Goal: Communication & Community: Share content

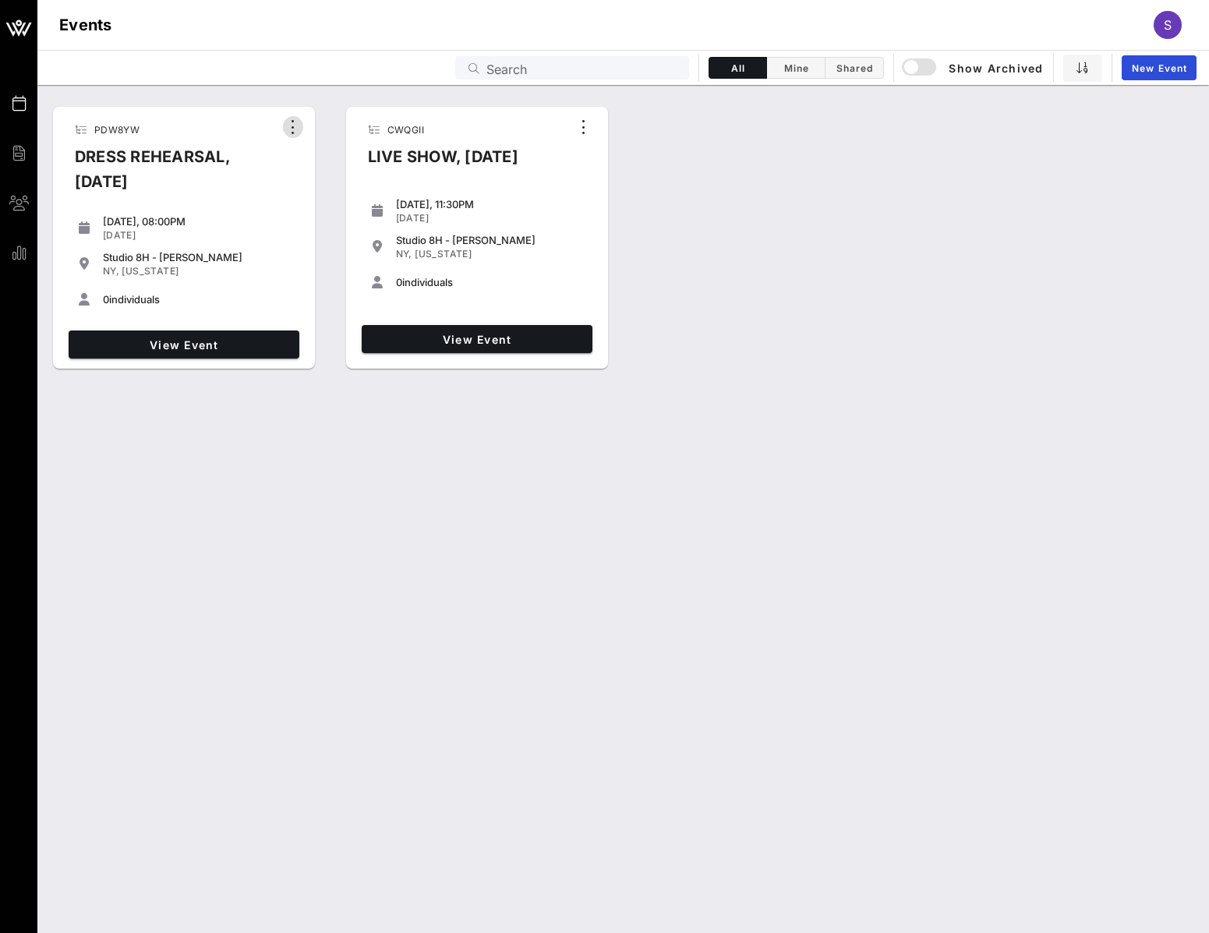
click at [301, 128] on icon "button" at bounding box center [293, 127] width 19 height 19
drag, startPoint x: 284, startPoint y: 208, endPoint x: 272, endPoint y: 228, distance: 23.4
click at [284, 209] on div "Saturday, 08:00PM Oct 04, 2025 Studio 8H - 30 Rock NY, New York 0 individuals" at bounding box center [183, 265] width 243 height 118
click at [204, 348] on span "View Event" at bounding box center [184, 344] width 218 height 13
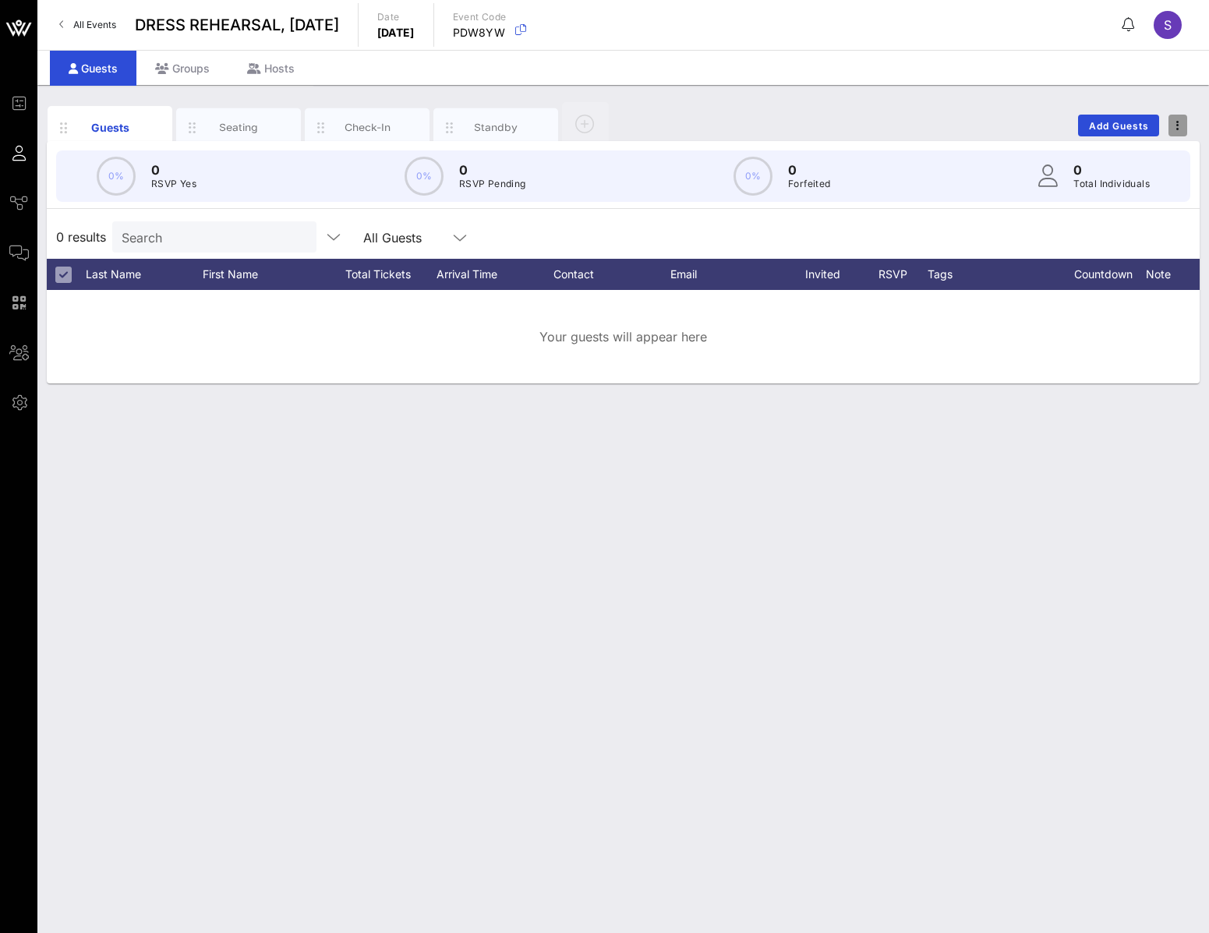
click at [983, 123] on icon "button" at bounding box center [1177, 125] width 3 height 11
click at [983, 189] on div "Duplicate Event" at bounding box center [1148, 183] width 75 height 12
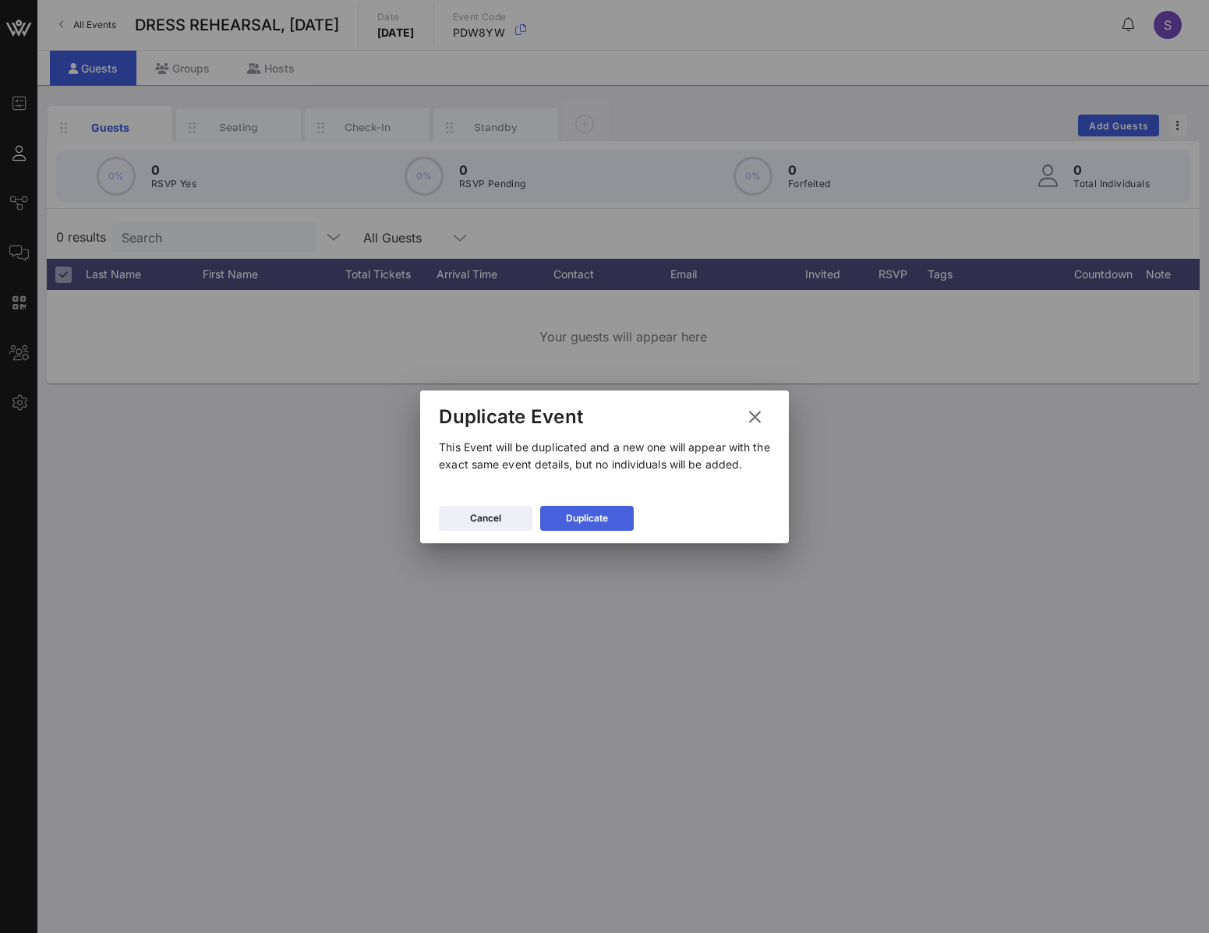
click at [588, 470] on icon at bounding box center [586, 517] width 11 height 9
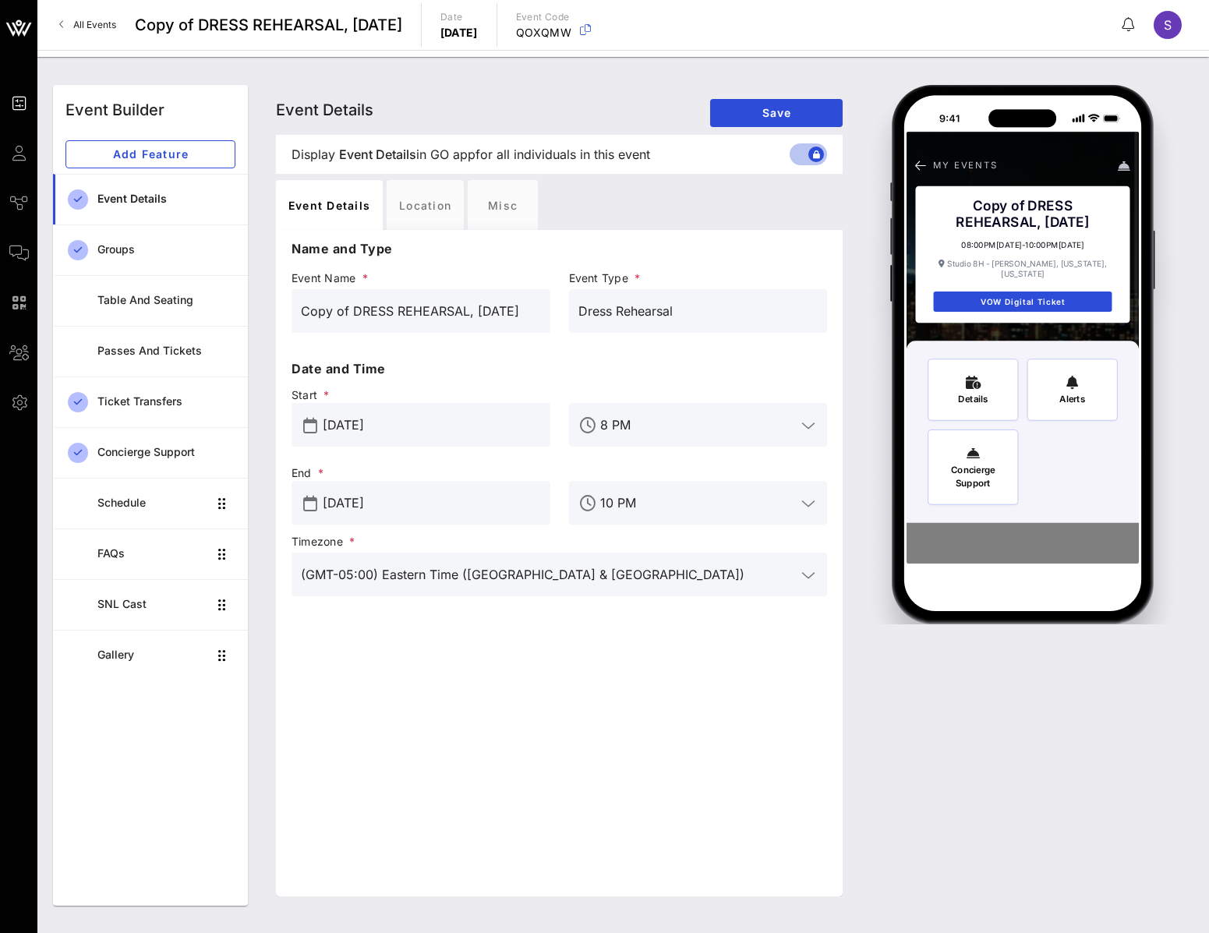
click at [397, 490] on input "[DATE]" at bounding box center [432, 502] width 218 height 25
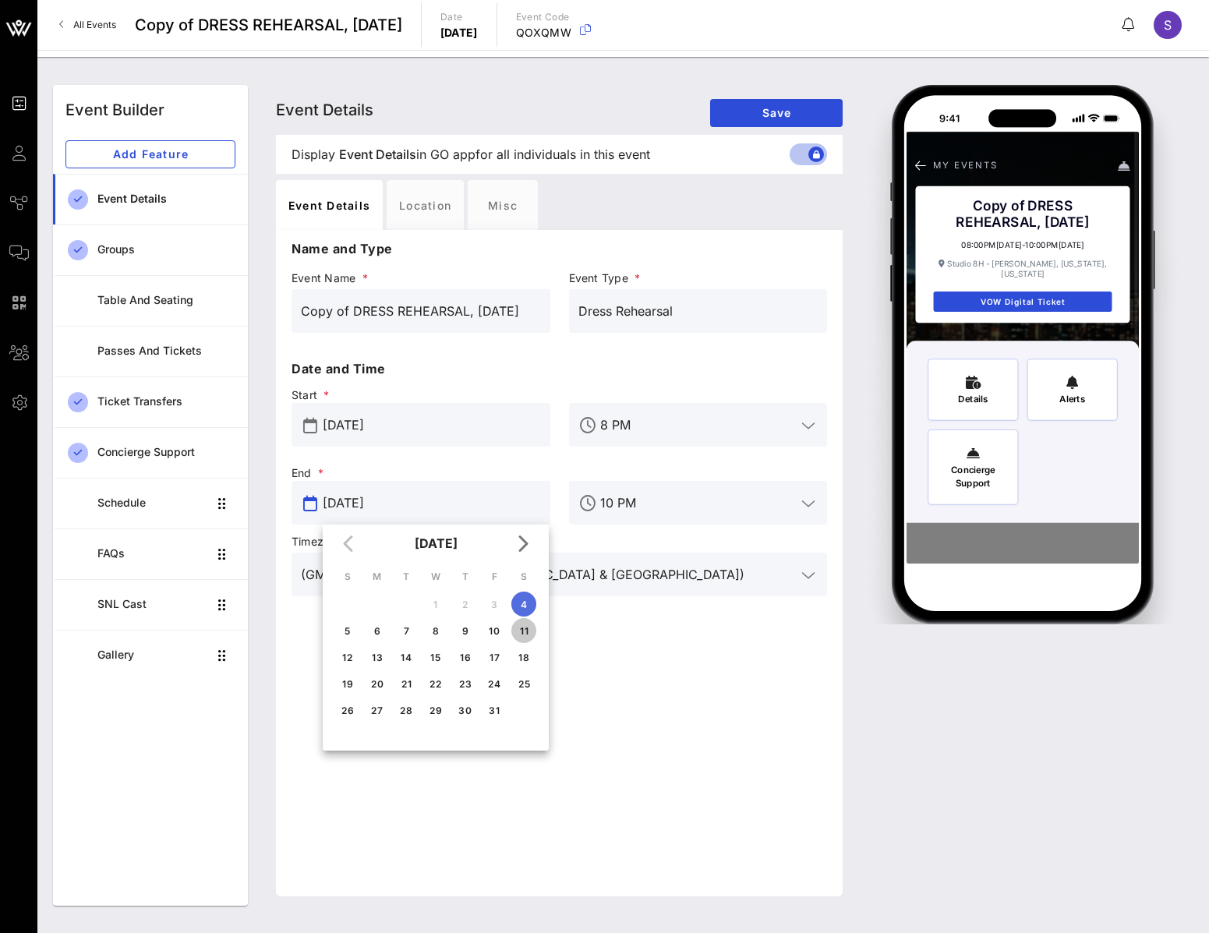
click at [531, 632] on div "11" at bounding box center [523, 631] width 25 height 12
type input "[DATE]"
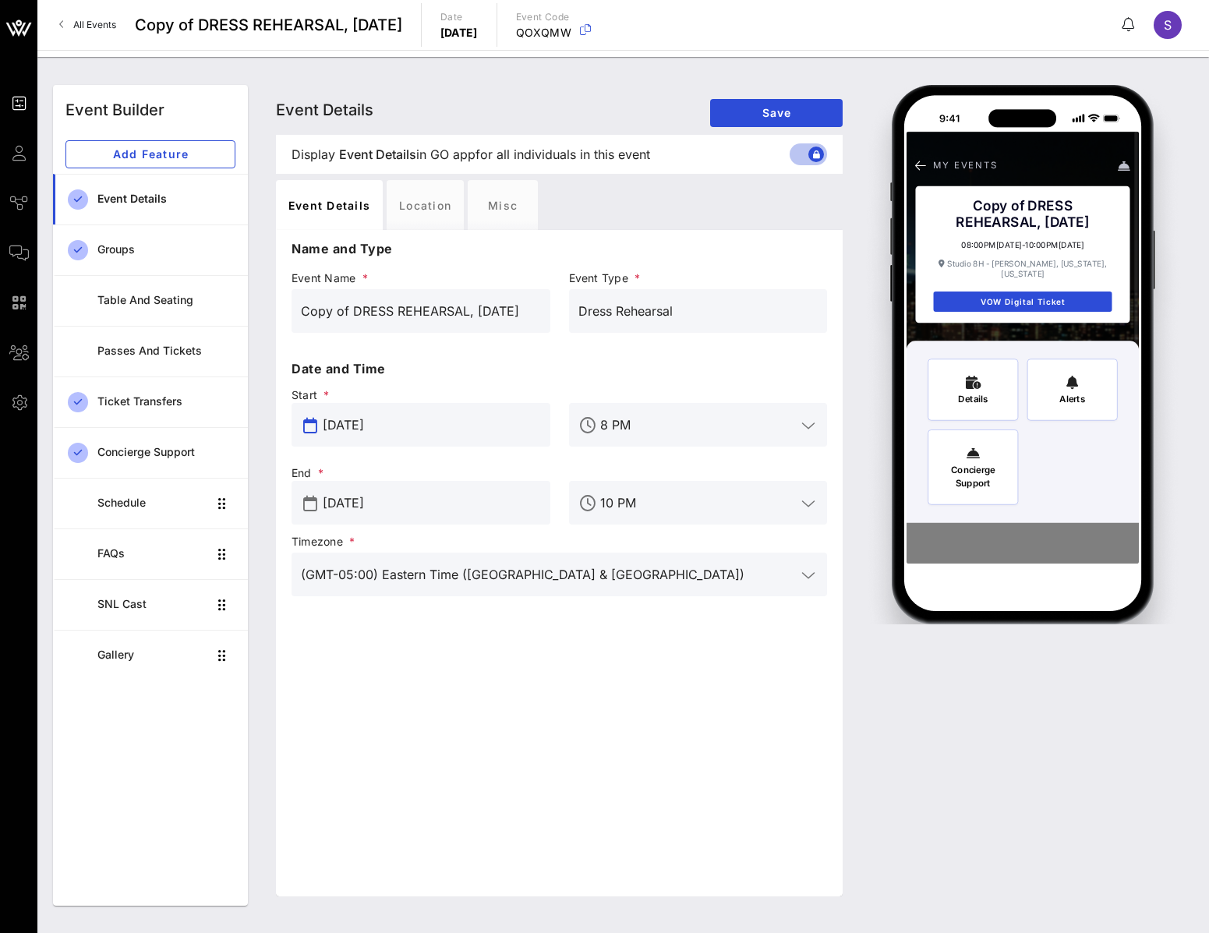
click at [456, 432] on input "[DATE]" at bounding box center [432, 424] width 218 height 25
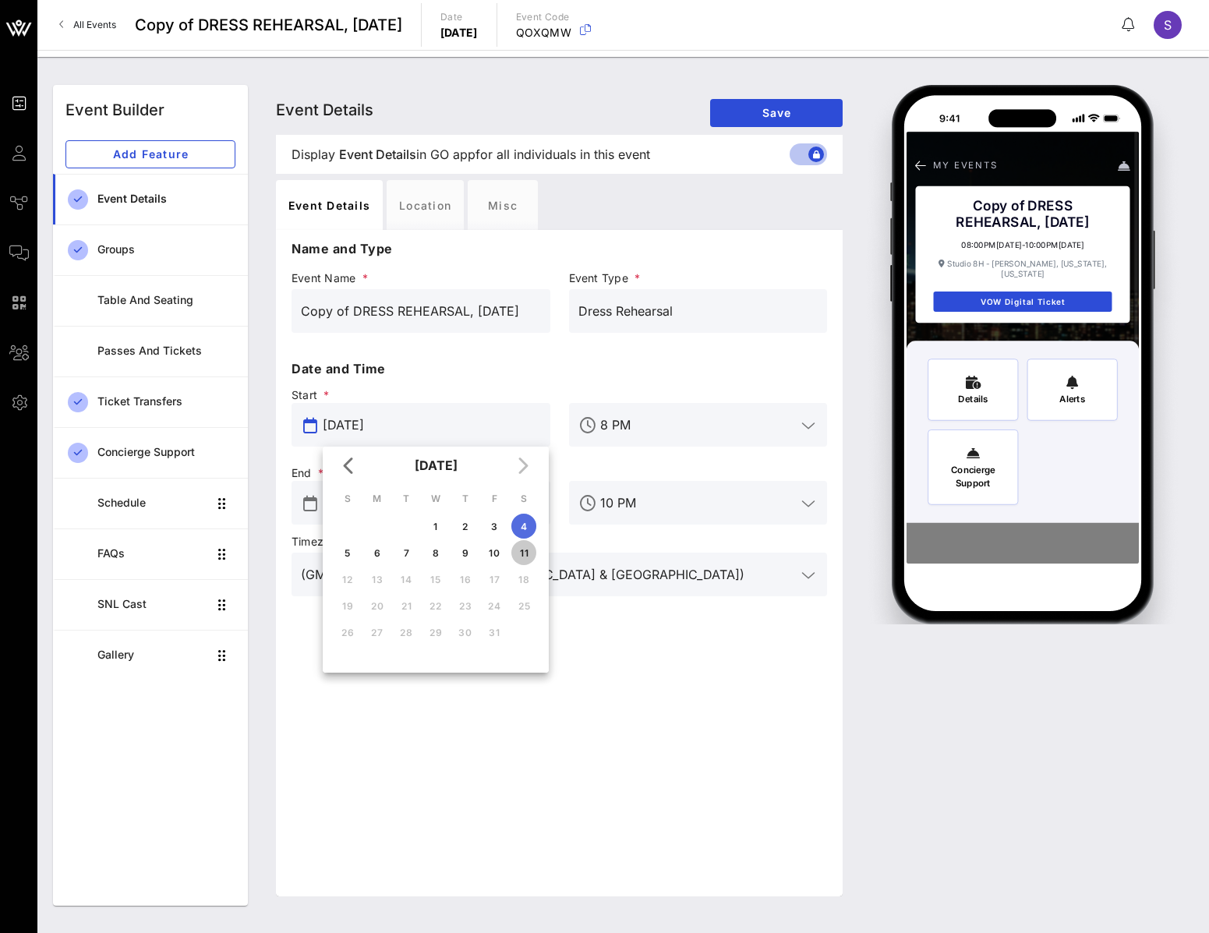
click at [528, 547] on div "11" at bounding box center [523, 553] width 25 height 12
type input "[DATE]"
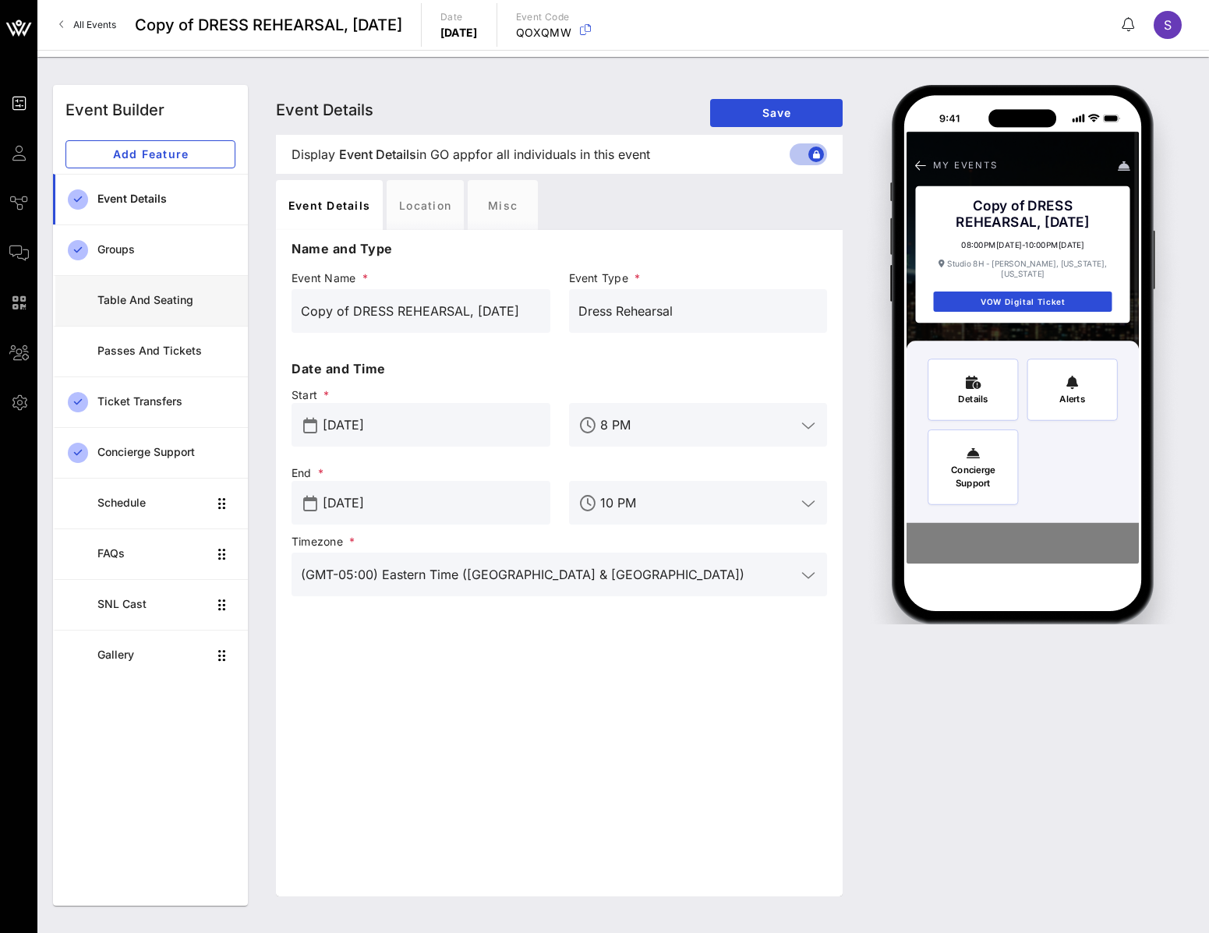
drag, startPoint x: 348, startPoint y: 311, endPoint x: 210, endPoint y: 306, distance: 138.0
click at [210, 306] on div "Event Builder Add Feature Event Details Groups Table and Seating Passes and Tic…" at bounding box center [623, 495] width 1159 height 839
type input "DRESS REHEARSAL, [DATE]"
drag, startPoint x: 776, startPoint y: 127, endPoint x: 770, endPoint y: 118, distance: 11.2
click at [775, 126] on div "Event Details Event Details Event Details Save" at bounding box center [559, 110] width 566 height 50
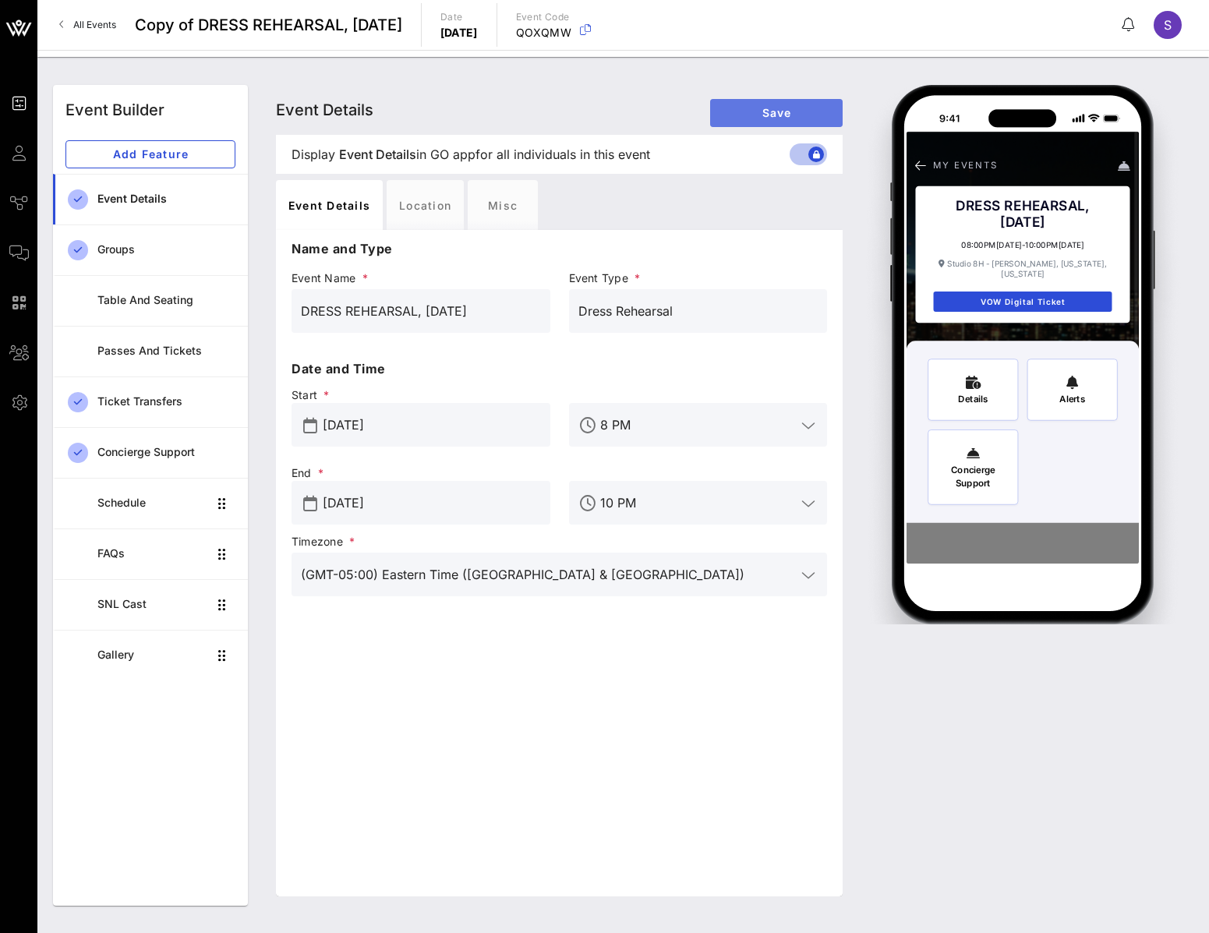
click at [770, 113] on span "Save" at bounding box center [776, 112] width 108 height 13
click at [88, 30] on link "All Events" at bounding box center [88, 24] width 76 height 25
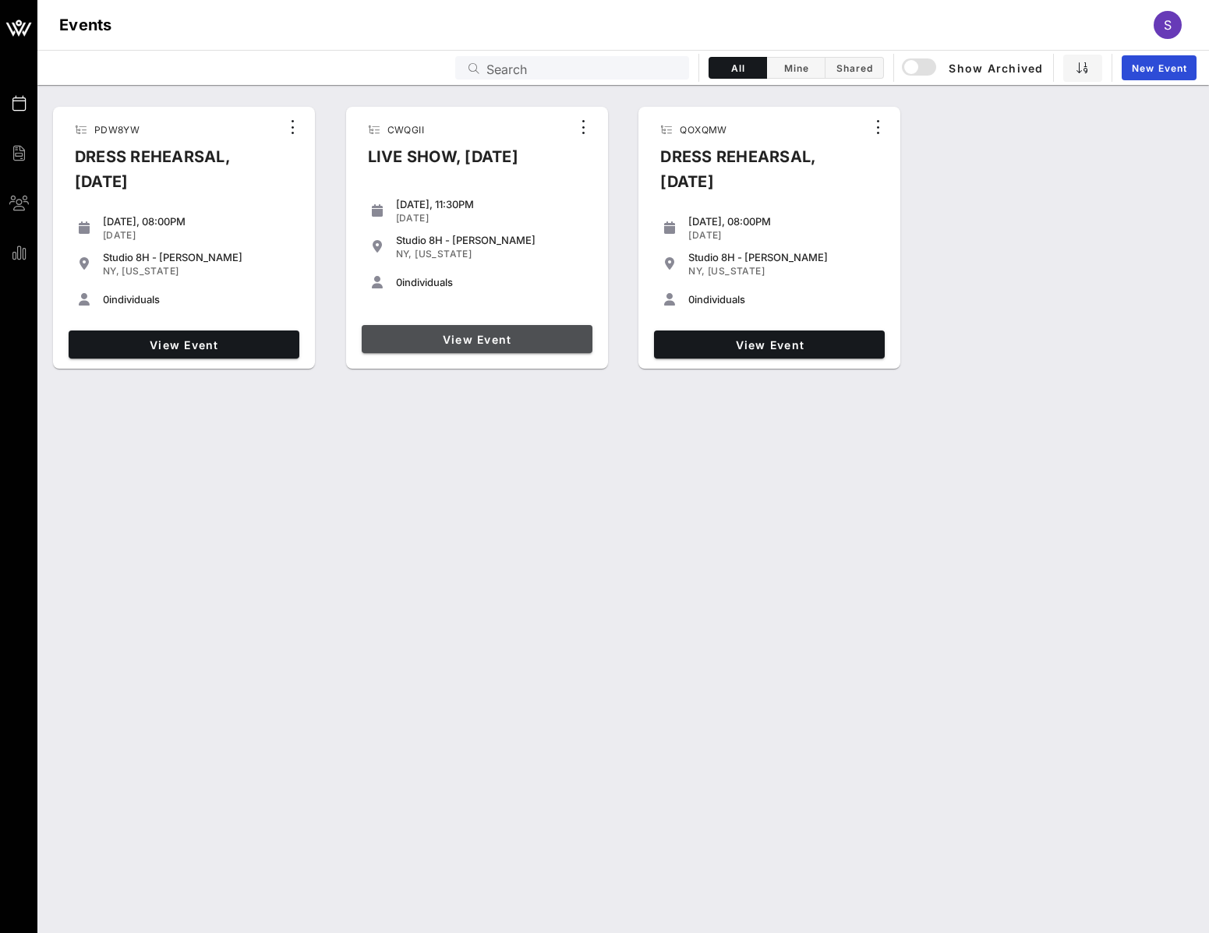
click at [492, 353] on link "View Event" at bounding box center [477, 339] width 231 height 28
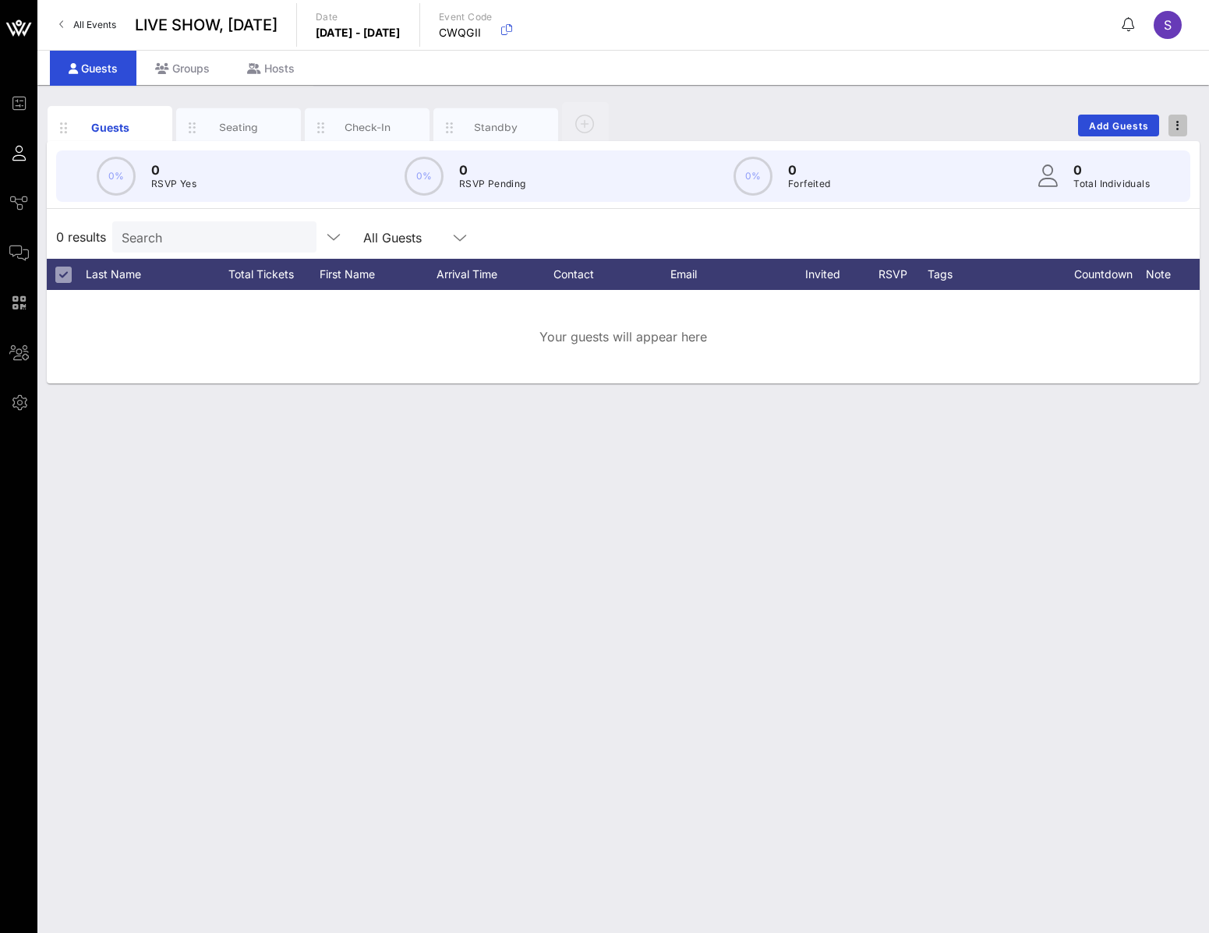
click at [1185, 122] on span "button" at bounding box center [1177, 125] width 19 height 11
click at [1169, 185] on div "Duplicate Event" at bounding box center [1148, 183] width 75 height 12
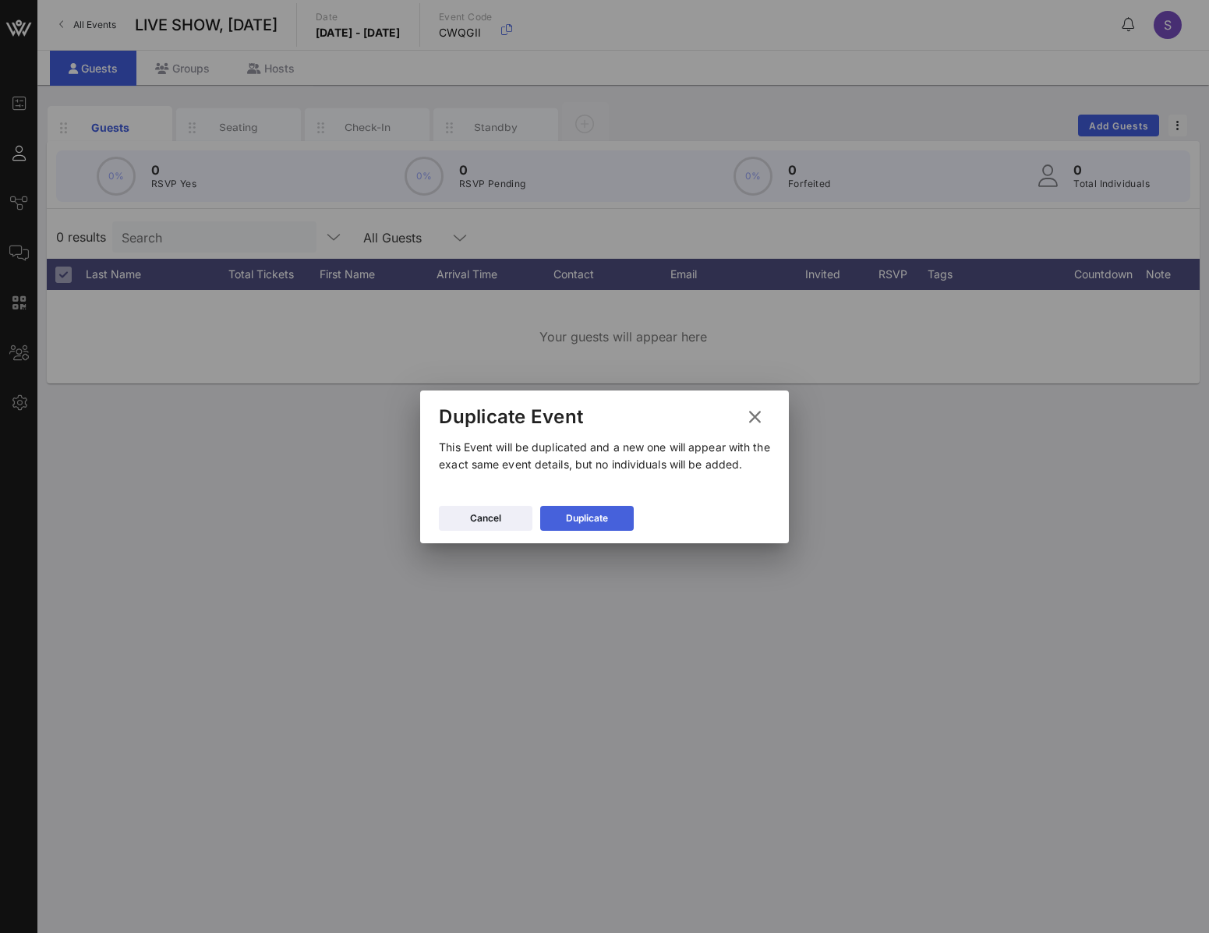
click at [598, 518] on div "Duplicate" at bounding box center [587, 518] width 42 height 16
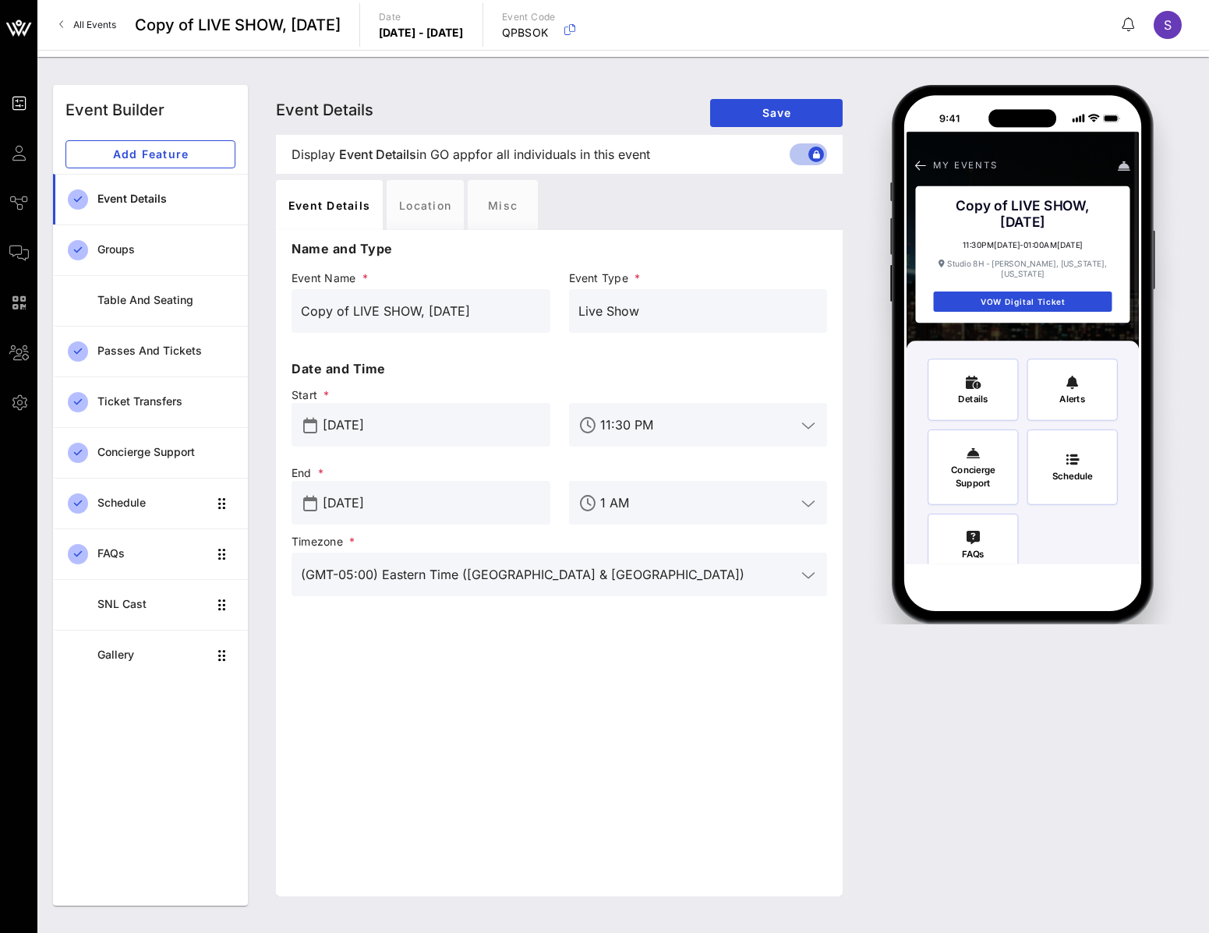
click at [464, 504] on input "Oct 05, 2025" at bounding box center [432, 502] width 218 height 25
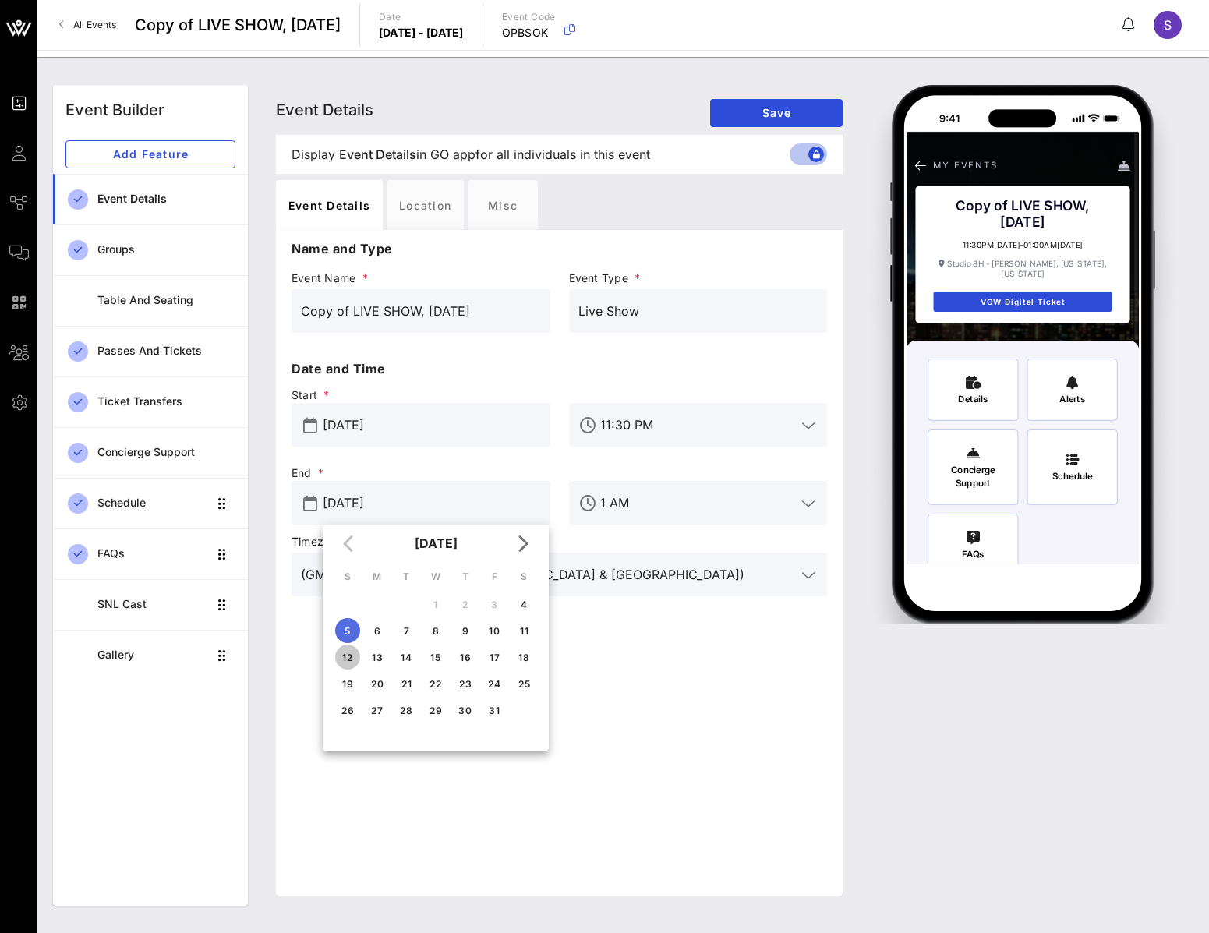
click at [349, 652] on div "12" at bounding box center [347, 657] width 25 height 12
type input "Oct 12, 2025"
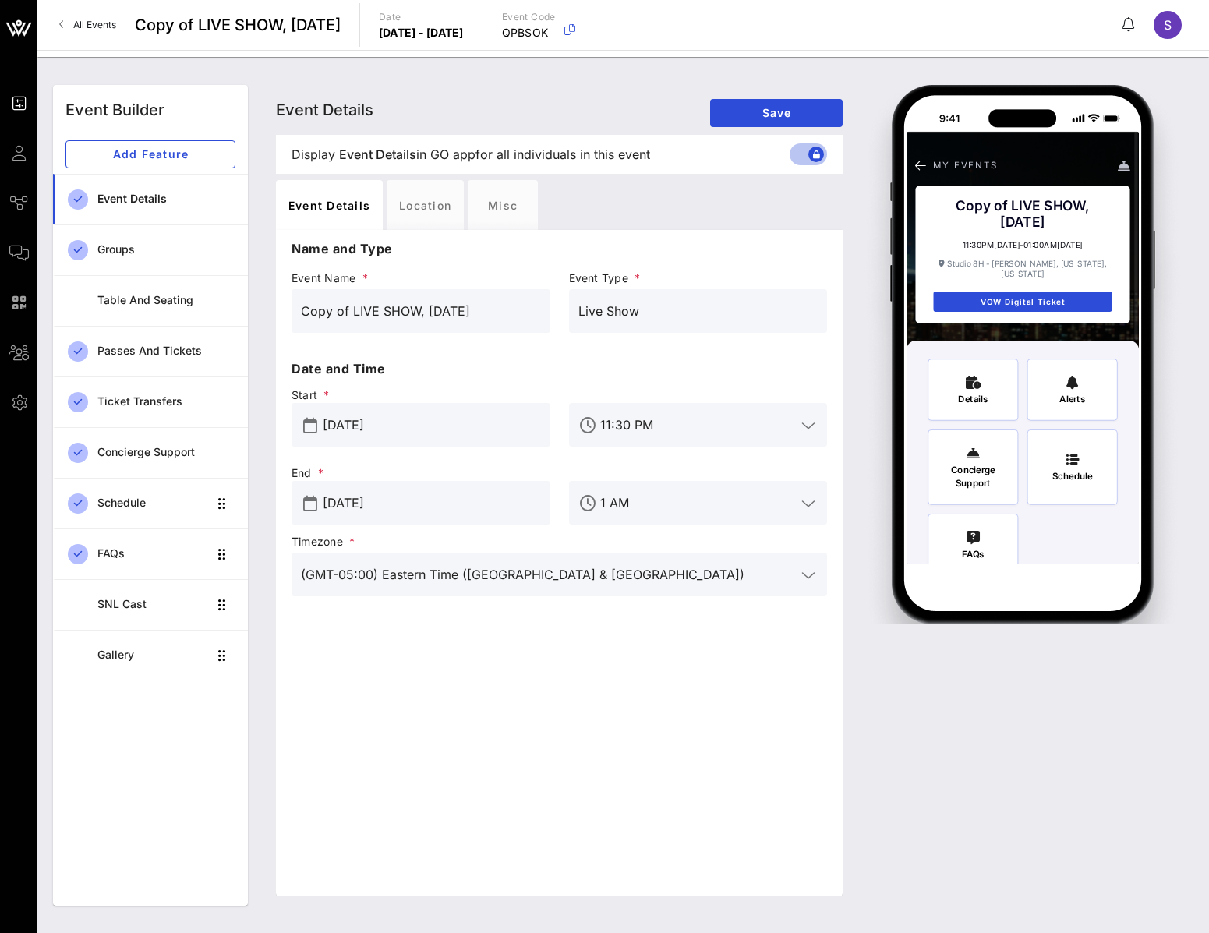
click at [468, 436] on input "[DATE]" at bounding box center [432, 424] width 218 height 25
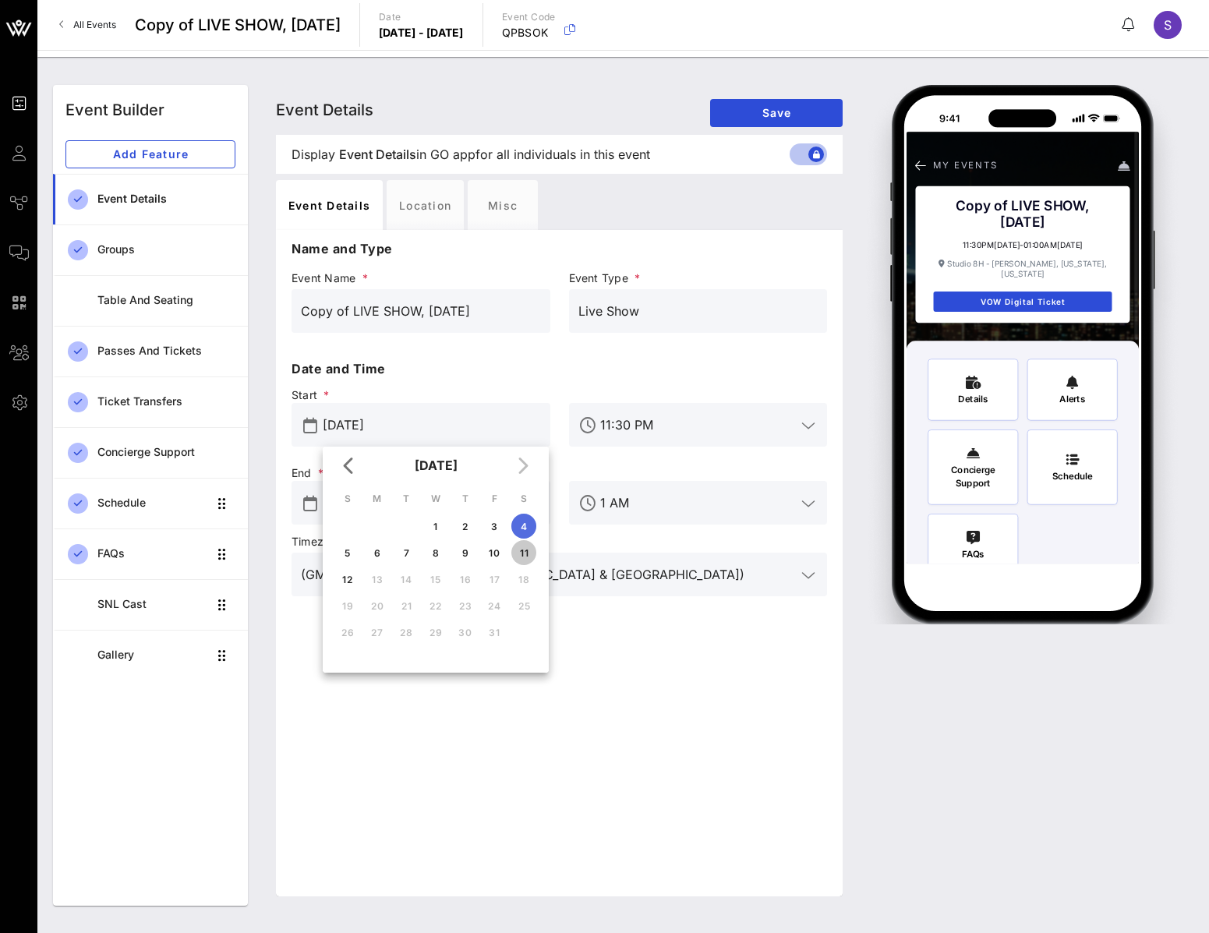
click at [525, 552] on div "11" at bounding box center [523, 553] width 25 height 12
type input "[DATE]"
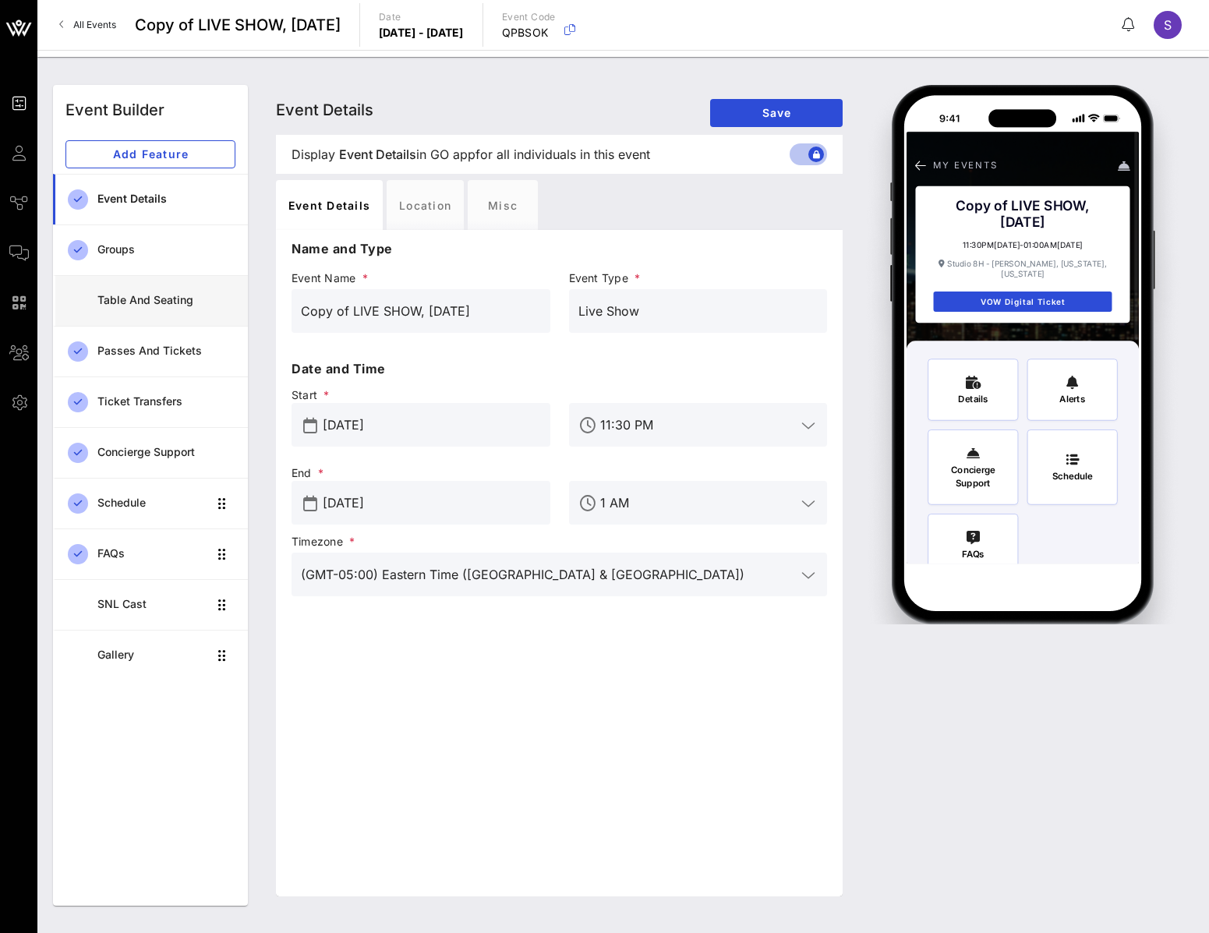
drag, startPoint x: 350, startPoint y: 312, endPoint x: 132, endPoint y: 315, distance: 217.4
click at [136, 302] on div "Event Builder Add Feature Event Details Groups Table and Seating Passes and Tic…" at bounding box center [623, 495] width 1159 height 839
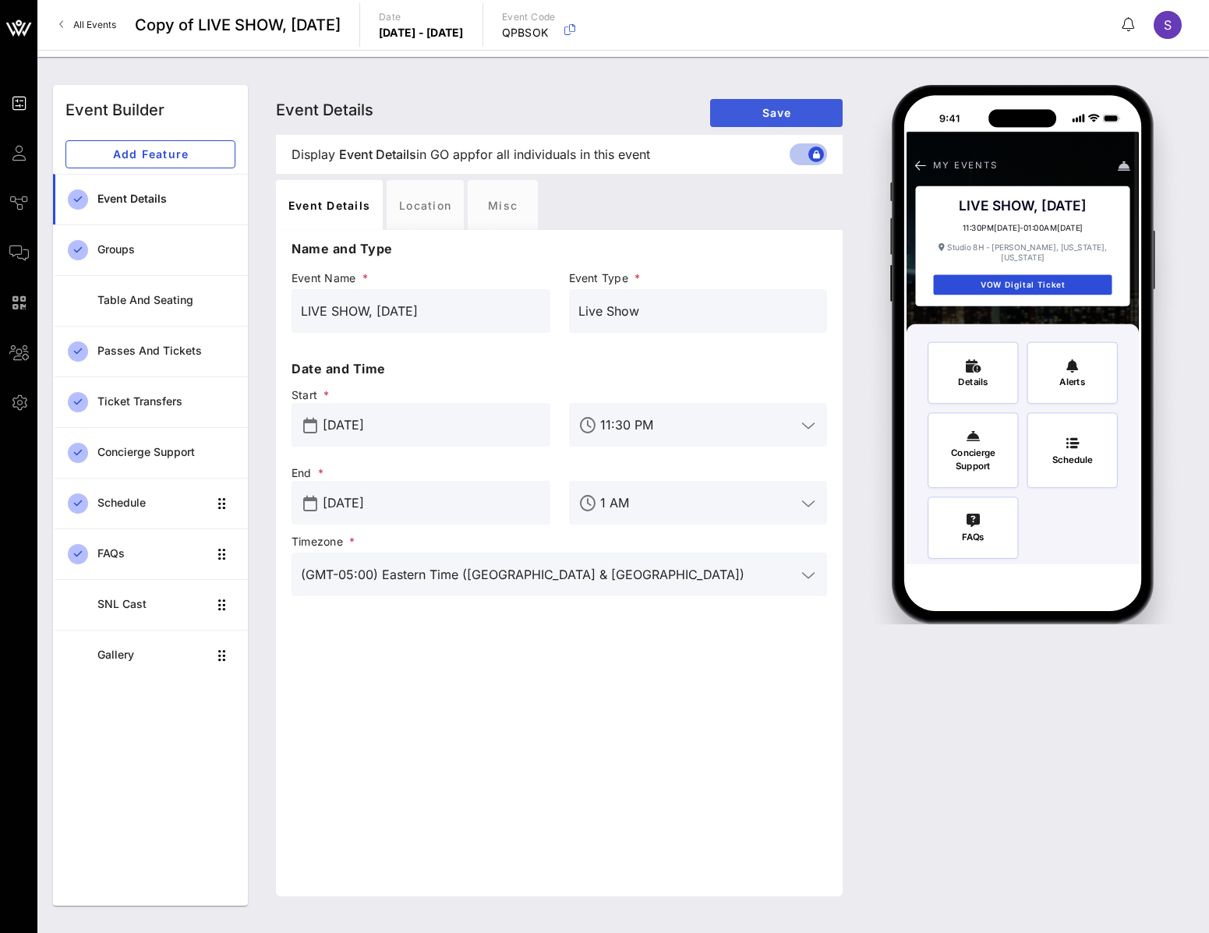
type input "LIVE SHOW, October 11, 2025"
click at [757, 101] on button "Save" at bounding box center [776, 113] width 132 height 28
click at [89, 16] on link "All Events" at bounding box center [88, 24] width 76 height 25
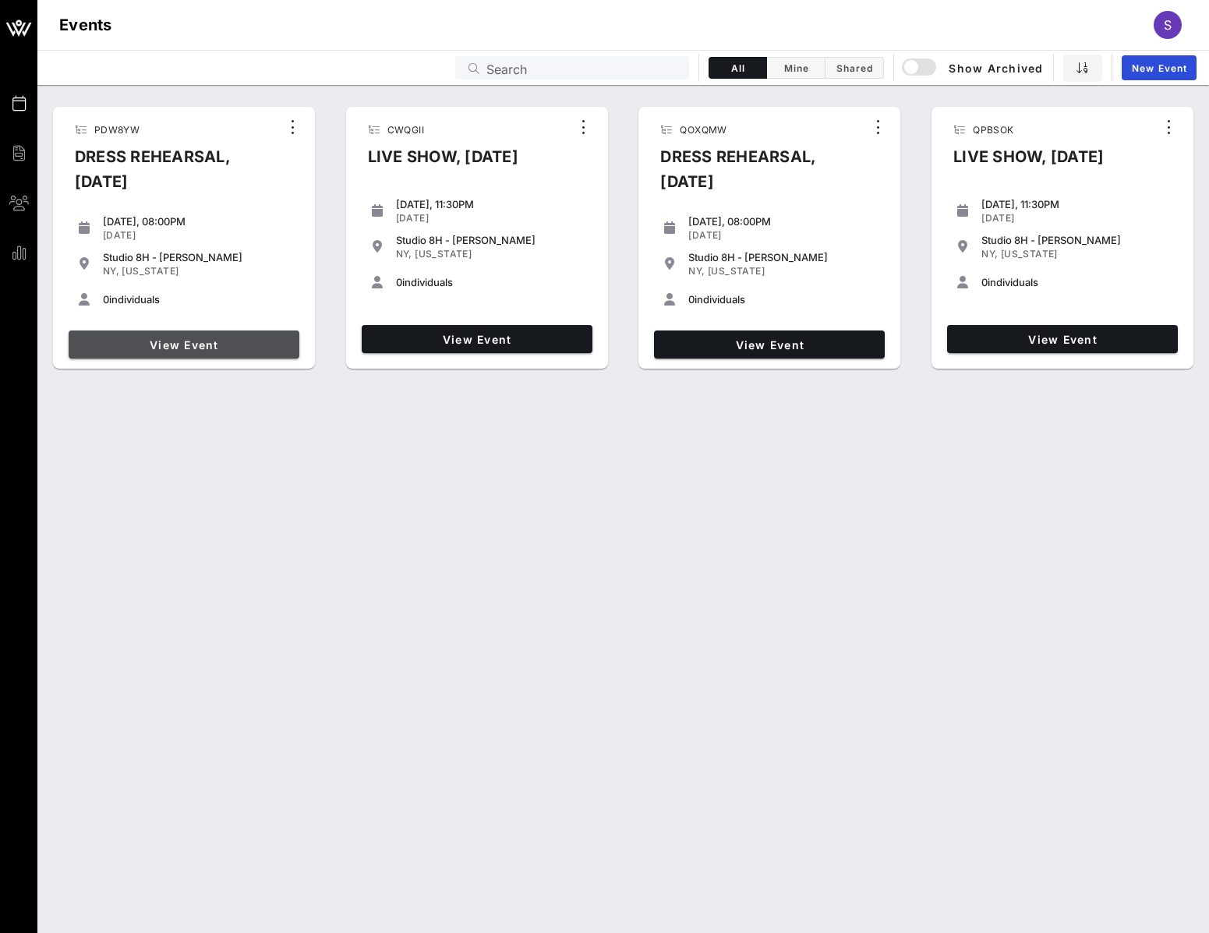
click at [196, 339] on span "View Event" at bounding box center [184, 344] width 218 height 13
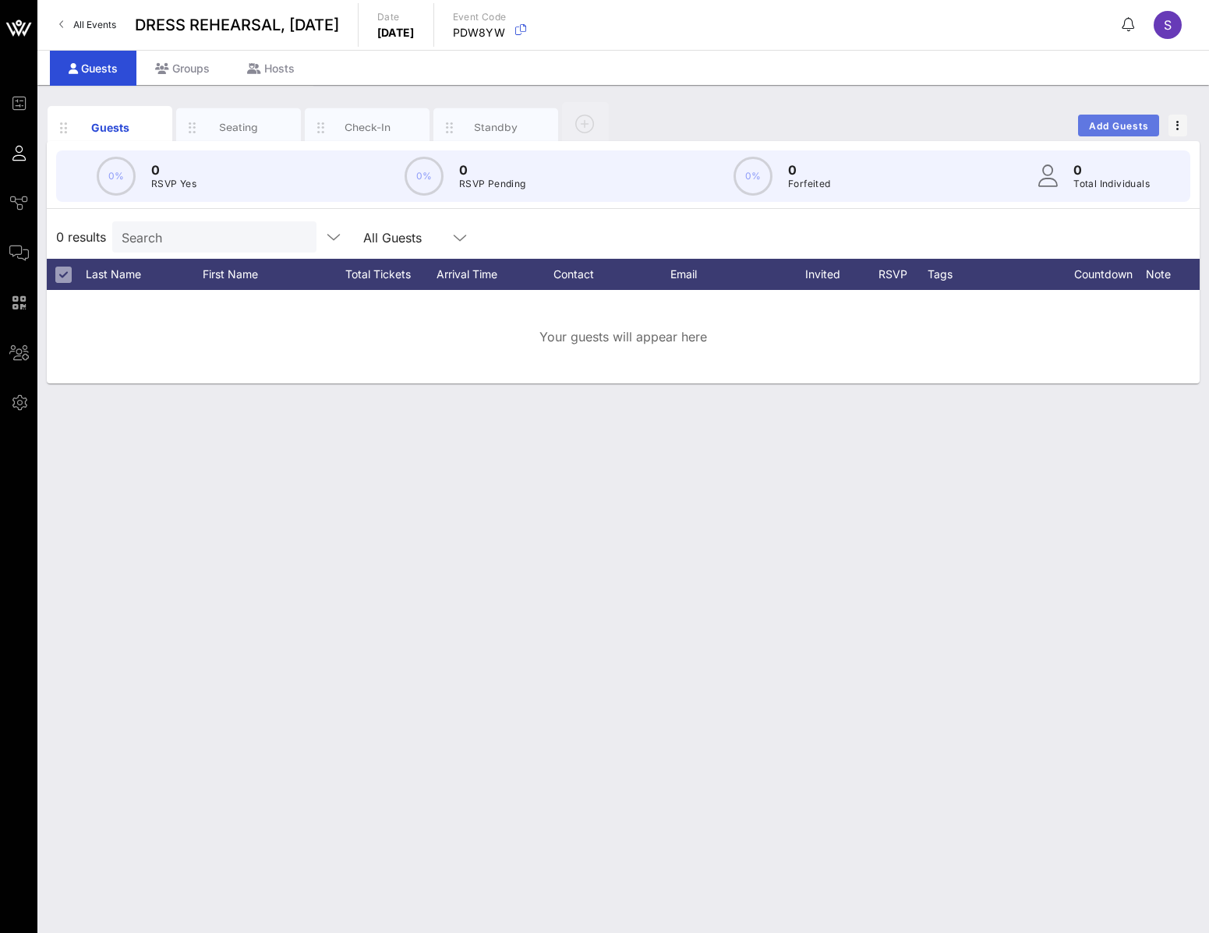
click at [1109, 129] on span "Add Guests" at bounding box center [1119, 126] width 62 height 12
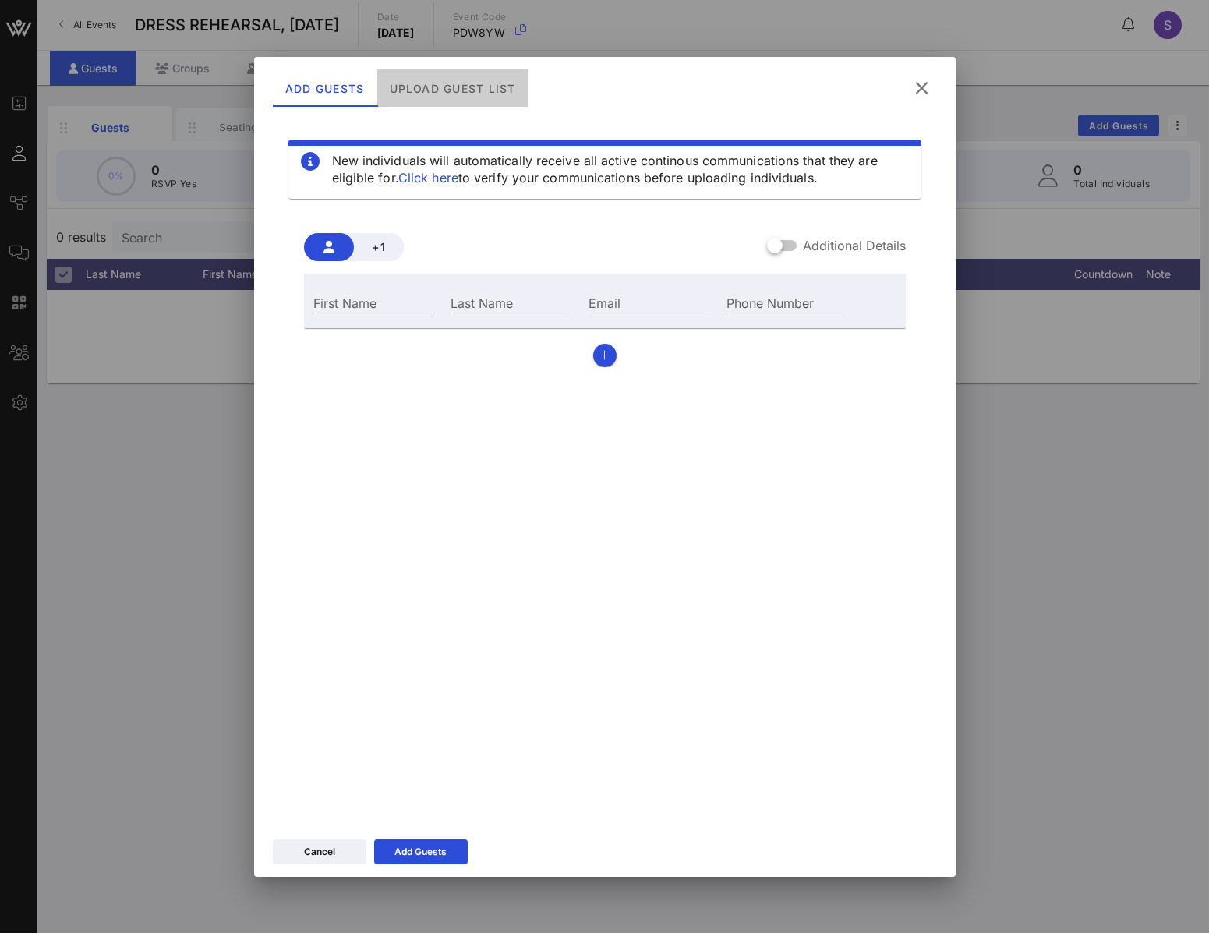
click at [399, 74] on div "Upload Guest List" at bounding box center [451, 87] width 151 height 37
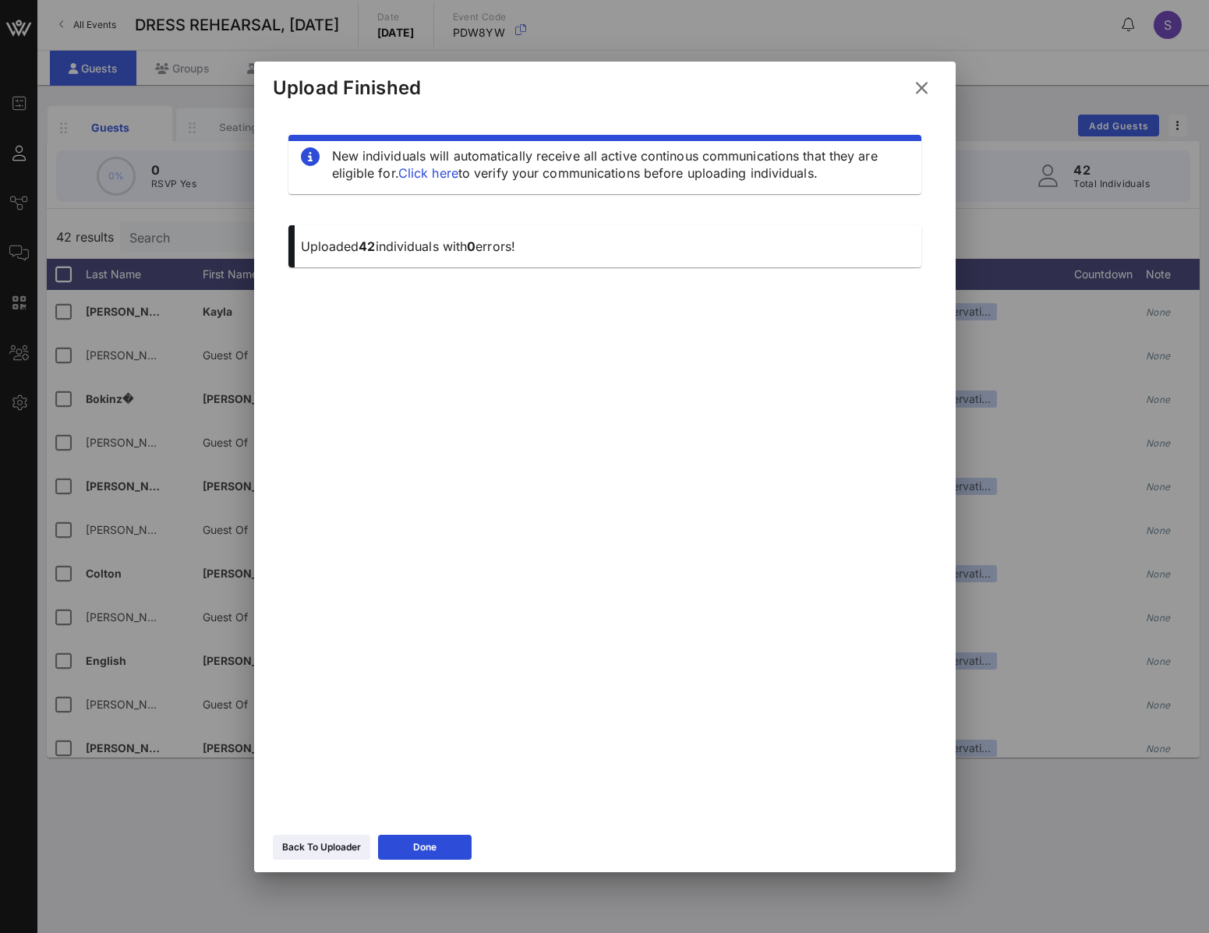
drag, startPoint x: 418, startPoint y: 849, endPoint x: 401, endPoint y: 816, distance: 36.9
click at [414, 845] on div "Done" at bounding box center [424, 847] width 23 height 16
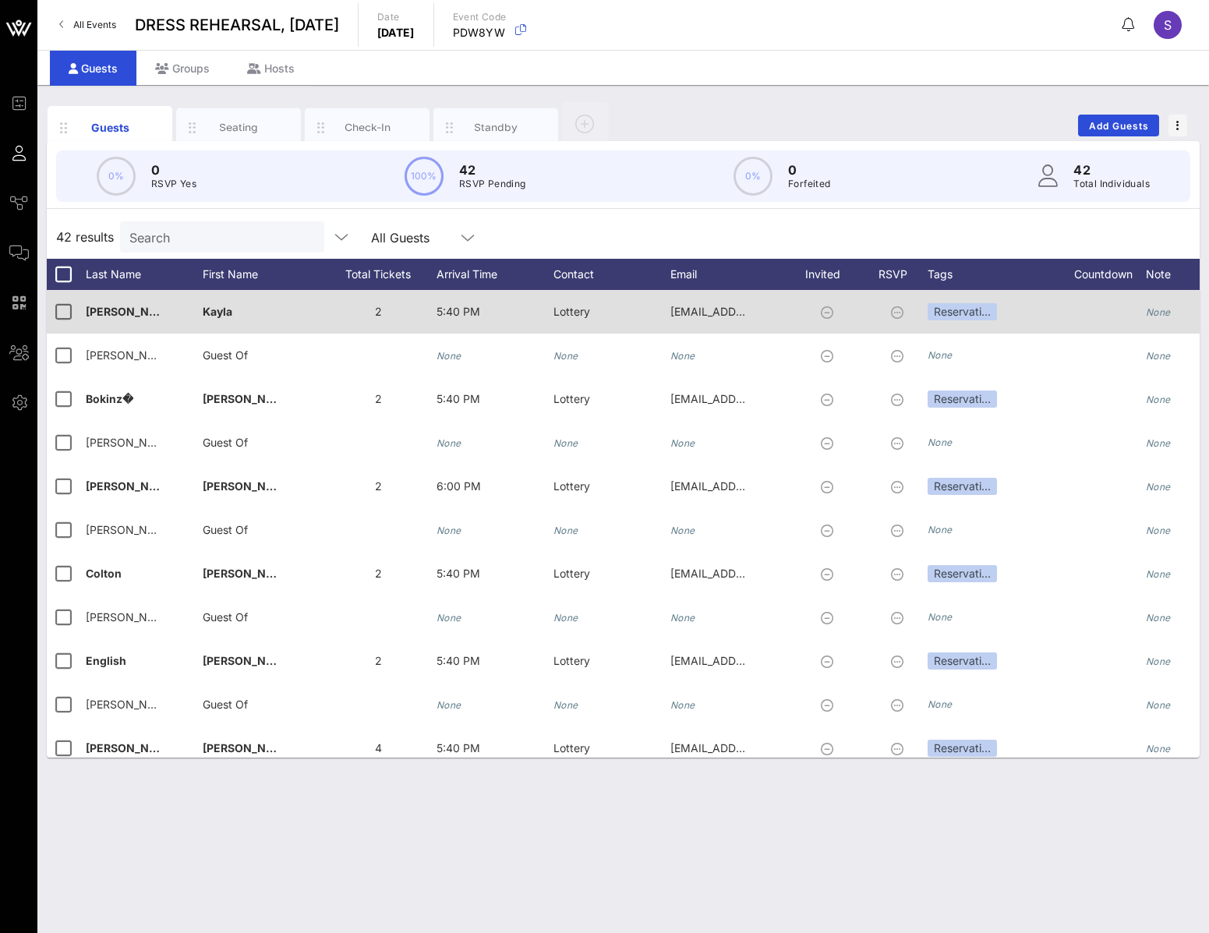
click at [165, 314] on div "Beauchamp�" at bounding box center [144, 321] width 117 height 62
type input "Beauchamp"
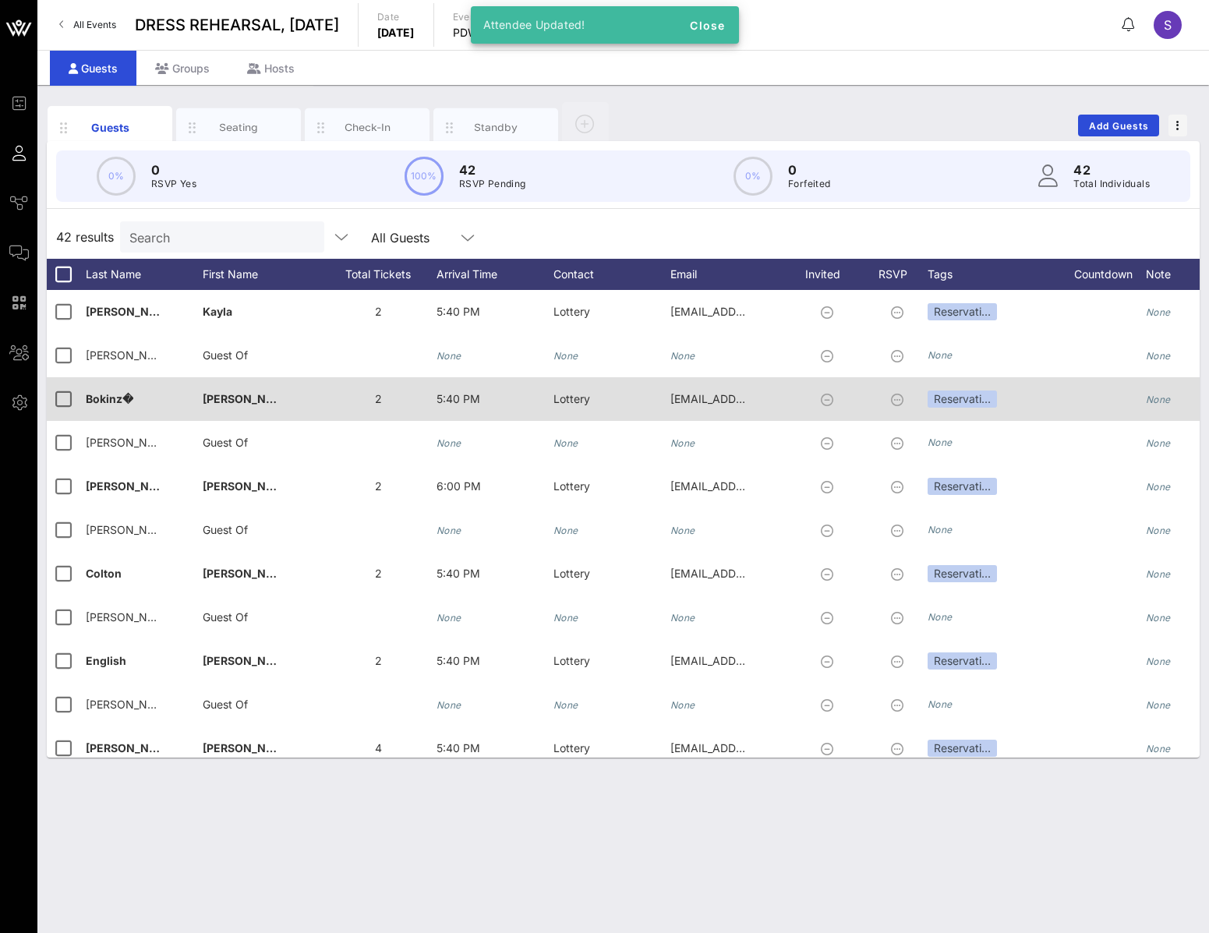
click at [150, 390] on div "Bokinz�" at bounding box center [144, 408] width 117 height 62
type input "Bokinz"
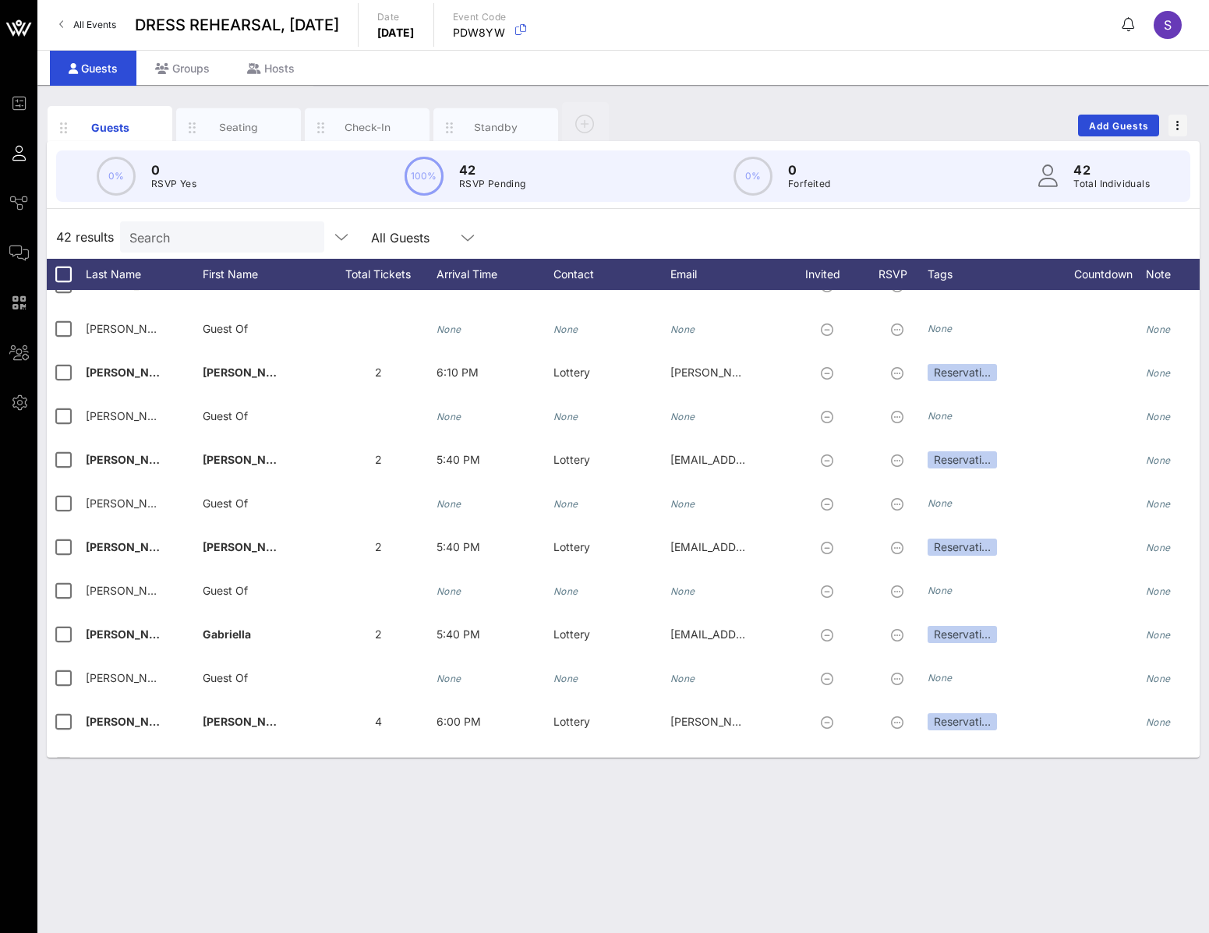
scroll to position [623, 0]
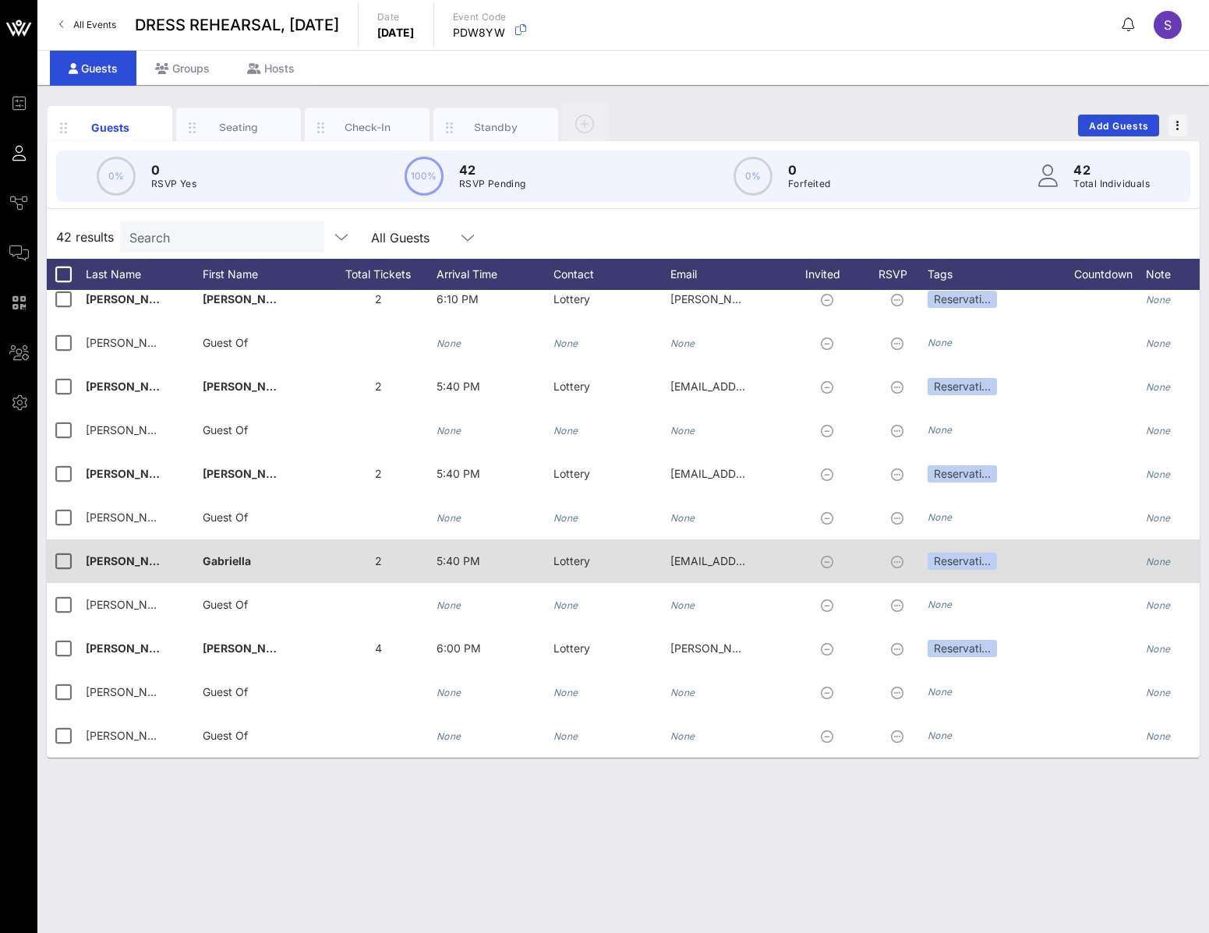
click at [136, 564] on span "Morante�" at bounding box center [137, 560] width 103 height 13
type input "[PERSON_NAME]"
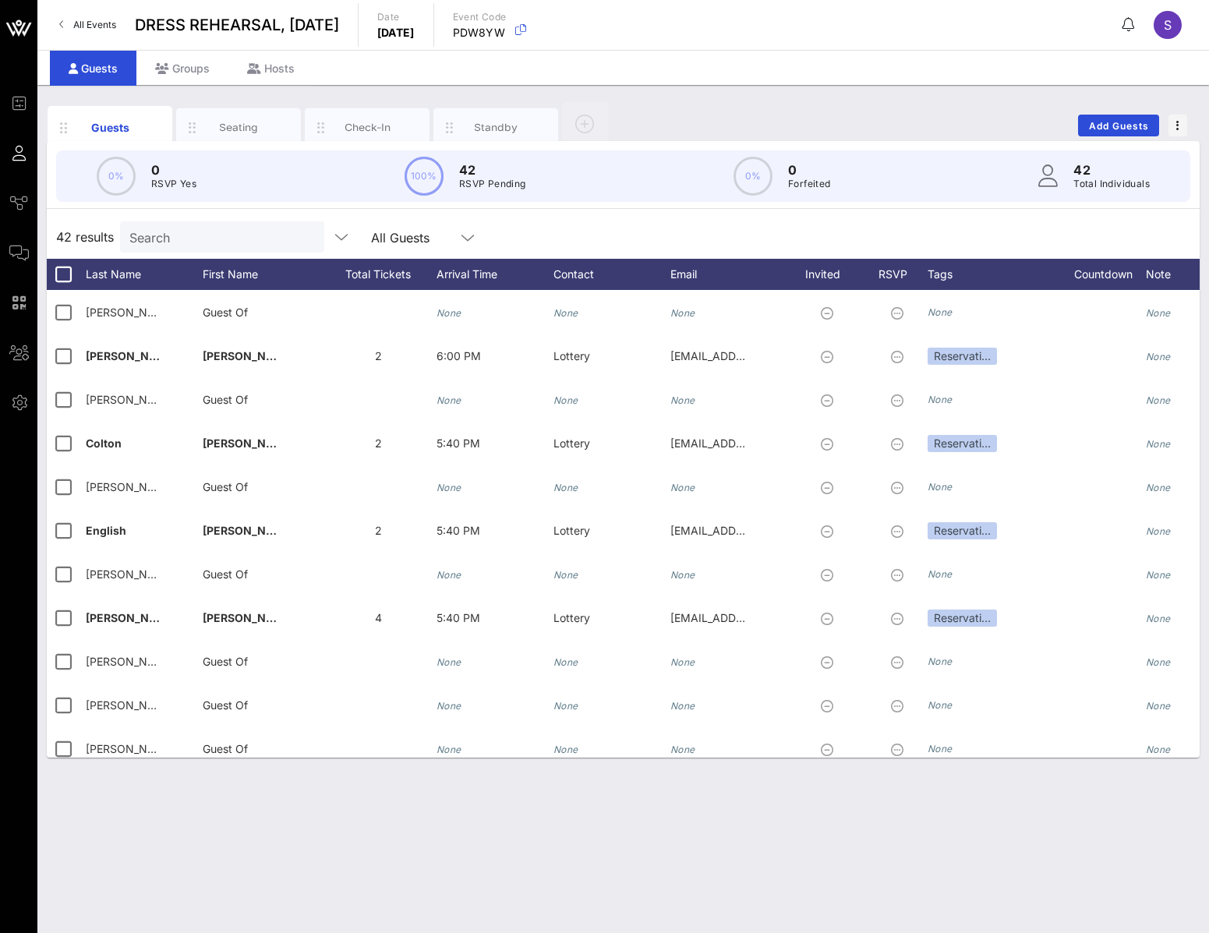
scroll to position [0, 0]
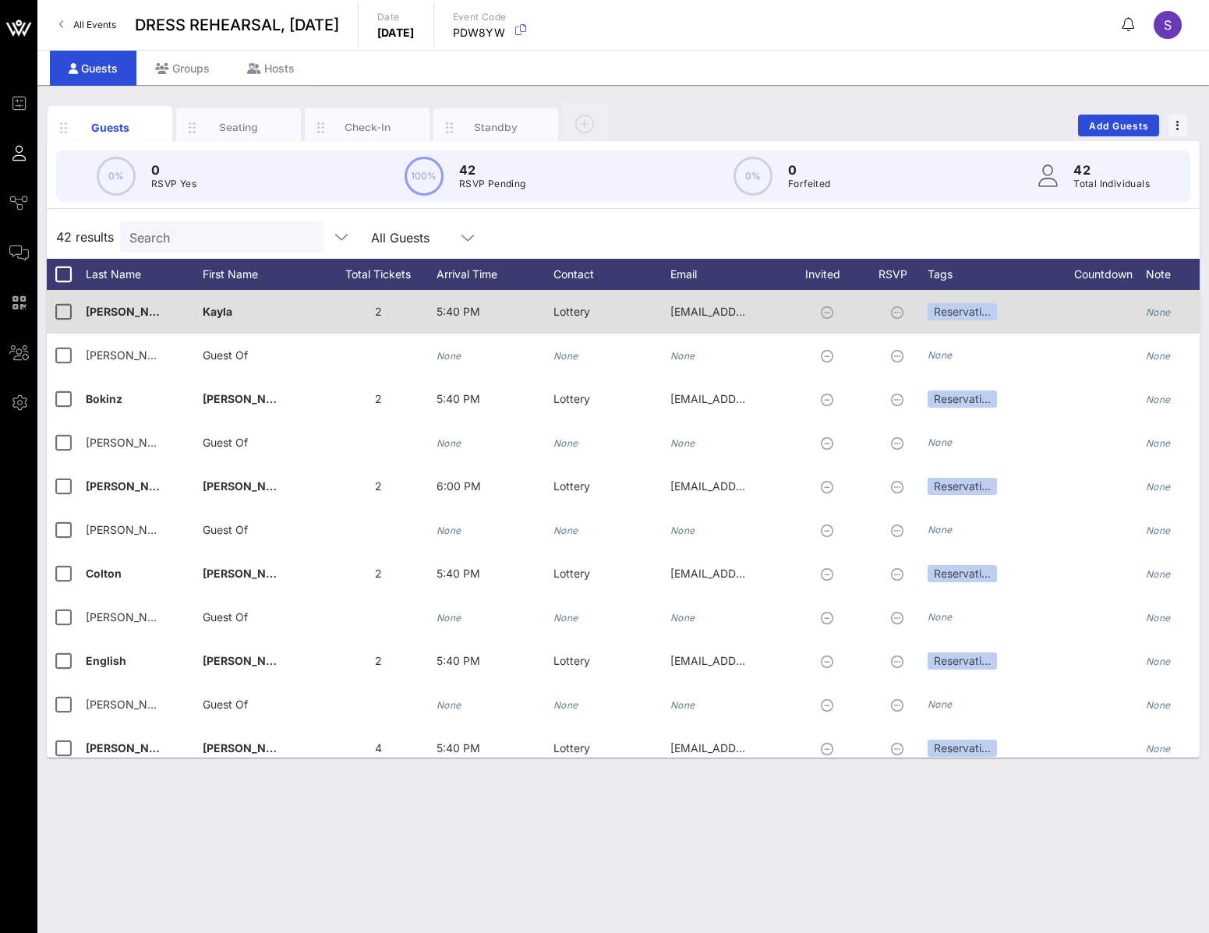
drag, startPoint x: 880, startPoint y: 223, endPoint x: 862, endPoint y: 290, distance: 69.4
click at [880, 223] on div "42 results Search All Guests" at bounding box center [623, 237] width 1152 height 44
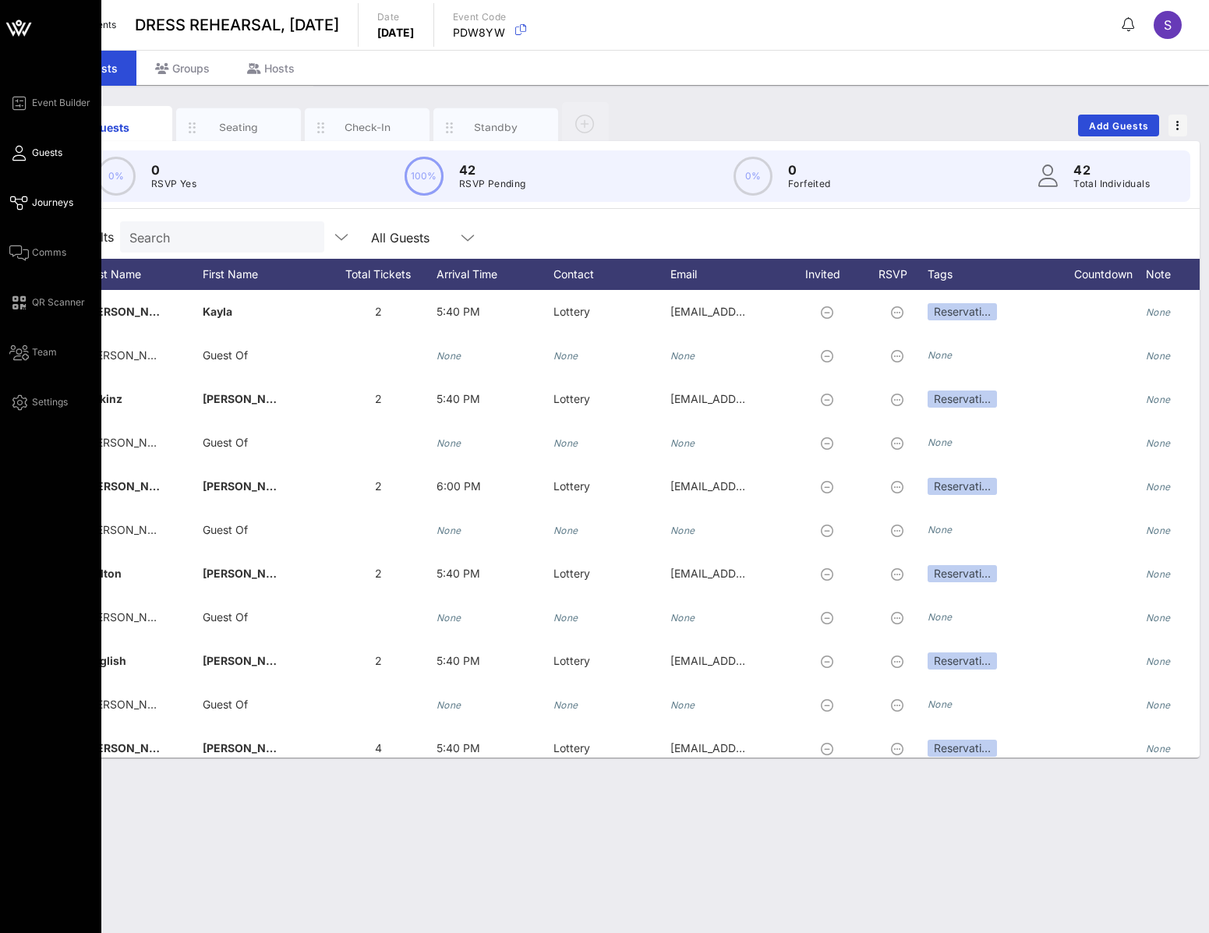
click at [35, 207] on span "Journeys" at bounding box center [52, 203] width 41 height 14
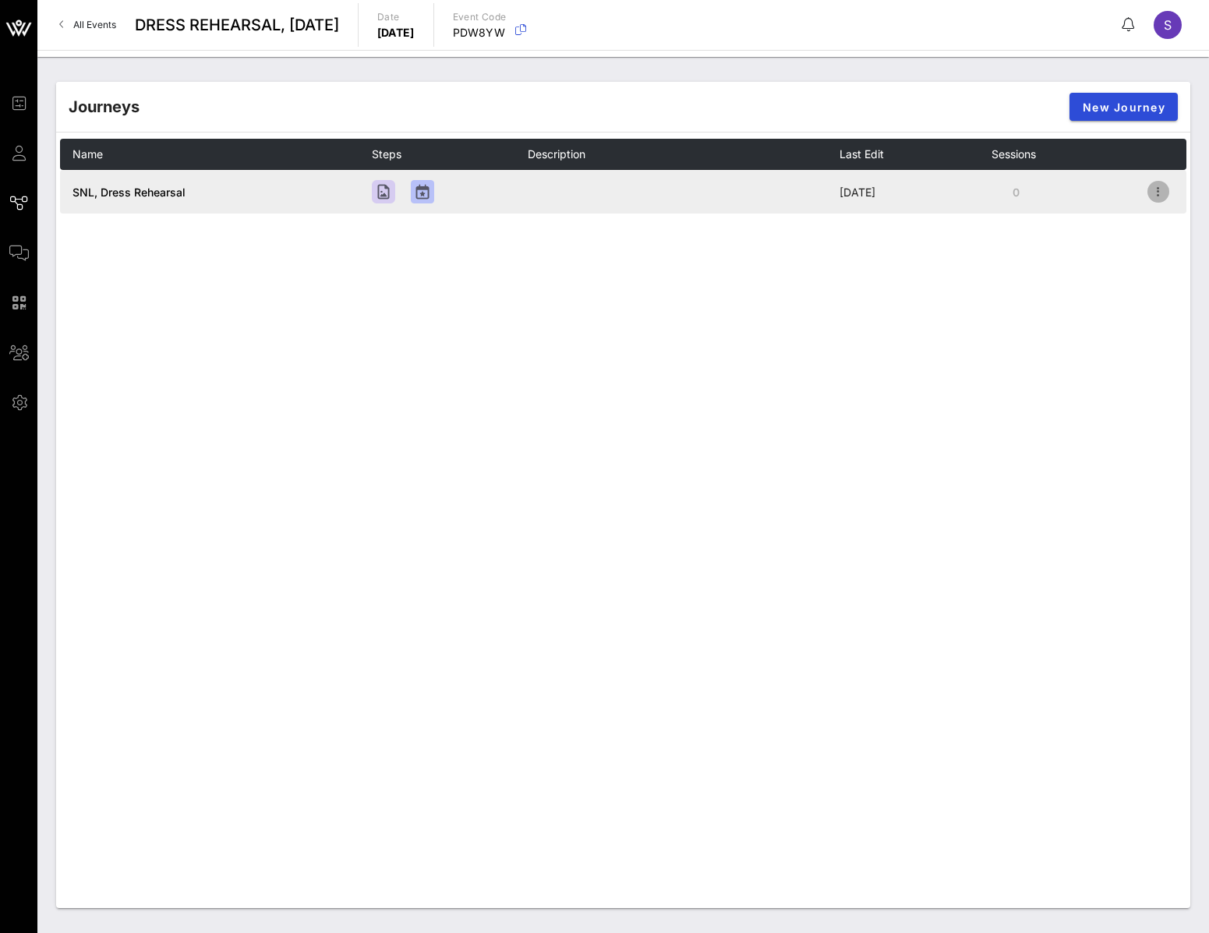
click at [1155, 192] on icon "button" at bounding box center [1158, 191] width 19 height 19
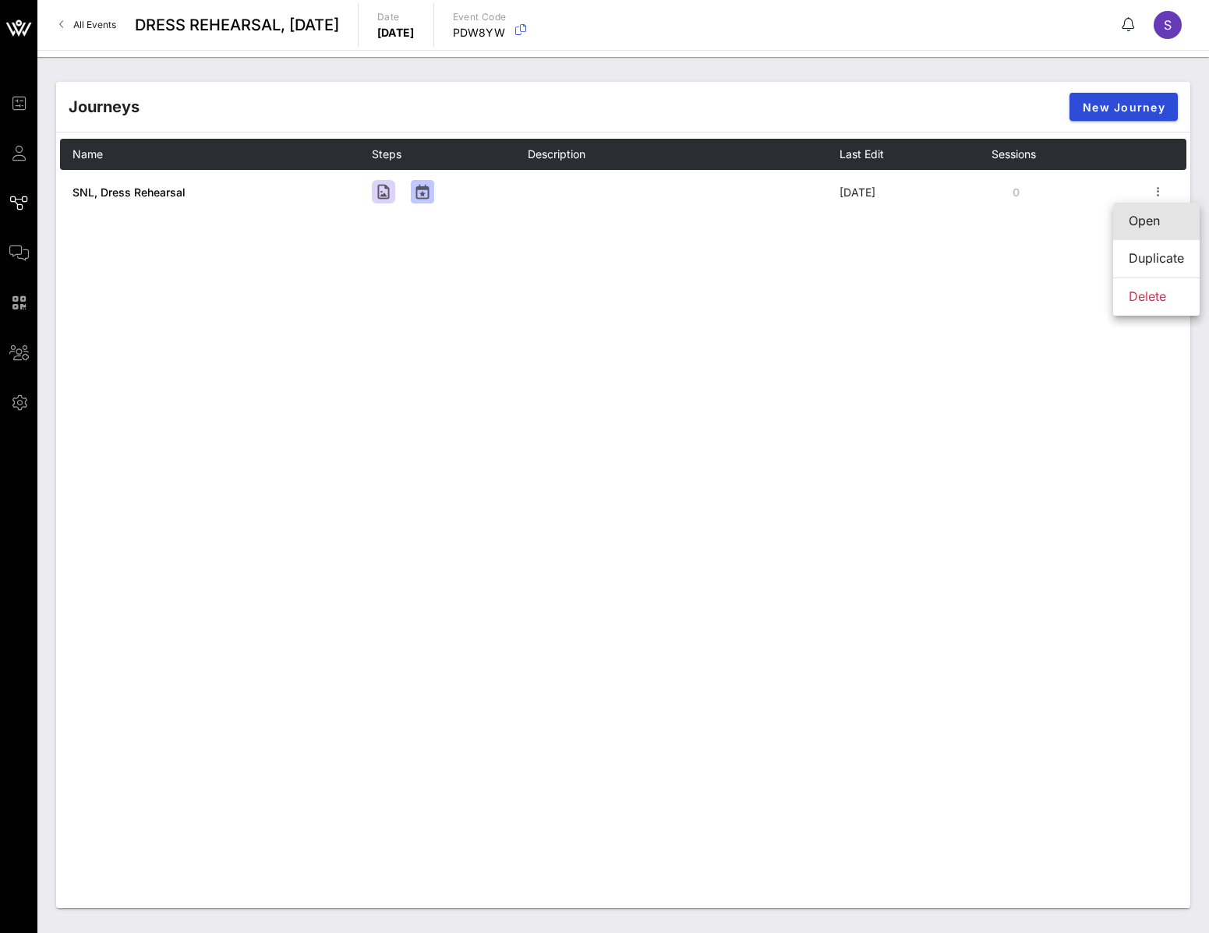
click at [1150, 215] on div "Open" at bounding box center [1155, 220] width 55 height 15
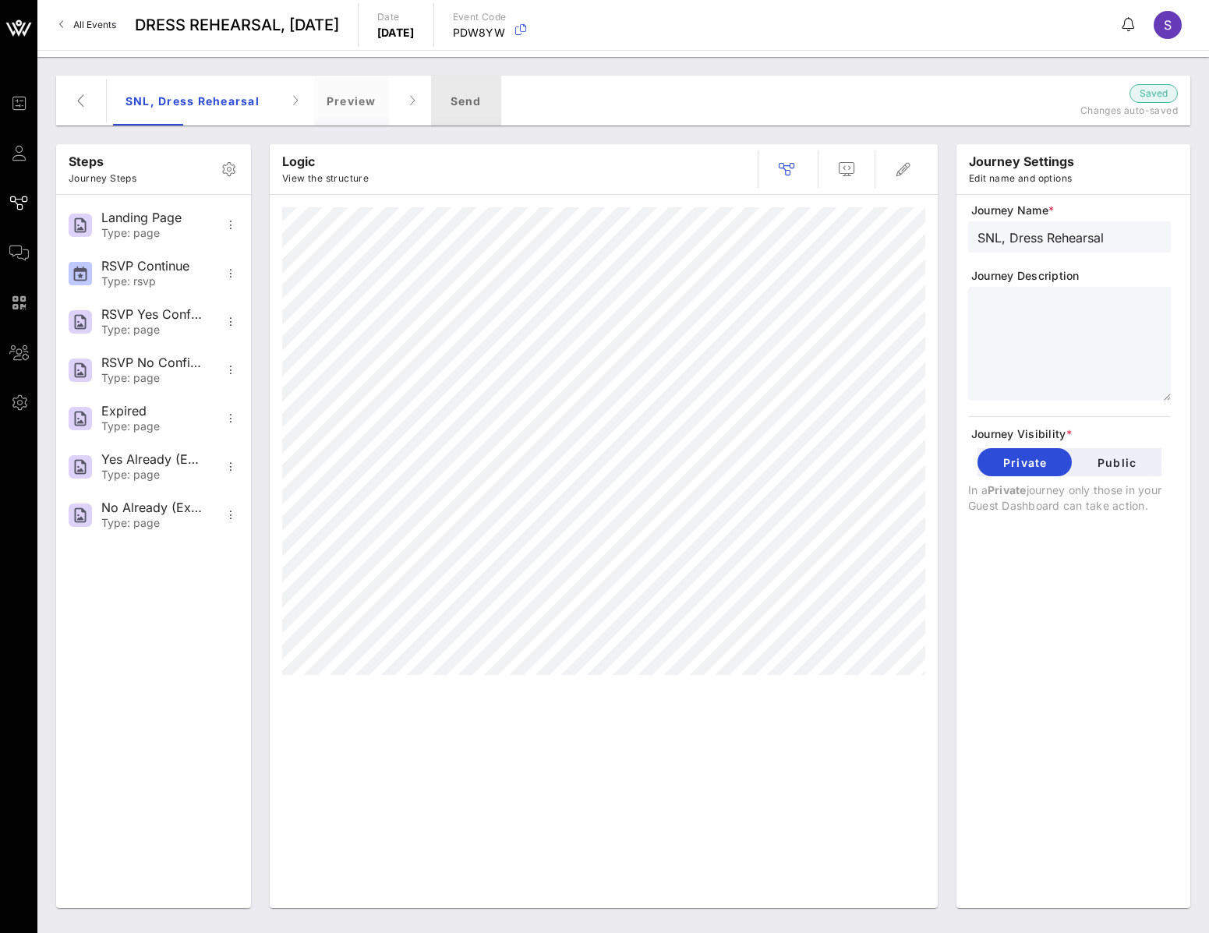
click at [485, 111] on div "Send" at bounding box center [466, 101] width 70 height 50
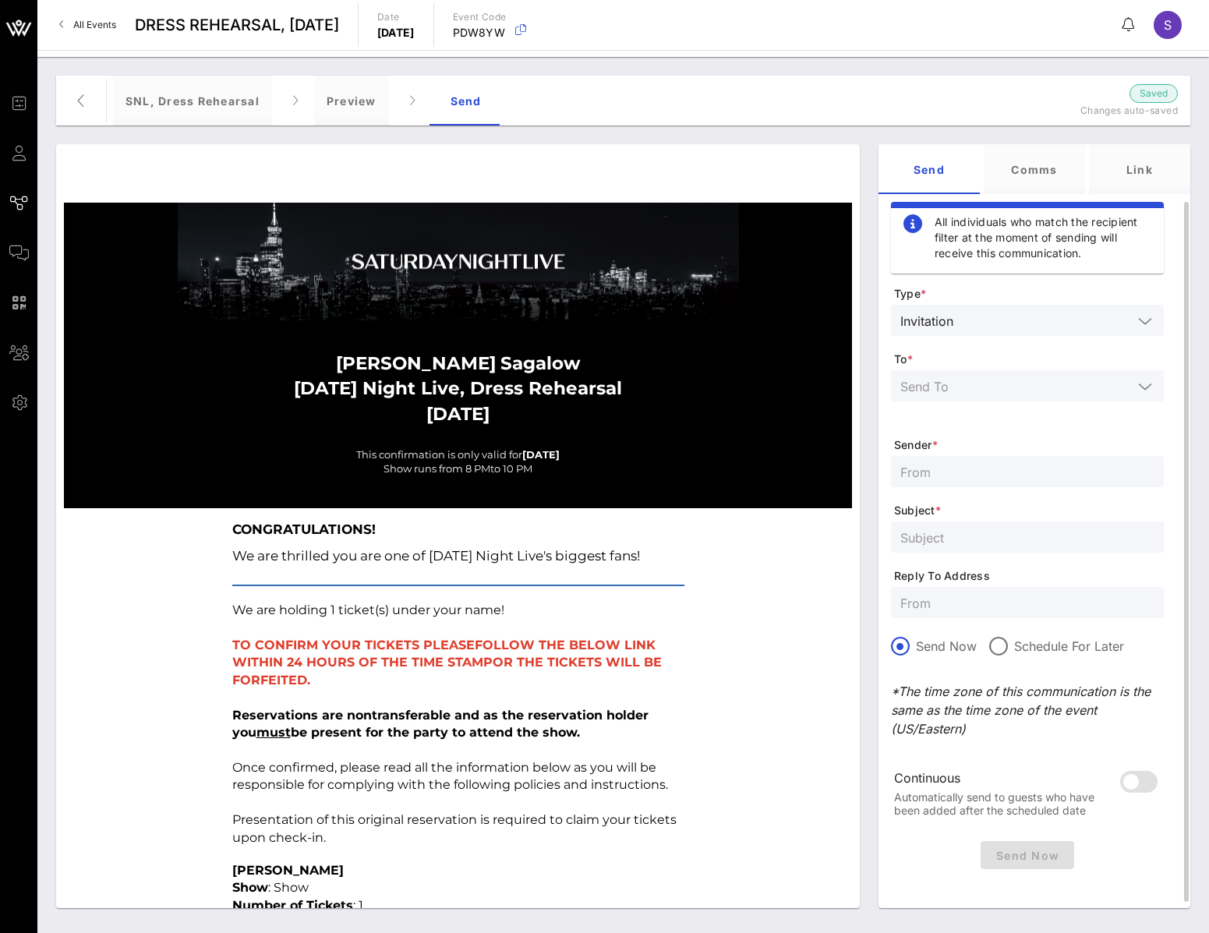
click at [990, 379] on input "text" at bounding box center [1016, 386] width 232 height 20
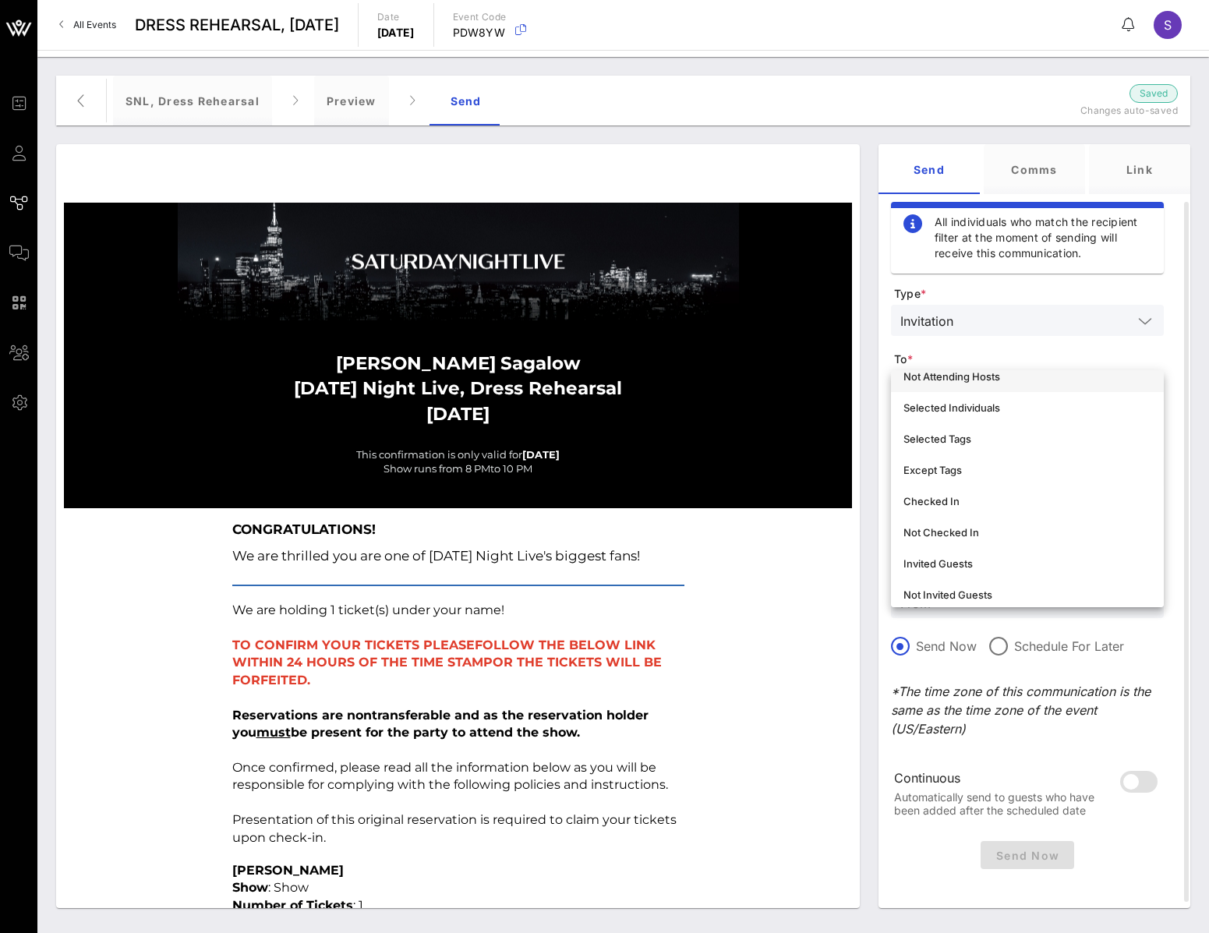
scroll to position [156, 0]
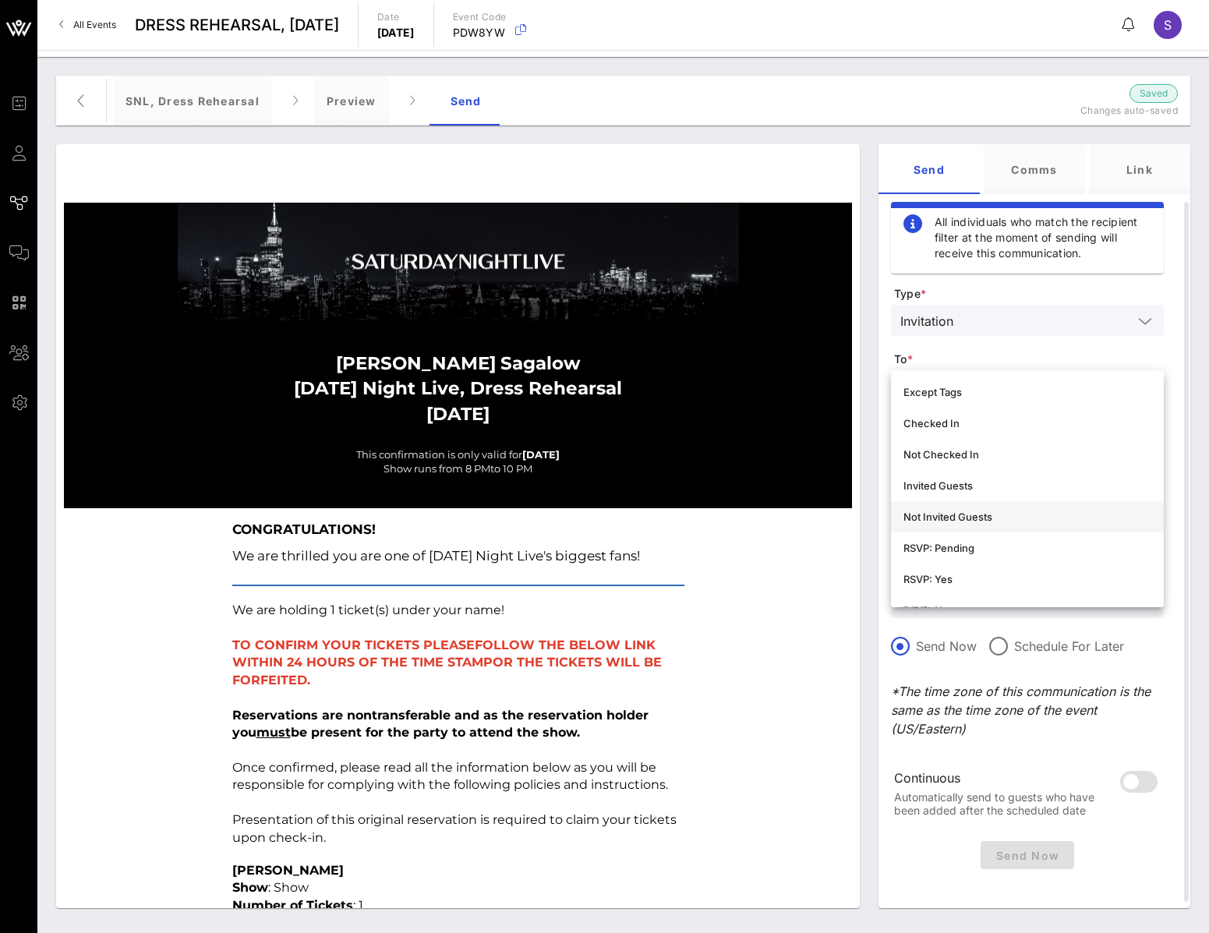
click at [992, 509] on div "Not Invited Guests" at bounding box center [1027, 516] width 248 height 25
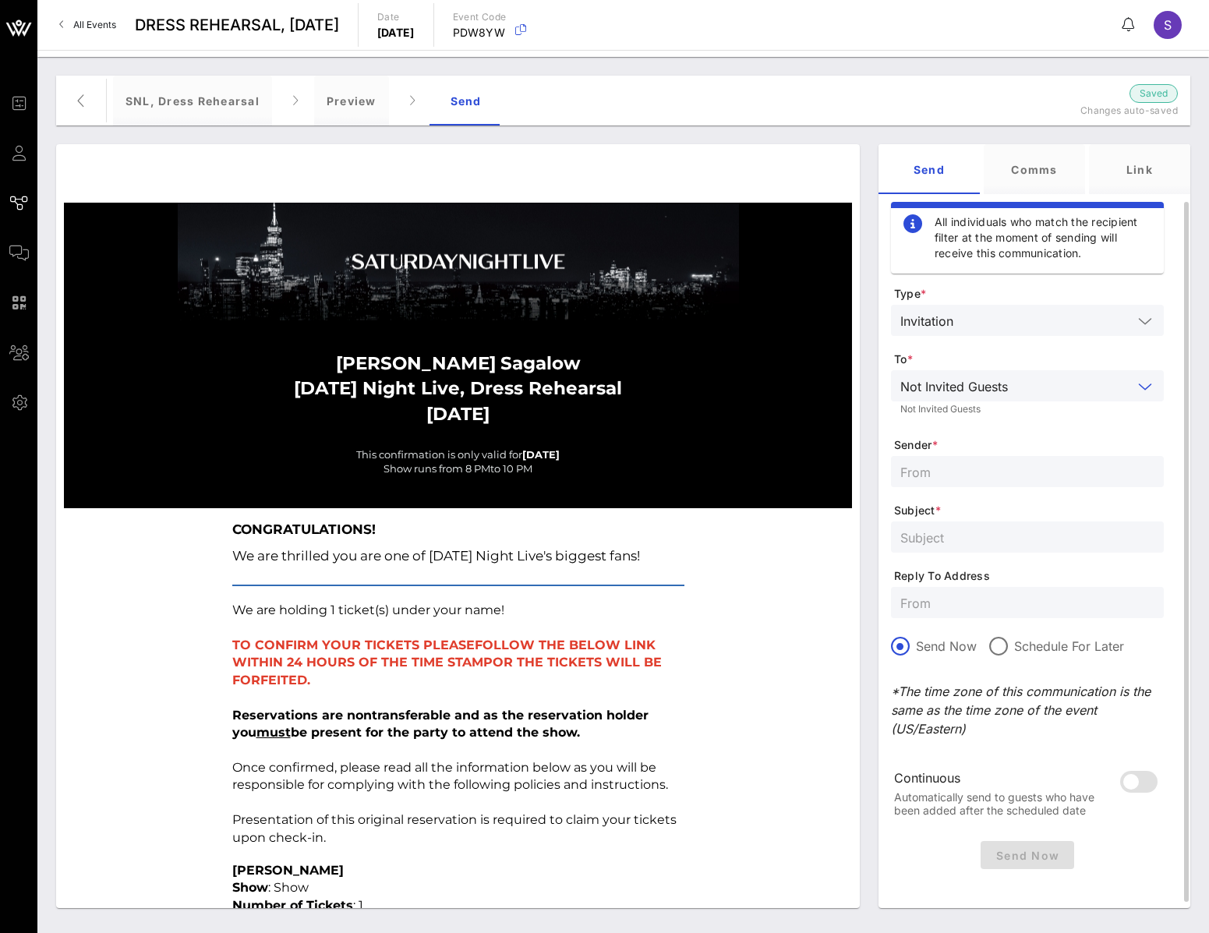
click at [985, 461] on input "text" at bounding box center [1027, 471] width 254 height 20
type input "N"
type input "SNL Reservatons"
paste input "SATURDAY NIGHT LIVE, Dress Rehearsal - May 17, 2025"
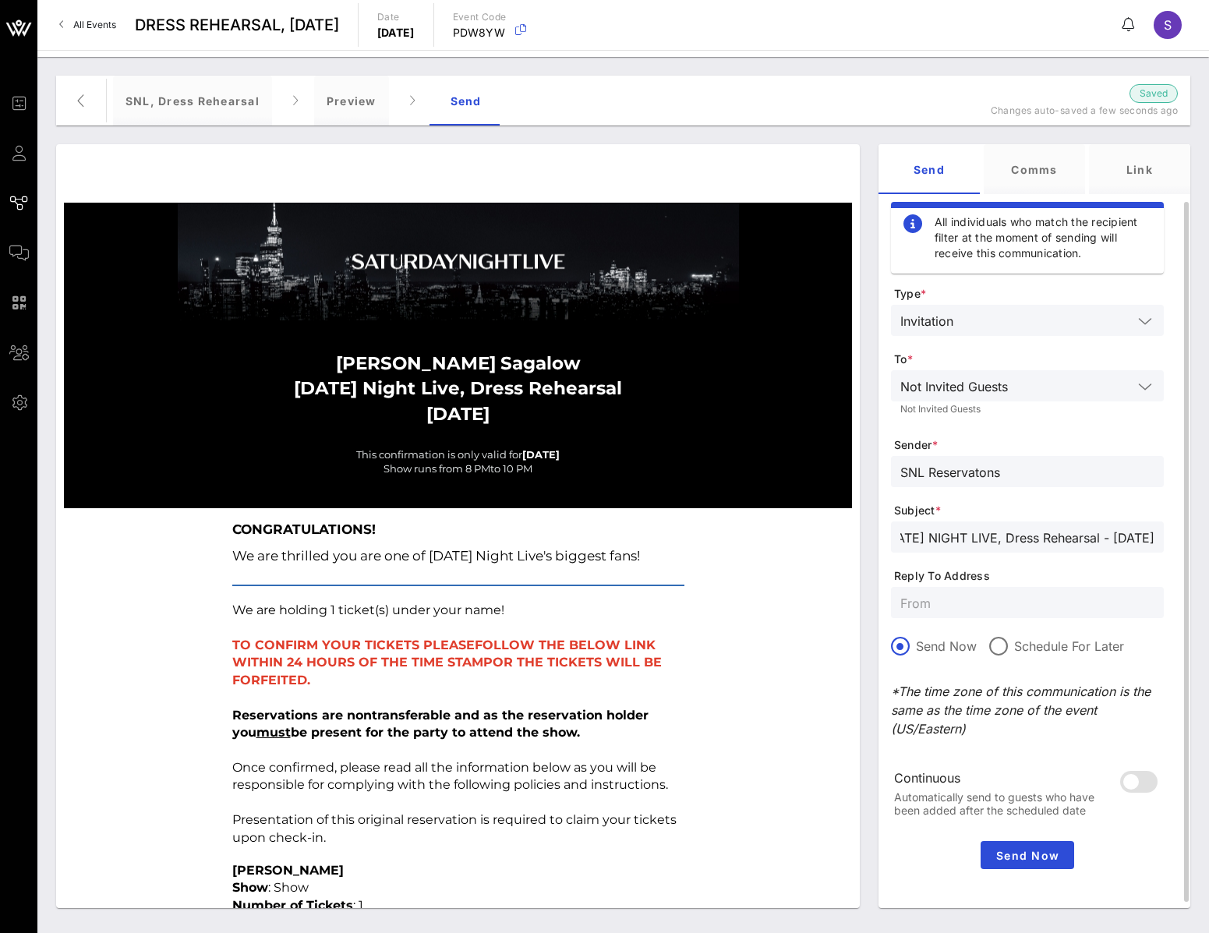
click at [1117, 538] on input "SATURDAY NIGHT LIVE, Dress Rehearsal - May 17, 2025" at bounding box center [1027, 537] width 254 height 20
type input "SATURDAY NIGHT LIVE, Dress Rehearsal - October 4, 2025"
click at [934, 602] on input "text" at bounding box center [1027, 602] width 254 height 20
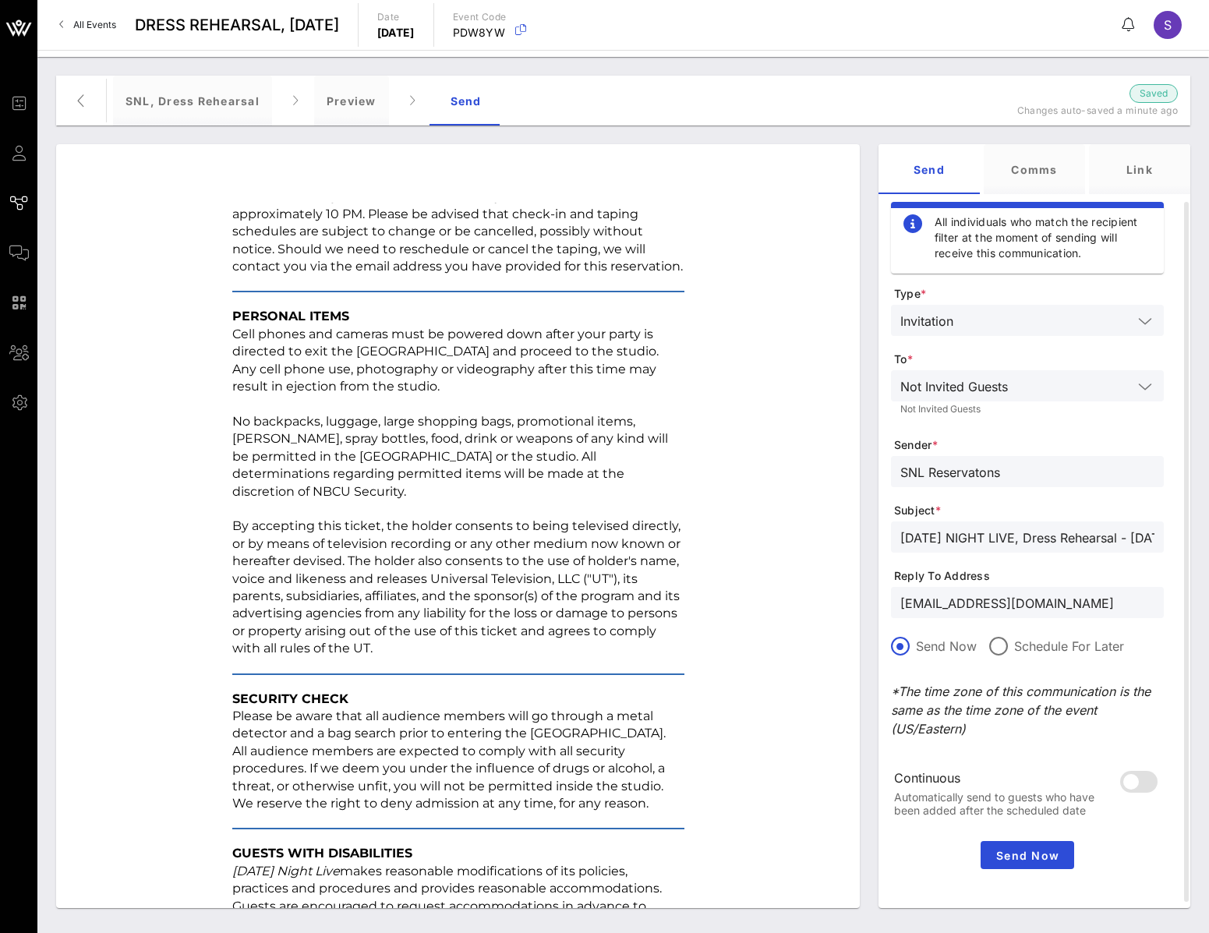
scroll to position [1753, 0]
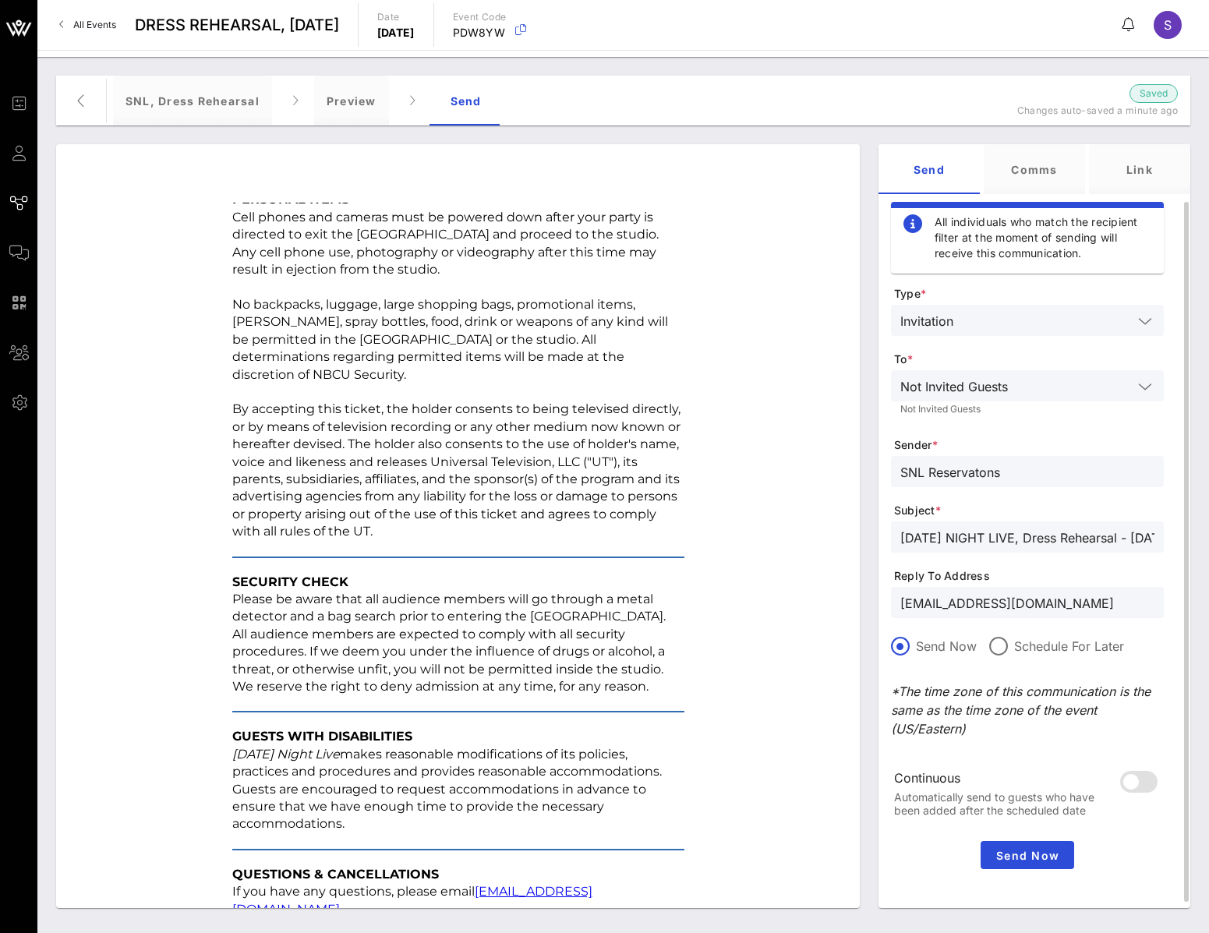
drag, startPoint x: 1115, startPoint y: 605, endPoint x: 894, endPoint y: 590, distance: 221.8
click at [894, 590] on div "[EMAIL_ADDRESS][DOMAIN_NAME]" at bounding box center [1027, 602] width 273 height 31
click at [1085, 614] on div "[EMAIL_ADDRESS][DOMAIN_NAME]" at bounding box center [1027, 602] width 254 height 31
click at [1097, 610] on input "[EMAIL_ADDRESS][DOMAIN_NAME]" at bounding box center [1027, 602] width 254 height 20
type input "[EMAIL_ADDRESS][DOMAIN_NAME]"
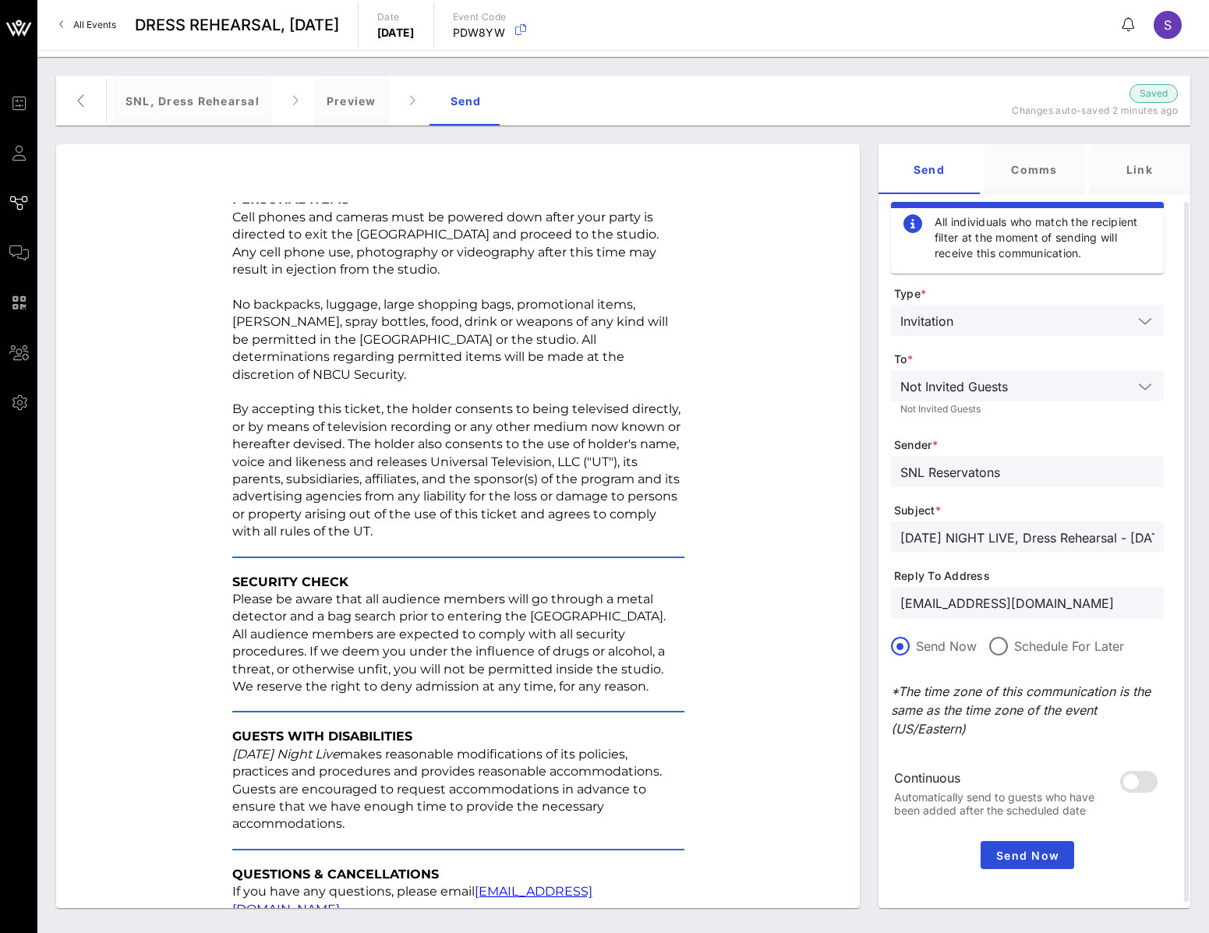
drag, startPoint x: 782, startPoint y: 194, endPoint x: 775, endPoint y: 218, distance: 24.9
click at [782, 194] on div "Stephanie Sagalow Saturday Night Live, Dress Rehearsal October 04, 2025 This co…" at bounding box center [457, 526] width 803 height 764
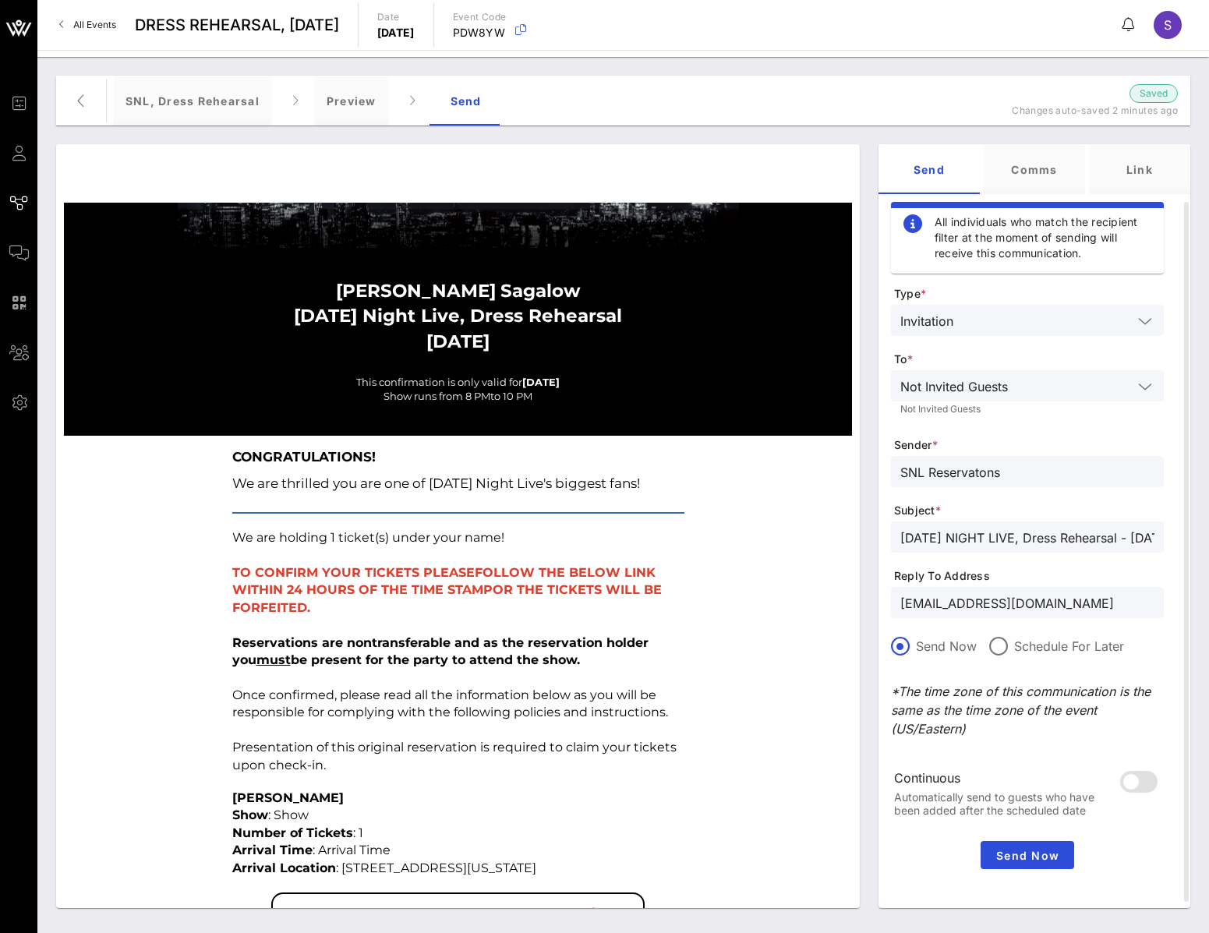
scroll to position [0, 0]
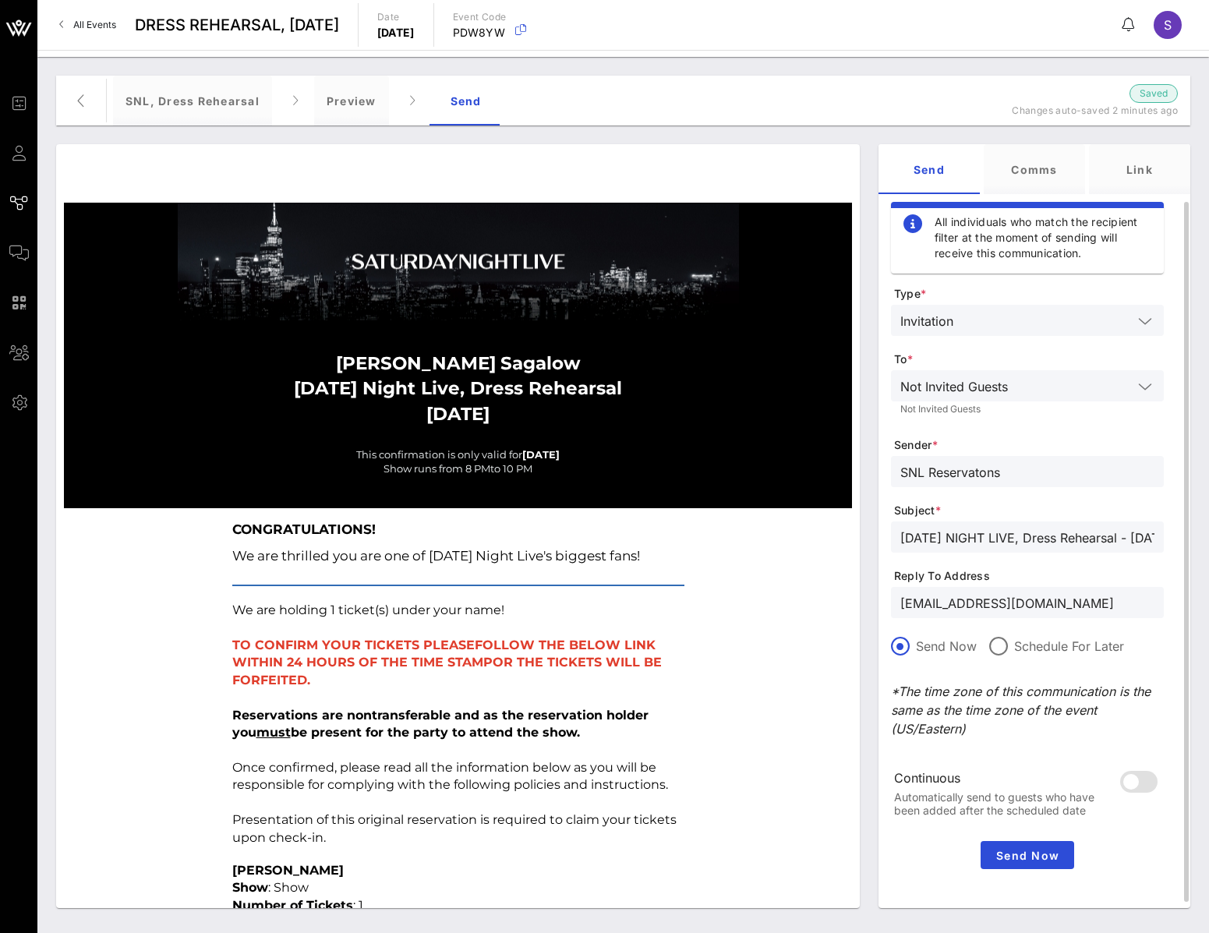
click at [1102, 555] on form "Type * Invitation To * Not Invited Guests Not Invited Guests Sender * SNL Reser…" at bounding box center [1027, 560] width 273 height 549
click at [1104, 542] on input "SATURDAY NIGHT LIVE, Dress Rehearsal - October 4, 2025" at bounding box center [1027, 537] width 254 height 20
click at [1103, 541] on input "[DATE] NIGHT LIVE, Dress Rehearsal - [DATE]" at bounding box center [1027, 537] width 254 height 20
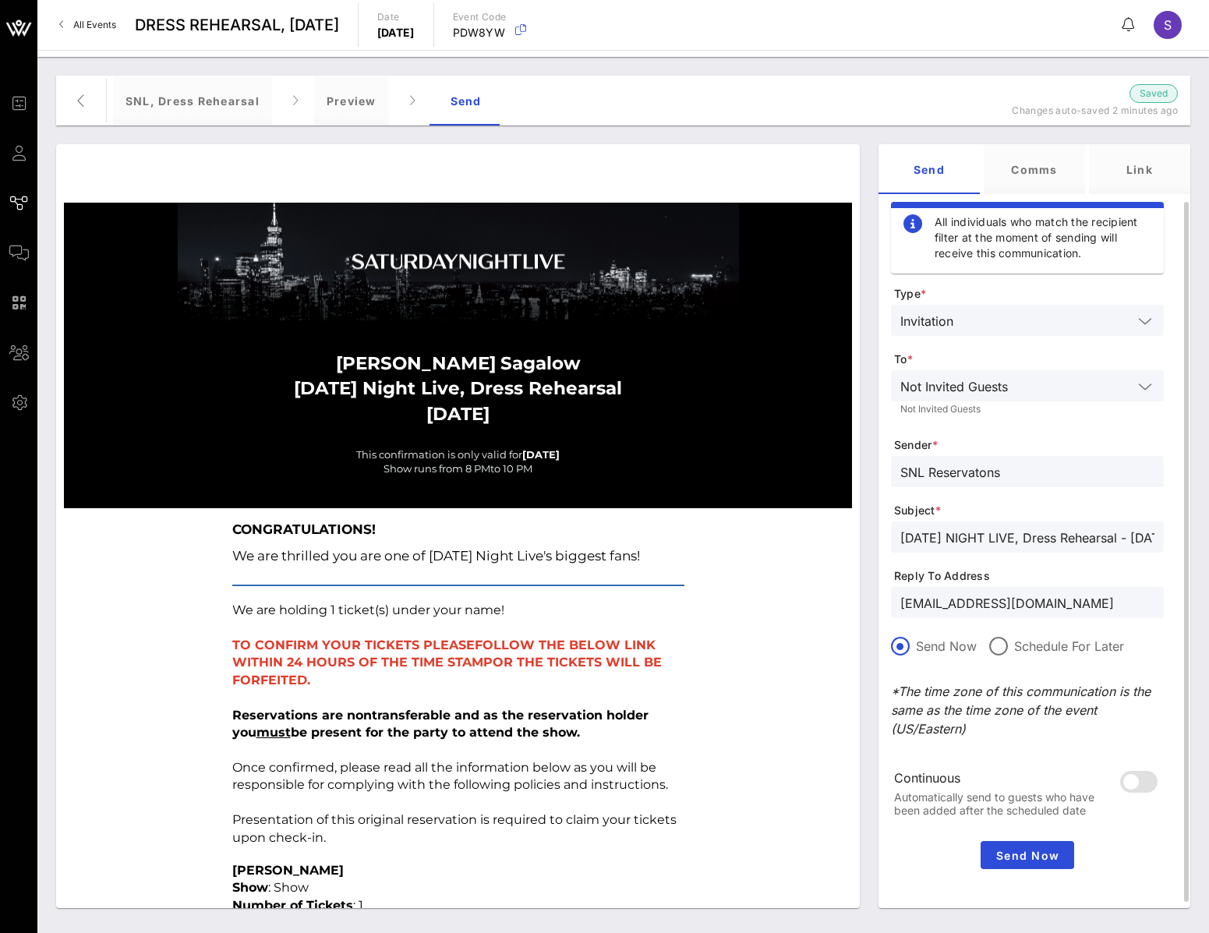
type input "[DATE] NIGHT LIVE, Dress Rehearsal - [DATE]"
click at [1070, 473] on input "SNL Reservatons" at bounding box center [1027, 471] width 254 height 20
type input "SNL Reservations"
click at [1047, 854] on span "Send Now" at bounding box center [1026, 855] width 81 height 13
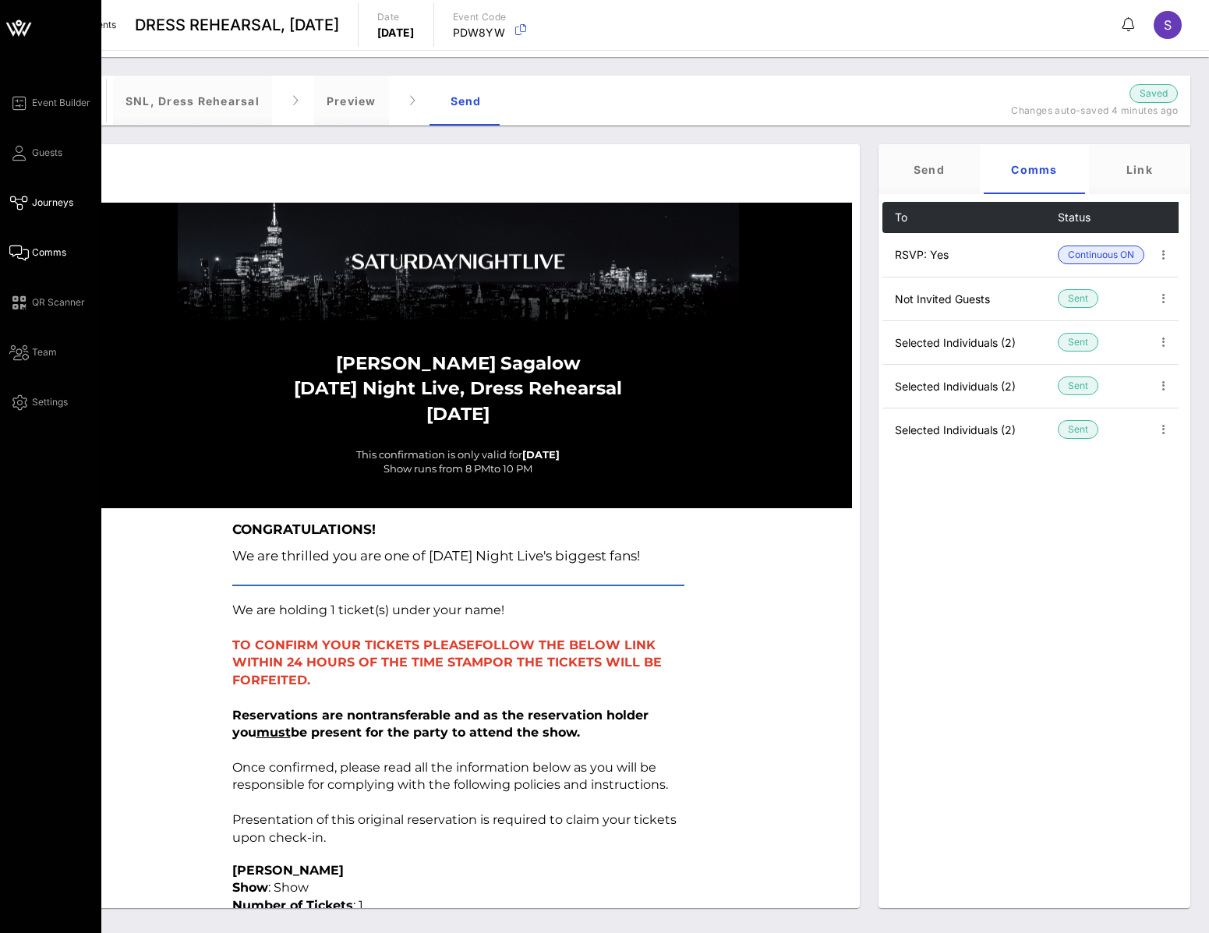
click at [41, 246] on span "Comms" at bounding box center [49, 252] width 34 height 14
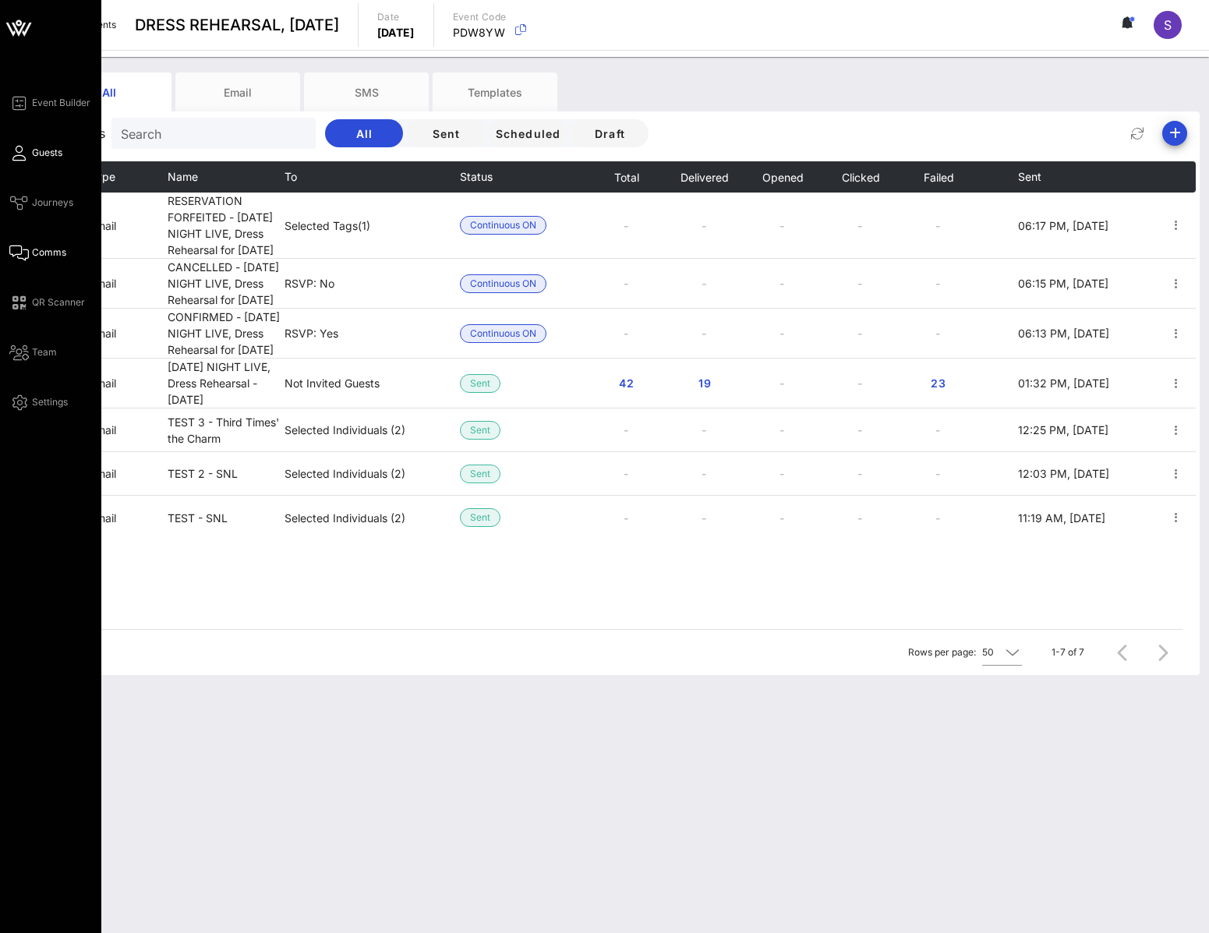
click at [34, 149] on span "Guests" at bounding box center [47, 153] width 30 height 14
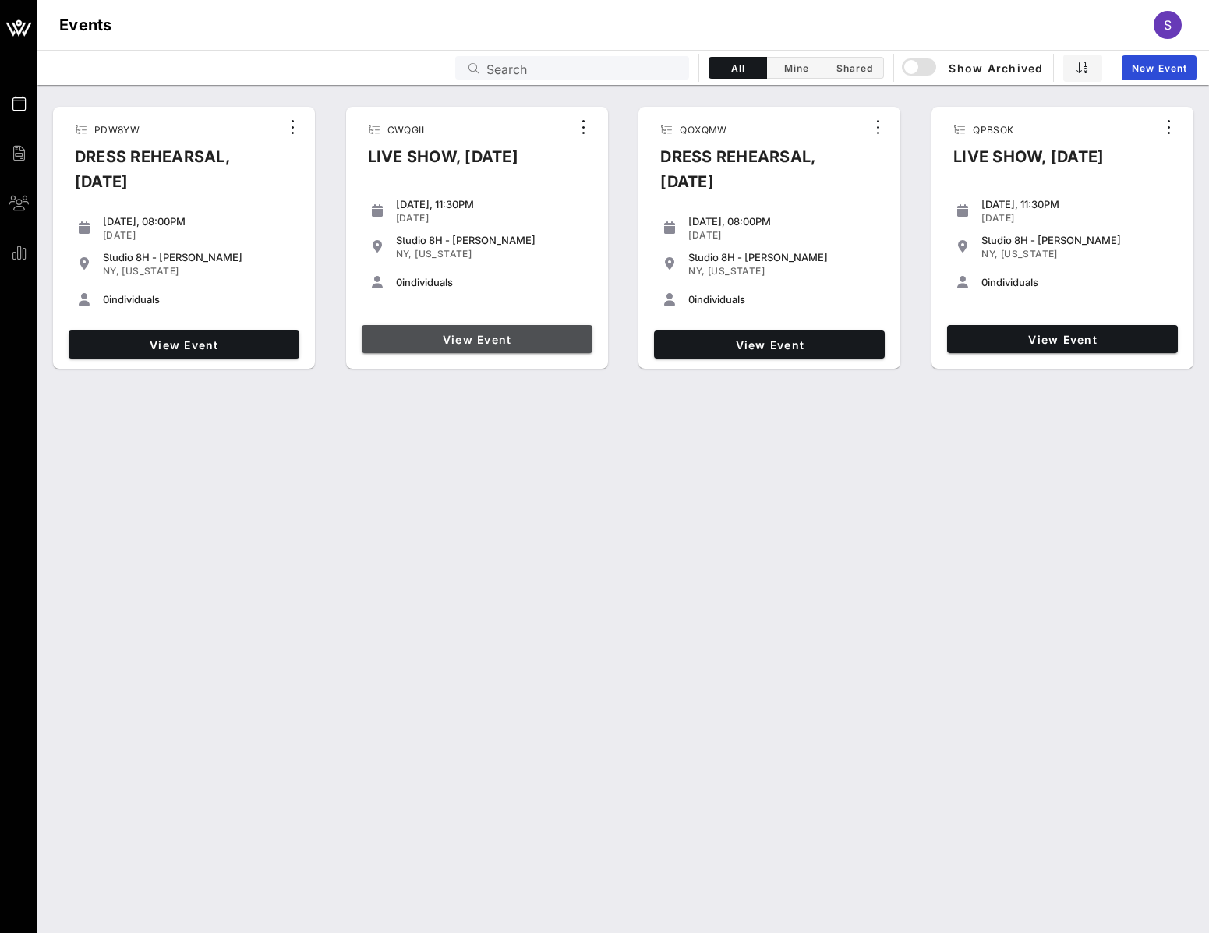
click at [434, 353] on link "View Event" at bounding box center [477, 339] width 231 height 28
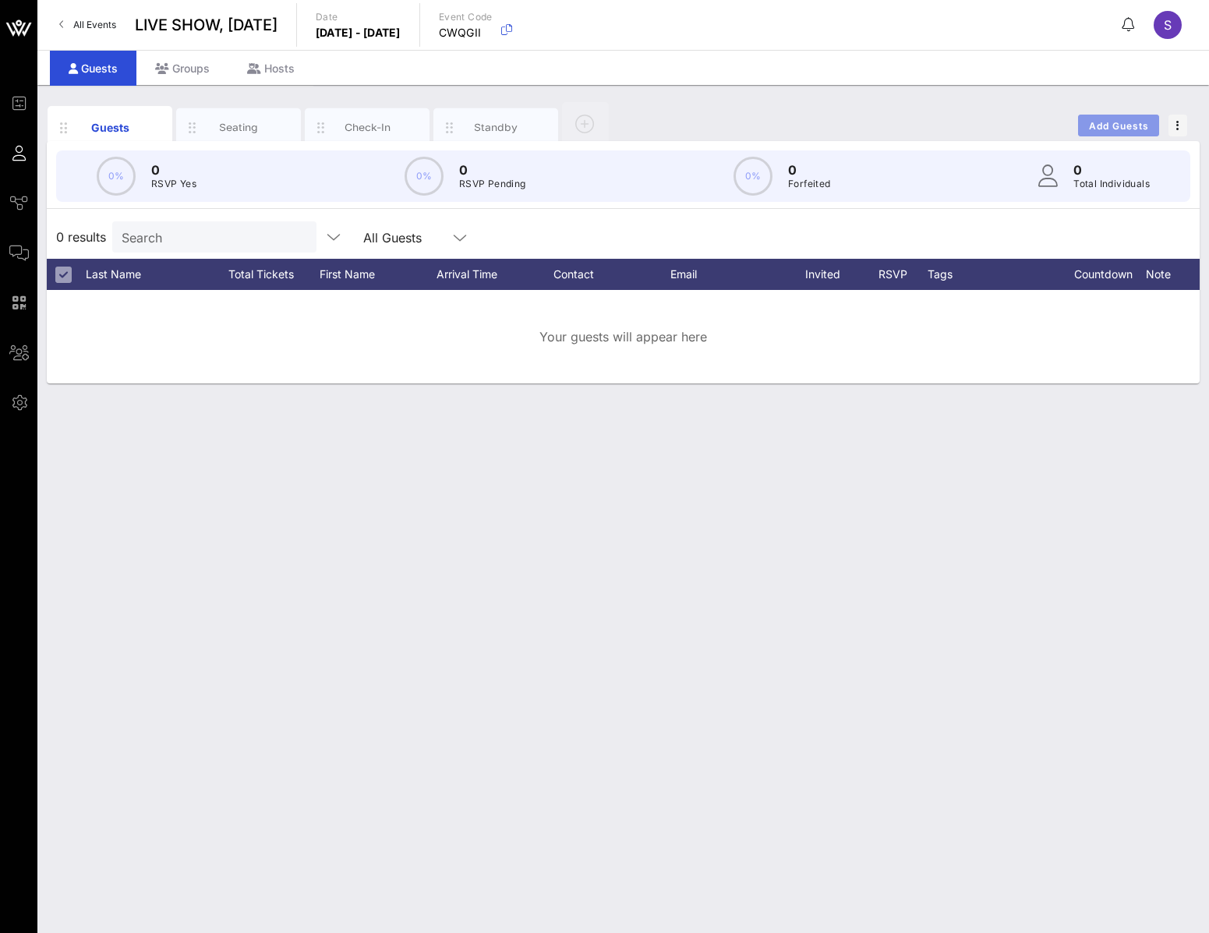
click at [1128, 116] on button "Add Guests" at bounding box center [1118, 126] width 81 height 22
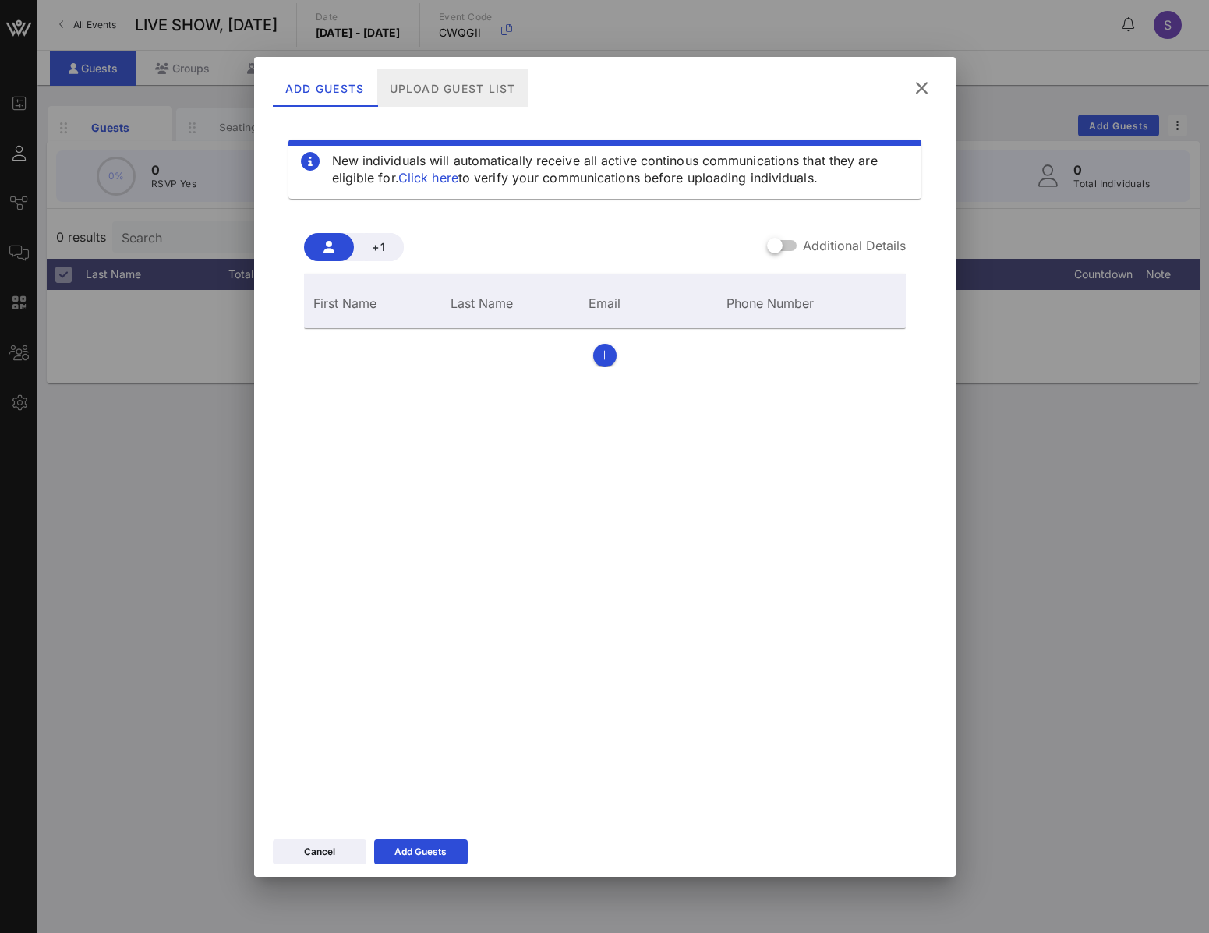
click at [475, 93] on div "Upload Guest List" at bounding box center [451, 87] width 151 height 37
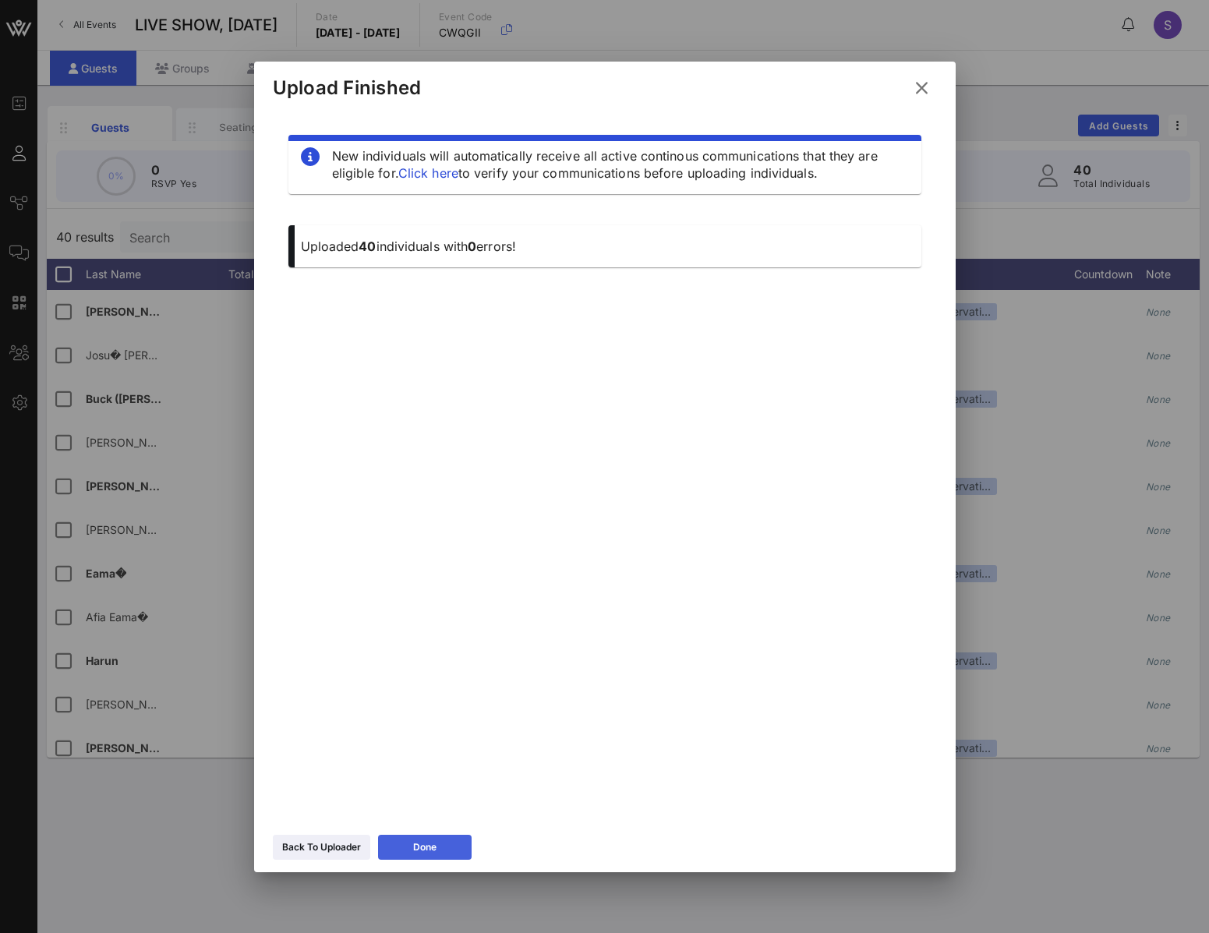
click at [450, 835] on button "Done" at bounding box center [425, 847] width 94 height 25
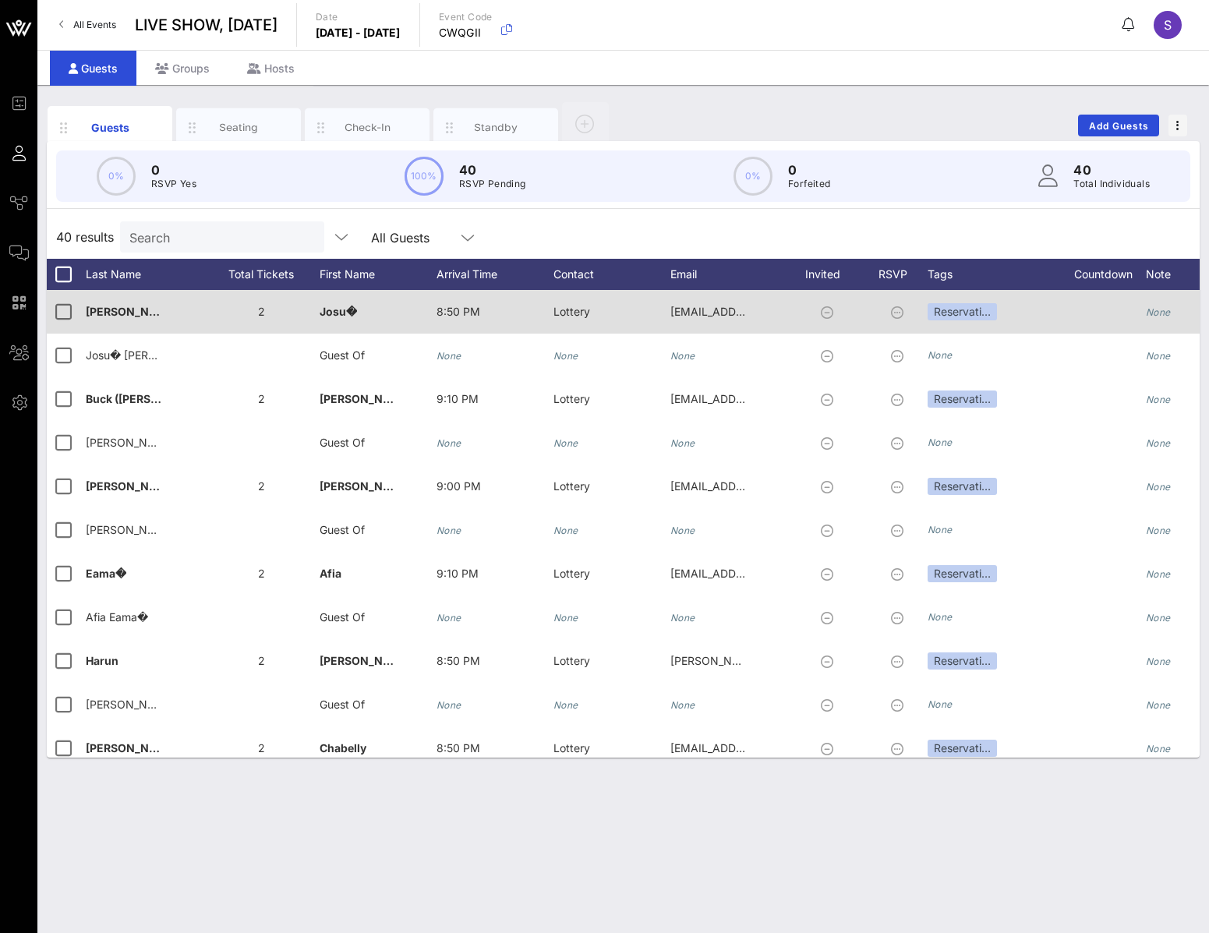
click at [362, 302] on div "Josu�" at bounding box center [377, 321] width 117 height 62
drag, startPoint x: 386, startPoint y: 317, endPoint x: 263, endPoint y: 307, distance: 123.5
click at [263, 307] on div "Event Builder Guests Journeys Comms QR Scanner Team Settings LIVE SHOW, October…" at bounding box center [604, 466] width 1209 height 933
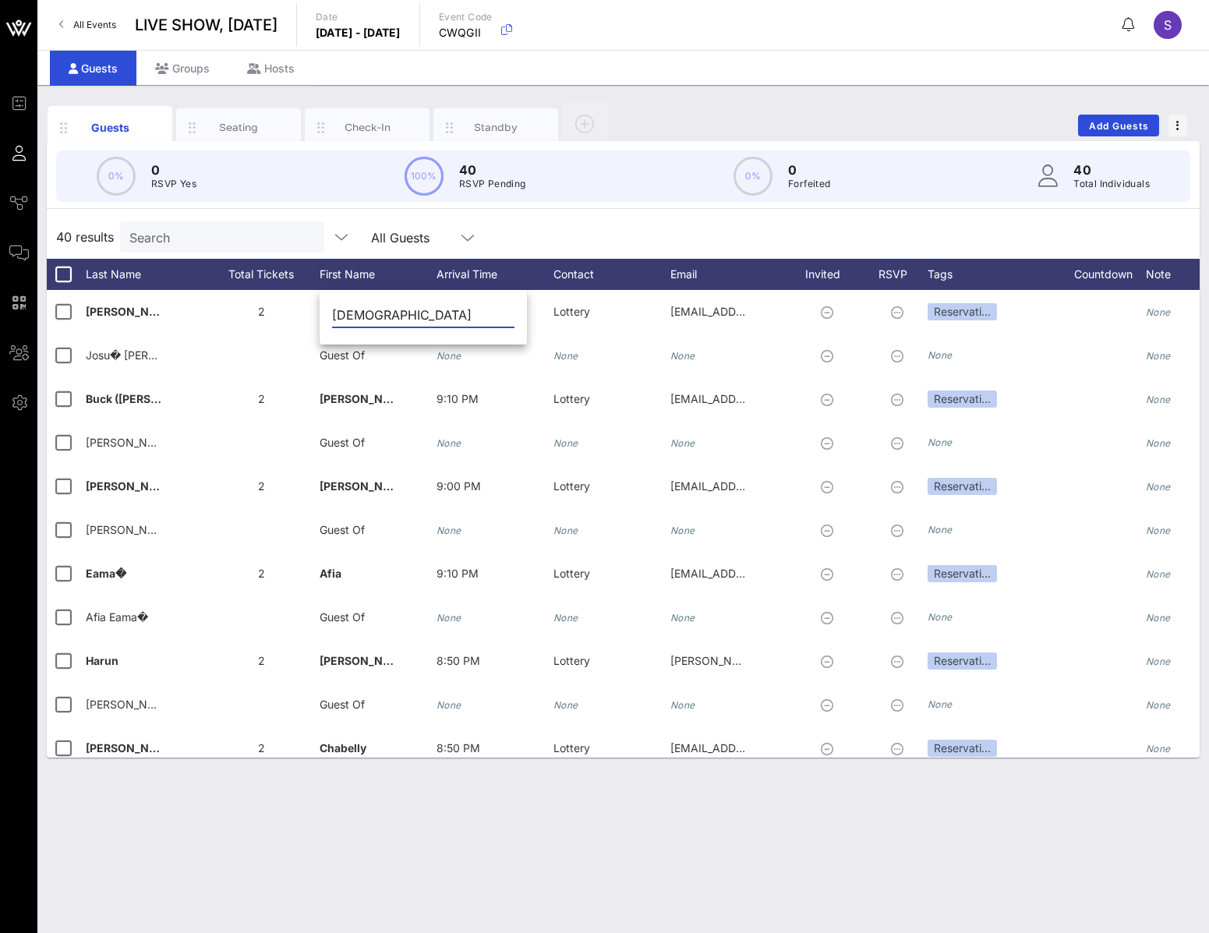
type input "Josué"
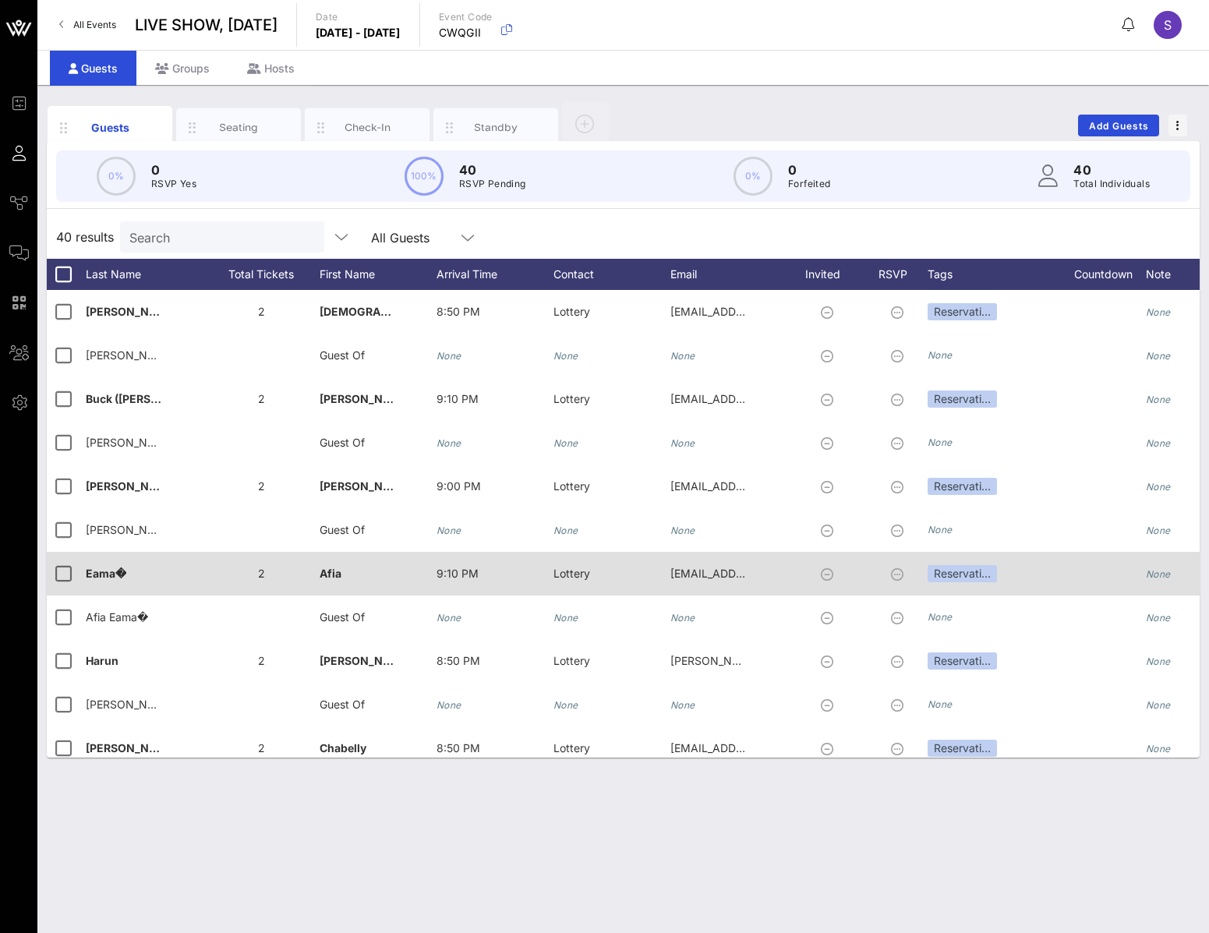
click at [150, 584] on div "Eama�" at bounding box center [144, 583] width 117 height 62
type input "Eama"
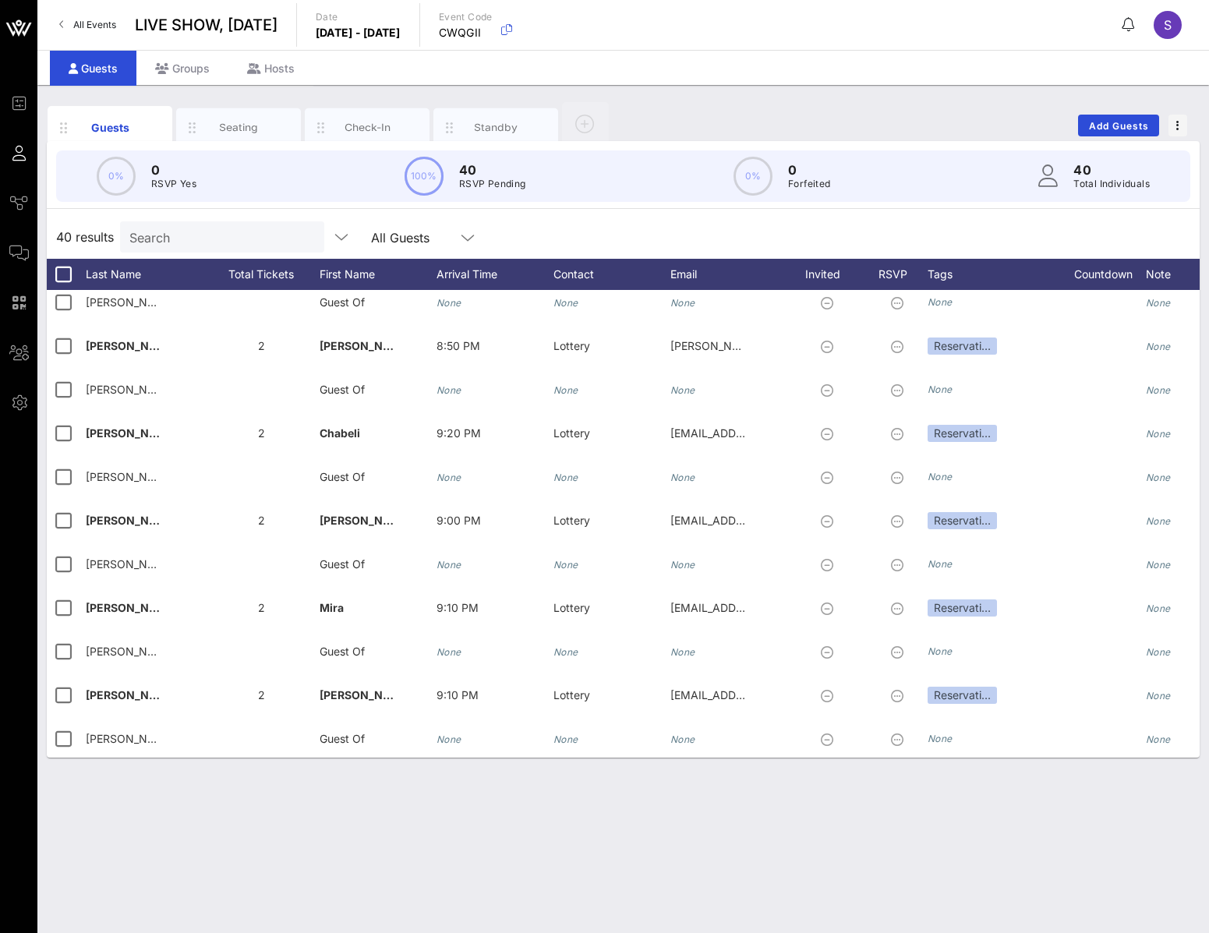
scroll to position [1091, 0]
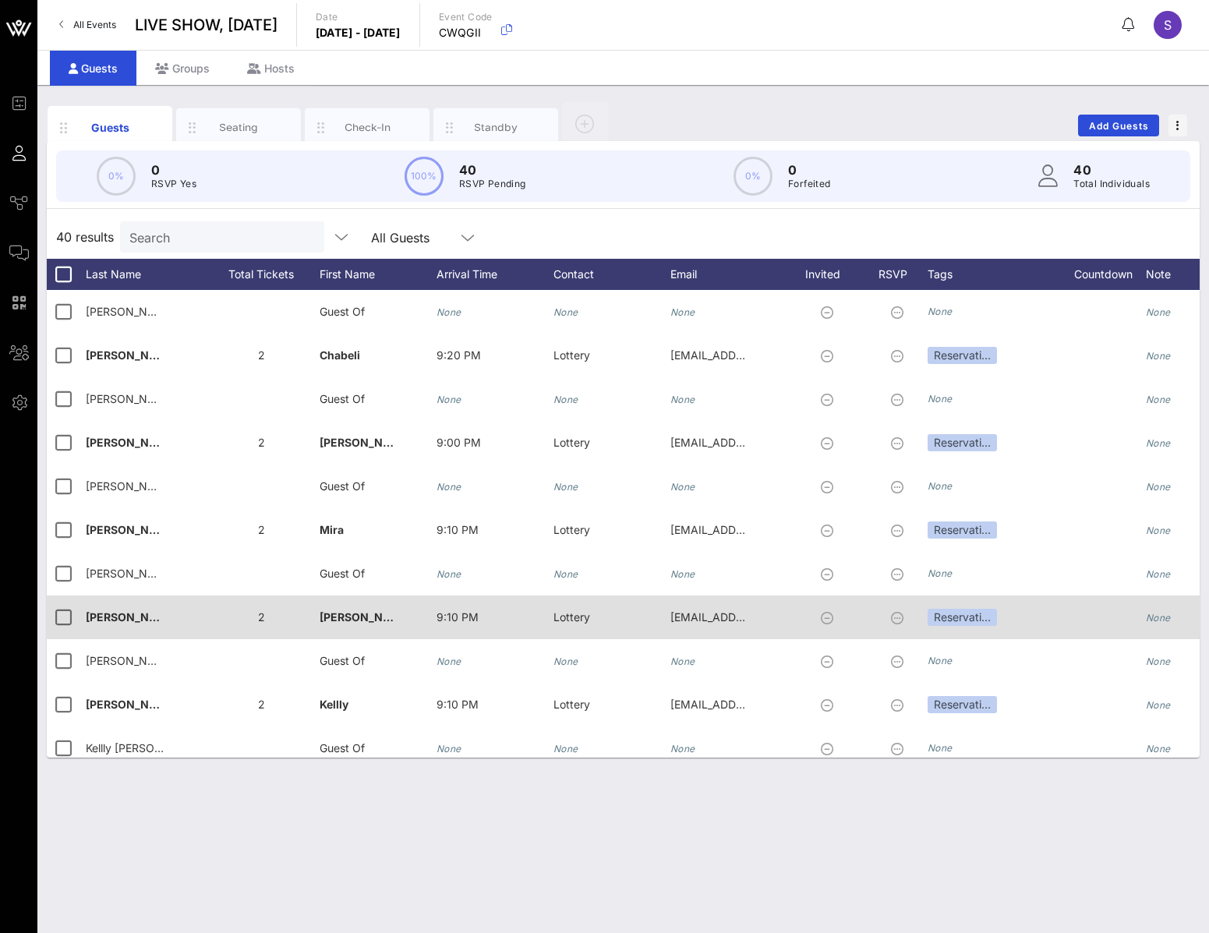
click at [143, 619] on div "Tritsch�" at bounding box center [144, 626] width 117 height 62
type input "Tritsch"
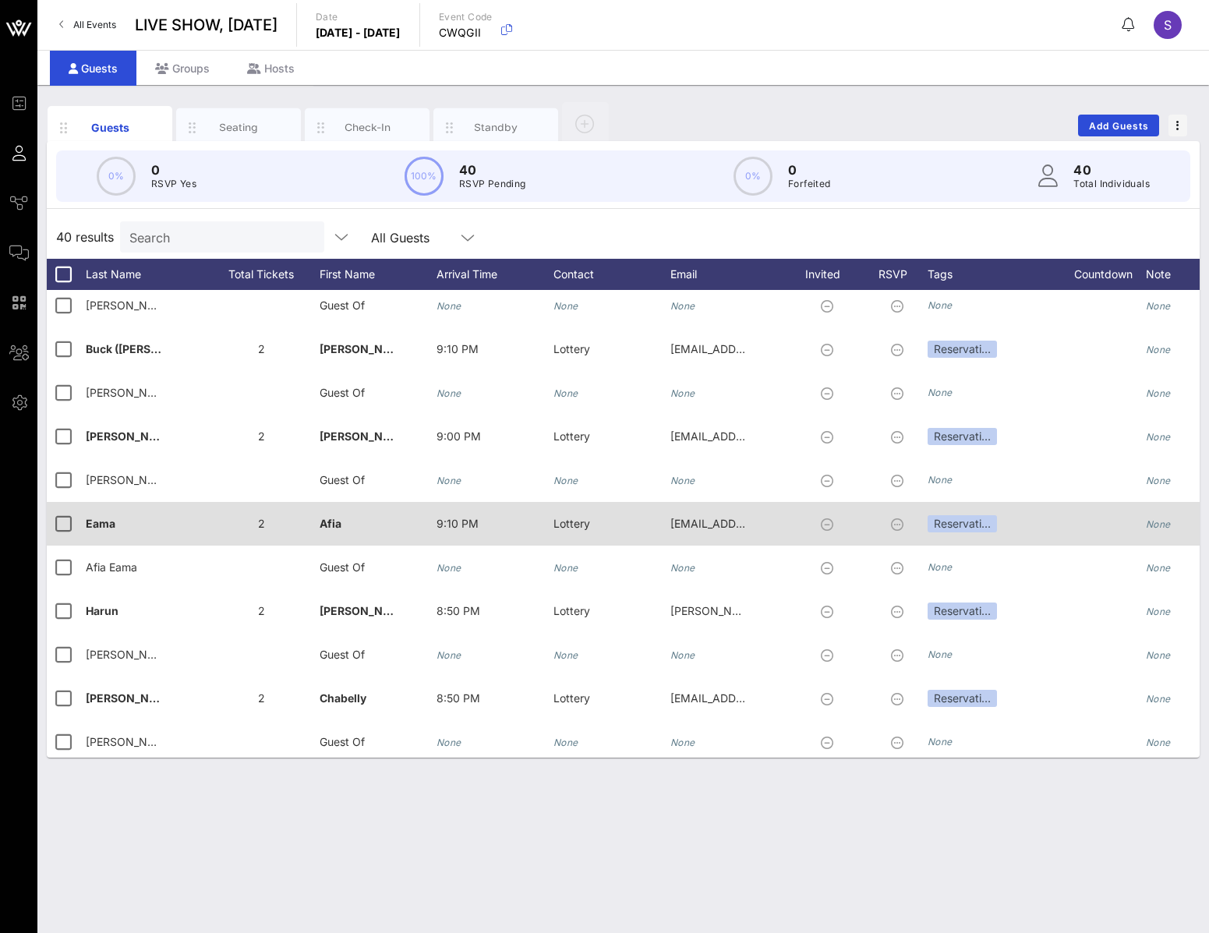
scroll to position [0, 0]
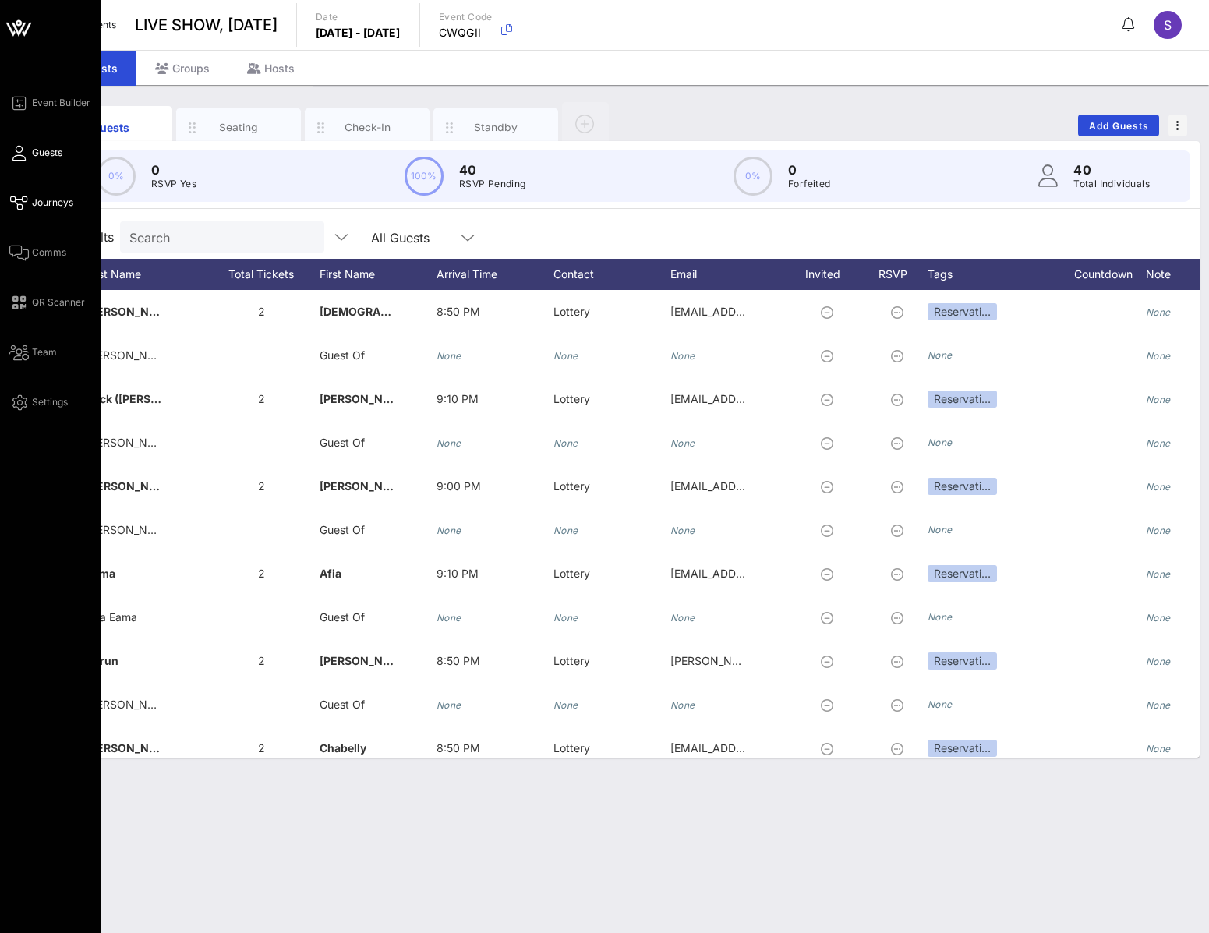
click at [31, 203] on link "Journeys" at bounding box center [41, 202] width 64 height 19
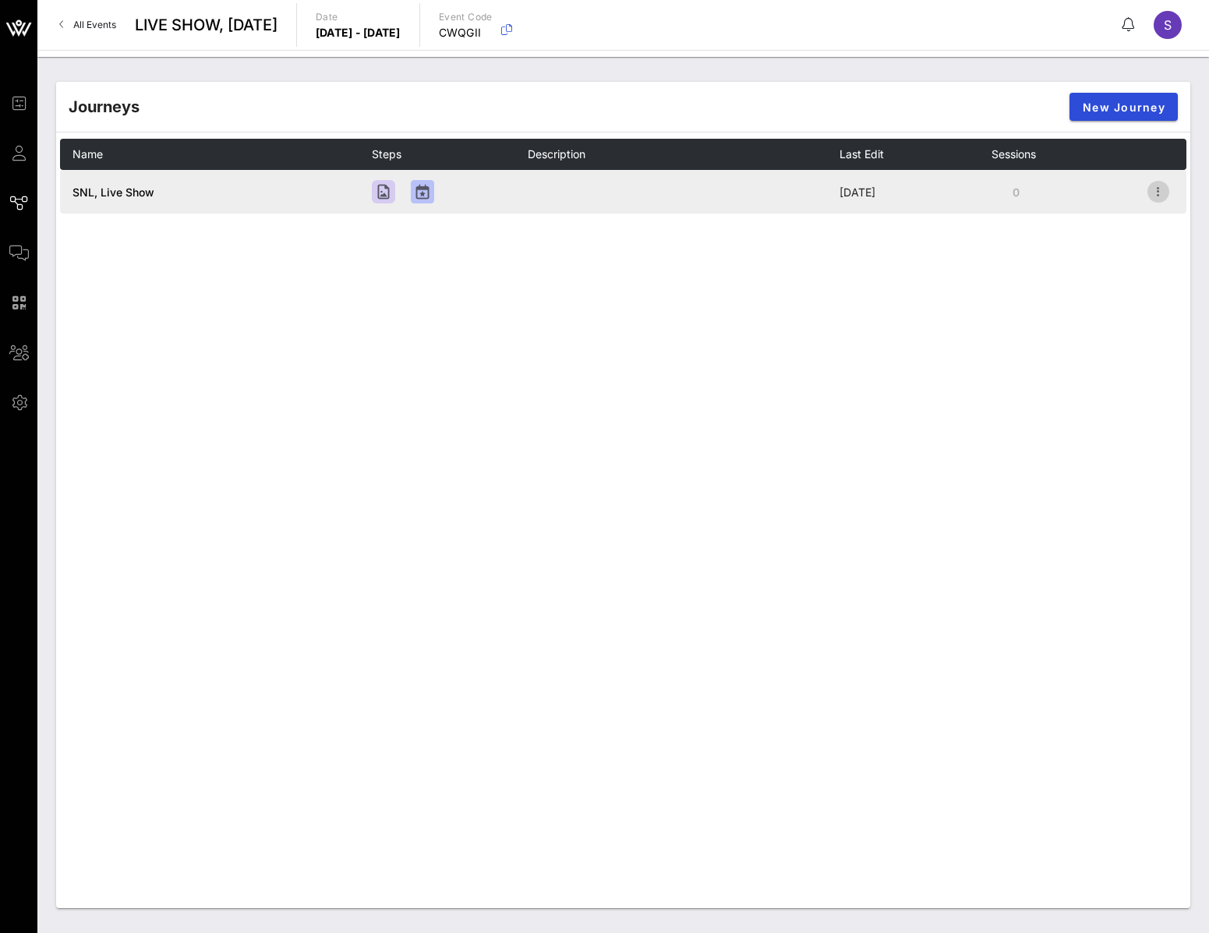
click at [1152, 190] on icon "button" at bounding box center [1158, 191] width 19 height 19
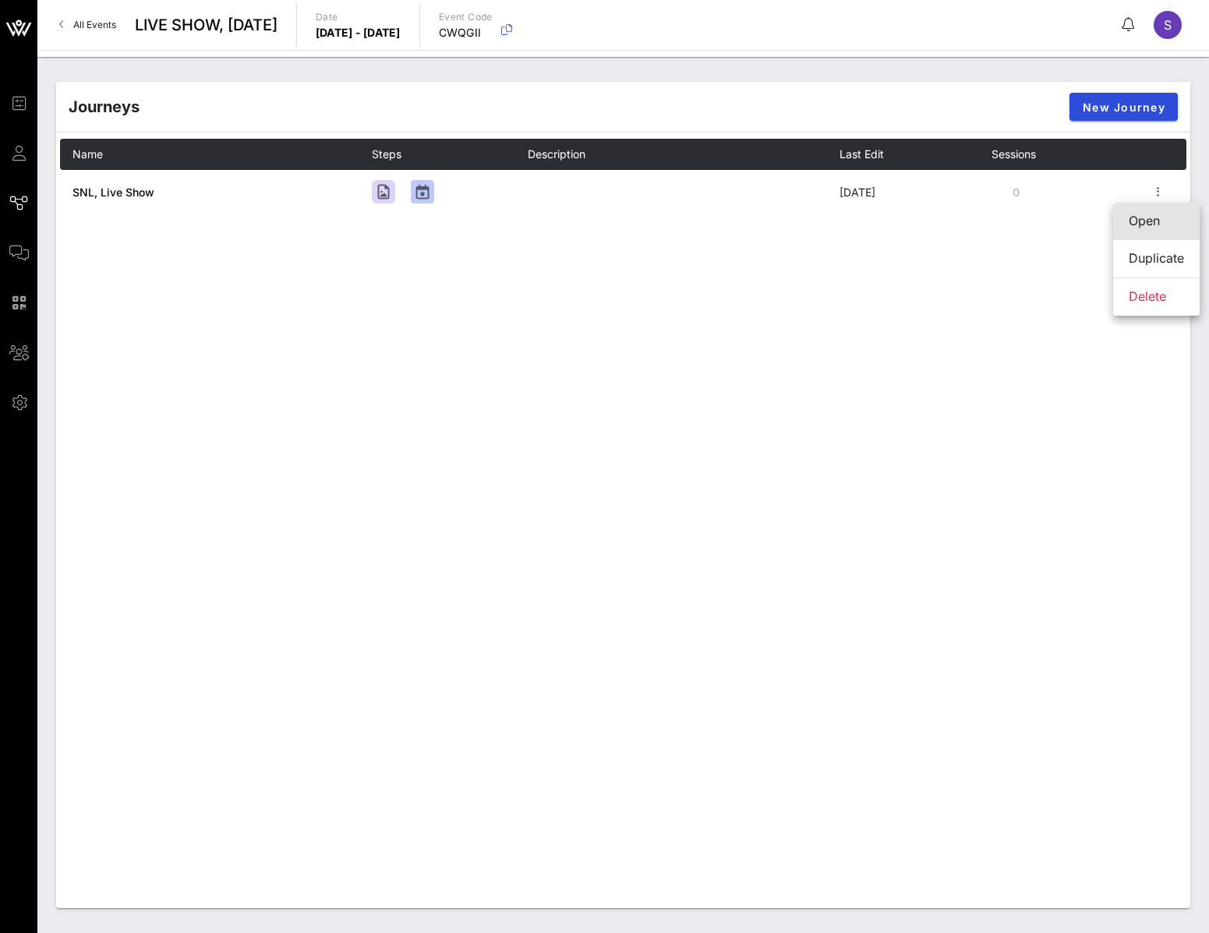
click at [1152, 218] on div "Open" at bounding box center [1155, 220] width 55 height 15
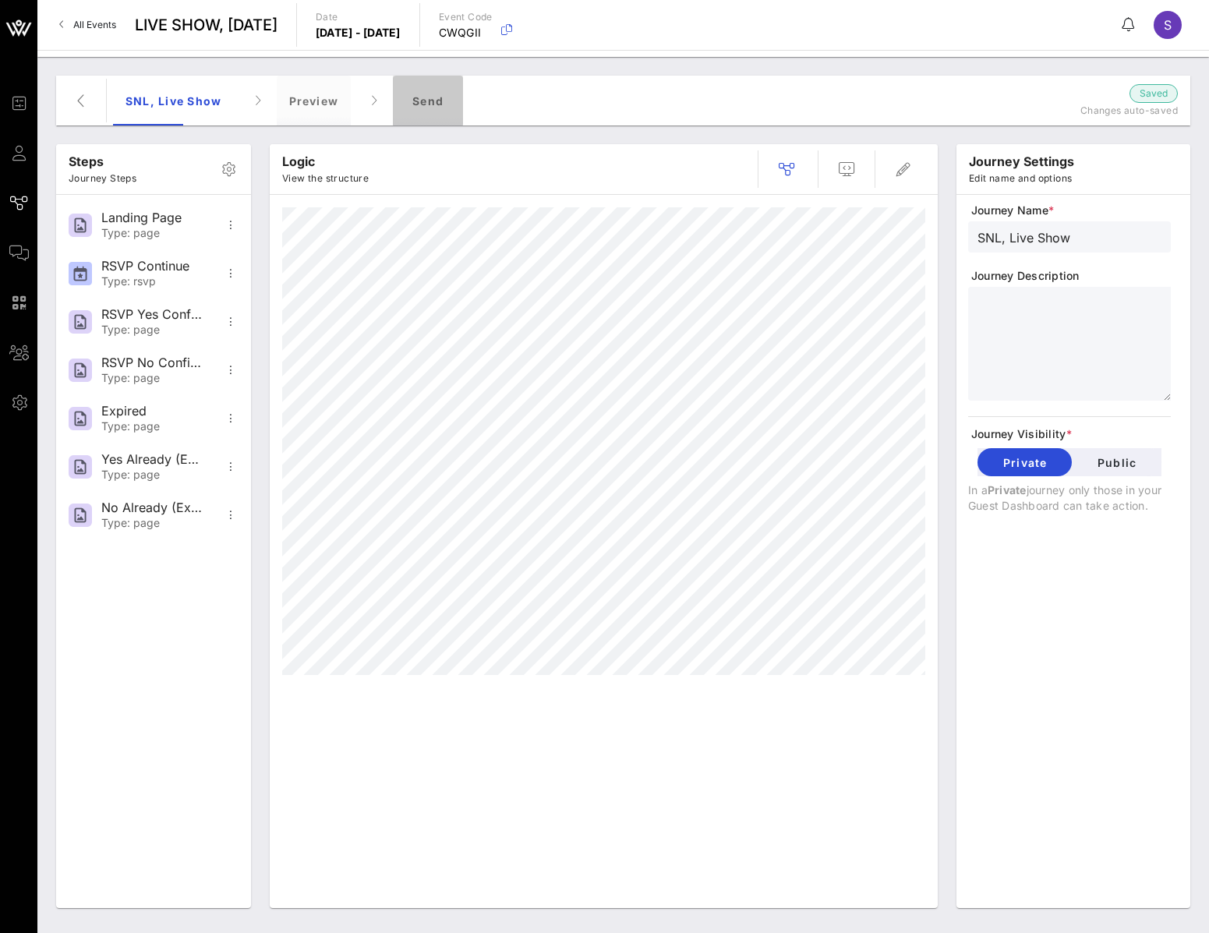
click at [437, 108] on div "Send" at bounding box center [428, 101] width 70 height 50
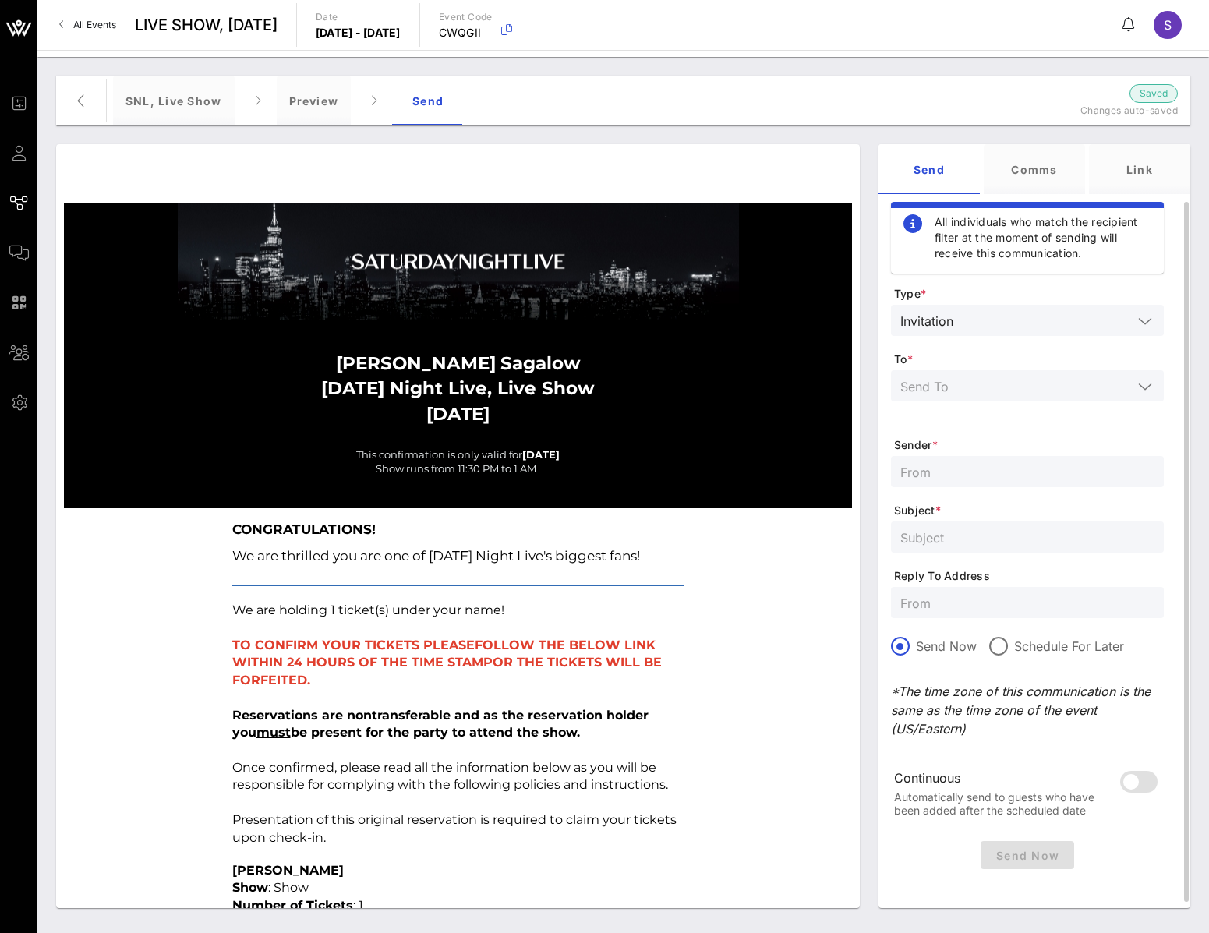
click at [1092, 305] on form "Type * Invitation To * Sender * Subject * Reply To Address Send Now Schedule Fo…" at bounding box center [1027, 560] width 273 height 549
click at [1058, 376] on input "text" at bounding box center [1016, 386] width 232 height 20
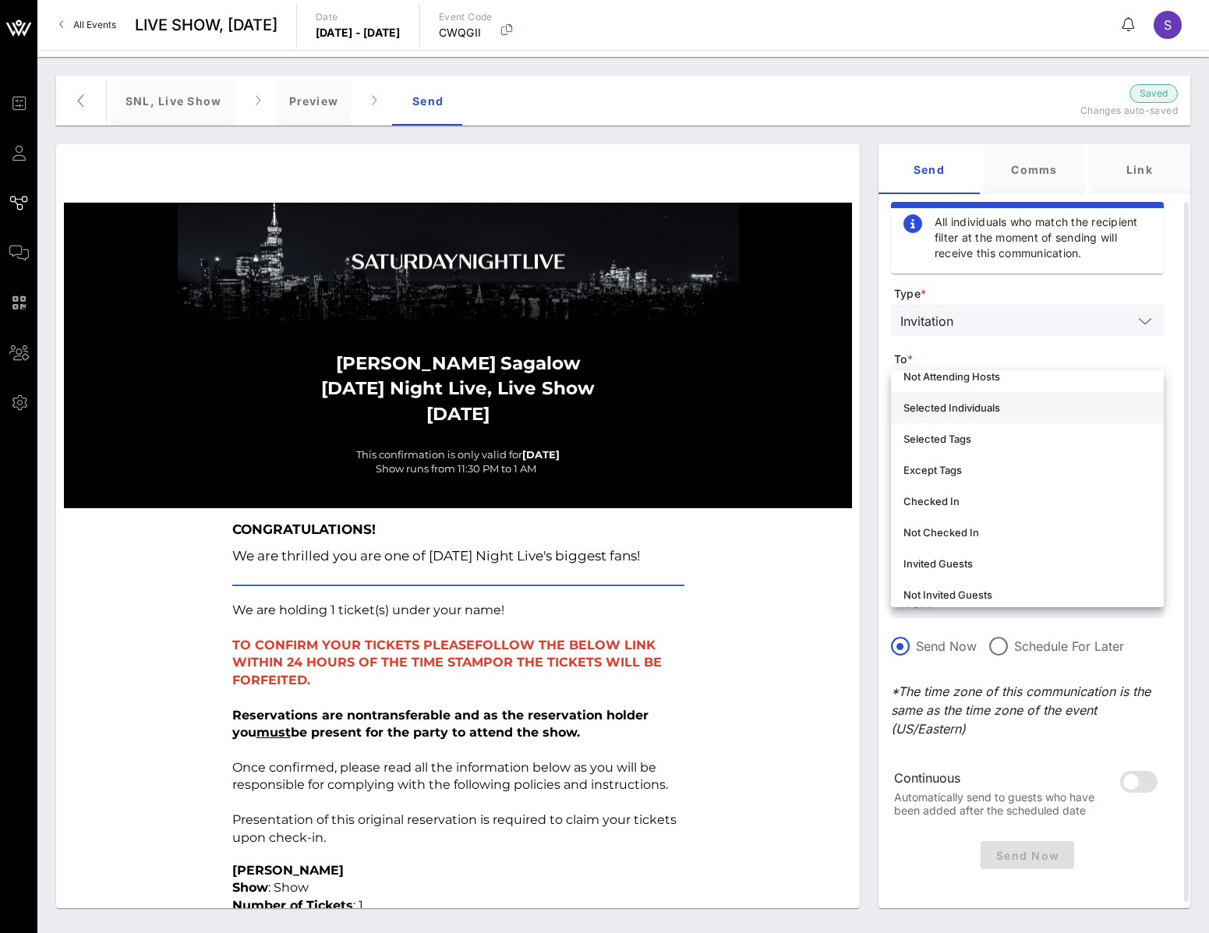
scroll to position [156, 0]
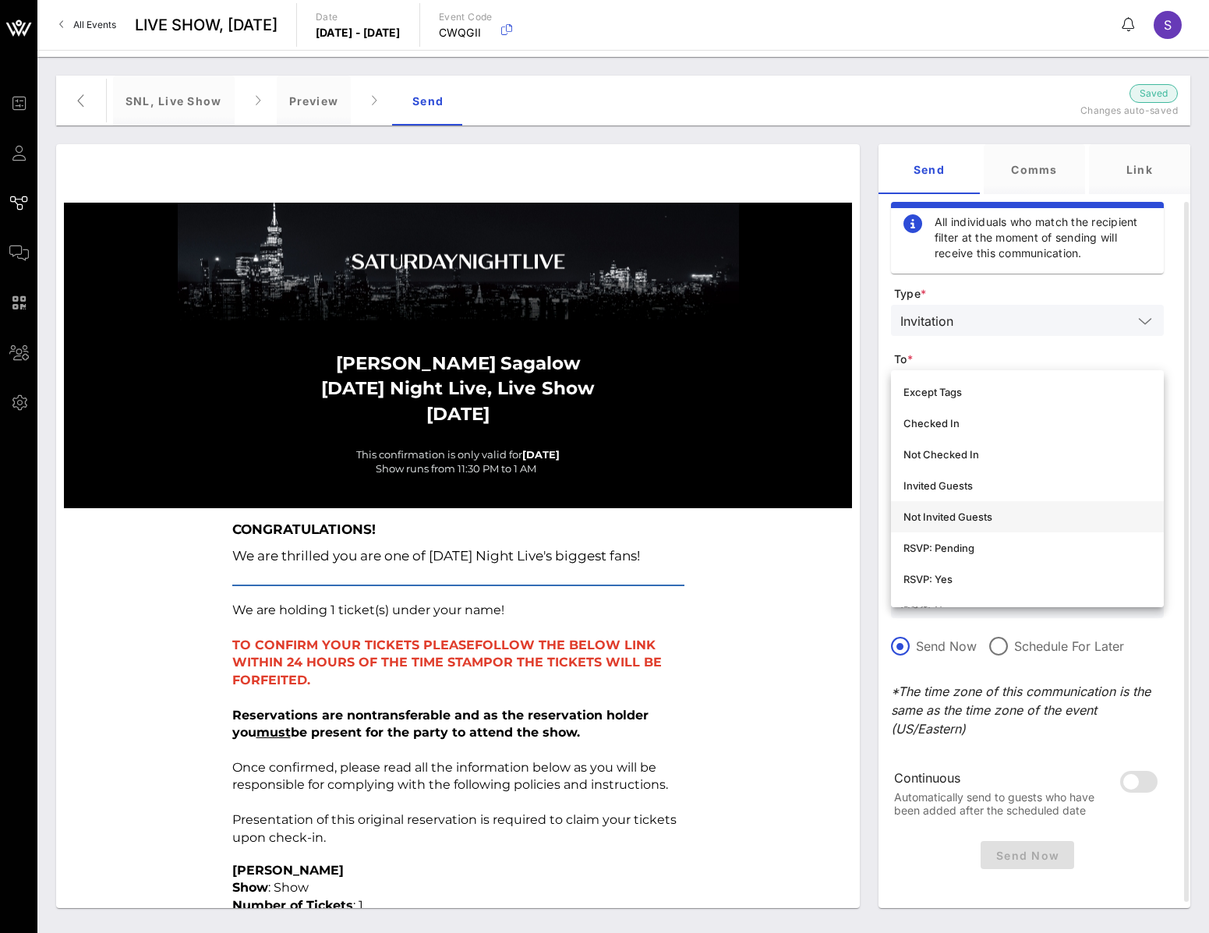
click at [1013, 512] on div "Not Invited Guests" at bounding box center [1027, 516] width 248 height 12
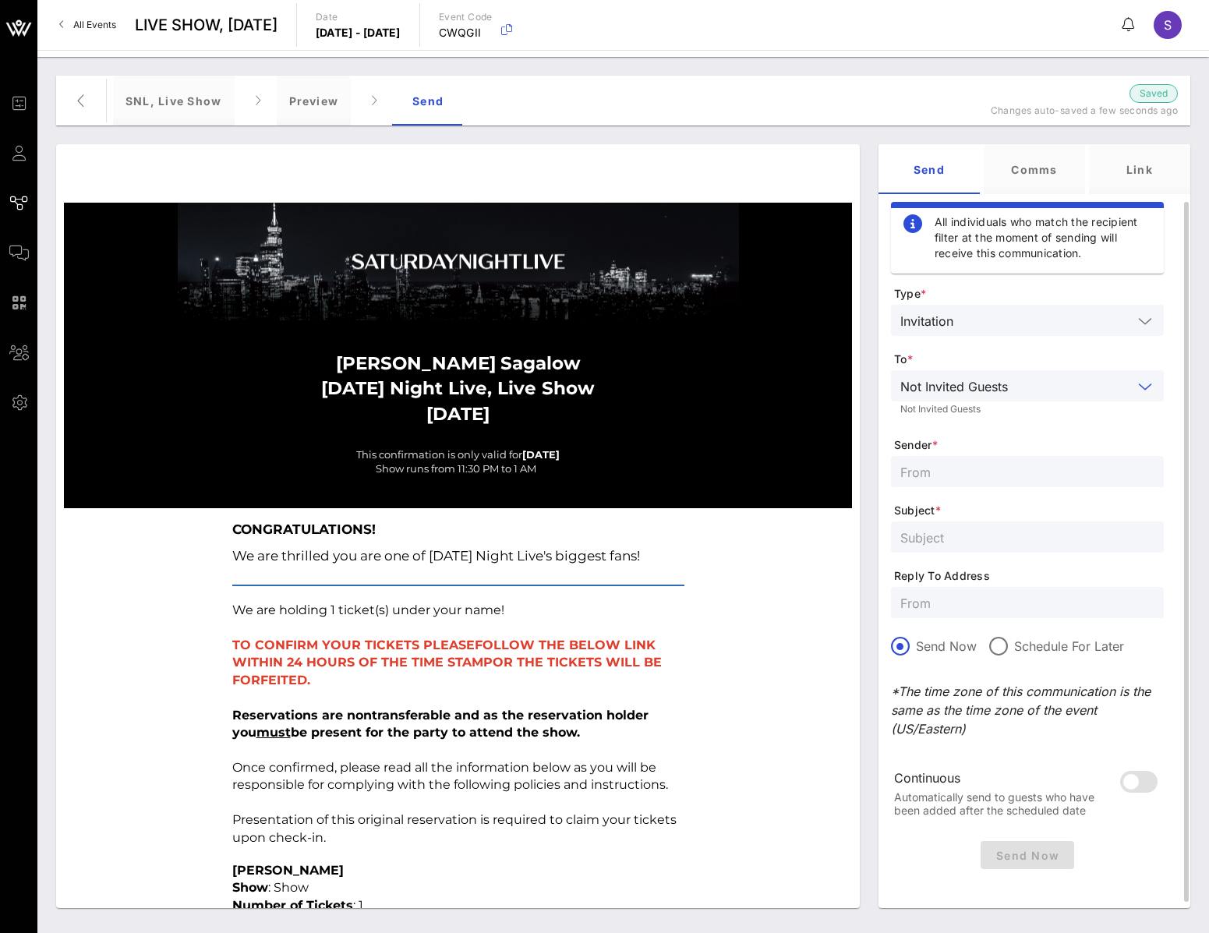
click at [926, 603] on input "text" at bounding box center [1027, 602] width 254 height 20
paste input "[EMAIL_ADDRESS][DOMAIN_NAME]"
type input "[EMAIL_ADDRESS][DOMAIN_NAME]"
click at [940, 550] on div at bounding box center [1027, 536] width 254 height 31
click at [1005, 467] on input "text" at bounding box center [1027, 471] width 254 height 20
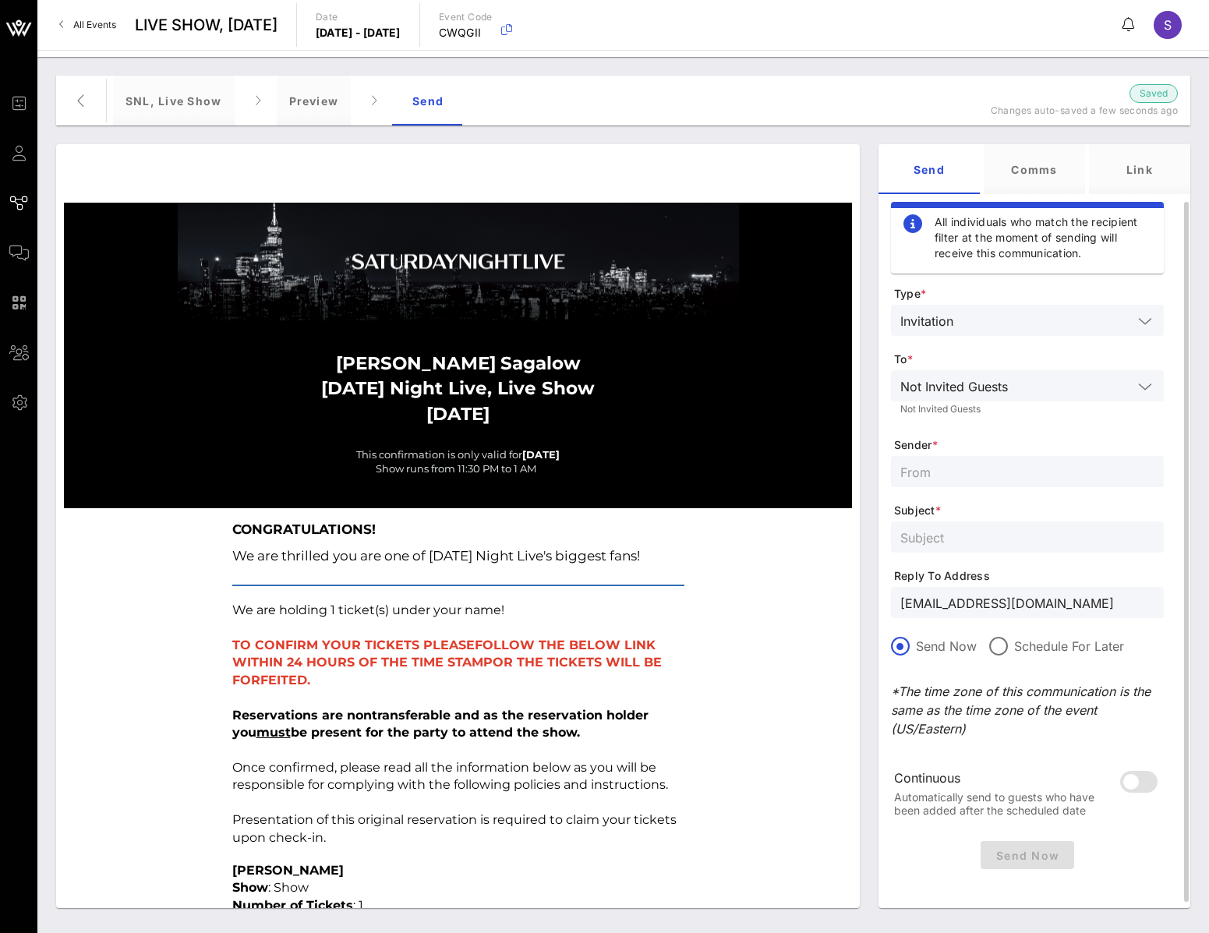
paste input "SNL Reservations"
type input "SNL Reservations"
click at [964, 532] on input "text" at bounding box center [1027, 537] width 254 height 20
paste input "SATURDAY NIGHT LIVE, Live Show - May 17, 2025"
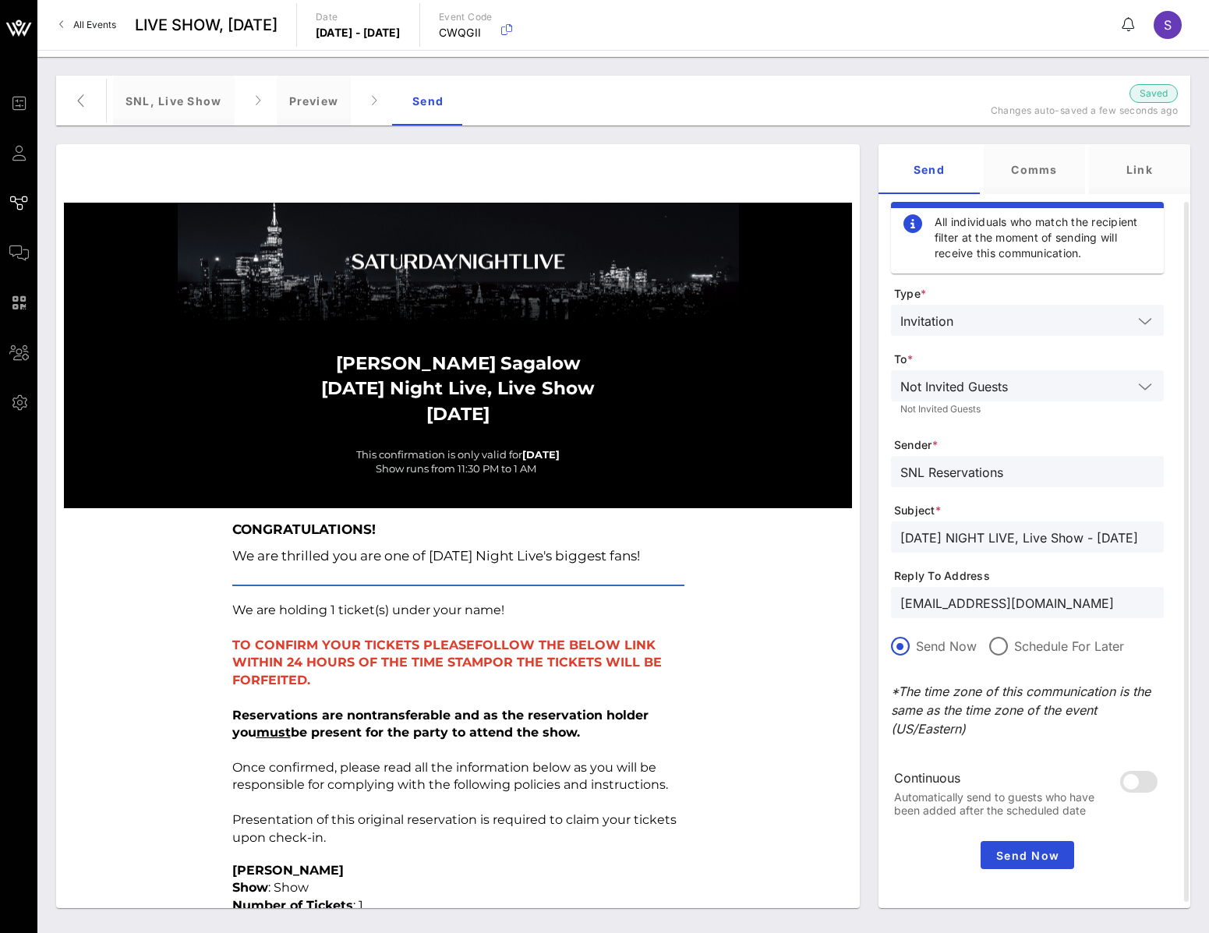
drag, startPoint x: 1077, startPoint y: 538, endPoint x: 1483, endPoint y: 550, distance: 406.2
click at [1208, 550] on html "Event Builder Guests Journeys Comms QR Scanner Team Settings LIVE SHOW, October…" at bounding box center [604, 466] width 1209 height 933
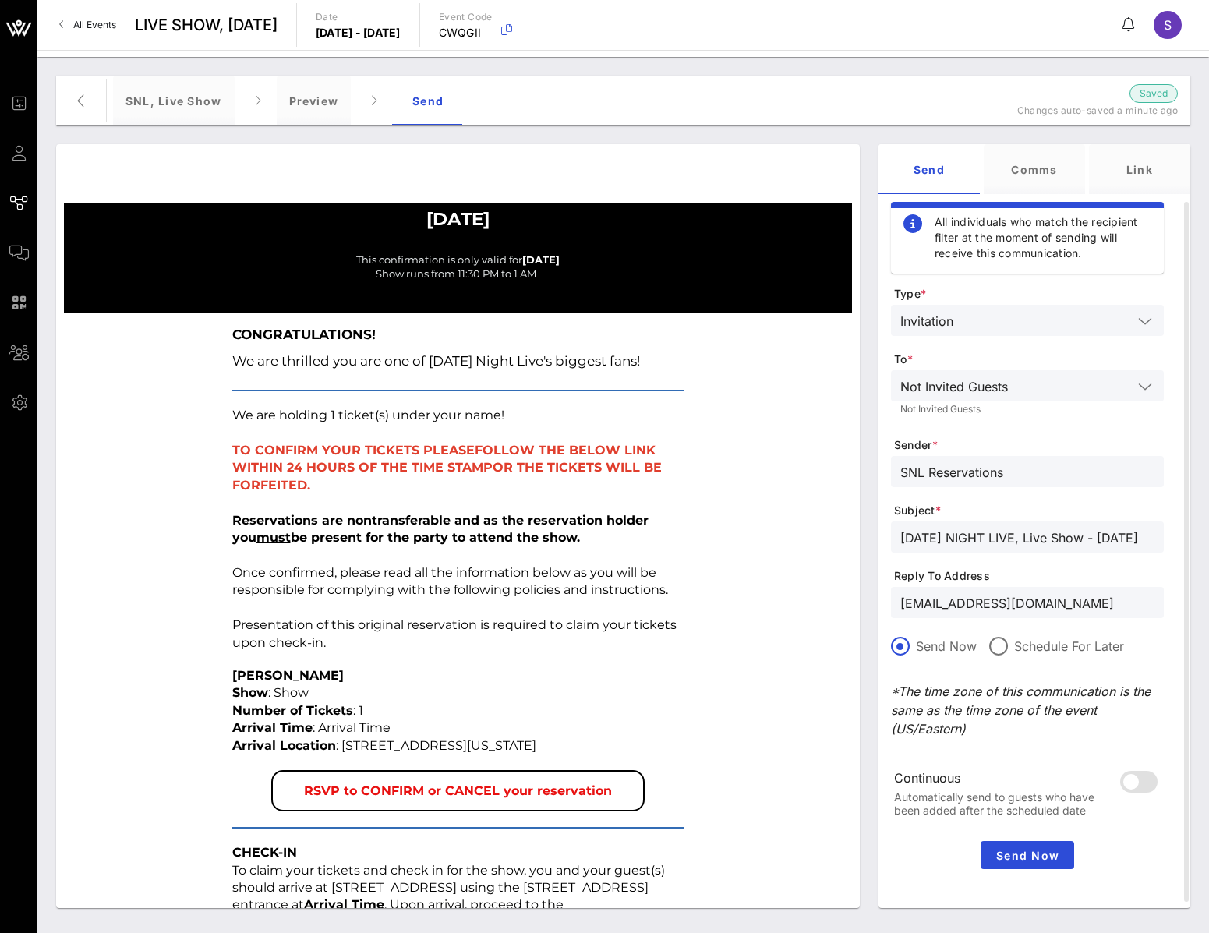
scroll to position [0, 0]
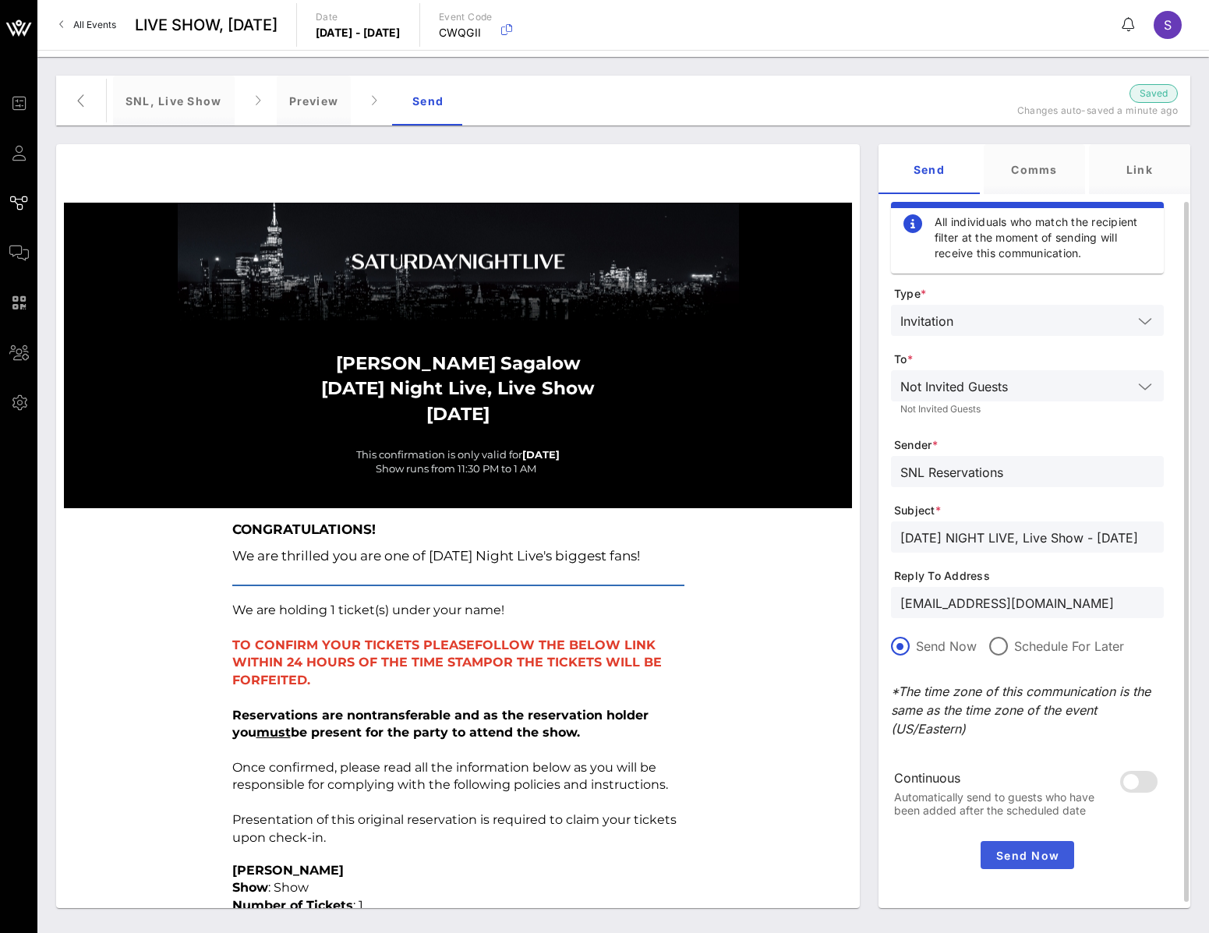
type input "SATURDAY NIGHT LIVE, Live Show - October 04, 2025"
click at [1014, 857] on span "Send Now" at bounding box center [1026, 855] width 81 height 13
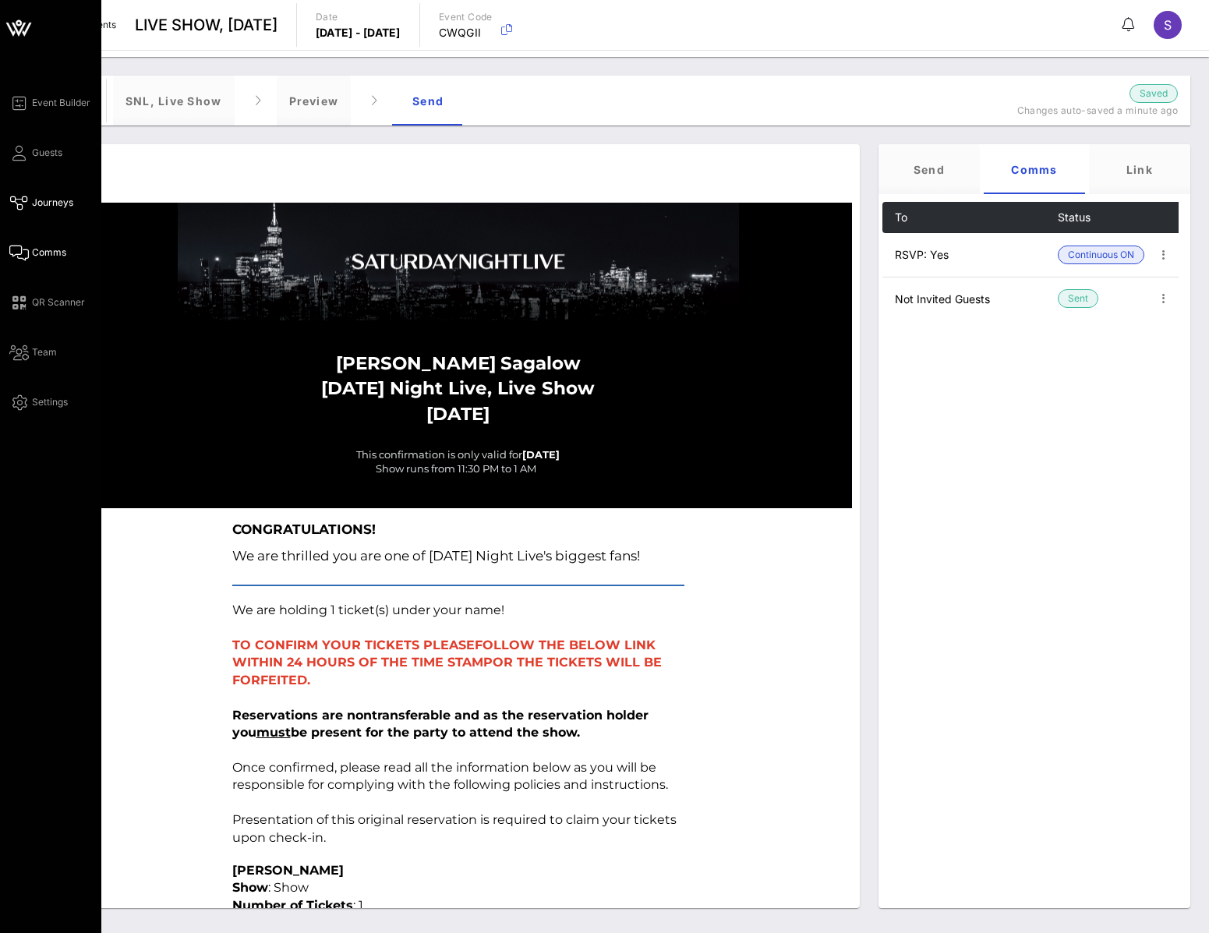
click at [33, 246] on span "Comms" at bounding box center [49, 252] width 34 height 14
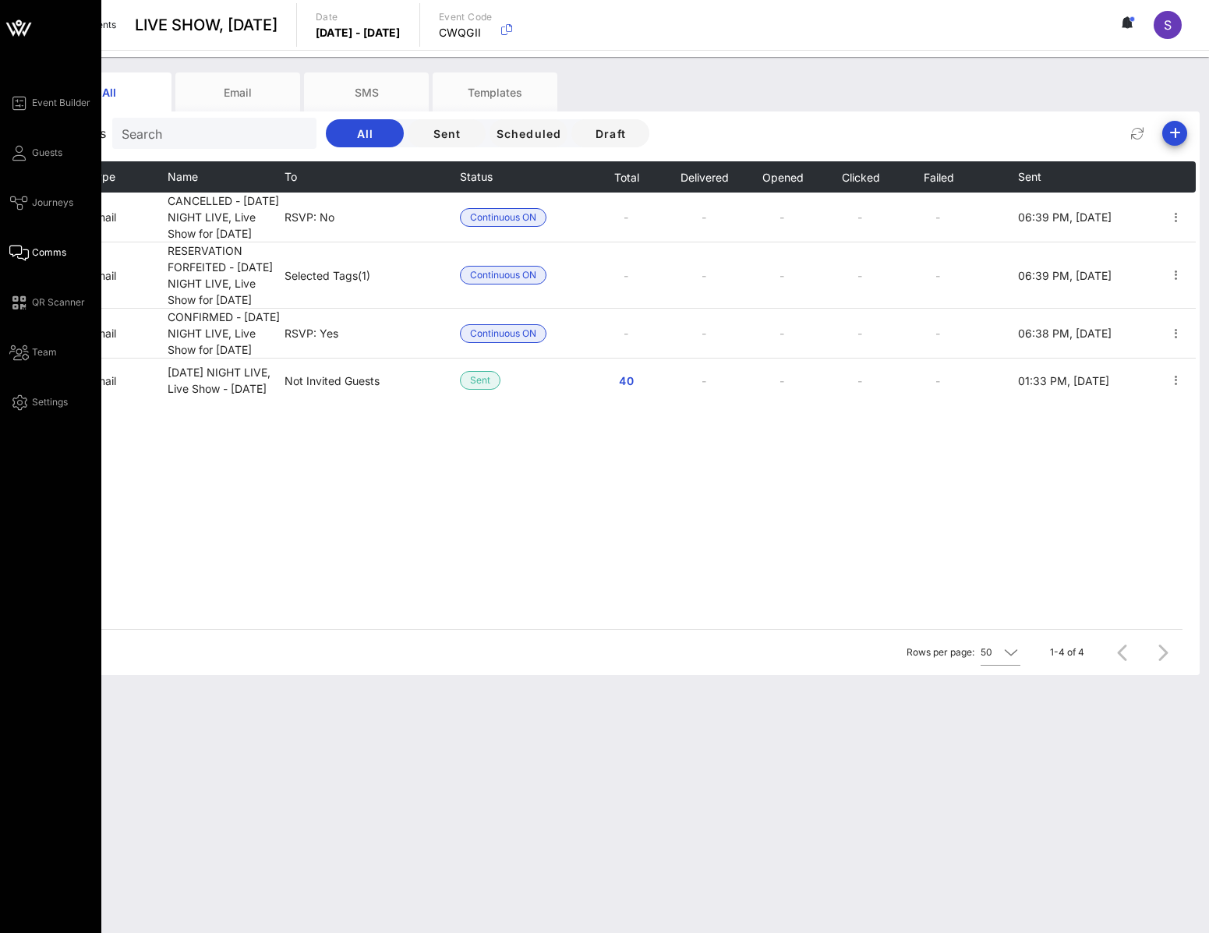
click at [33, 163] on div "Event Builder Guests Journeys Comms QR Scanner Team Settings" at bounding box center [55, 253] width 92 height 318
click at [30, 161] on link "Guests" at bounding box center [35, 152] width 53 height 19
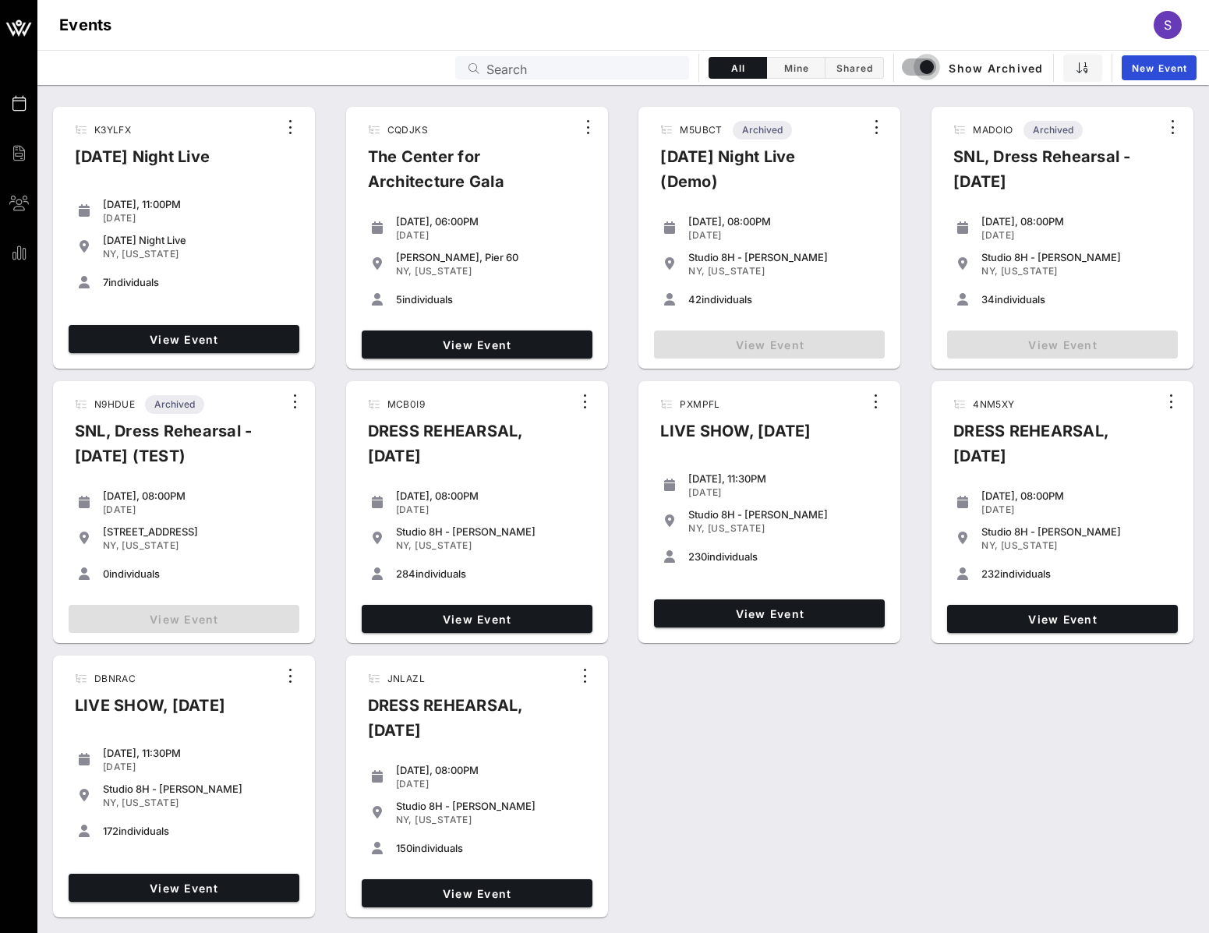
click at [554, 58] on input "Search" at bounding box center [582, 68] width 193 height 20
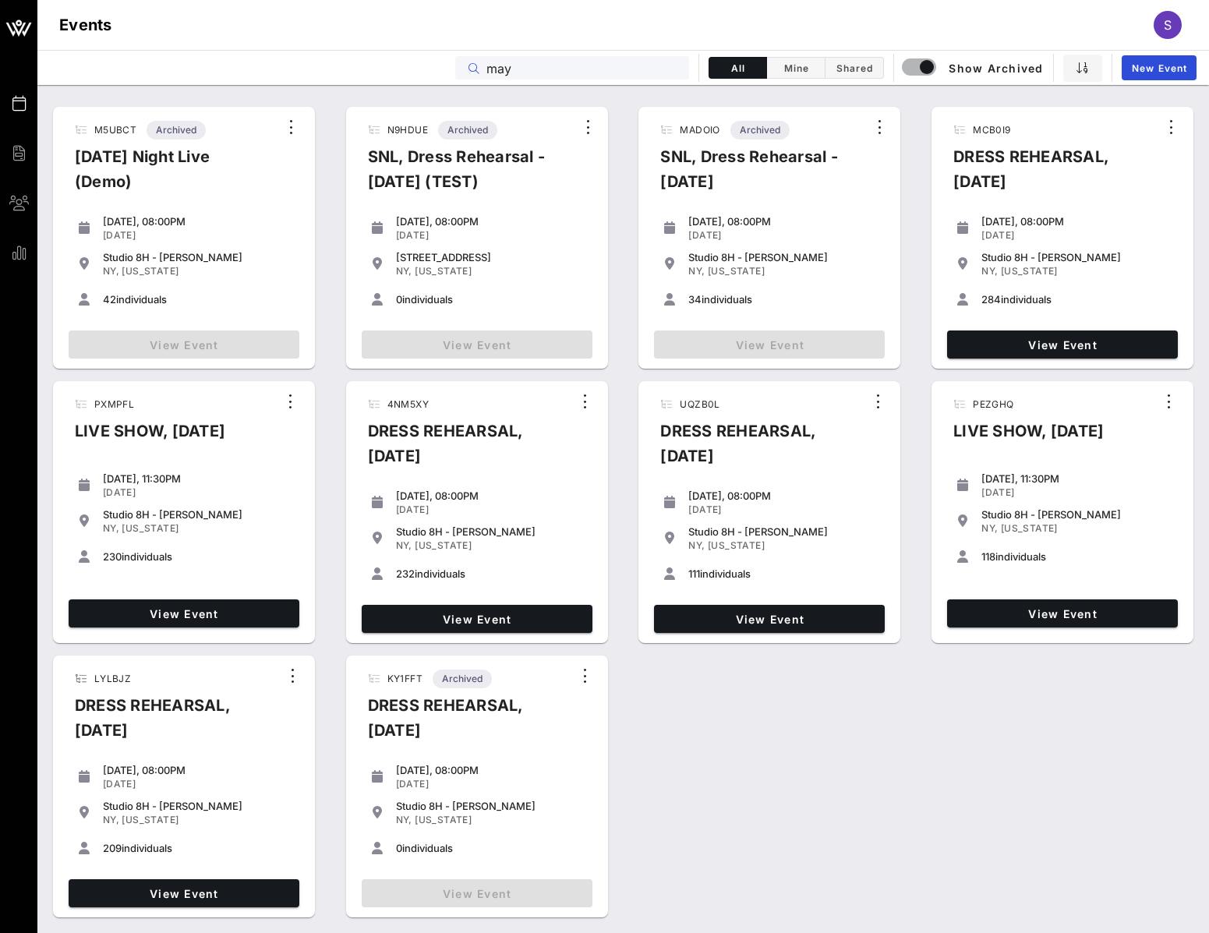
type input "may"
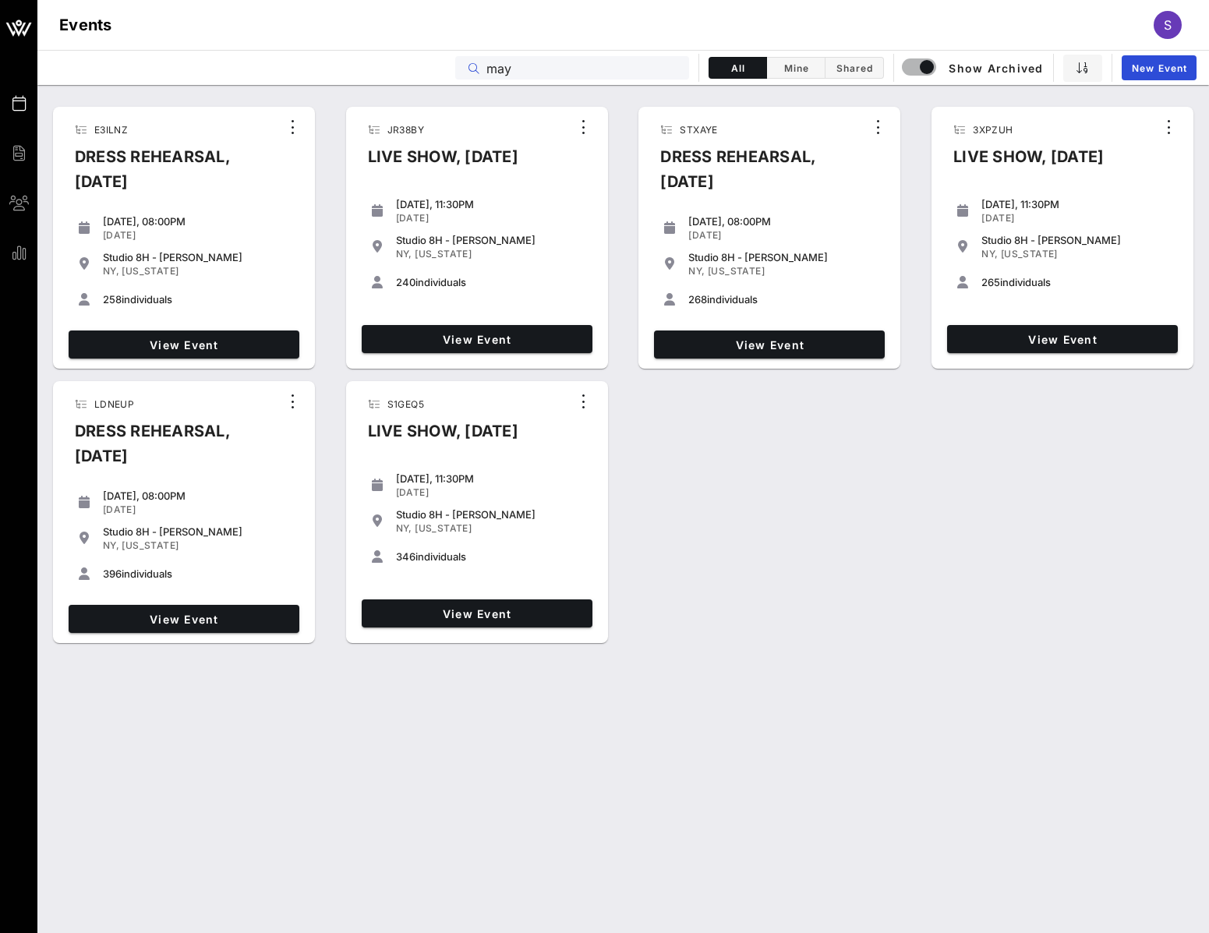
click at [159, 549] on span "[US_STATE]" at bounding box center [150, 545] width 57 height 12
click at [178, 620] on span "View Event" at bounding box center [184, 618] width 218 height 13
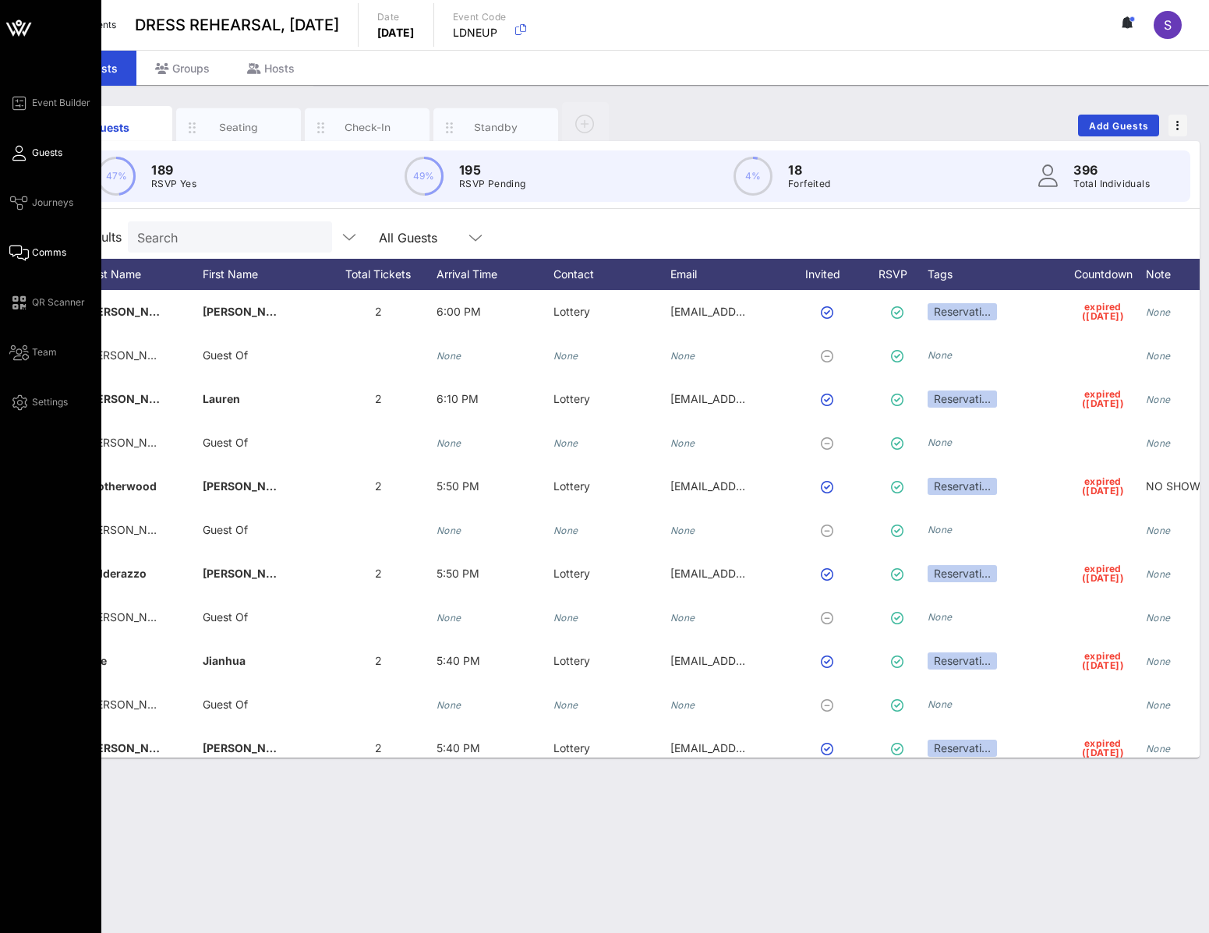
click at [23, 254] on icon at bounding box center [18, 253] width 19 height 2
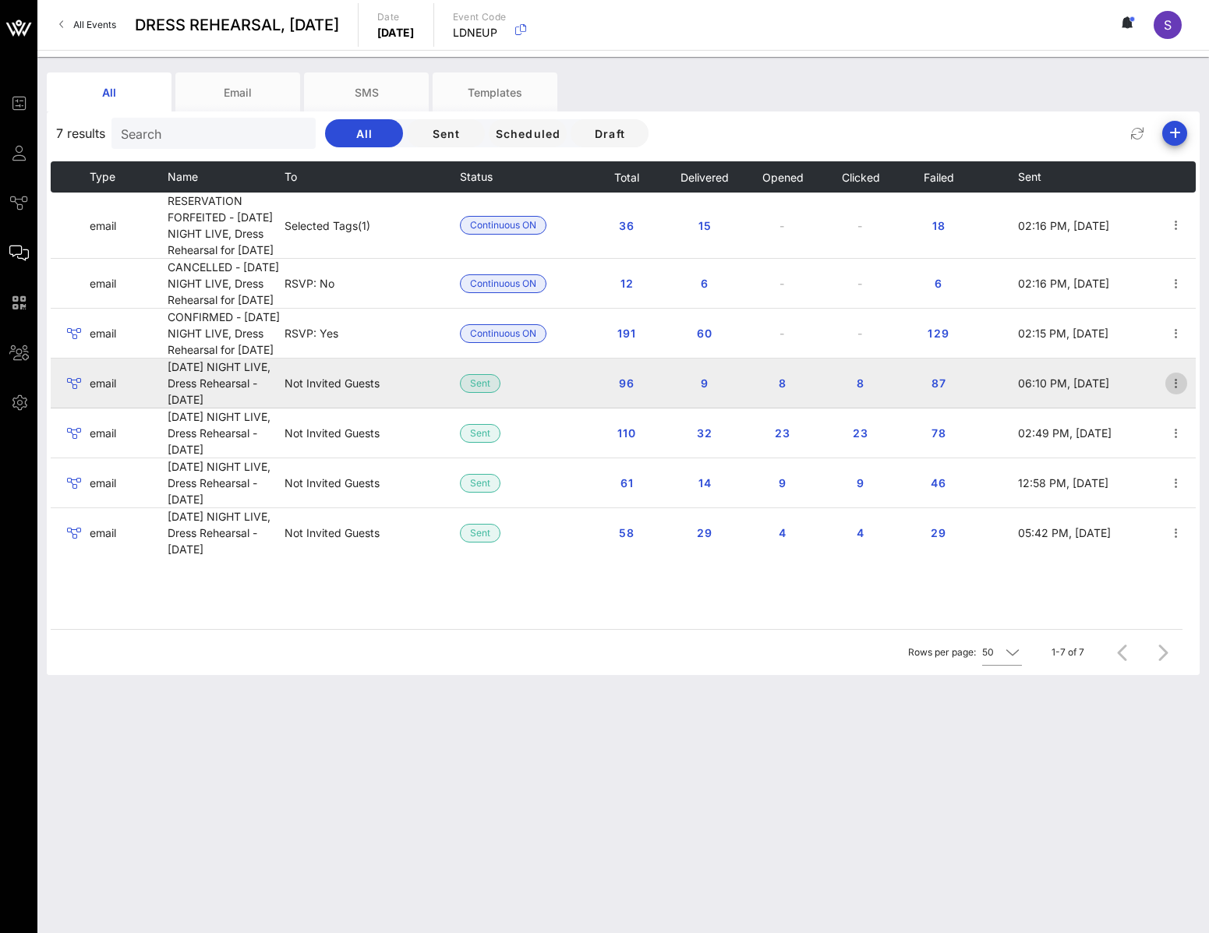
click at [1170, 393] on icon "button" at bounding box center [1175, 383] width 19 height 19
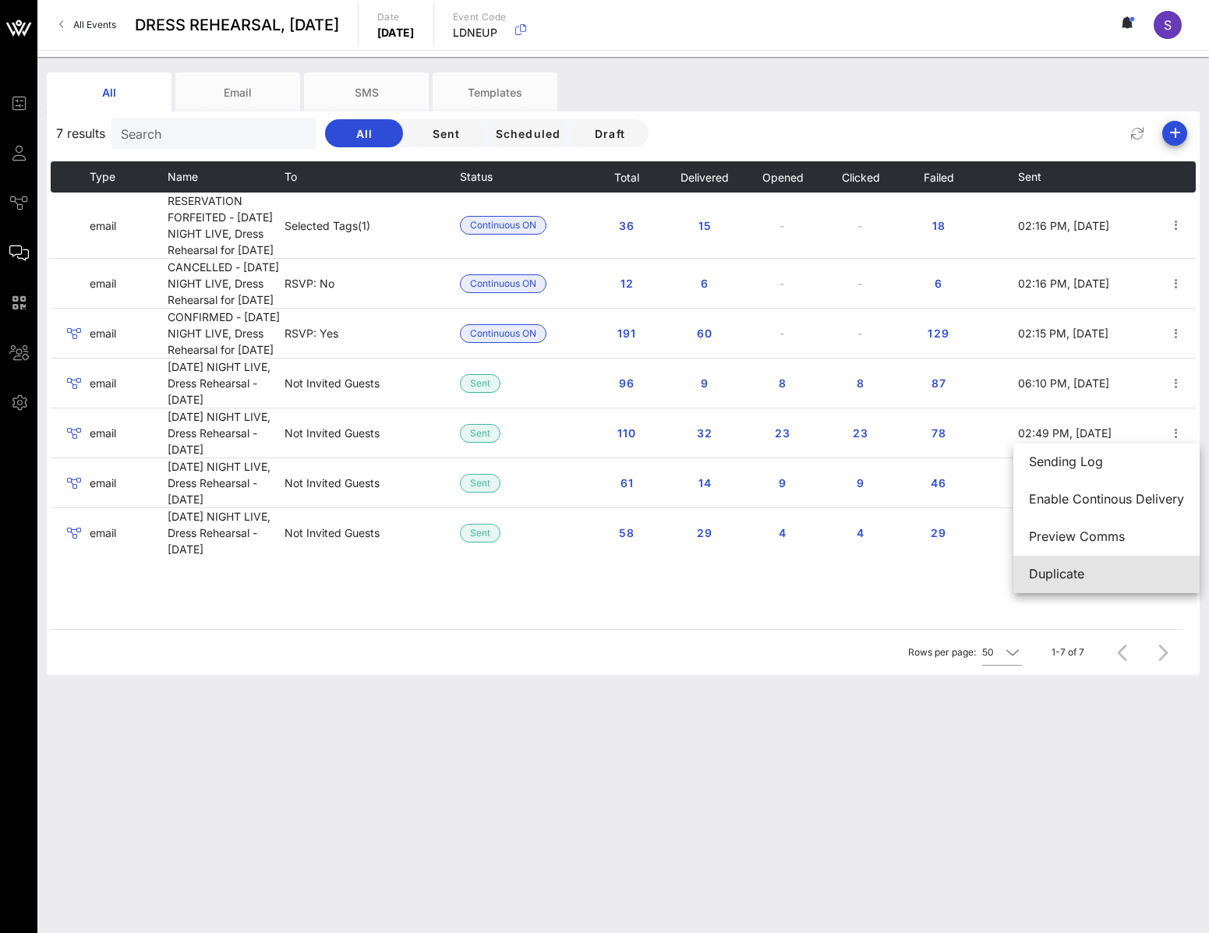
click at [1110, 584] on div "Duplicate" at bounding box center [1106, 574] width 155 height 34
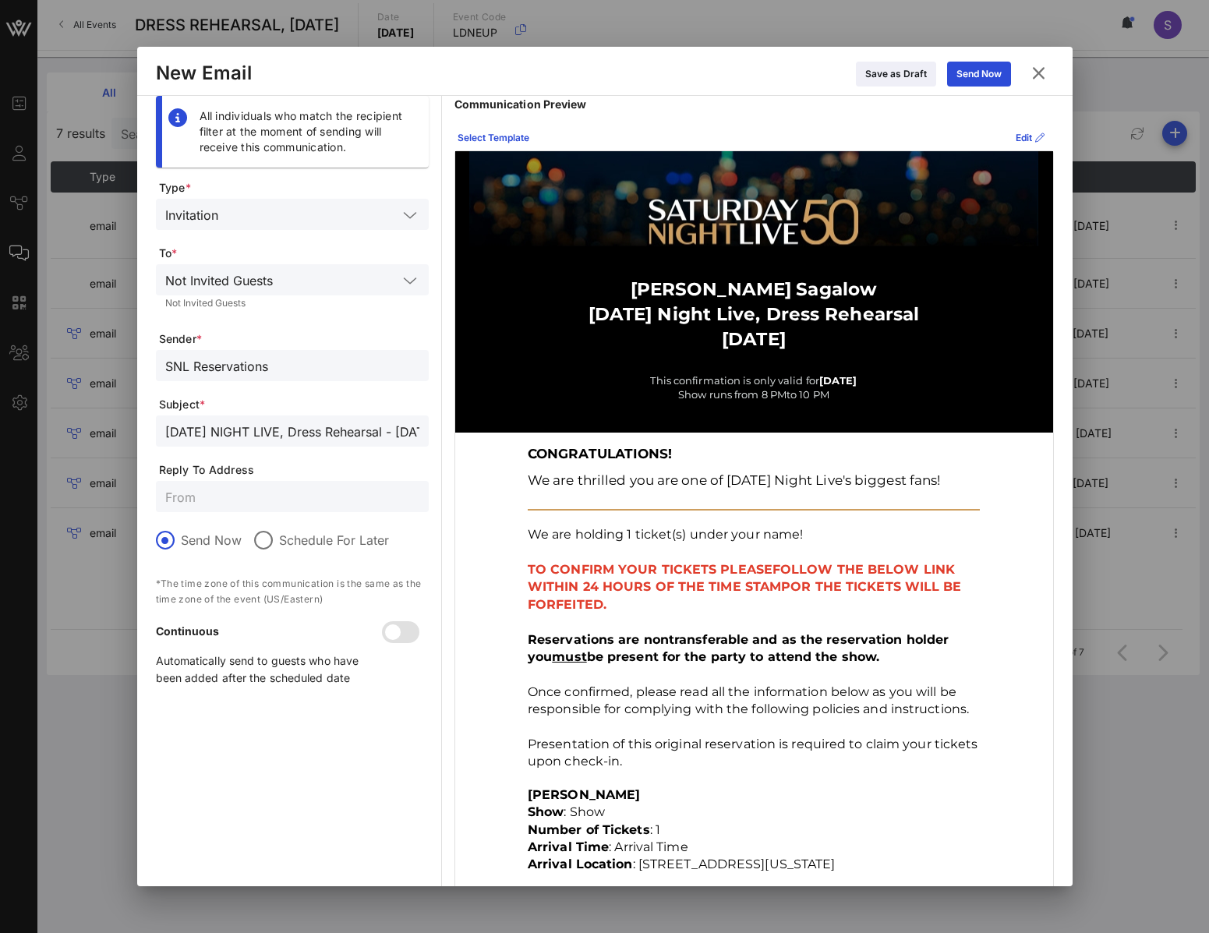
scroll to position [0, 76]
drag, startPoint x: 167, startPoint y: 425, endPoint x: 823, endPoint y: 456, distance: 656.8
click at [1038, 77] on icon at bounding box center [1038, 72] width 22 height 19
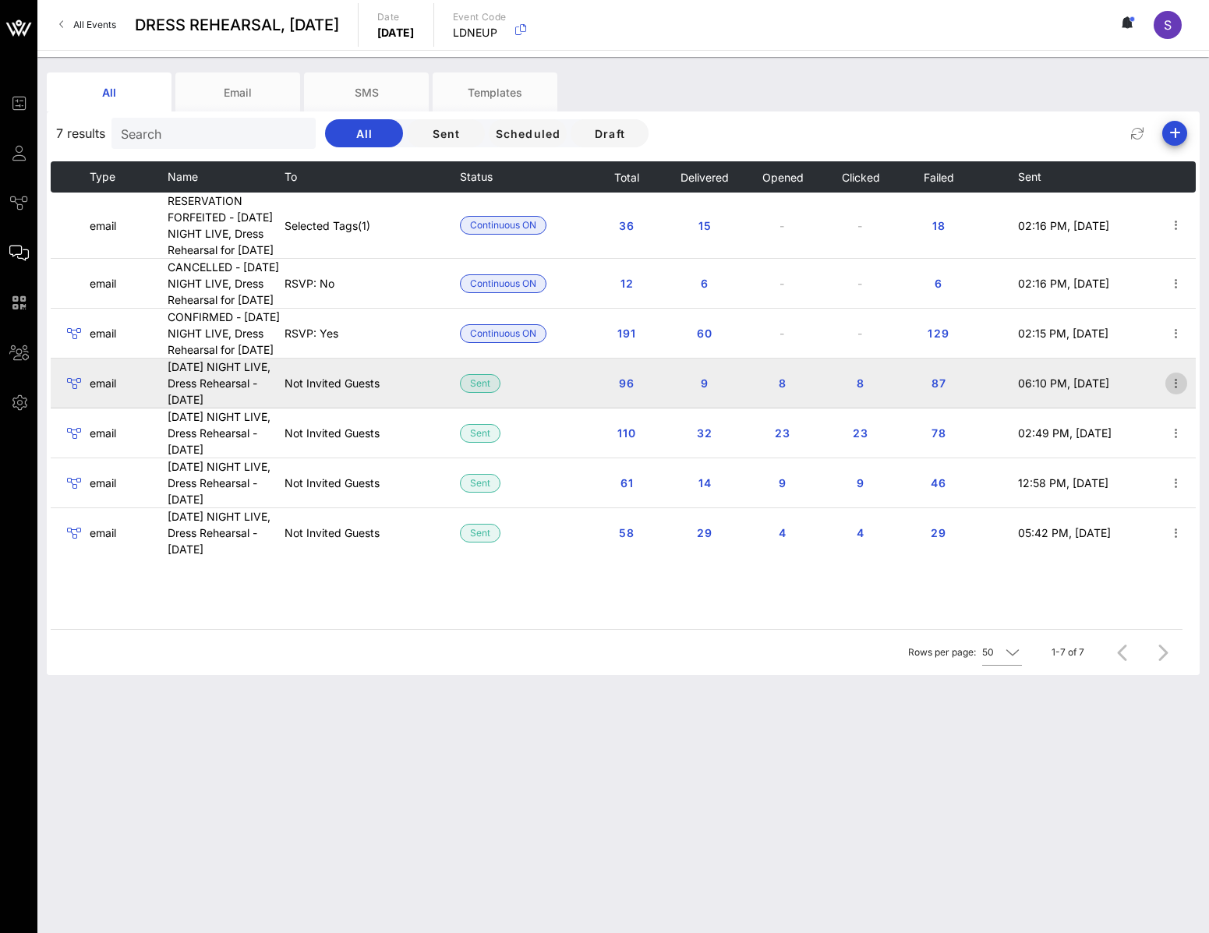
click at [1181, 393] on icon "button" at bounding box center [1175, 383] width 19 height 19
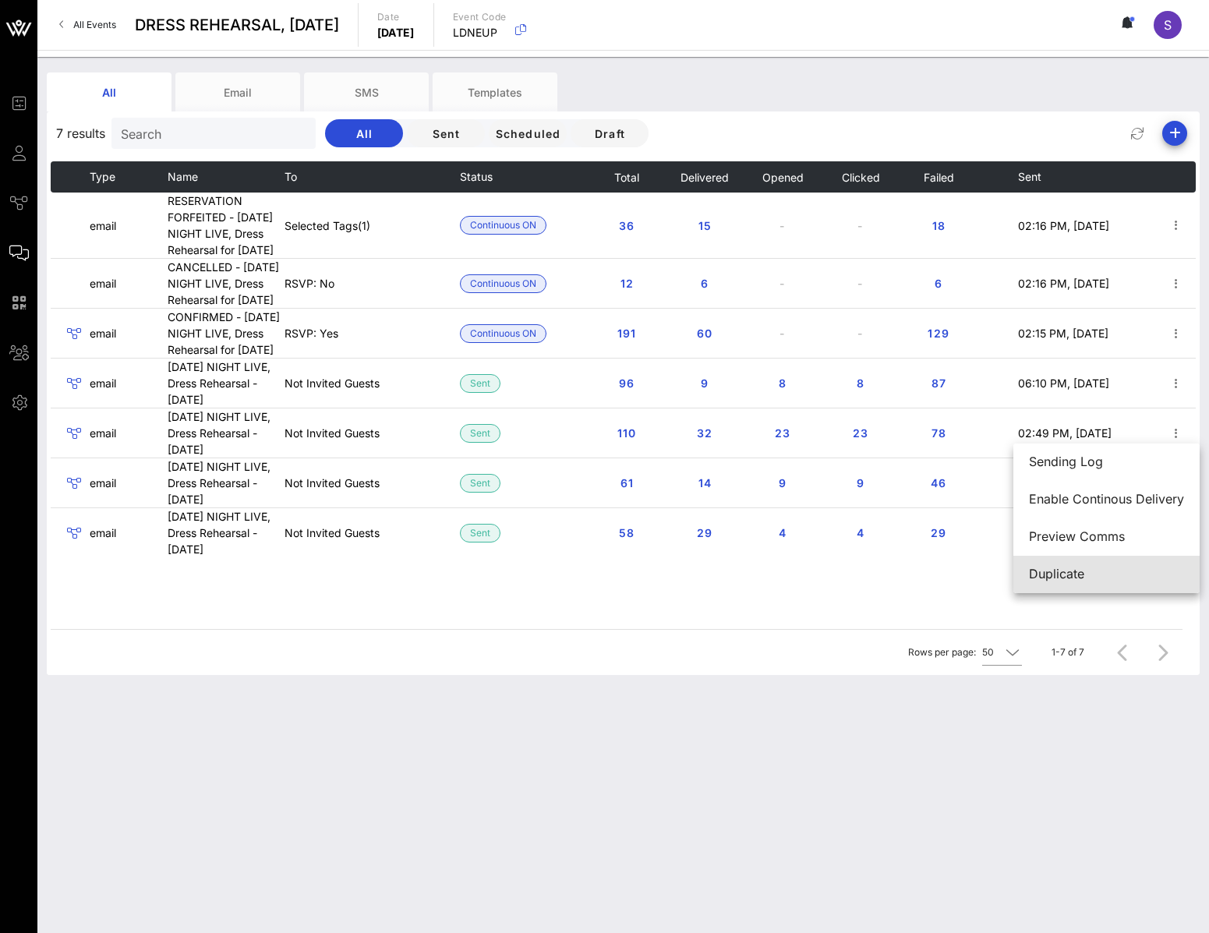
click at [1120, 564] on div "Duplicate" at bounding box center [1106, 574] width 155 height 34
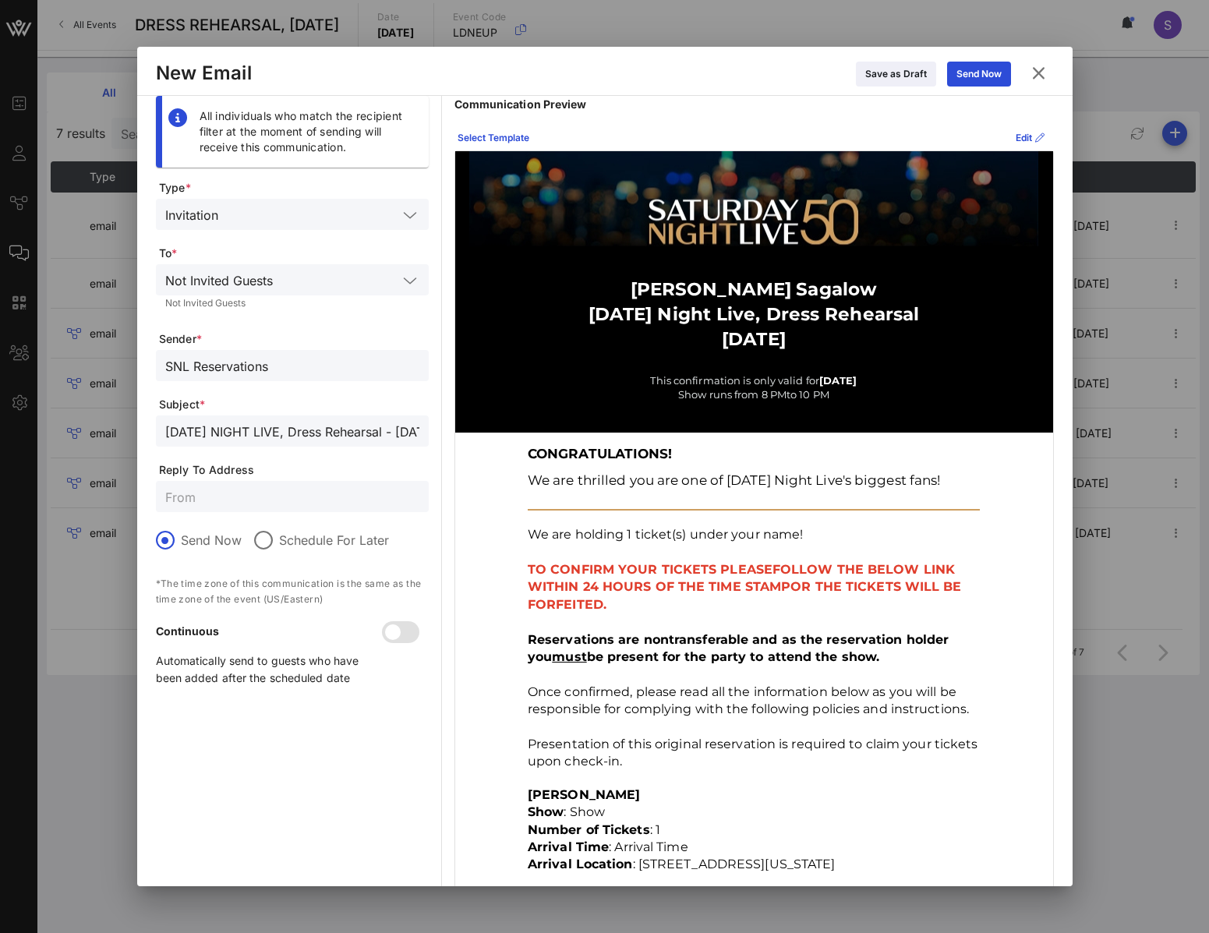
click at [1037, 70] on icon at bounding box center [1038, 72] width 22 height 19
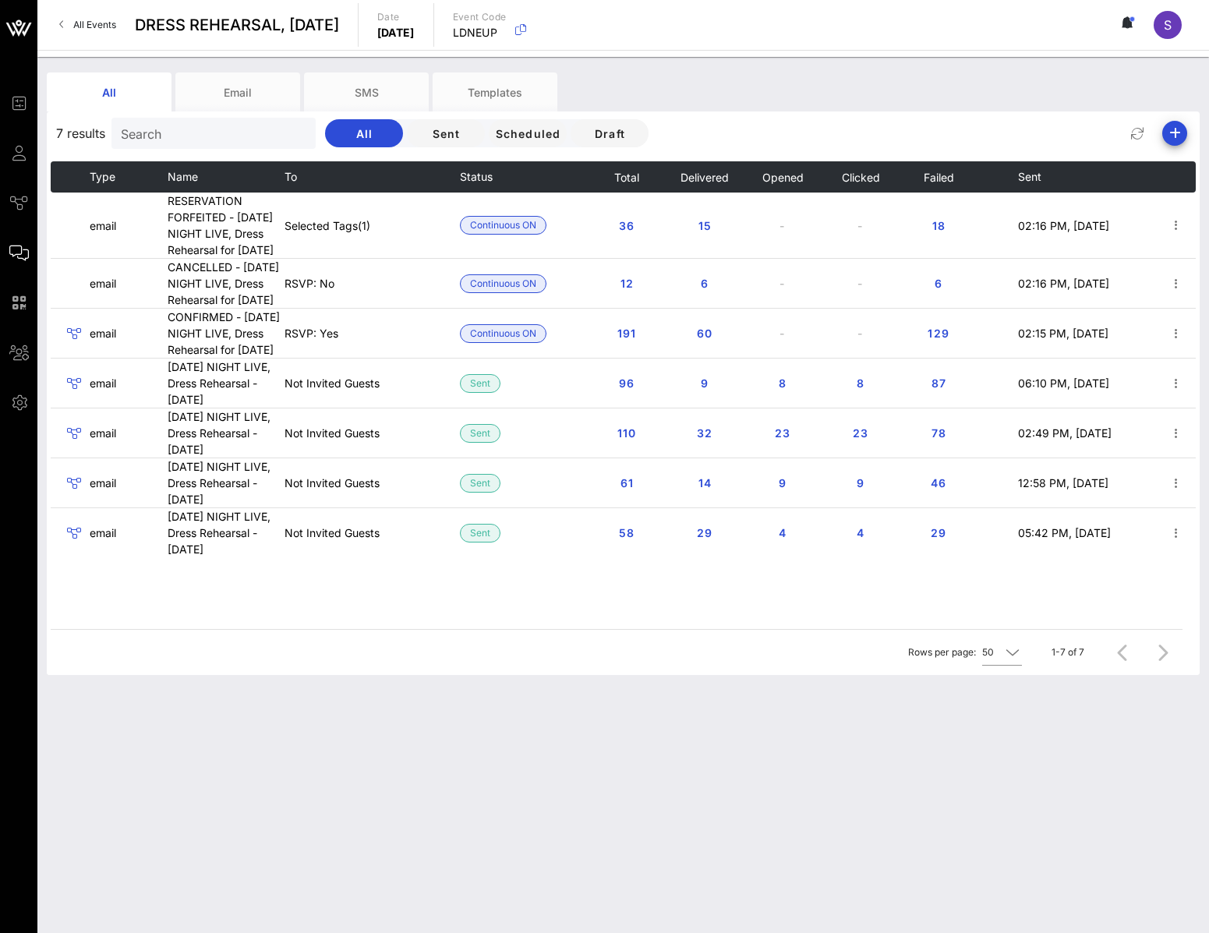
click at [90, 26] on span "All Events" at bounding box center [94, 25] width 43 height 12
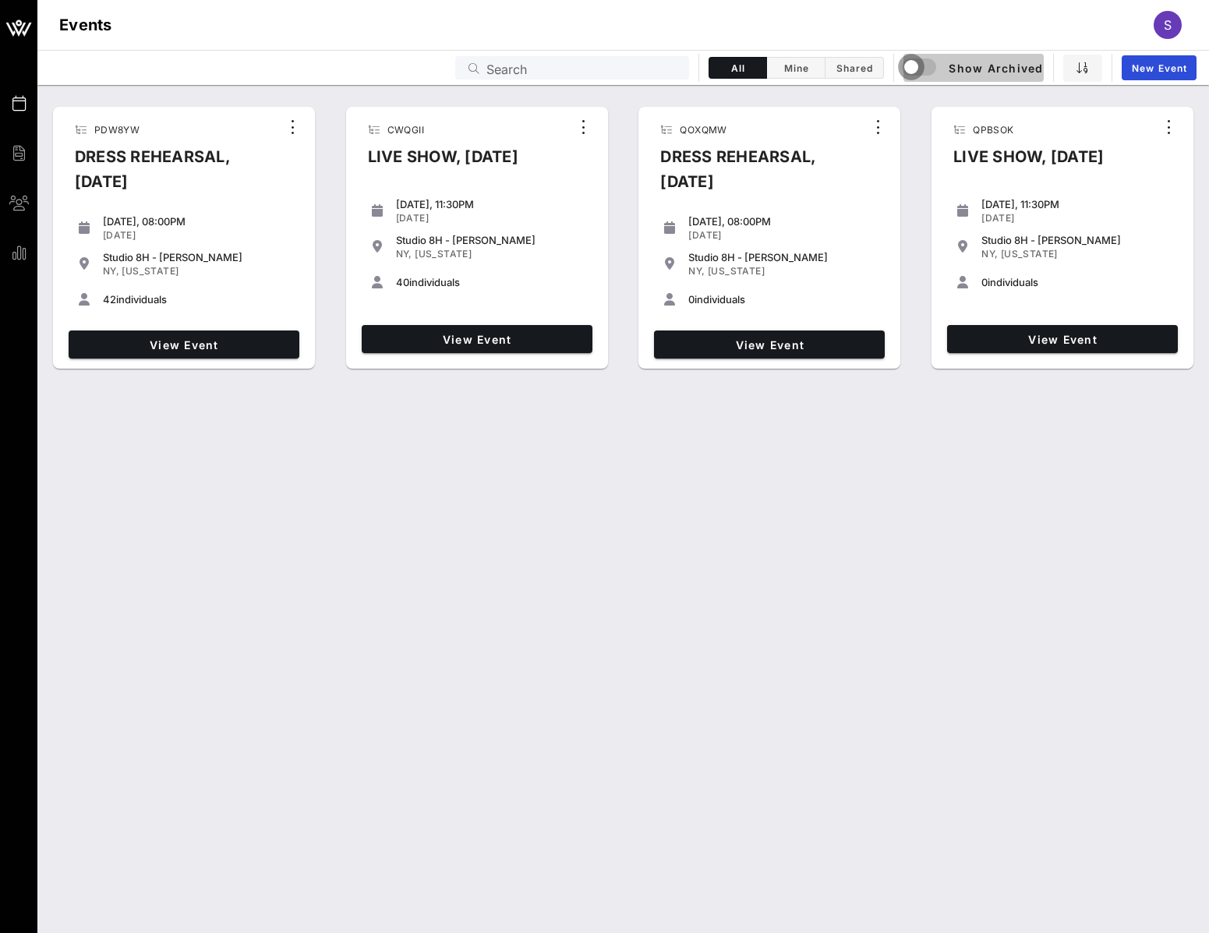
click at [919, 65] on div "button" at bounding box center [911, 67] width 22 height 22
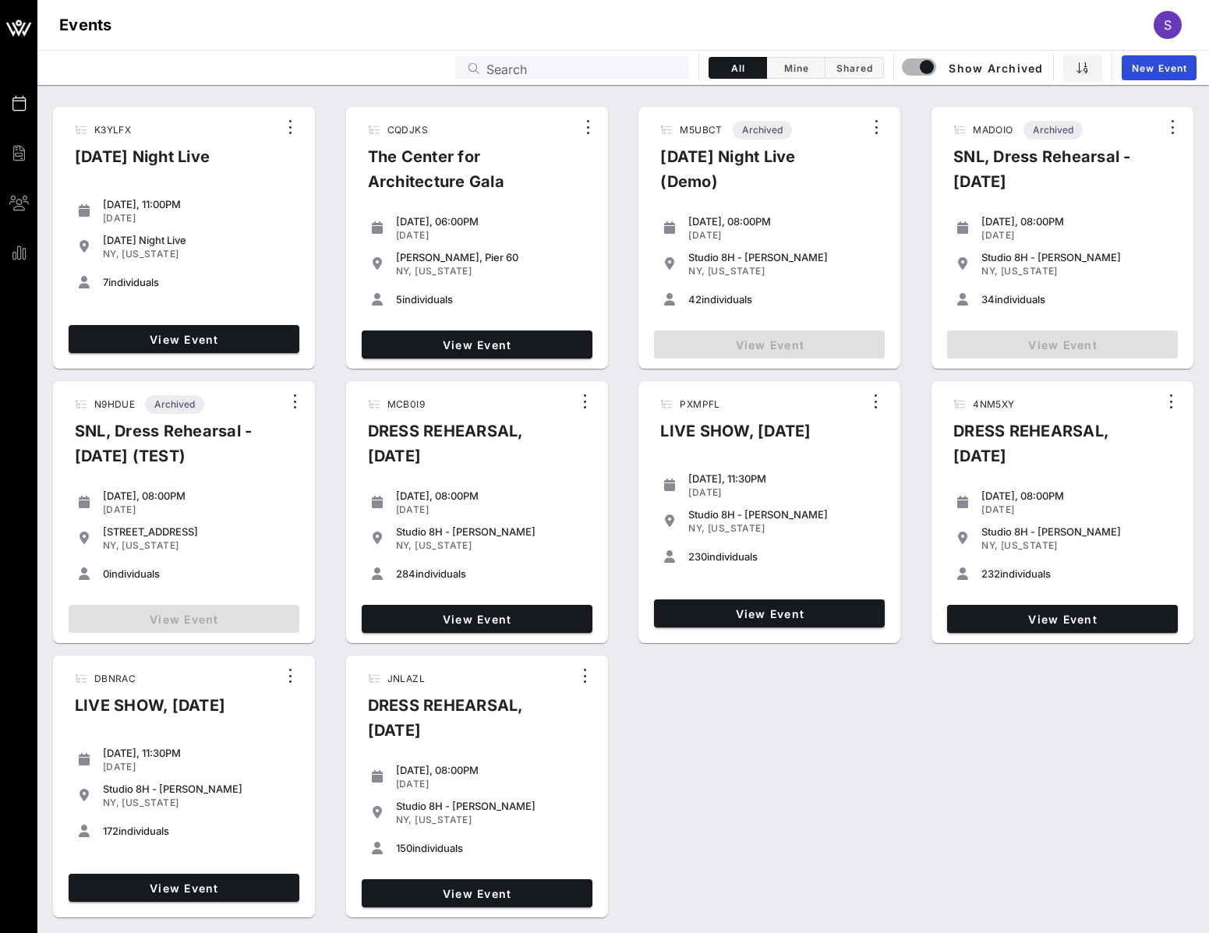
click at [627, 57] on div "Search" at bounding box center [582, 67] width 193 height 23
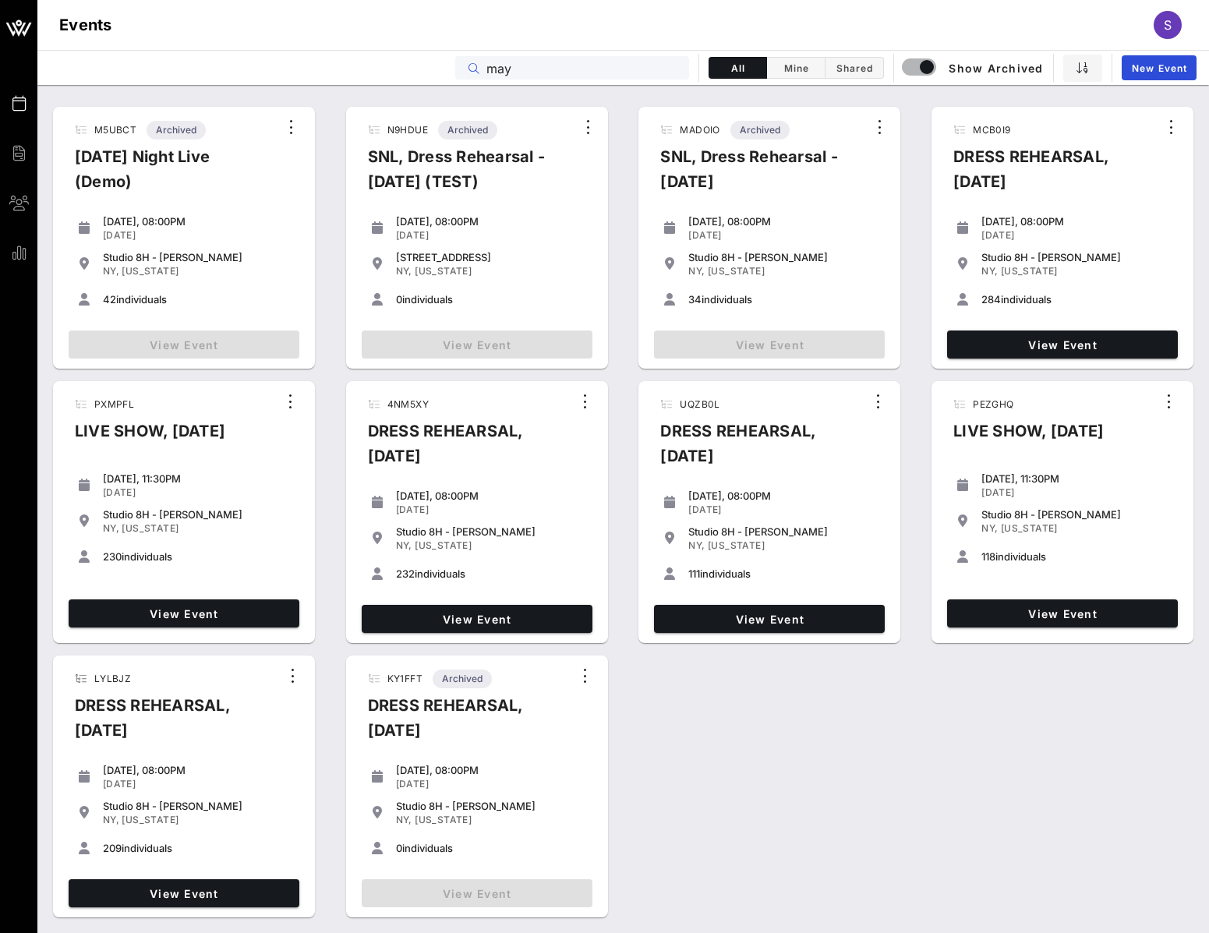
type input "may"
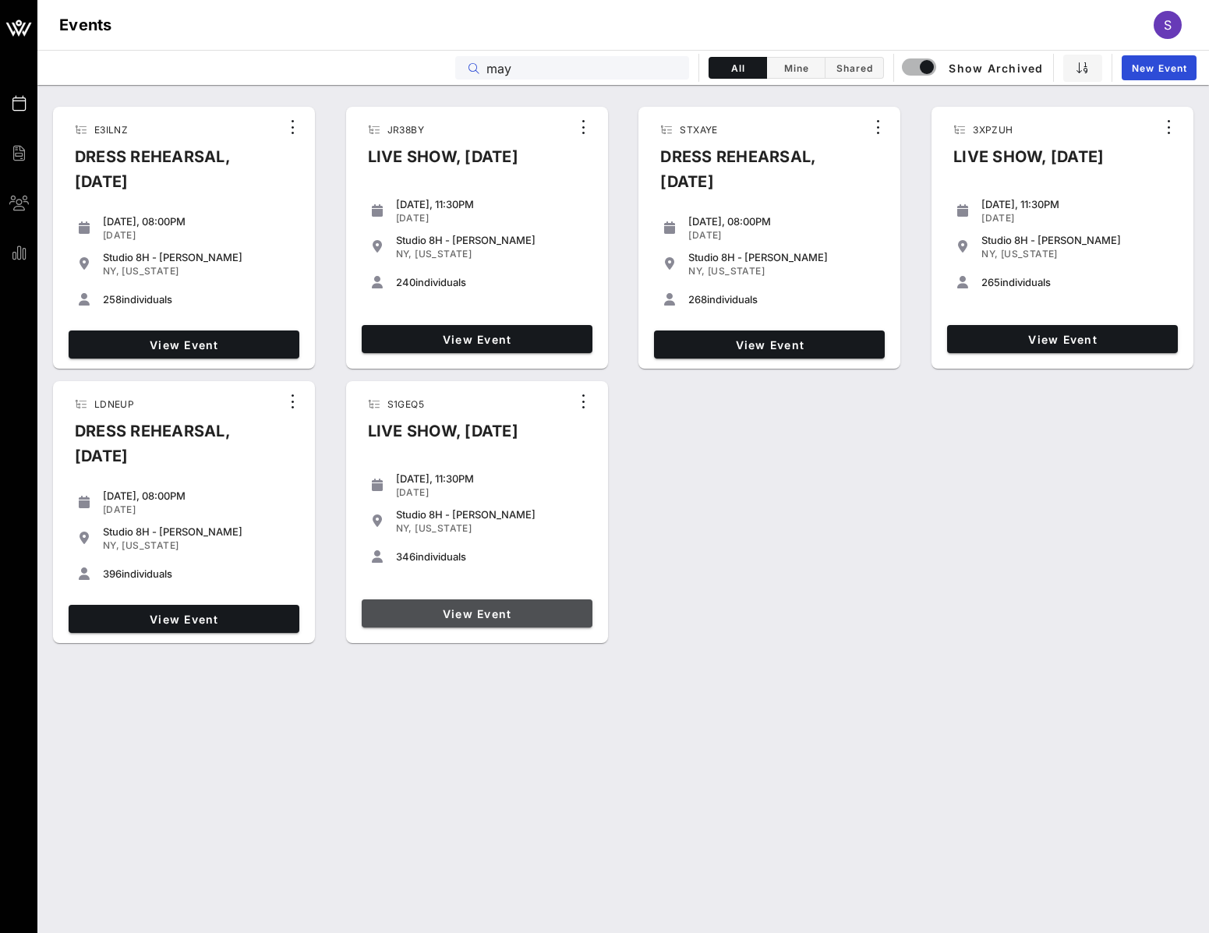
click at [420, 611] on link "View Event" at bounding box center [477, 613] width 231 height 28
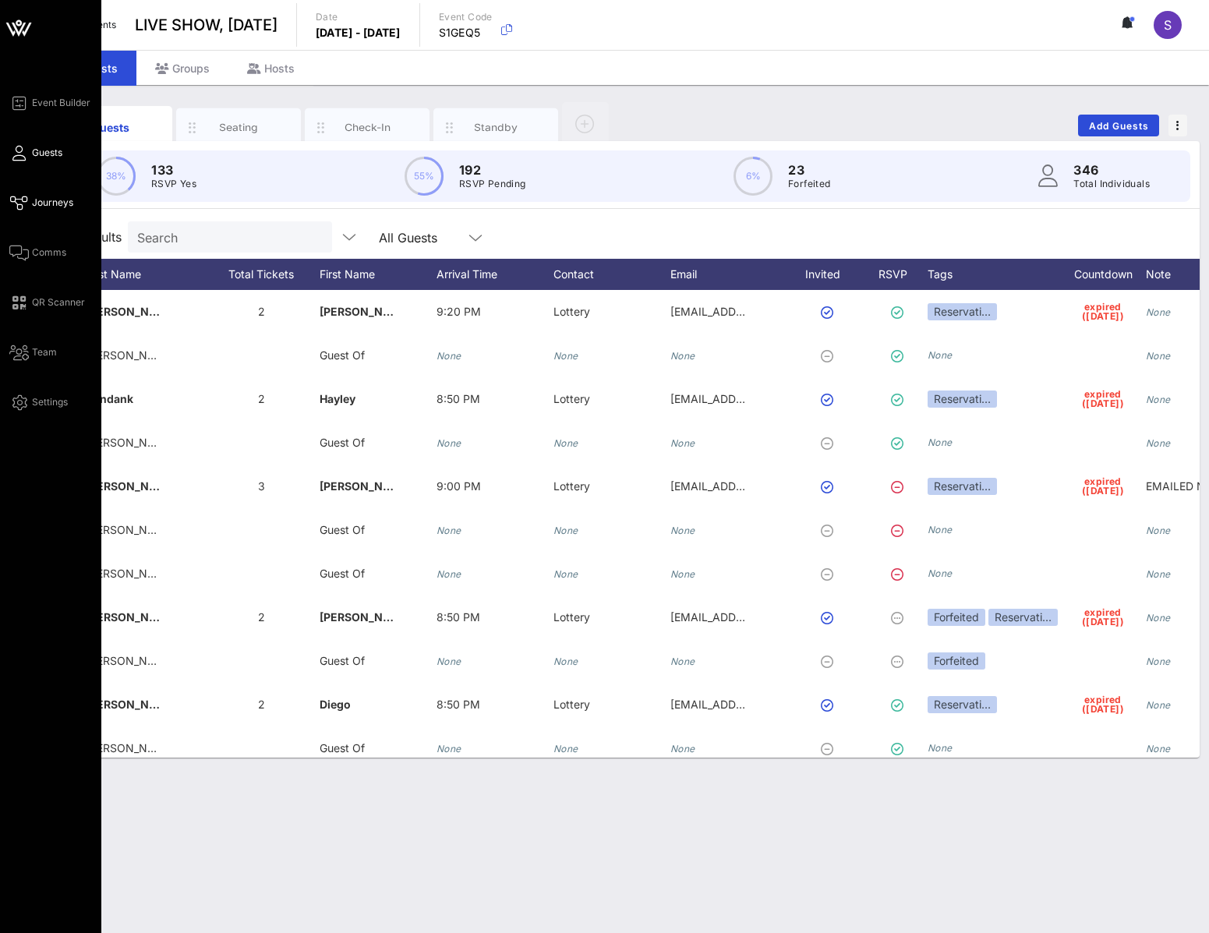
click at [56, 207] on span "Journeys" at bounding box center [52, 203] width 41 height 14
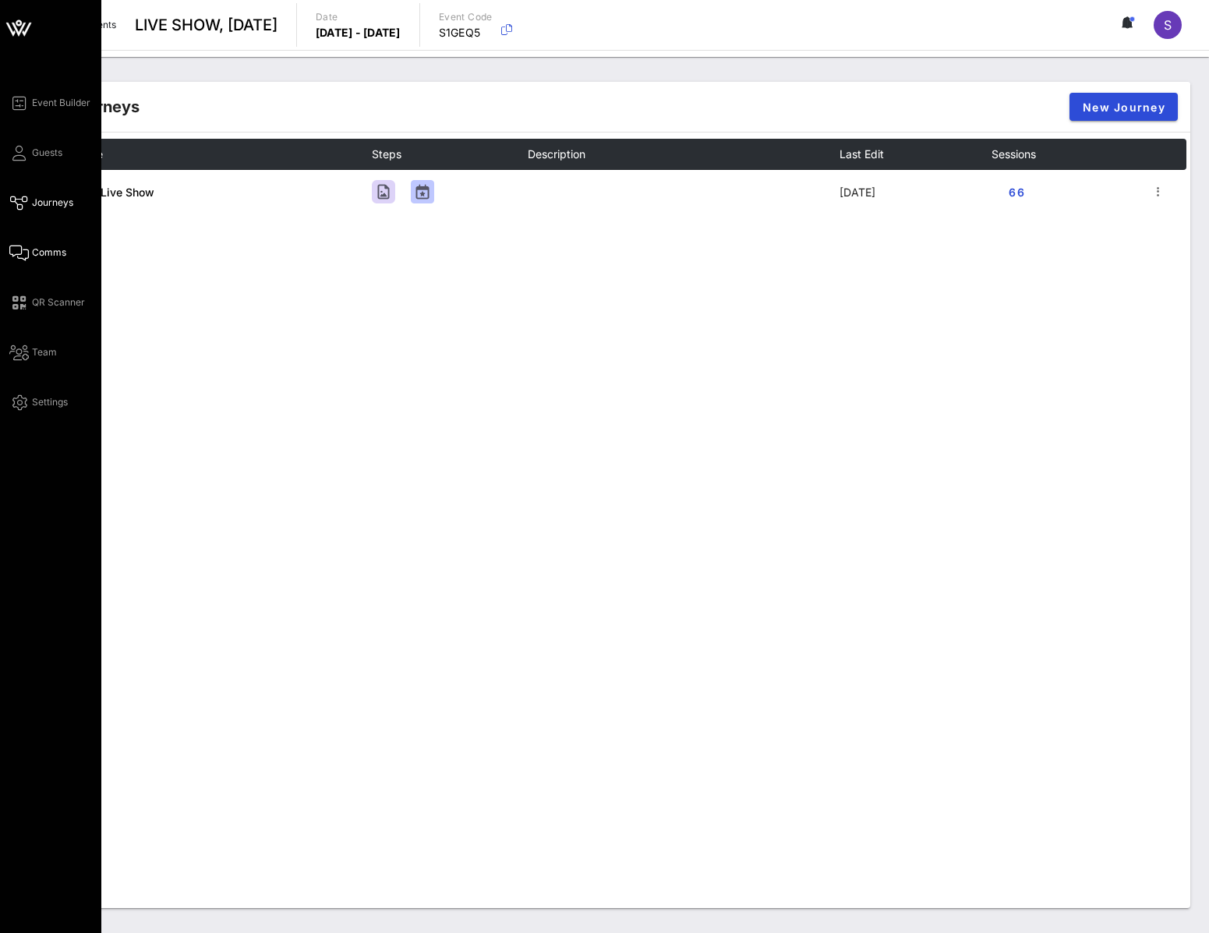
click at [55, 251] on span "Comms" at bounding box center [49, 252] width 34 height 14
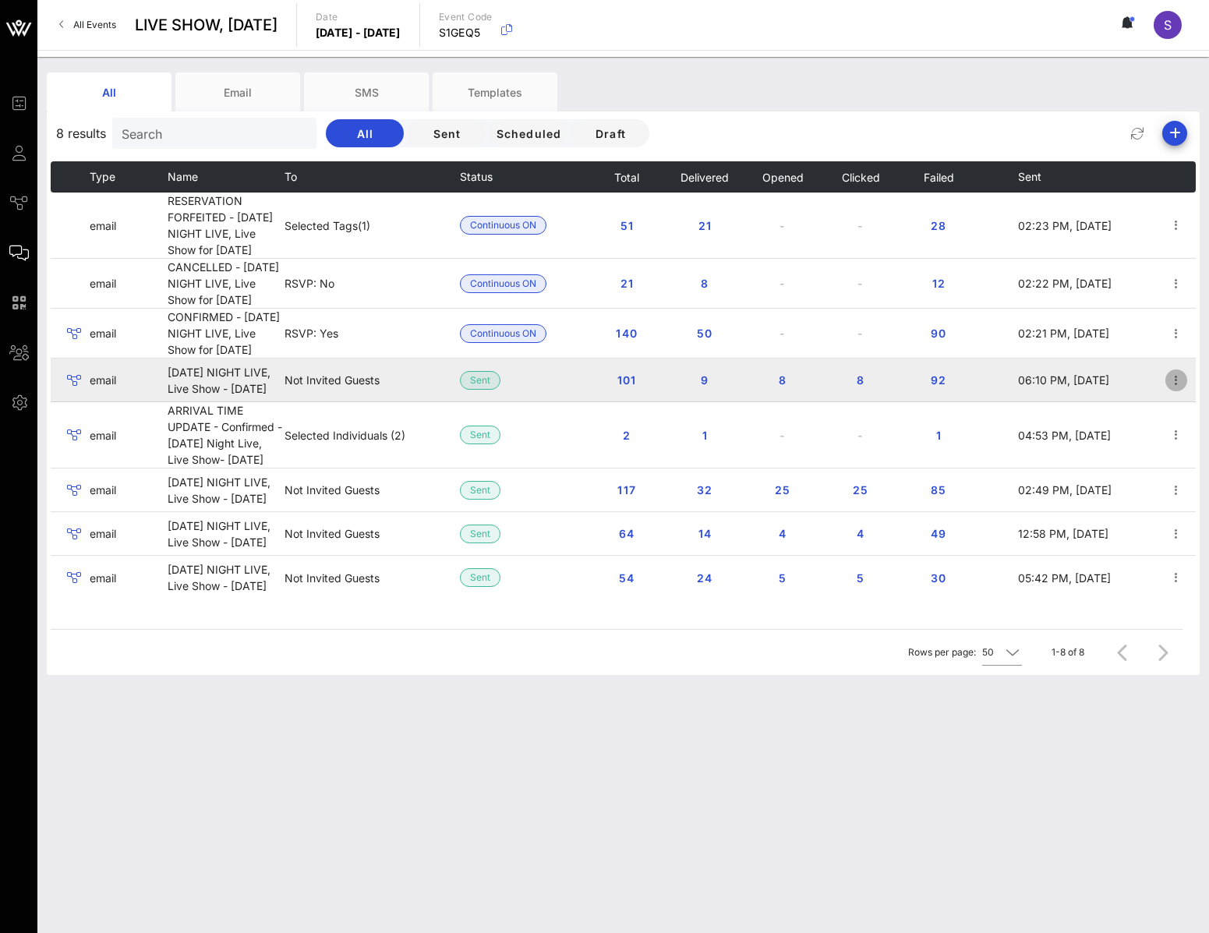
click at [1166, 390] on icon "button" at bounding box center [1175, 380] width 19 height 19
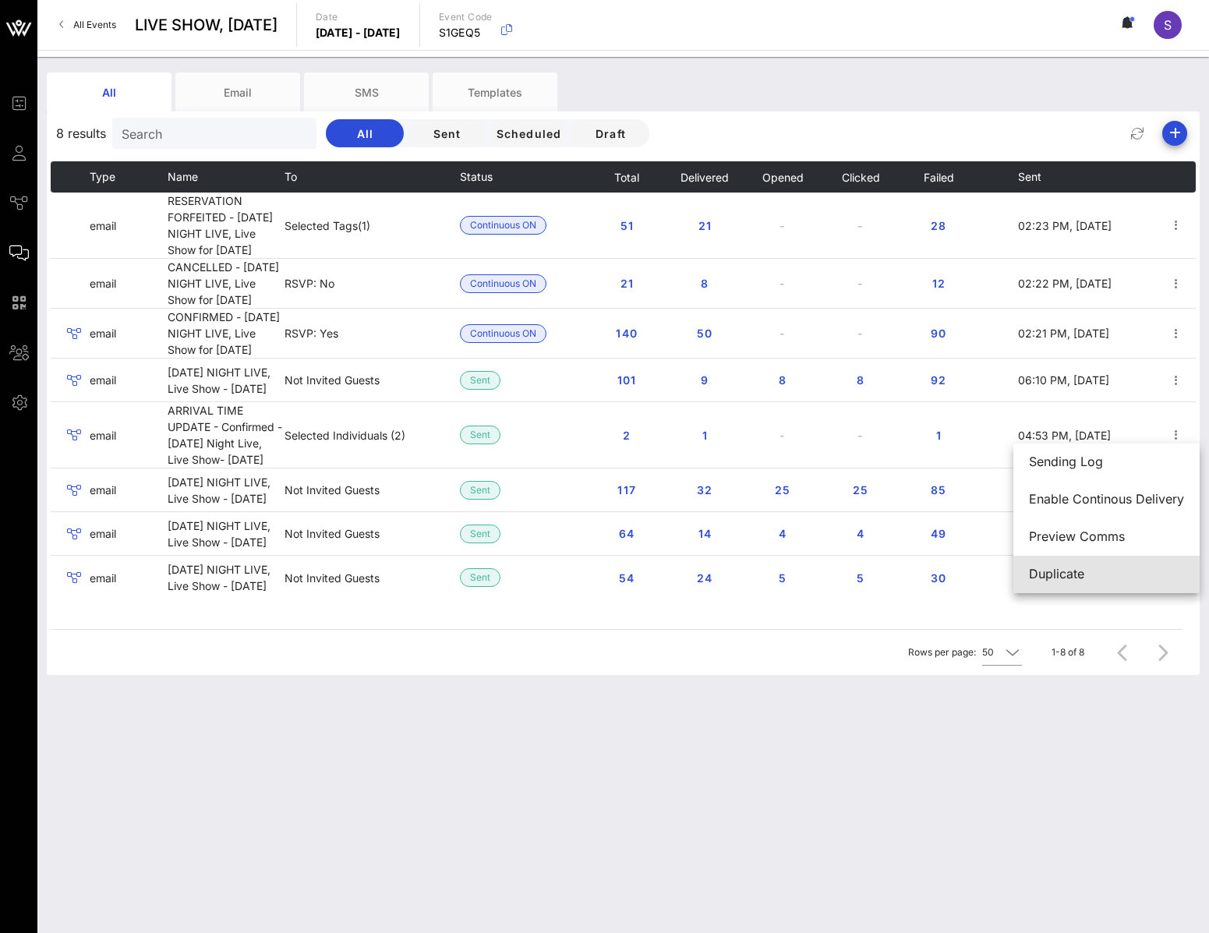
click at [1106, 563] on div "Duplicate" at bounding box center [1106, 574] width 155 height 34
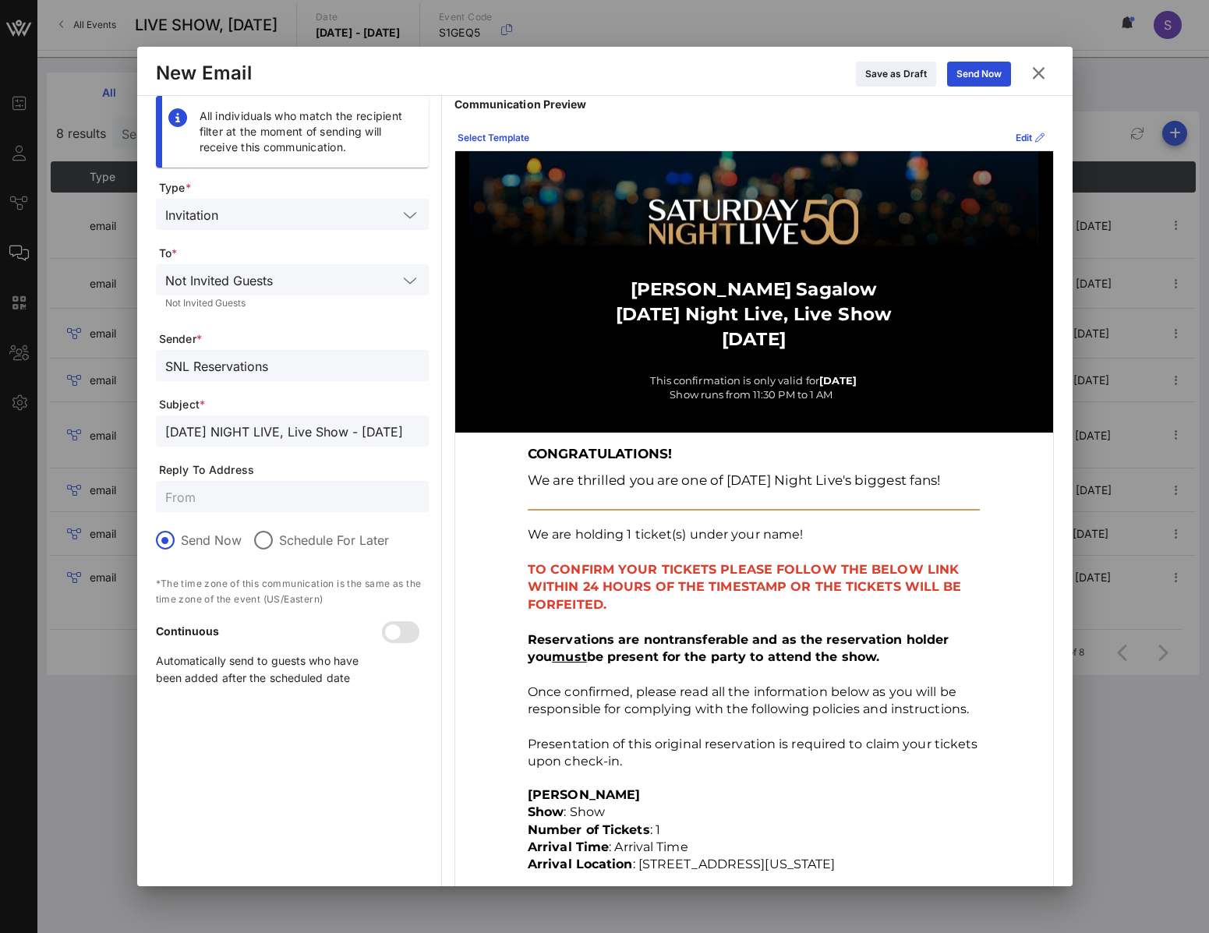
click at [245, 365] on input "SNL Reservations" at bounding box center [292, 365] width 254 height 20
click at [292, 426] on input "SATURDAY NIGHT LIVE, Live Show - May 17, 2025" at bounding box center [292, 431] width 254 height 20
click at [1031, 74] on icon at bounding box center [1037, 73] width 25 height 26
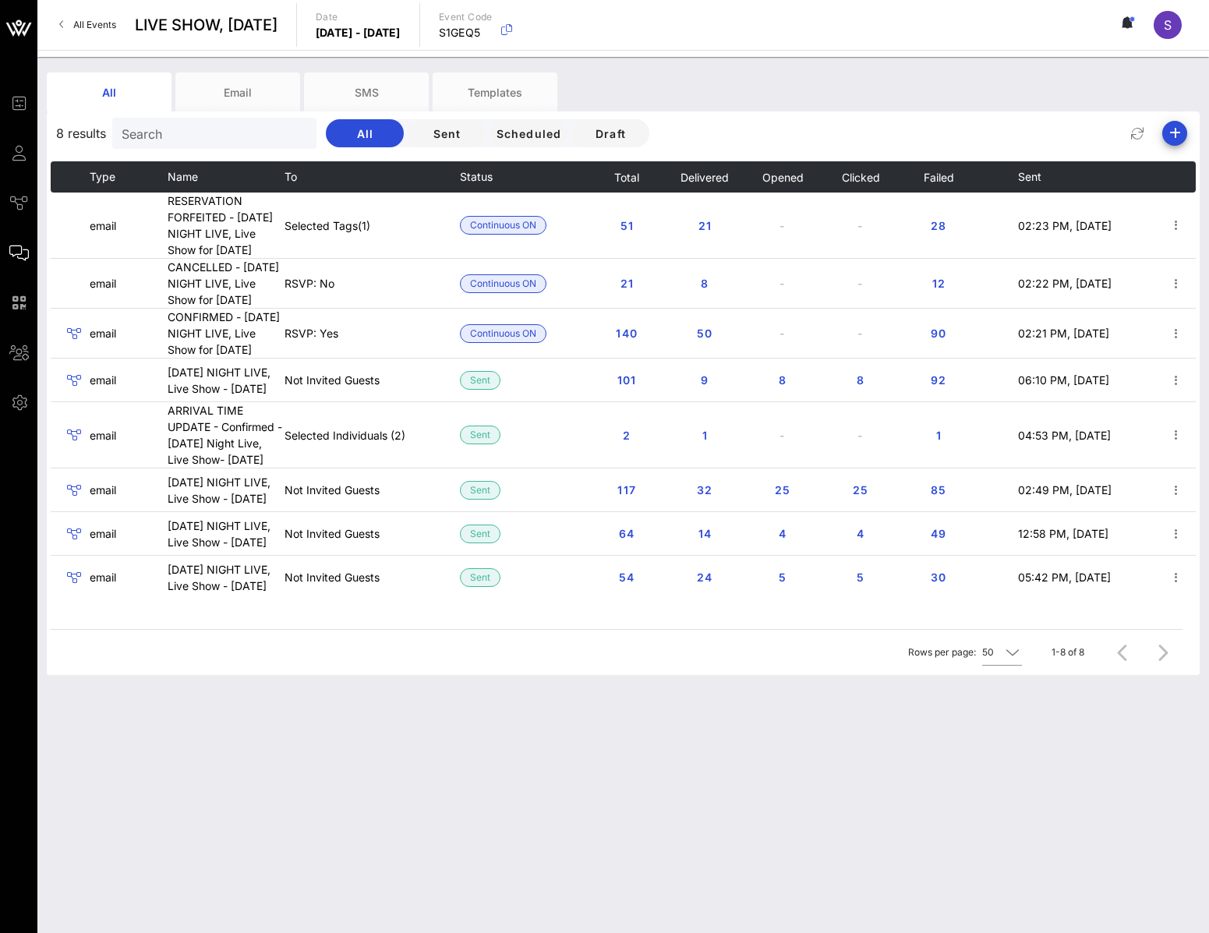
click at [117, 24] on link "All Events" at bounding box center [88, 24] width 76 height 25
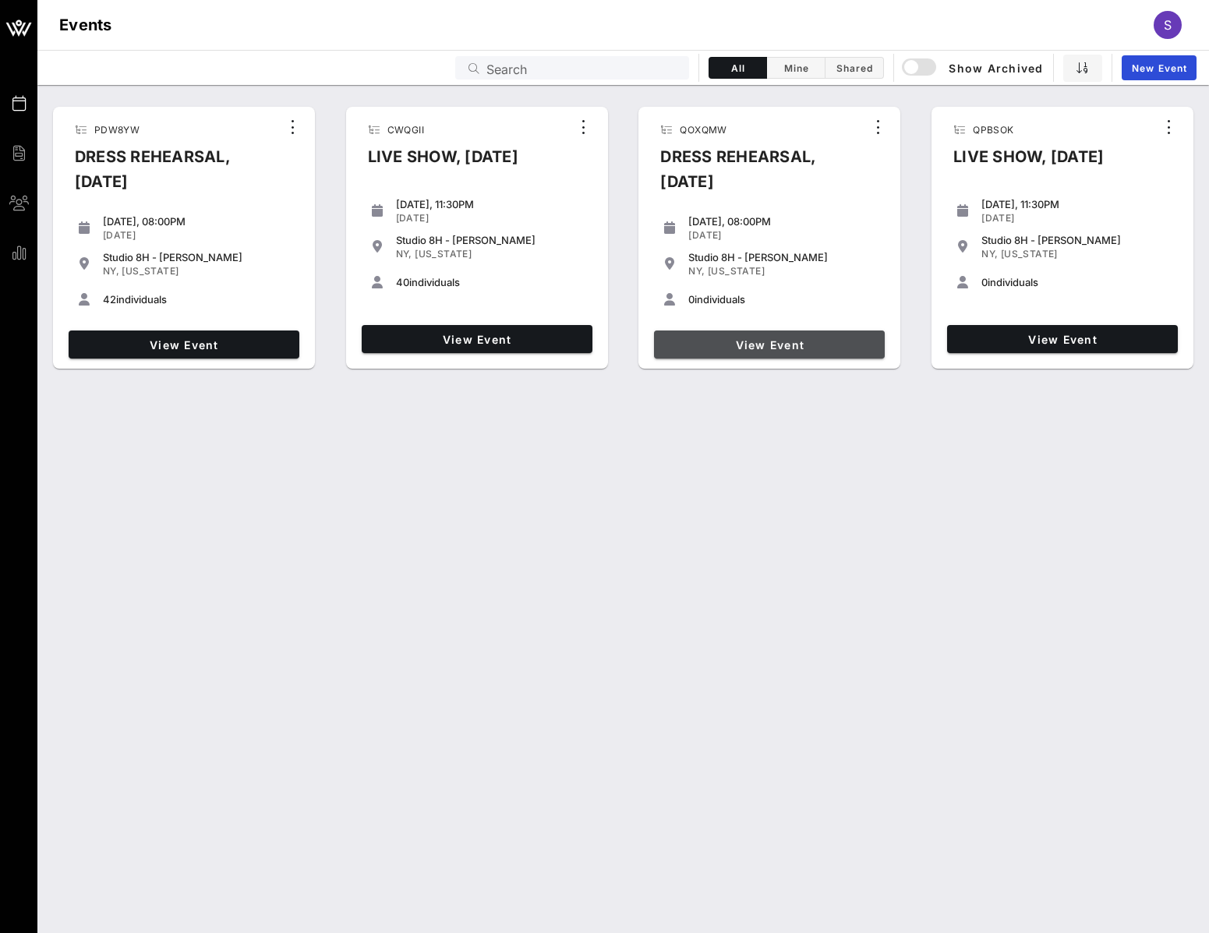
click at [789, 343] on span "View Event" at bounding box center [769, 344] width 218 height 13
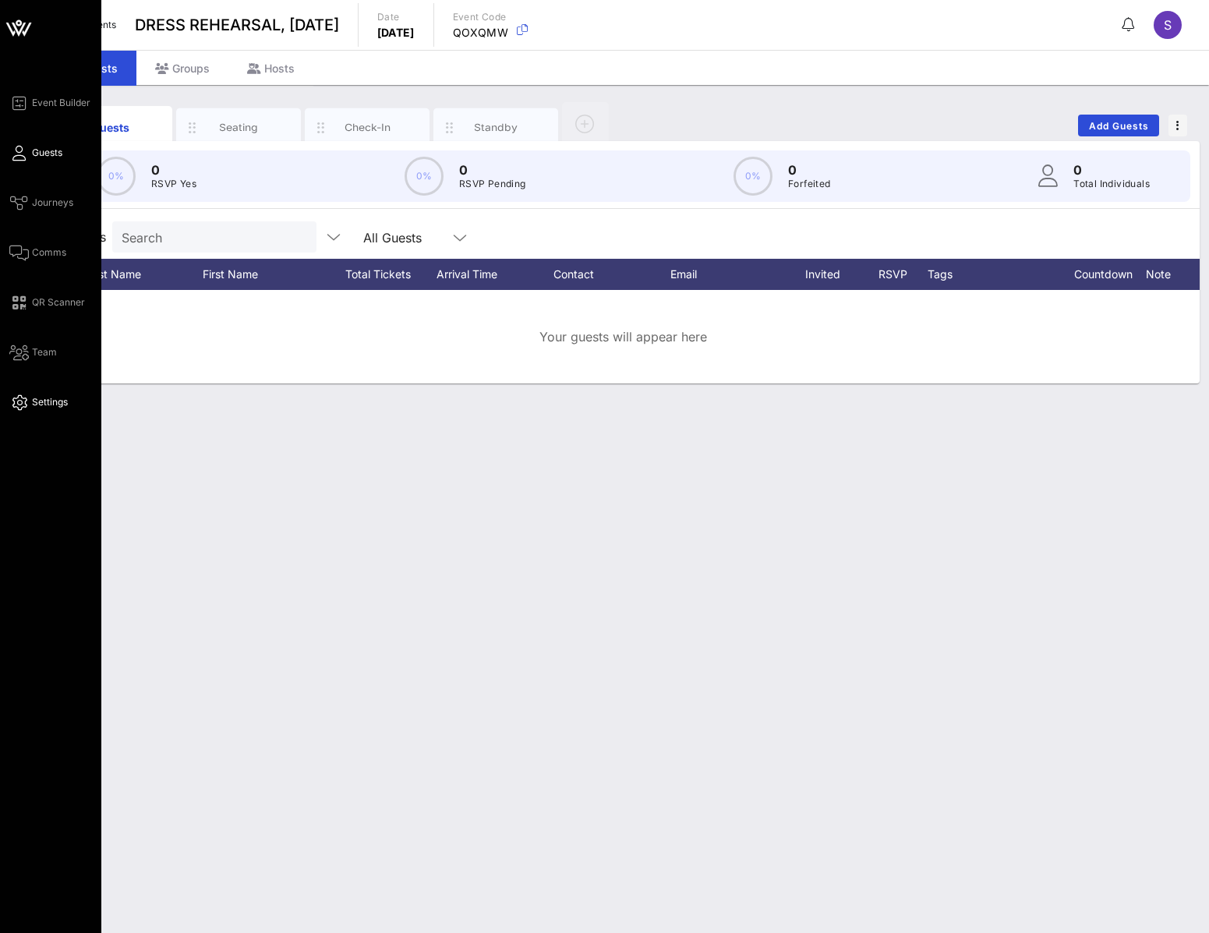
click at [46, 401] on span "Settings" at bounding box center [50, 402] width 36 height 14
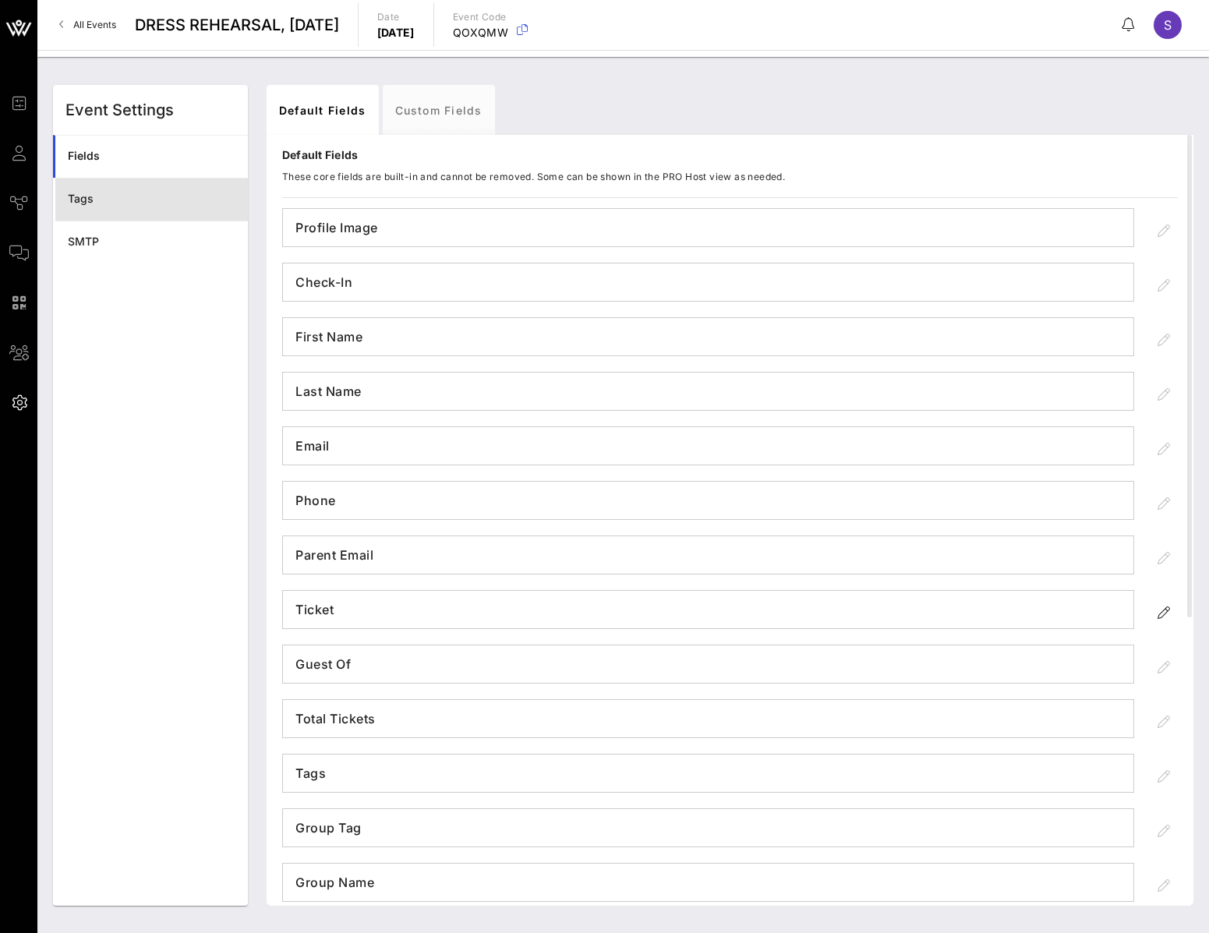
click at [146, 195] on div "Tags" at bounding box center [152, 198] width 168 height 13
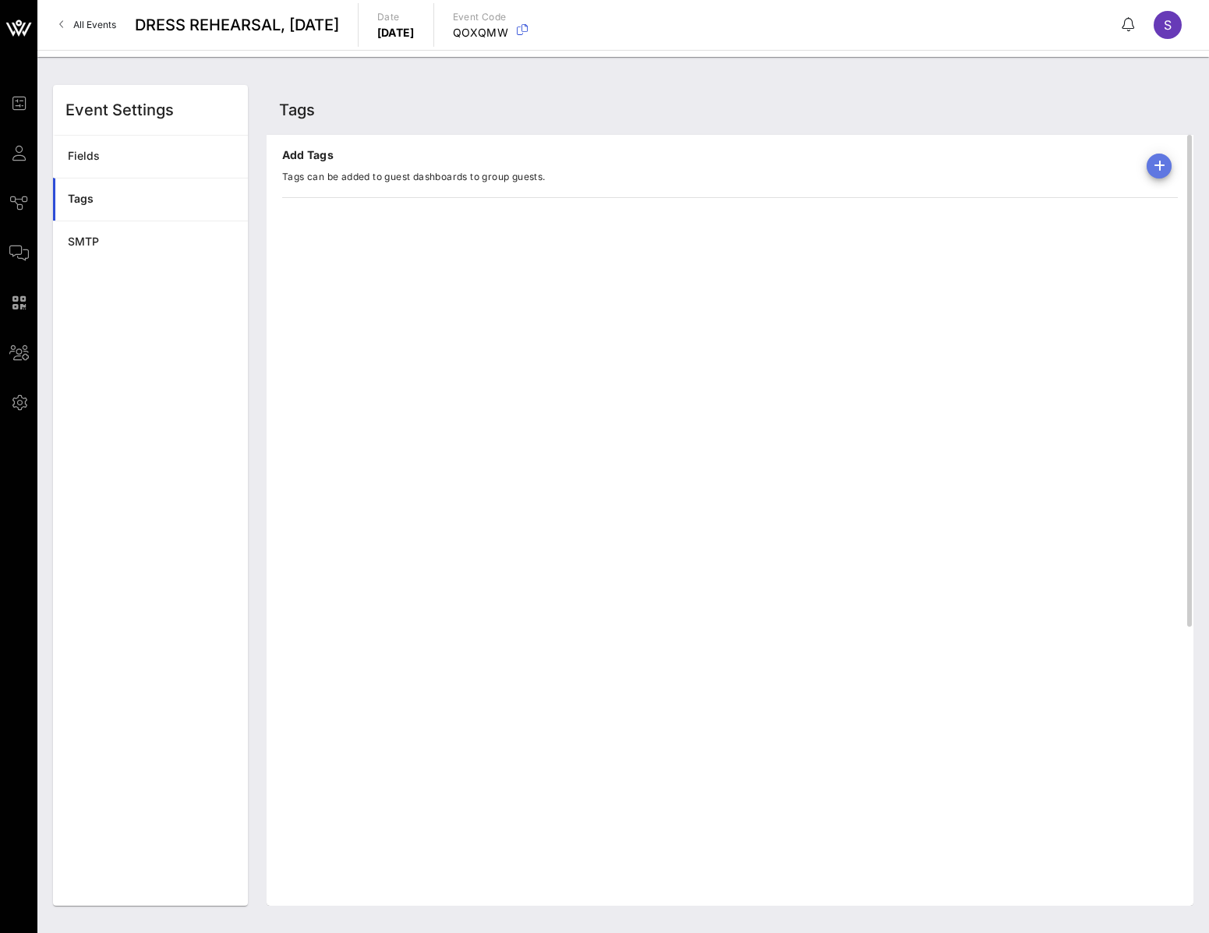
click at [1160, 168] on icon "button" at bounding box center [1158, 166] width 19 height 19
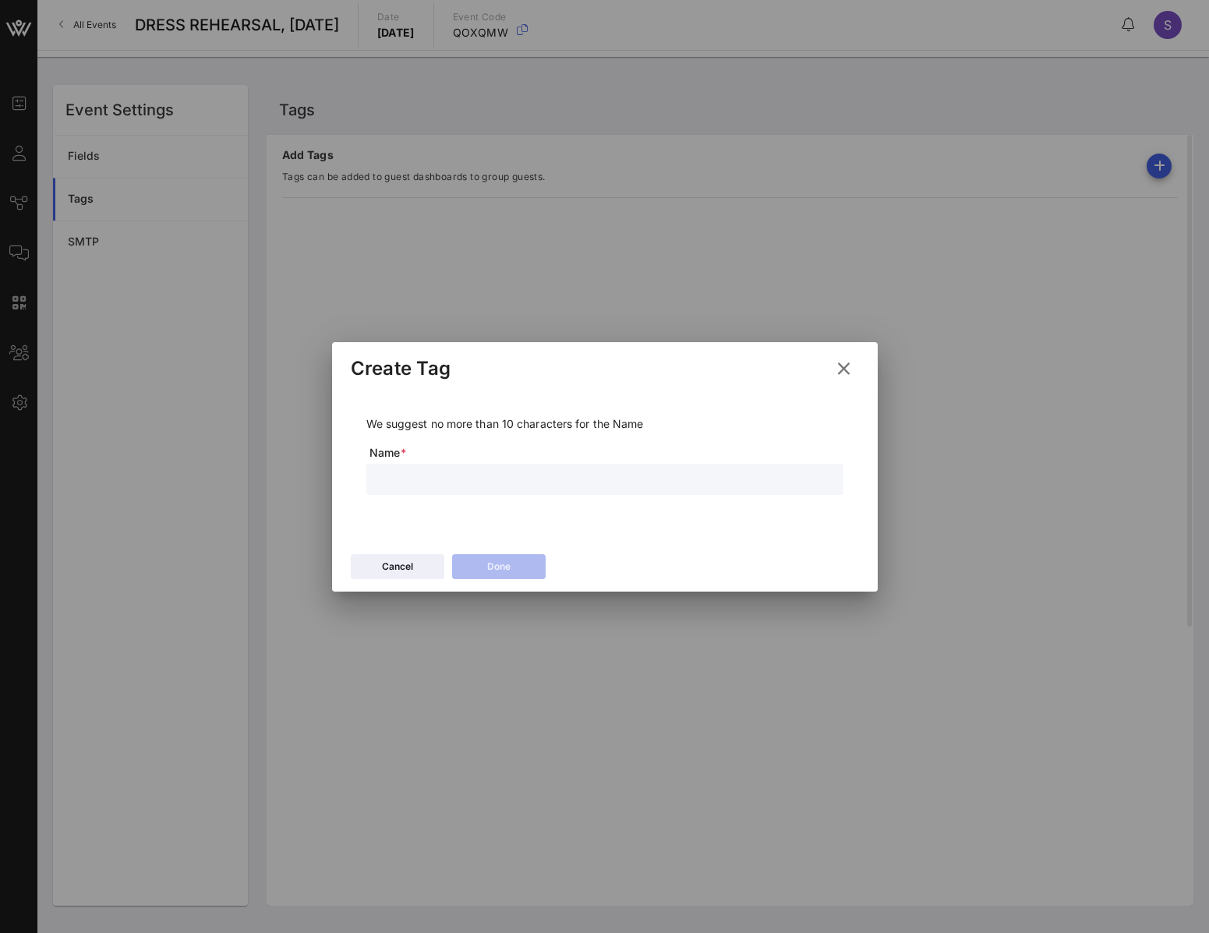
click at [556, 492] on div at bounding box center [605, 479] width 458 height 31
type input "Forfeited"
click at [509, 566] on div "Done" at bounding box center [498, 567] width 23 height 16
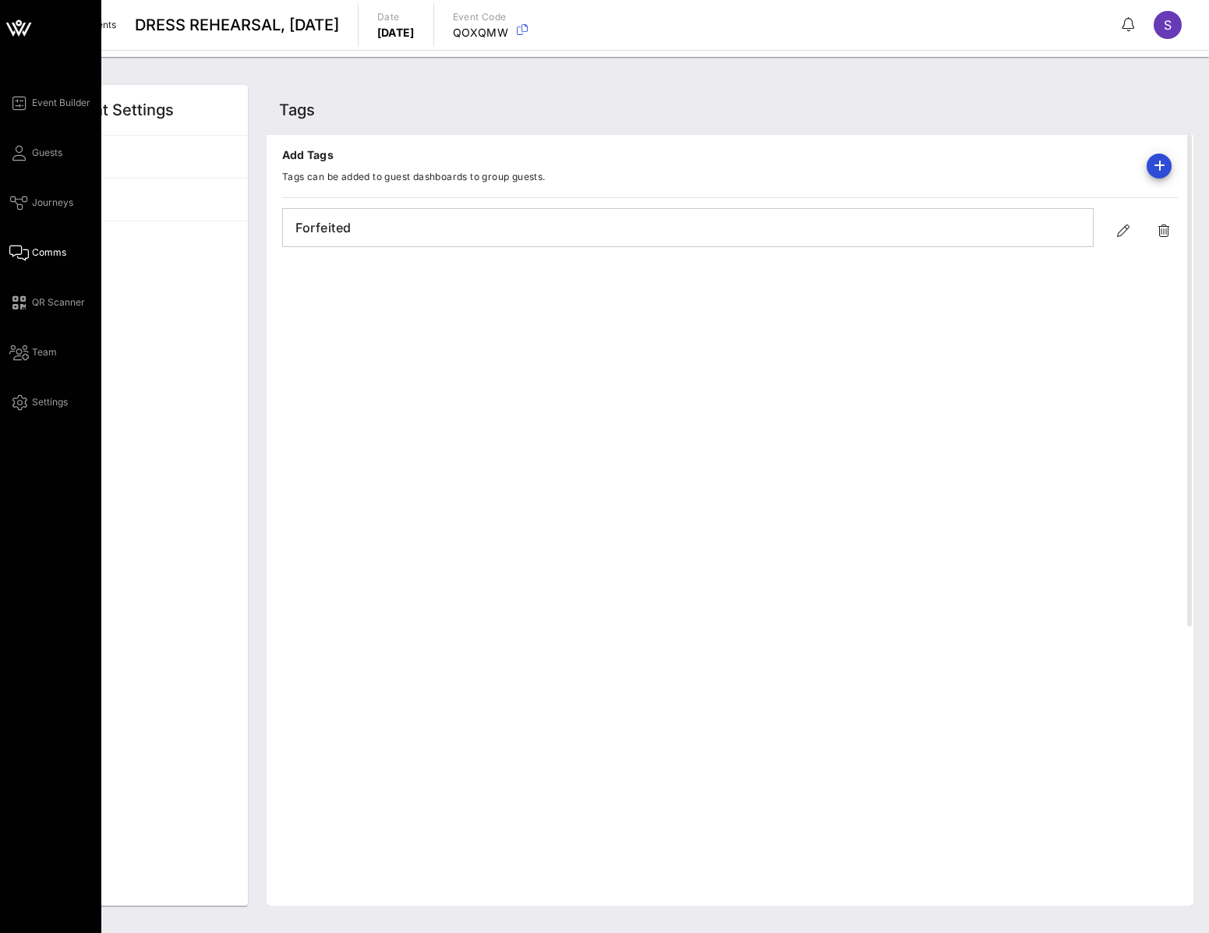
click at [34, 252] on span "Comms" at bounding box center [49, 252] width 34 height 14
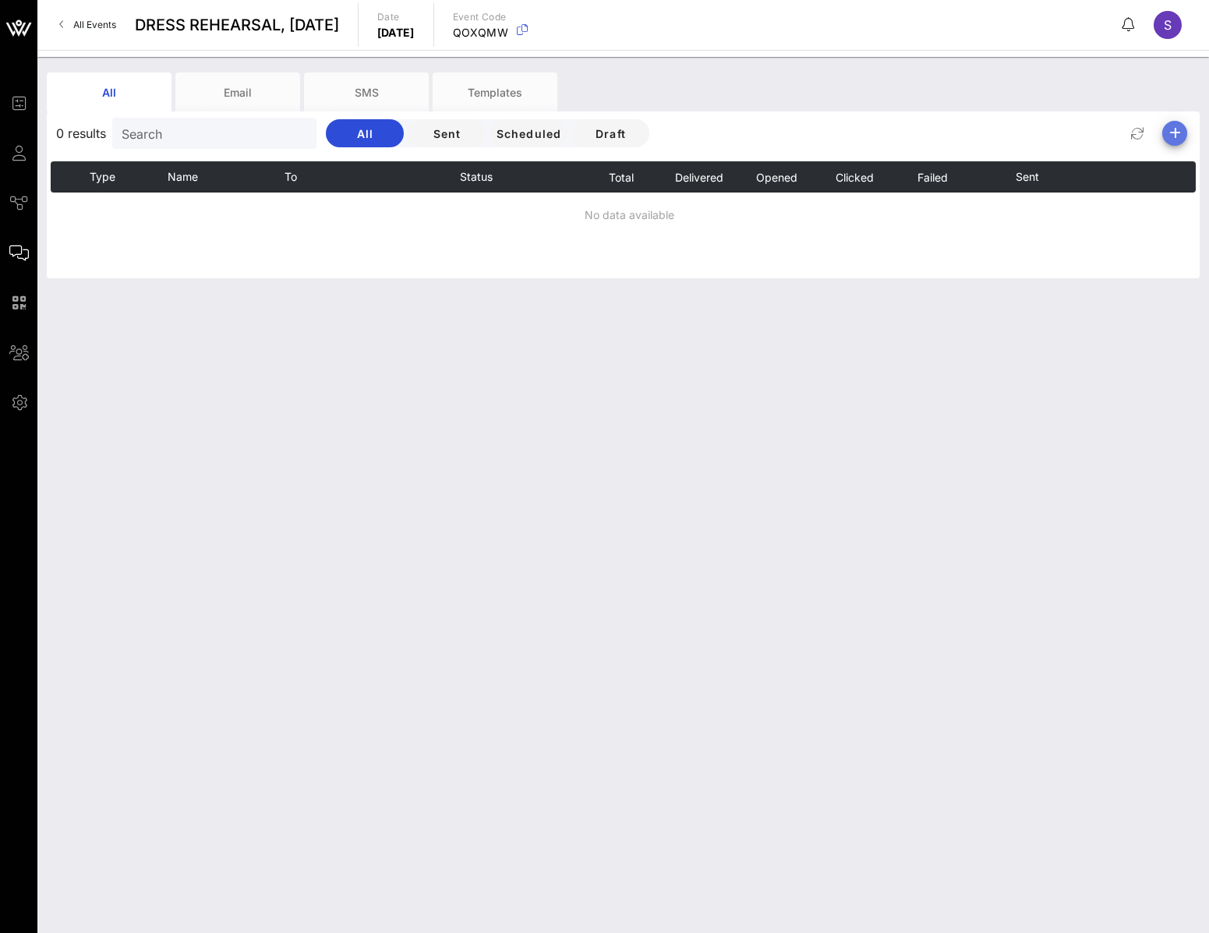
click at [1170, 137] on icon "button" at bounding box center [1174, 133] width 19 height 19
click at [1152, 167] on div "Email" at bounding box center [1168, 164] width 63 height 37
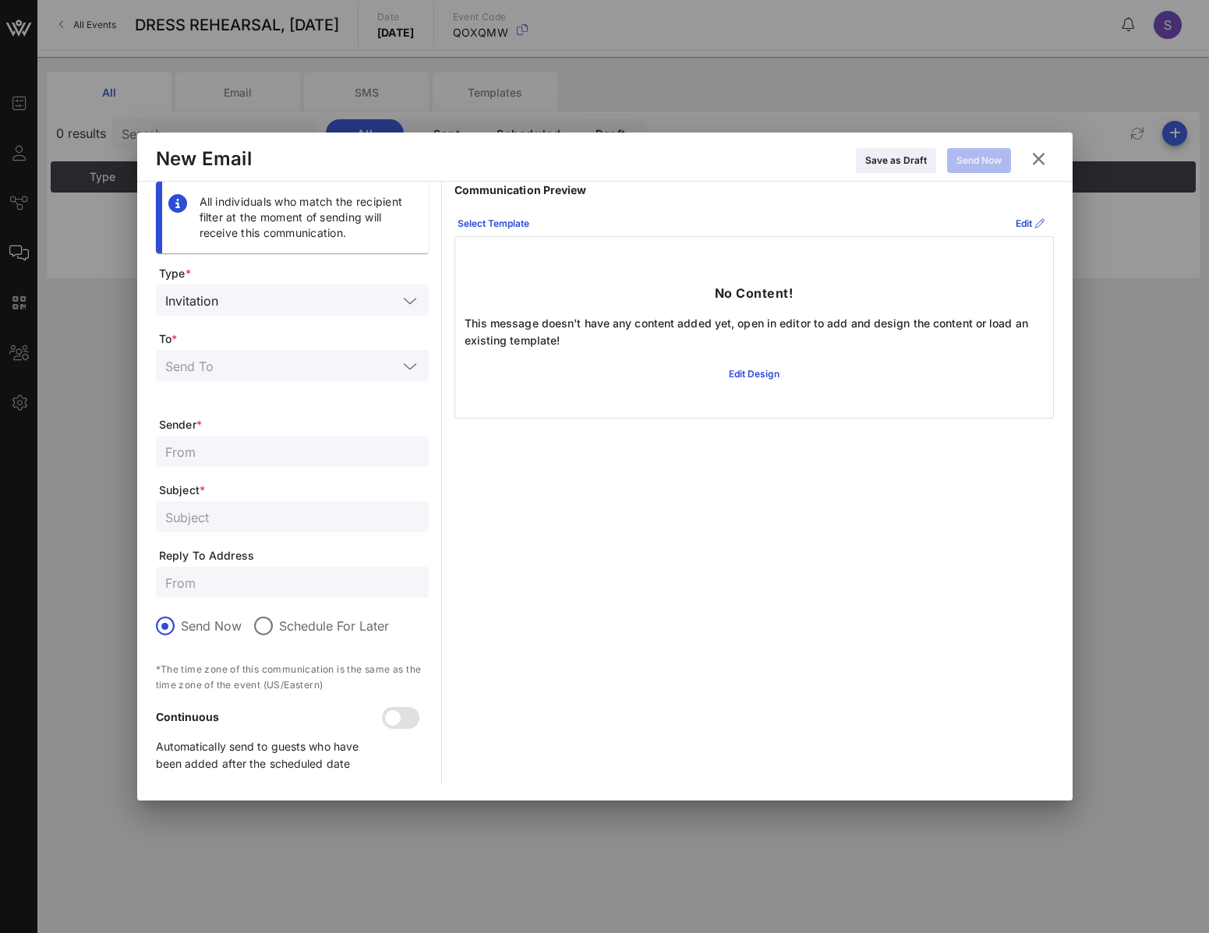
click at [309, 283] on form "Type * Invitation To * Sender * Subject * Reply To Address Send Now Schedule Fo…" at bounding box center [292, 525] width 273 height 519
click at [304, 295] on input "text" at bounding box center [310, 300] width 173 height 20
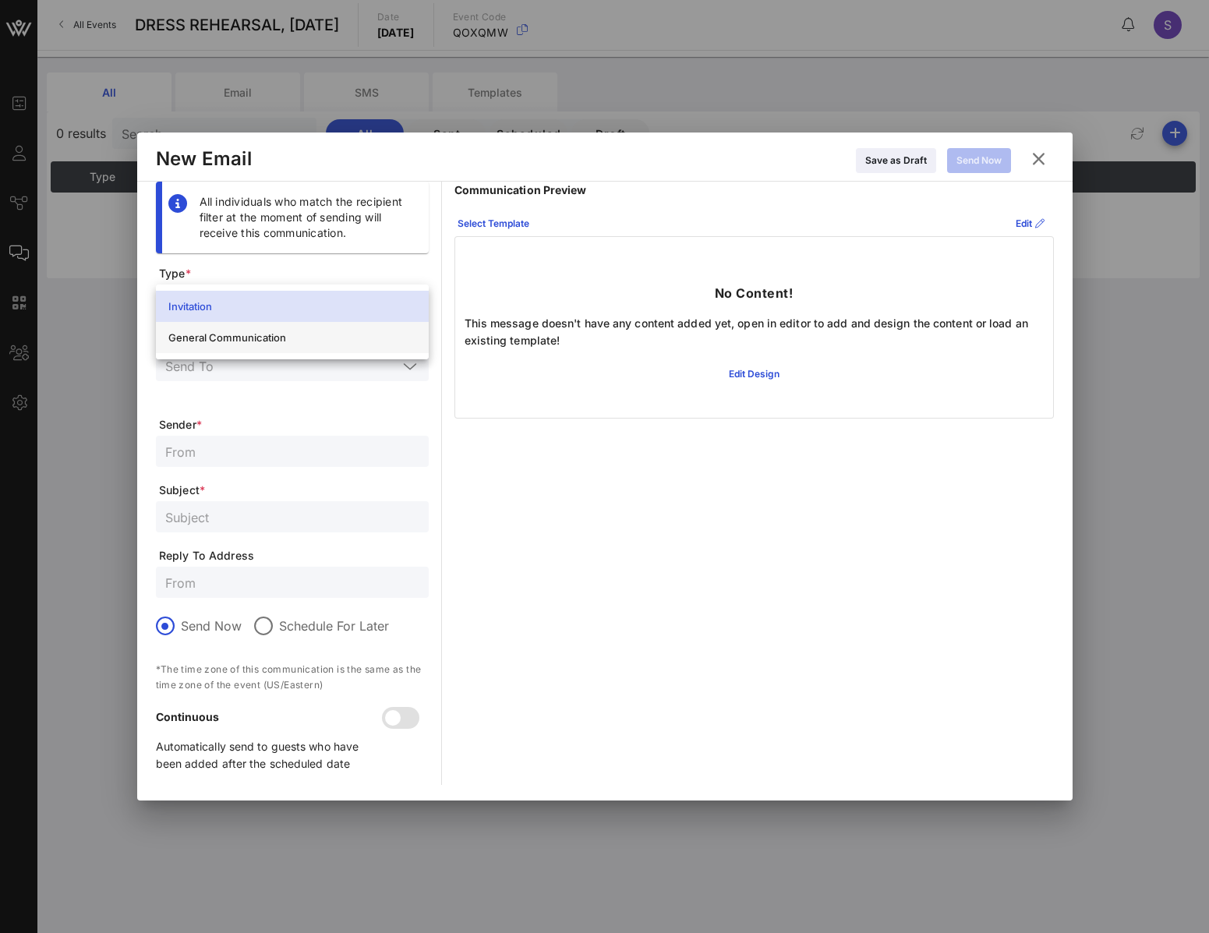
click at [277, 336] on div "General Communication" at bounding box center [292, 337] width 248 height 12
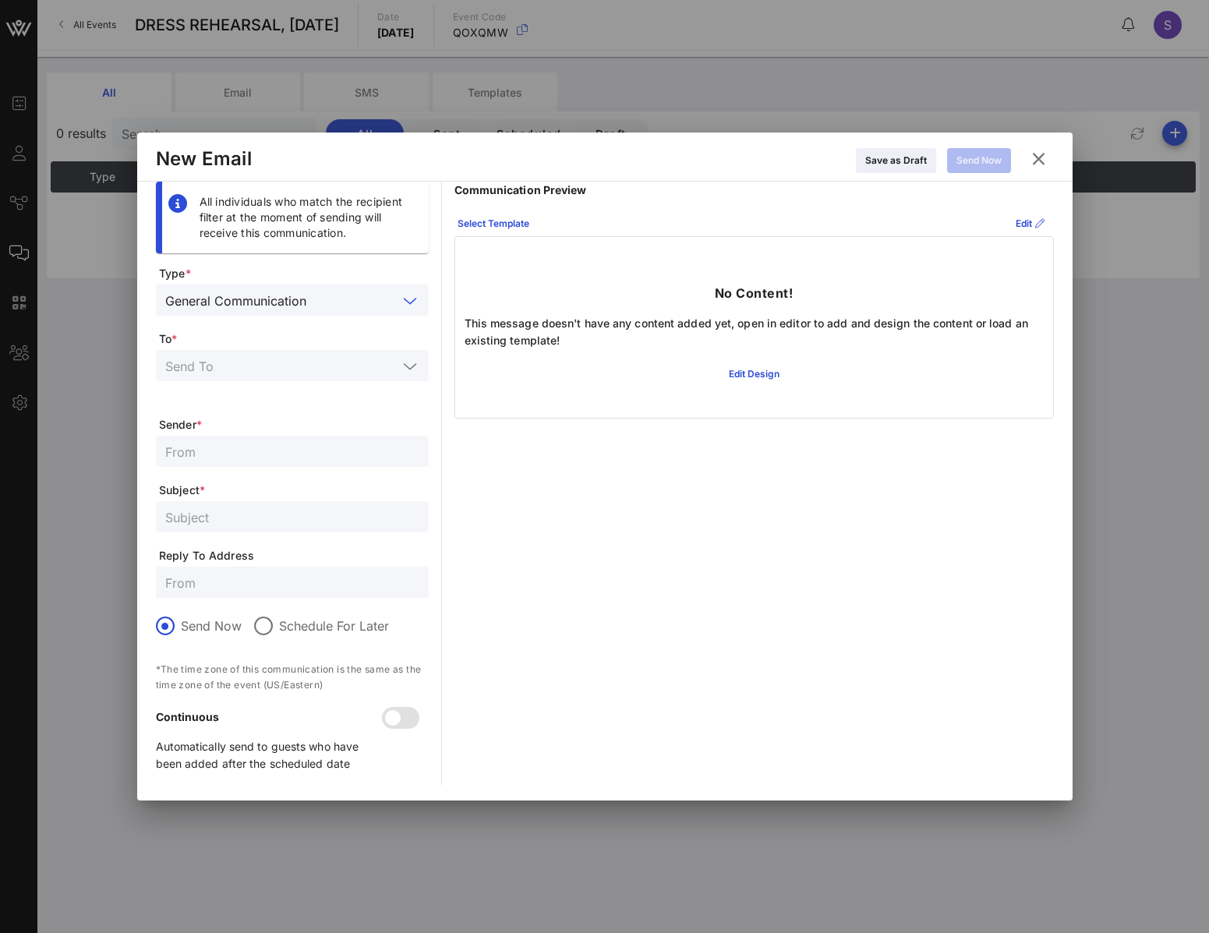
click at [295, 357] on input "text" at bounding box center [281, 365] width 232 height 20
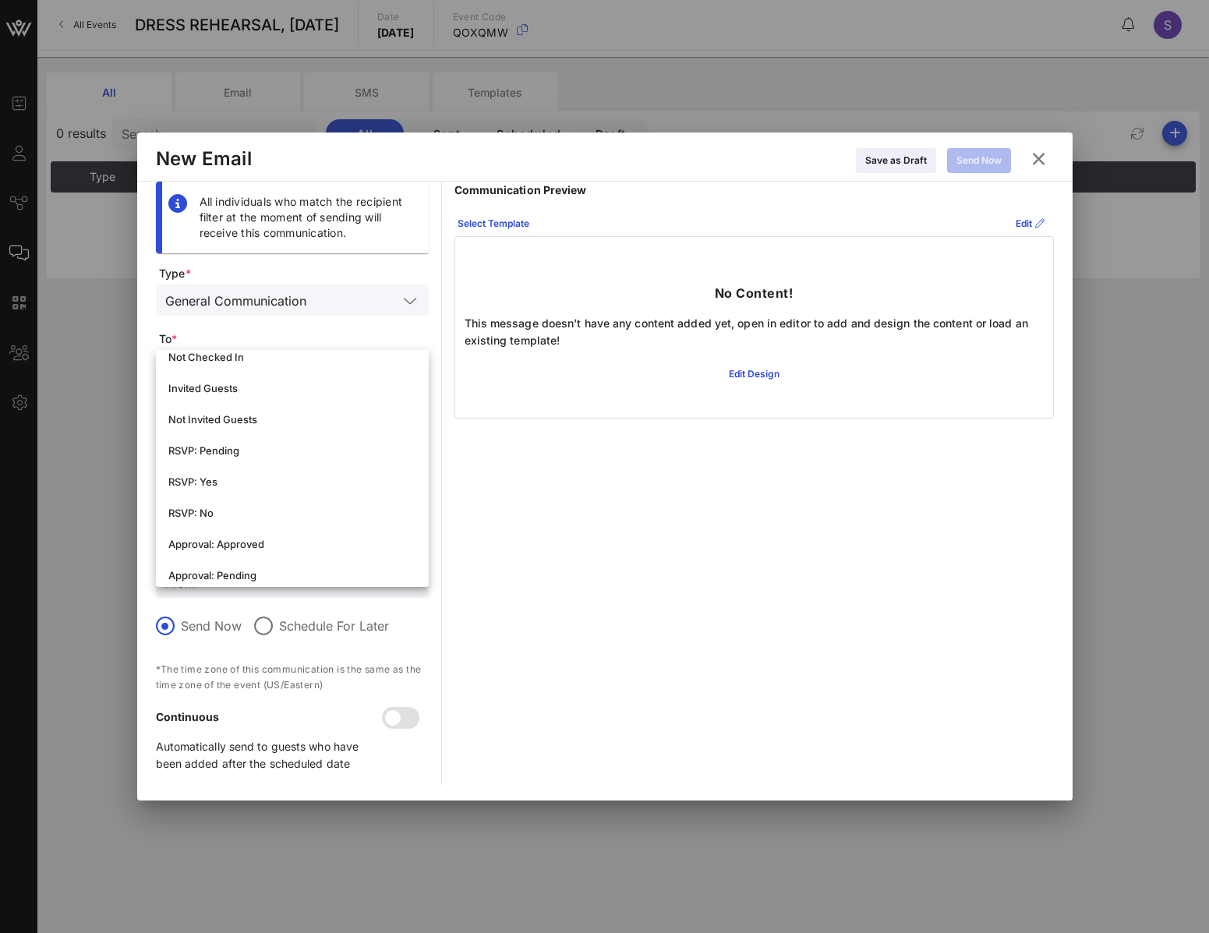
scroll to position [234, 0]
click at [265, 488] on div "RSVP: Yes" at bounding box center [292, 480] width 248 height 25
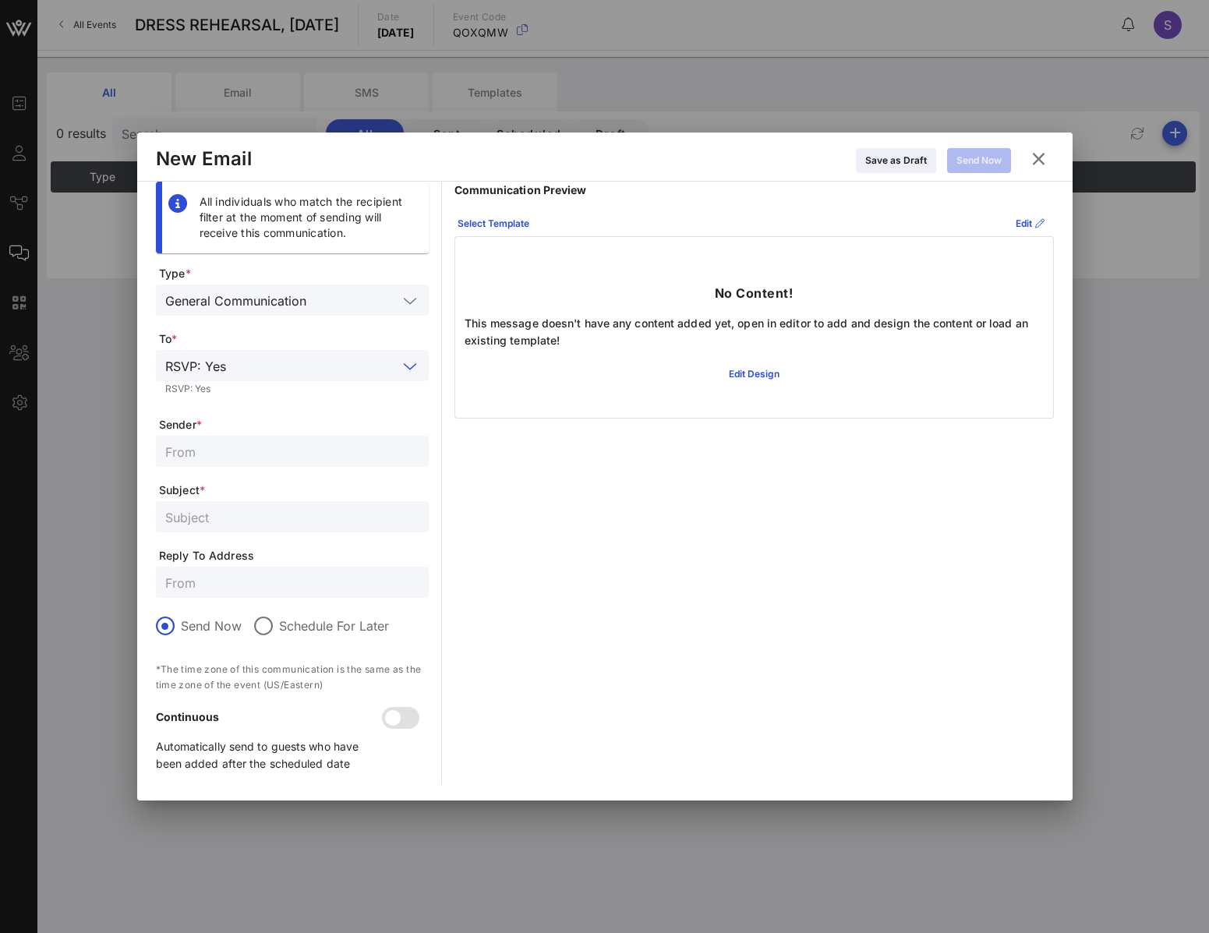
click at [263, 561] on span "Reply To Address" at bounding box center [294, 556] width 270 height 16
click at [194, 510] on input "text" at bounding box center [292, 516] width 254 height 20
paste input "CONFIRMED - [DATE] NIGHT LIVE, Live Show for [DATE]"
click at [379, 521] on input "CONFIRMED - [DATE] NIGHT LIVE, Live Show for [DATE]" at bounding box center [292, 516] width 254 height 20
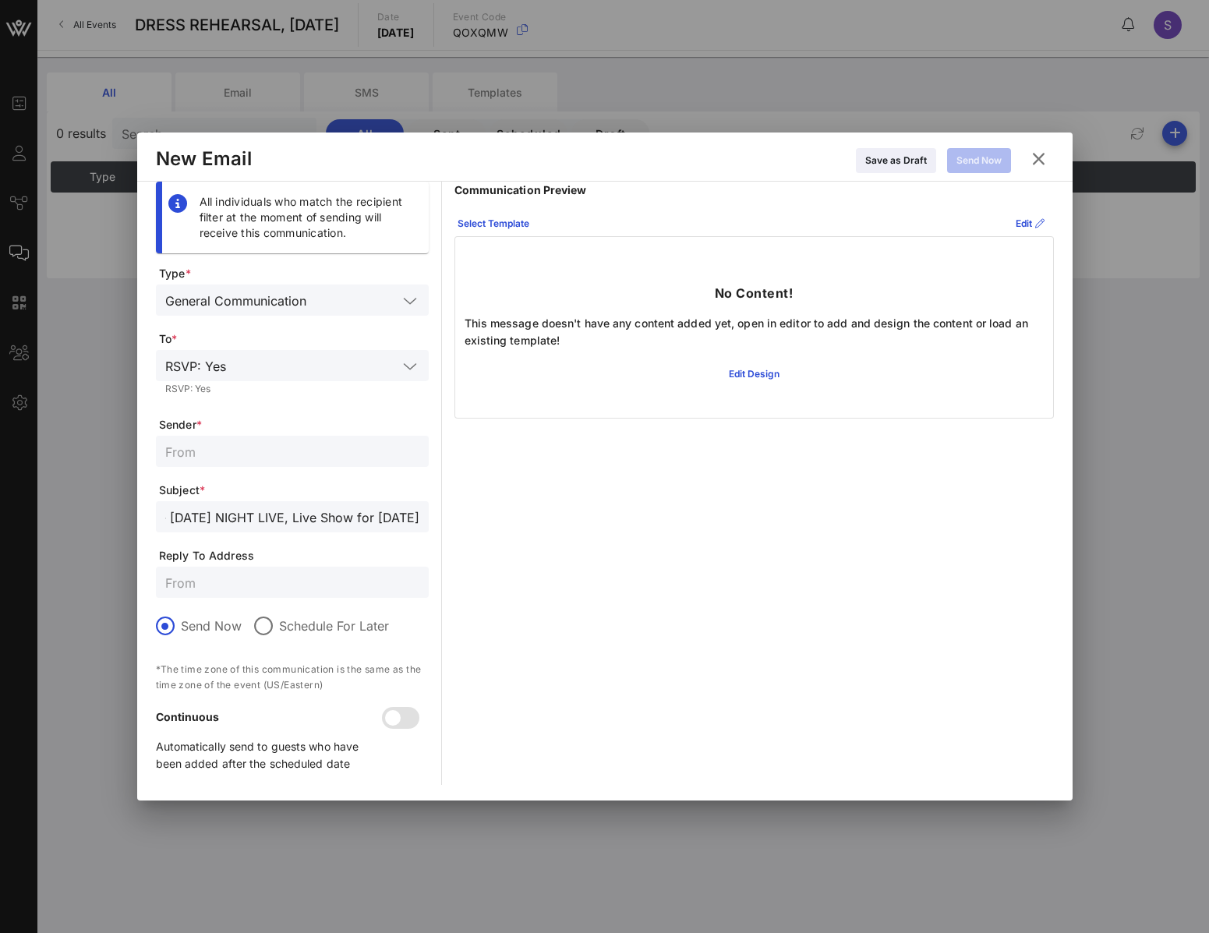
scroll to position [0, 151]
type input "CONFIRMED - SATURDAY NIGHT LIVE, Live Show for October 11, 2025"
click at [278, 442] on input "text" at bounding box center [292, 451] width 254 height 20
paste input "SNL Reservations"
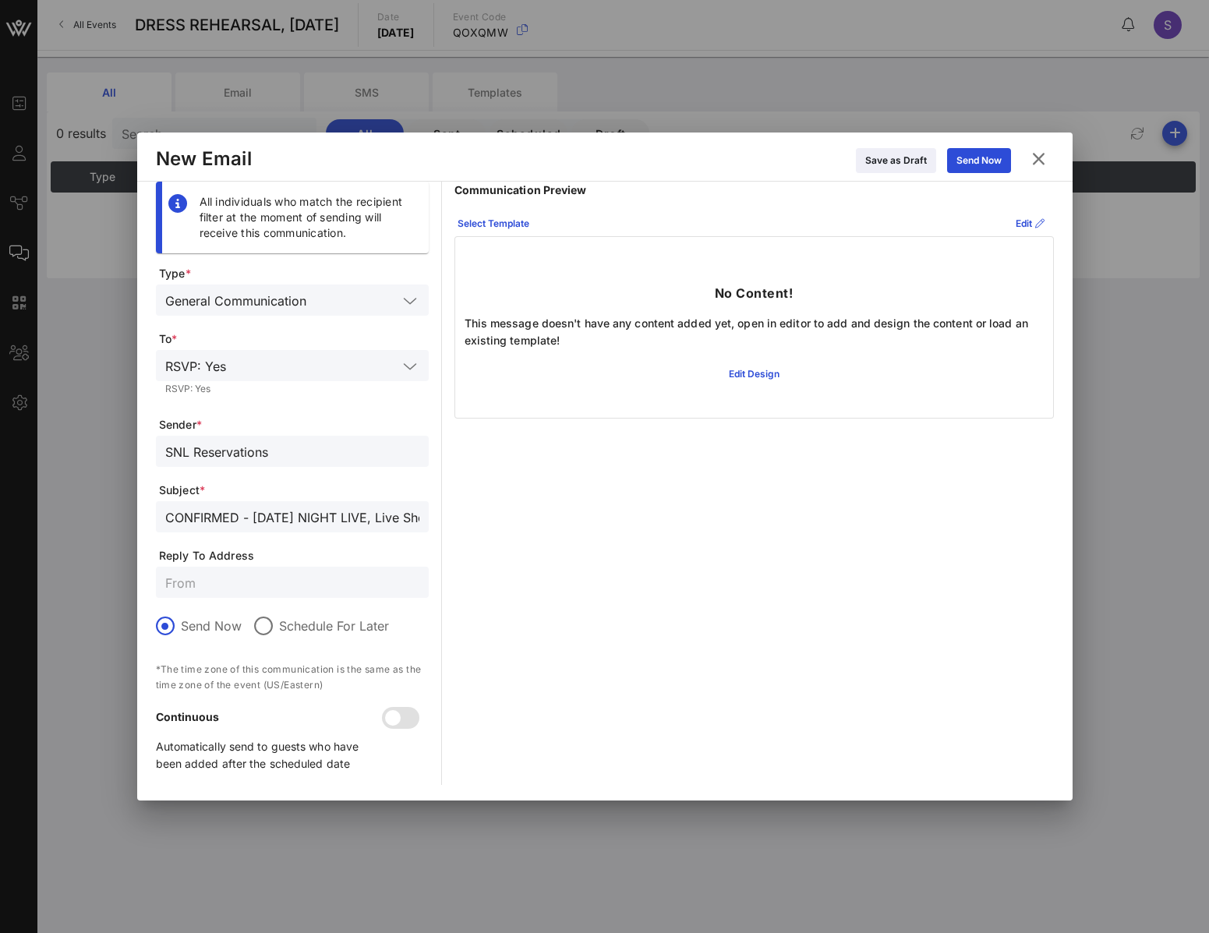
type input "SNL Reservations"
click at [240, 591] on input "text" at bounding box center [292, 582] width 254 height 20
drag, startPoint x: 245, startPoint y: 578, endPoint x: 122, endPoint y: 588, distance: 124.3
click at [122, 588] on div "Event Builder Guests Journeys Comms QR Scanner Team Settings DRESS REHEARSAL, O…" at bounding box center [604, 466] width 1209 height 933
type input "SNL.Confirmation@nbcuni.com"
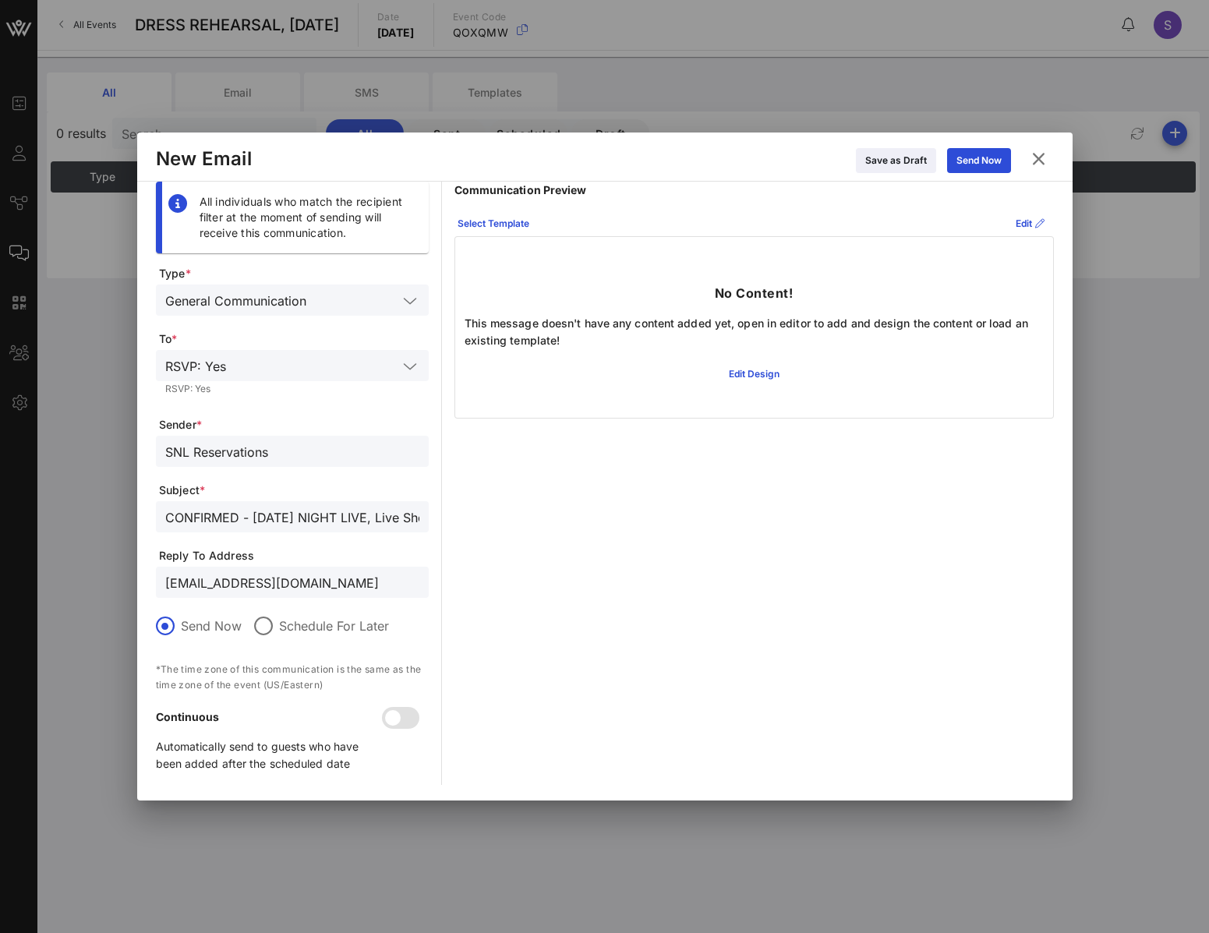
click at [912, 532] on div "Communication Preview Select Template Edit No Content! This message doesn't hav…" at bounding box center [753, 483] width 599 height 603
click at [506, 219] on div "Select Template" at bounding box center [493, 224] width 72 height 16
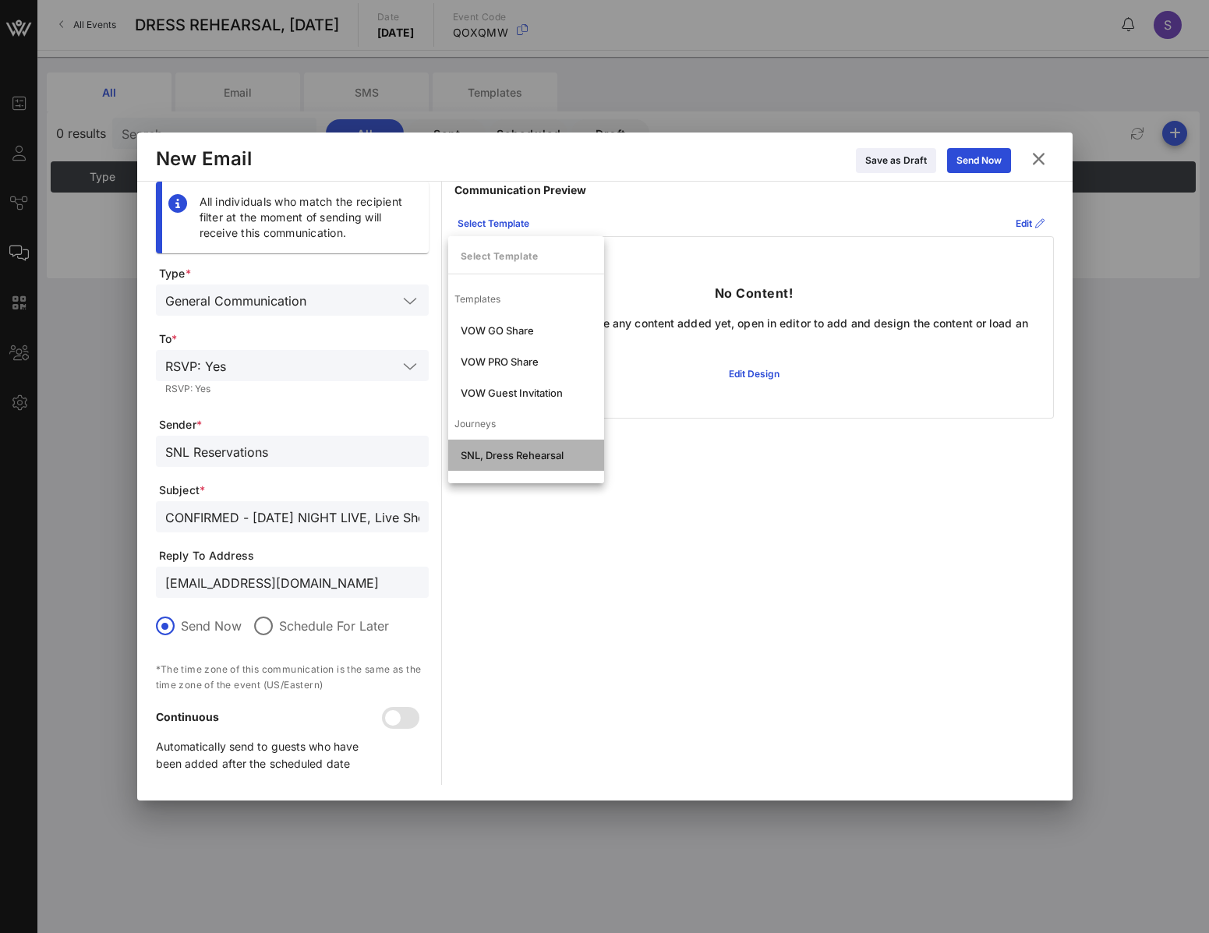
click at [517, 450] on div "SNL, Dress Rehearsal" at bounding box center [526, 455] width 131 height 12
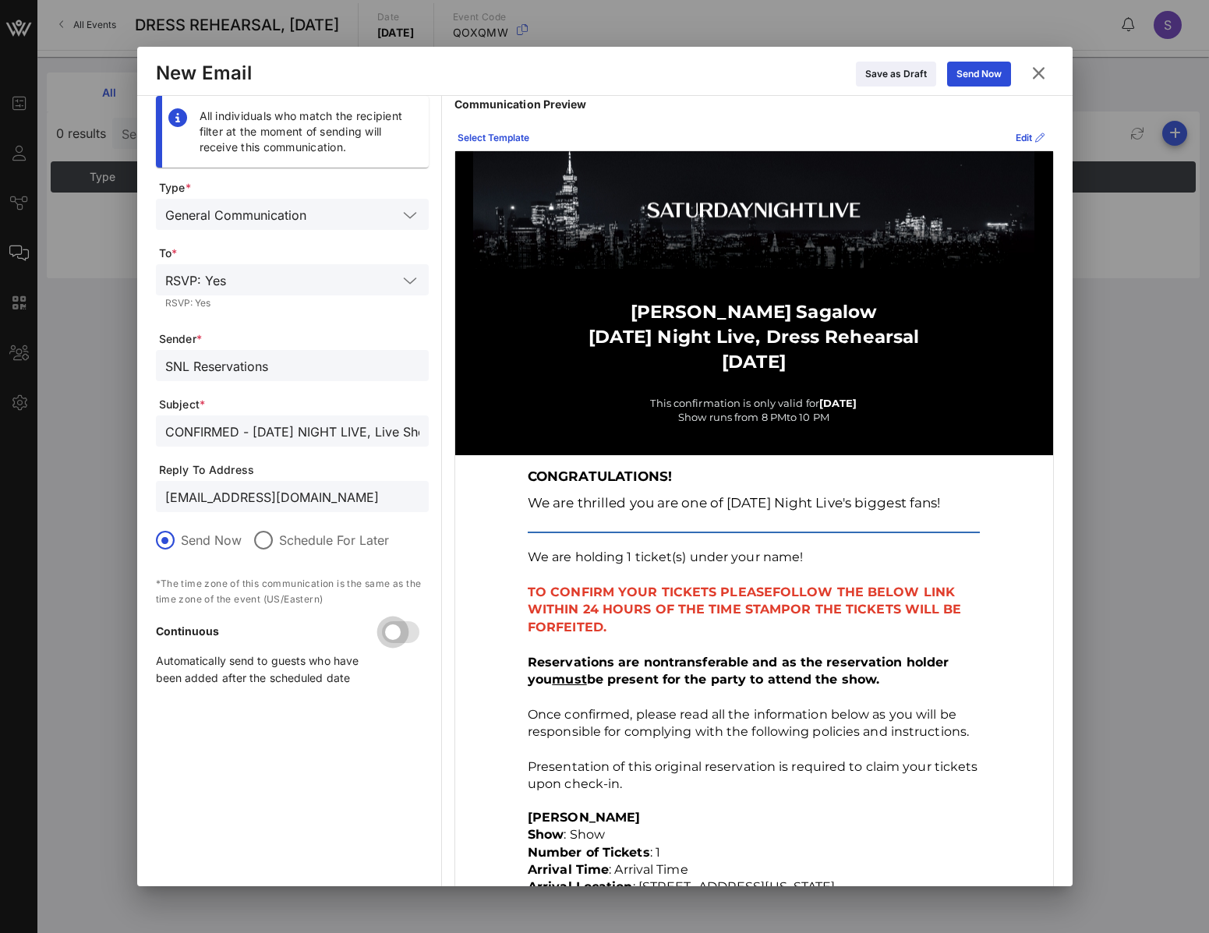
click at [404, 629] on div at bounding box center [392, 632] width 26 height 26
drag, startPoint x: 396, startPoint y: 498, endPoint x: 26, endPoint y: 477, distance: 369.9
click at [27, 477] on div "Event Builder Guests Journeys Comms QR Scanner Team Settings DRESS REHEARSAL, O…" at bounding box center [604, 466] width 1209 height 933
click at [965, 68] on div "Send Now" at bounding box center [978, 74] width 45 height 16
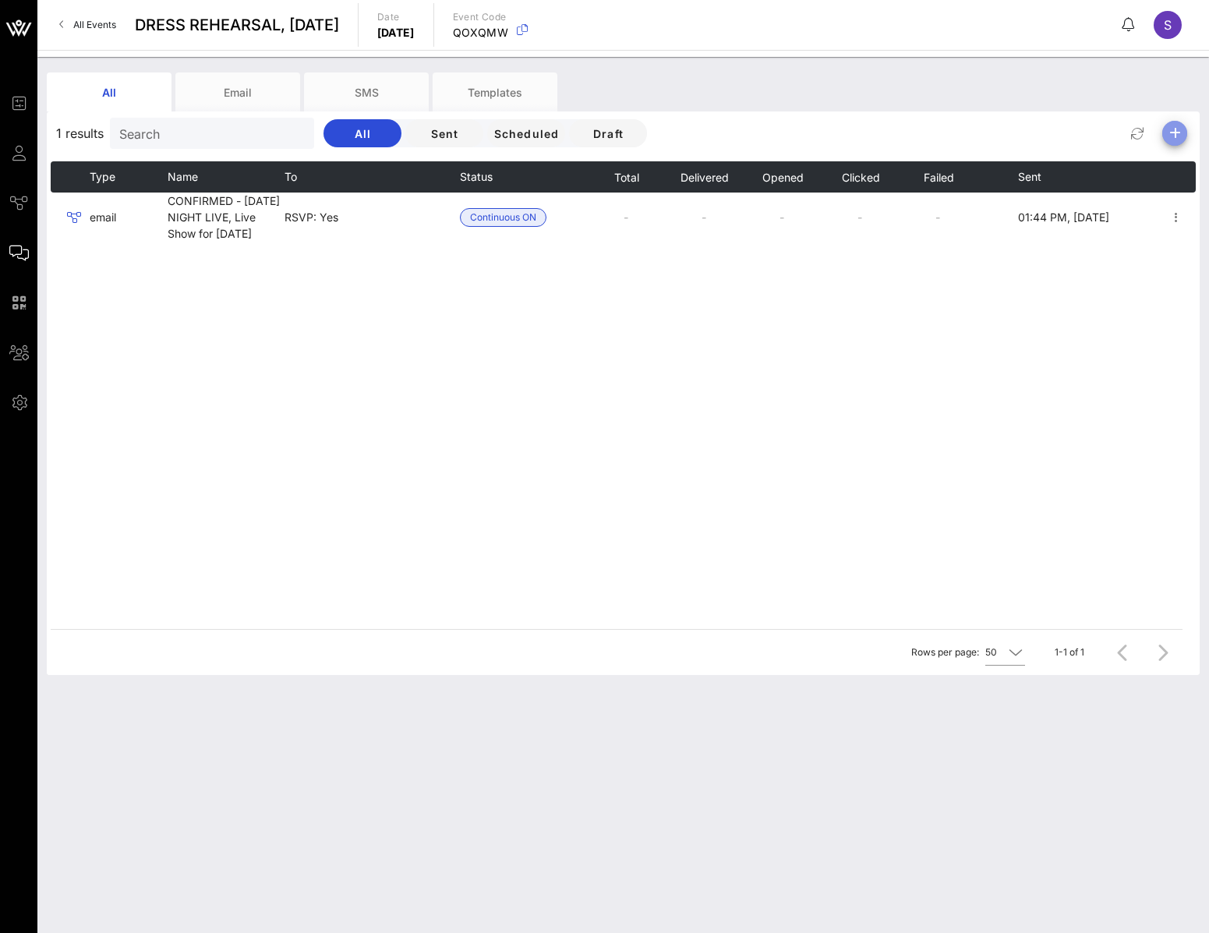
click at [1164, 135] on span "button" at bounding box center [1174, 133] width 25 height 19
click at [1163, 168] on div "Email" at bounding box center [1168, 164] width 32 height 15
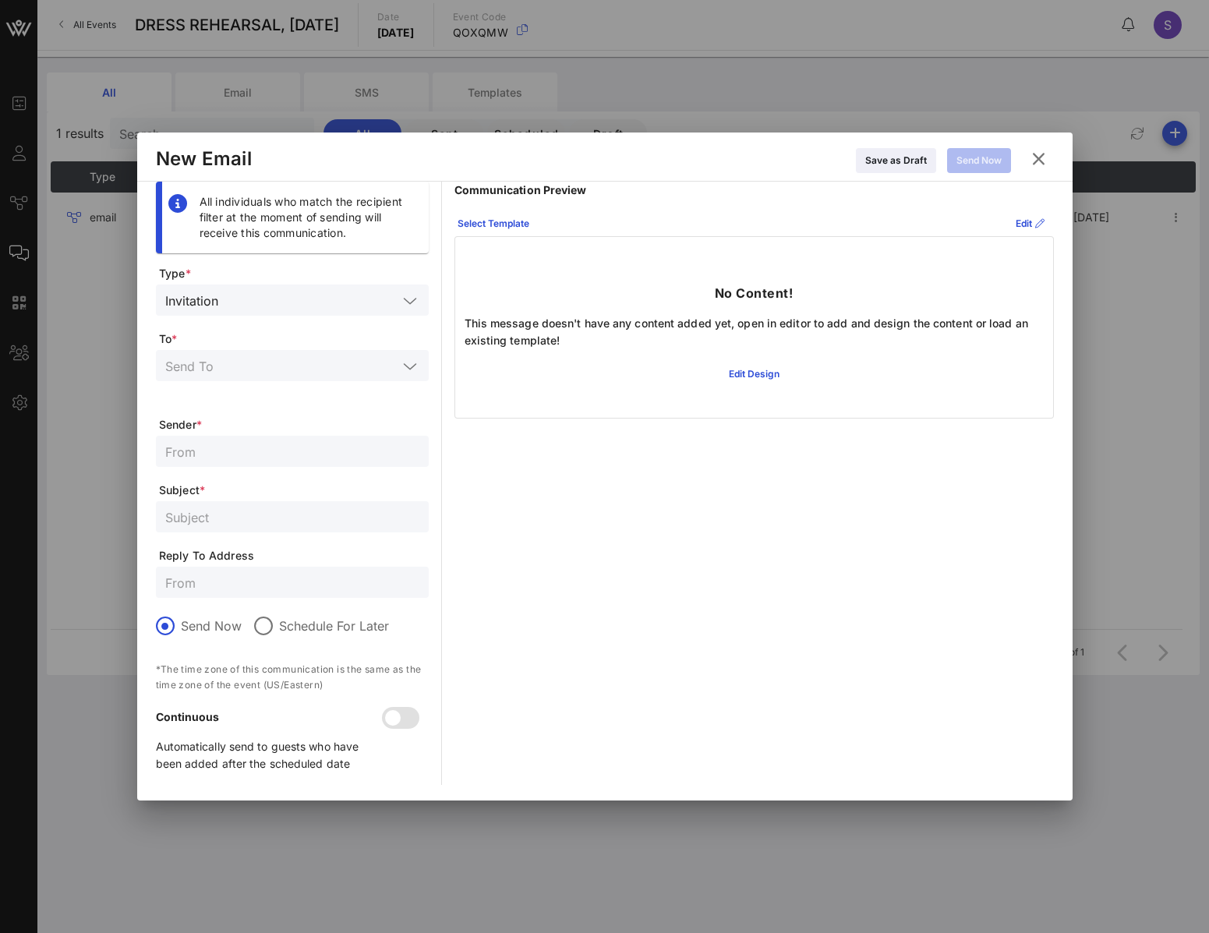
click at [298, 296] on input "text" at bounding box center [310, 300] width 173 height 20
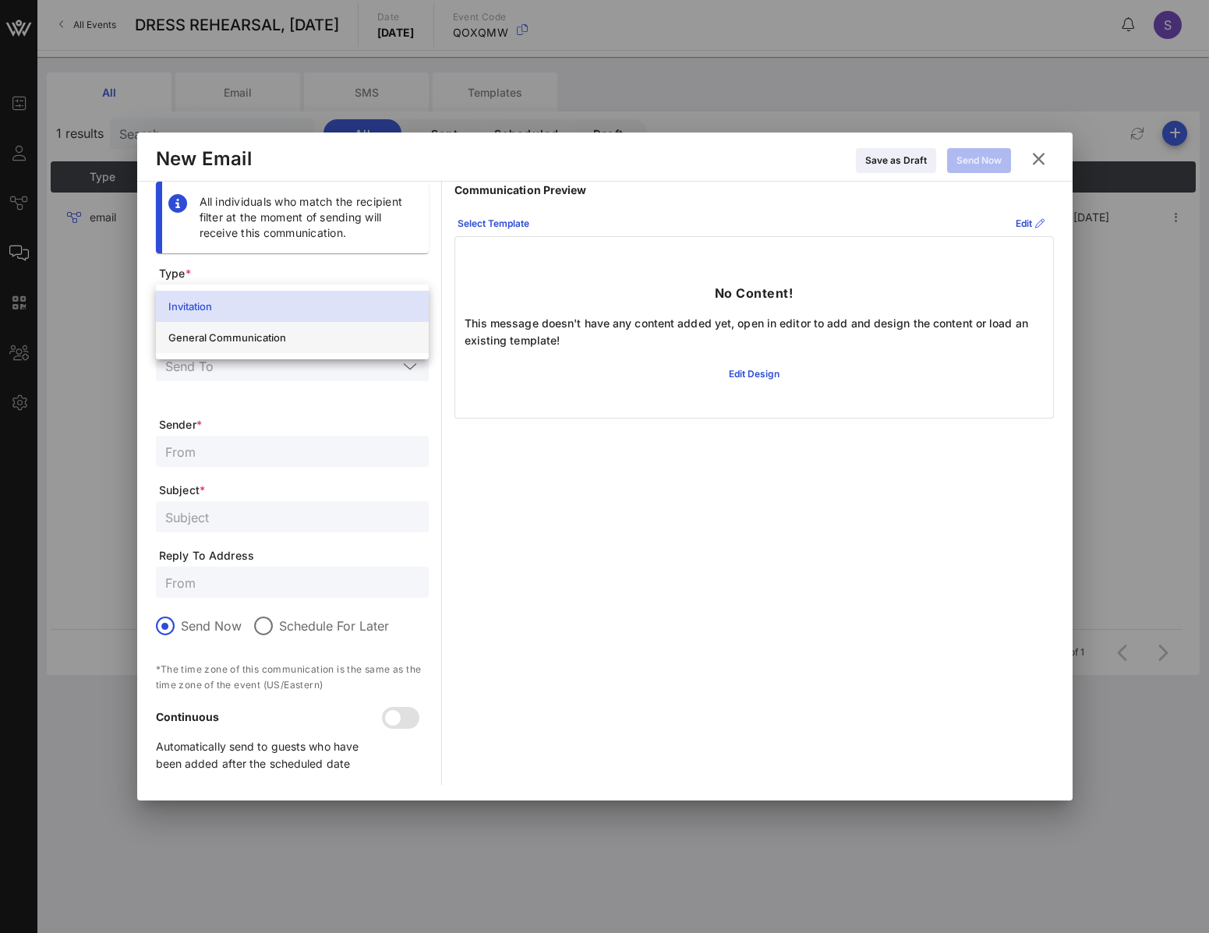
click at [281, 340] on div "General Communication" at bounding box center [292, 337] width 248 height 12
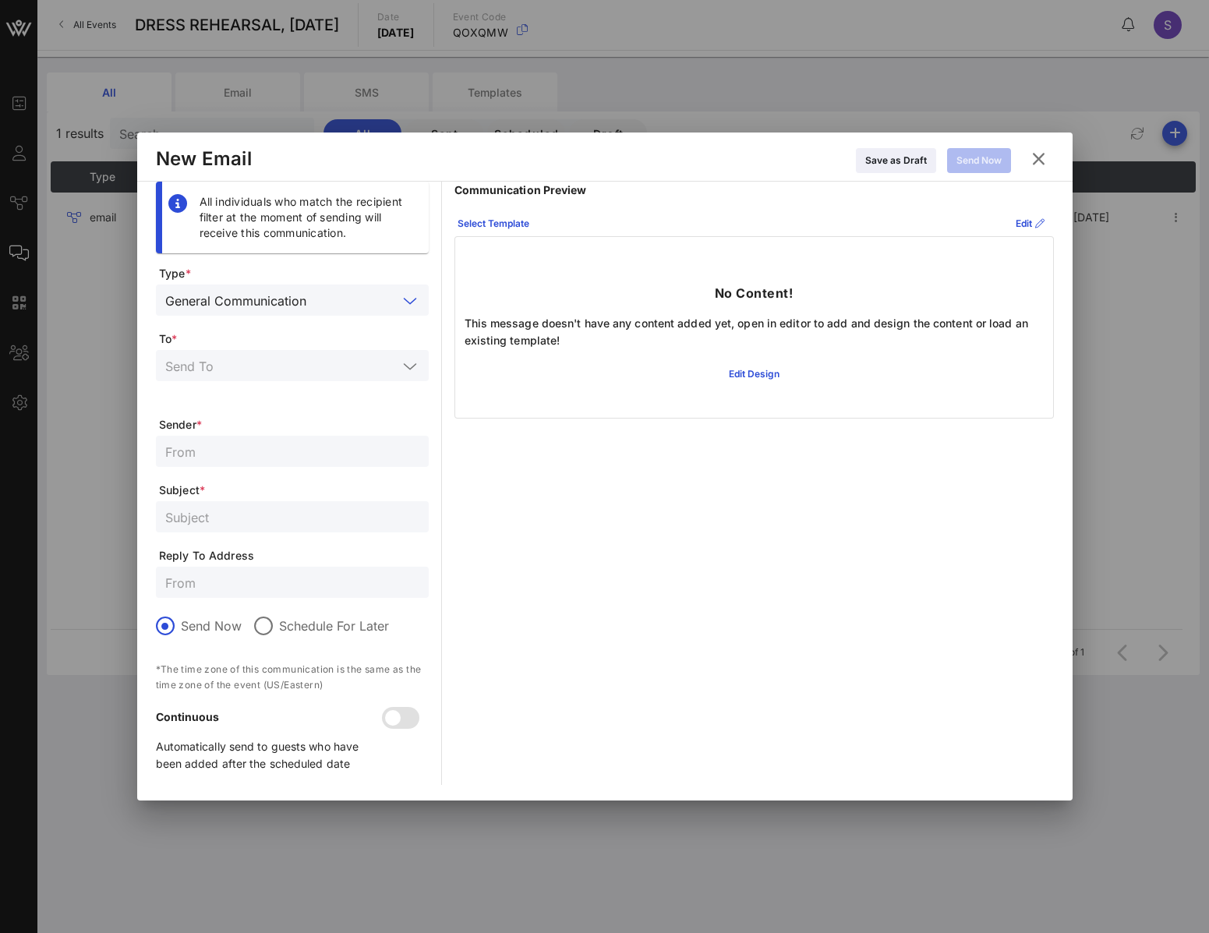
click at [284, 355] on div at bounding box center [292, 365] width 254 height 31
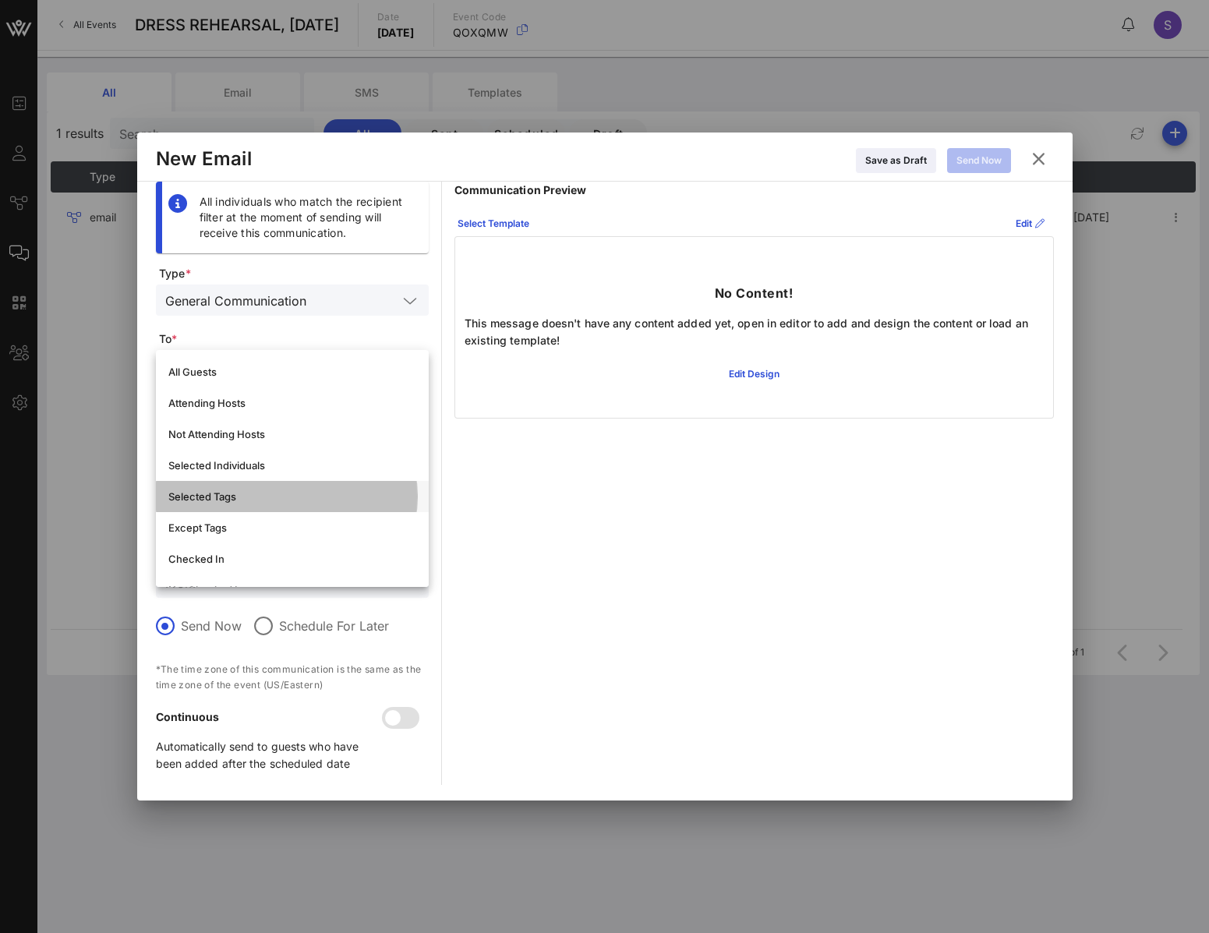
click at [263, 492] on div "Selected Tags" at bounding box center [292, 496] width 248 height 12
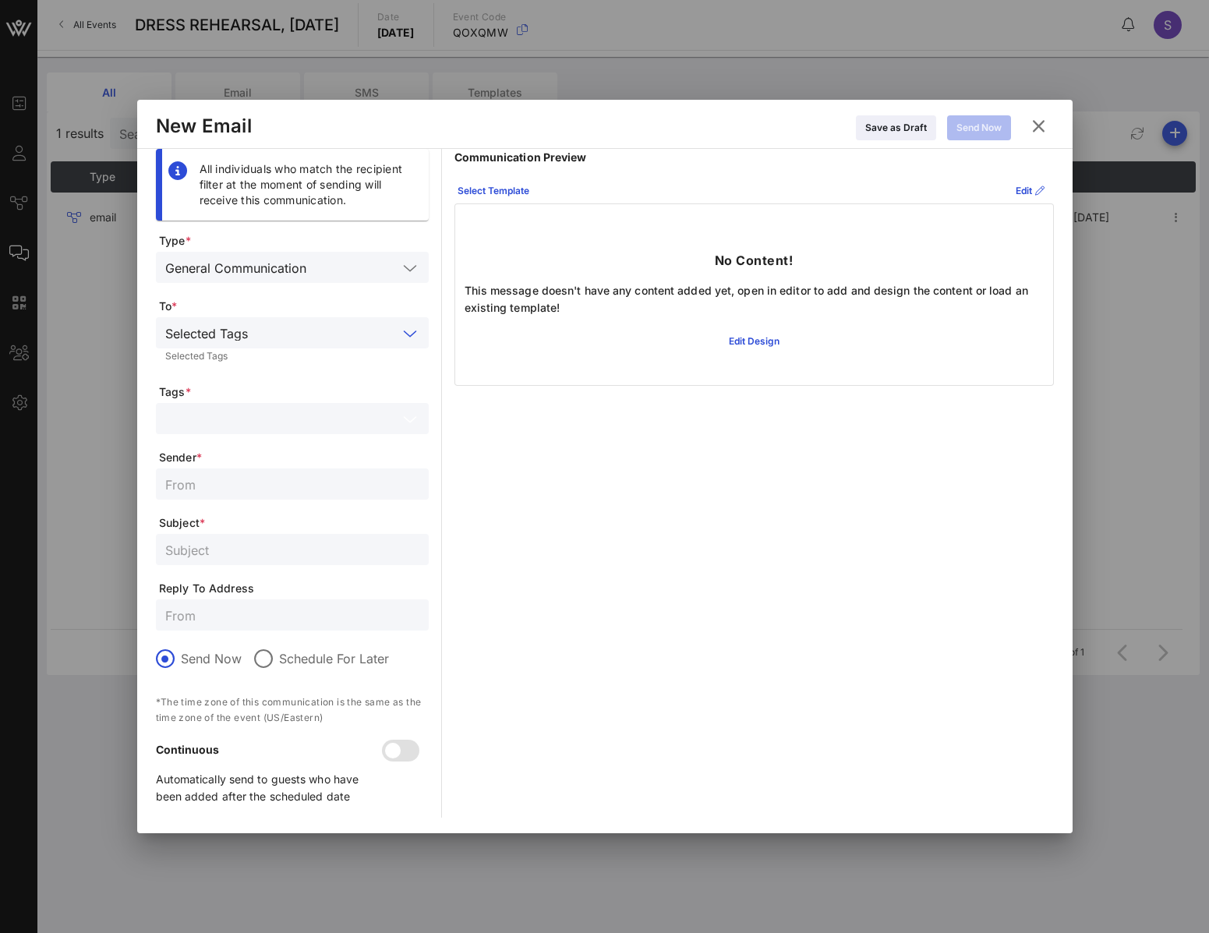
click at [249, 415] on input "text" at bounding box center [281, 418] width 232 height 20
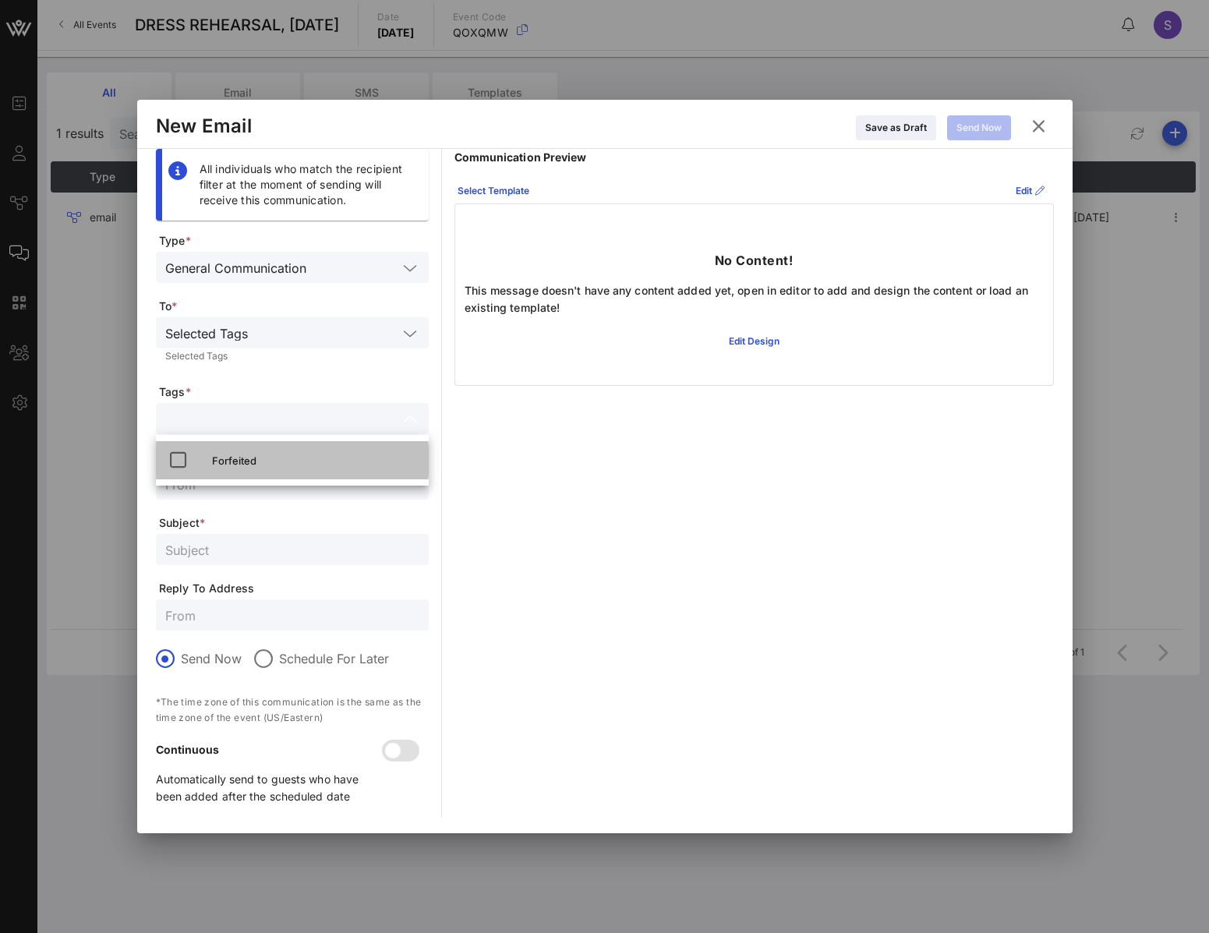
click at [241, 453] on div "Forfeited" at bounding box center [314, 460] width 204 height 25
click at [230, 606] on input "text" at bounding box center [292, 615] width 254 height 20
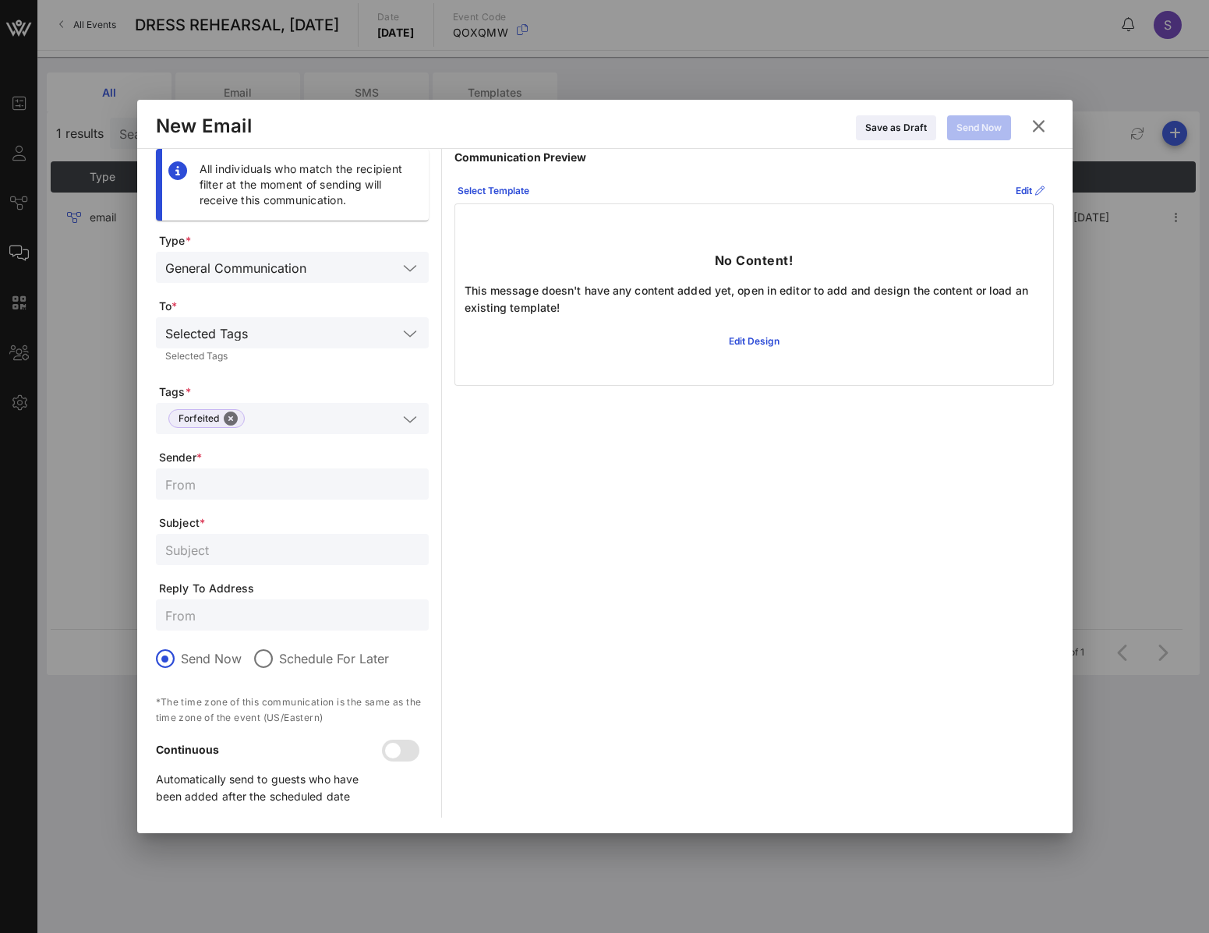
paste input "SNL.Confirmation@nbcuni.com"
type input "SNL.Confirmation@nbcuni.com"
click at [223, 488] on input "text" at bounding box center [292, 484] width 254 height 20
paste input "SNL Reservations"
type input "SNL Reservations"
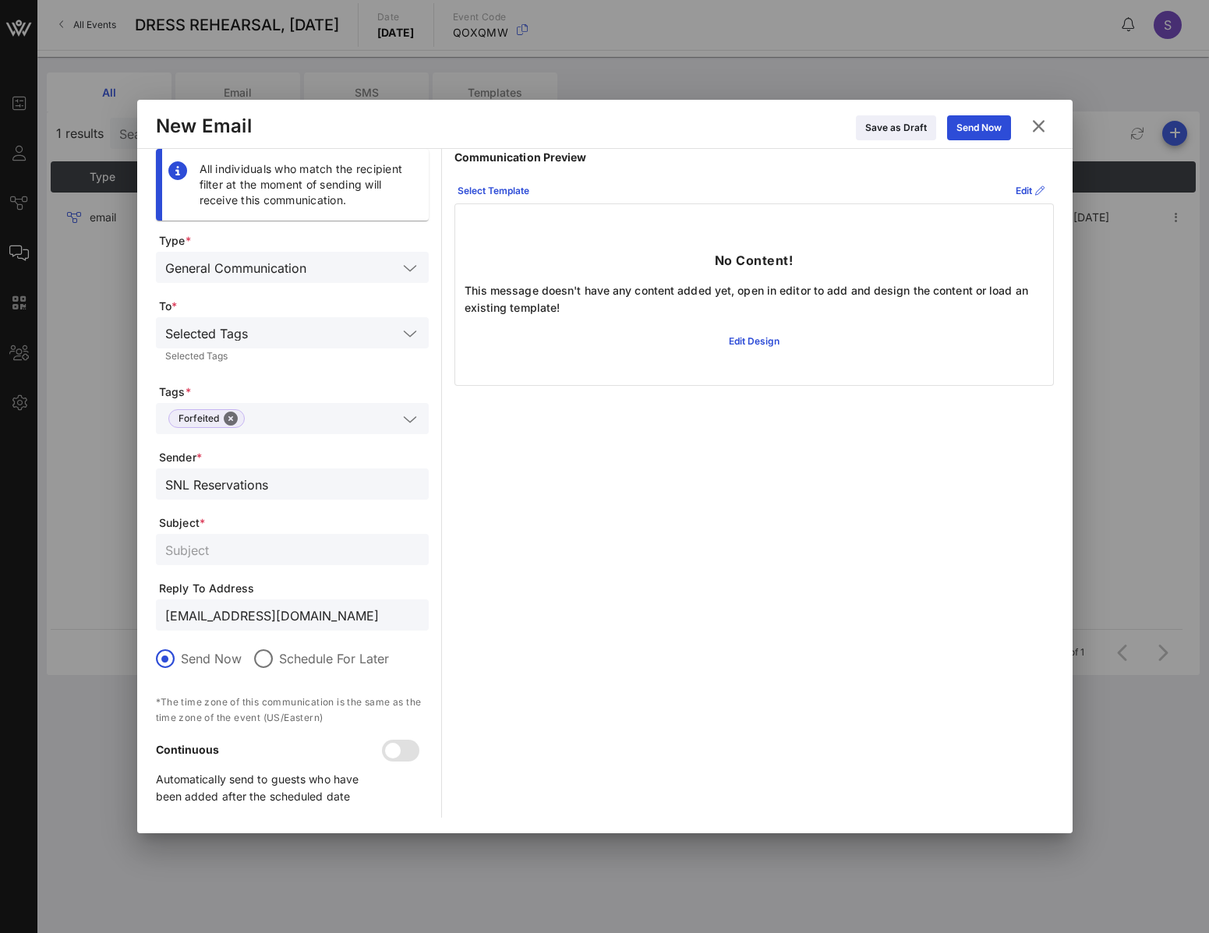
click at [233, 553] on input "text" at bounding box center [292, 549] width 254 height 20
paste input "RESERVATION FORFEITED - [DATE] NIGHT LIVE, Live Show for [DATE]"
click at [376, 553] on input "RESERVATION FORFEITED - [DATE] NIGHT LIVE, Live Show for [DATE]" at bounding box center [292, 549] width 254 height 20
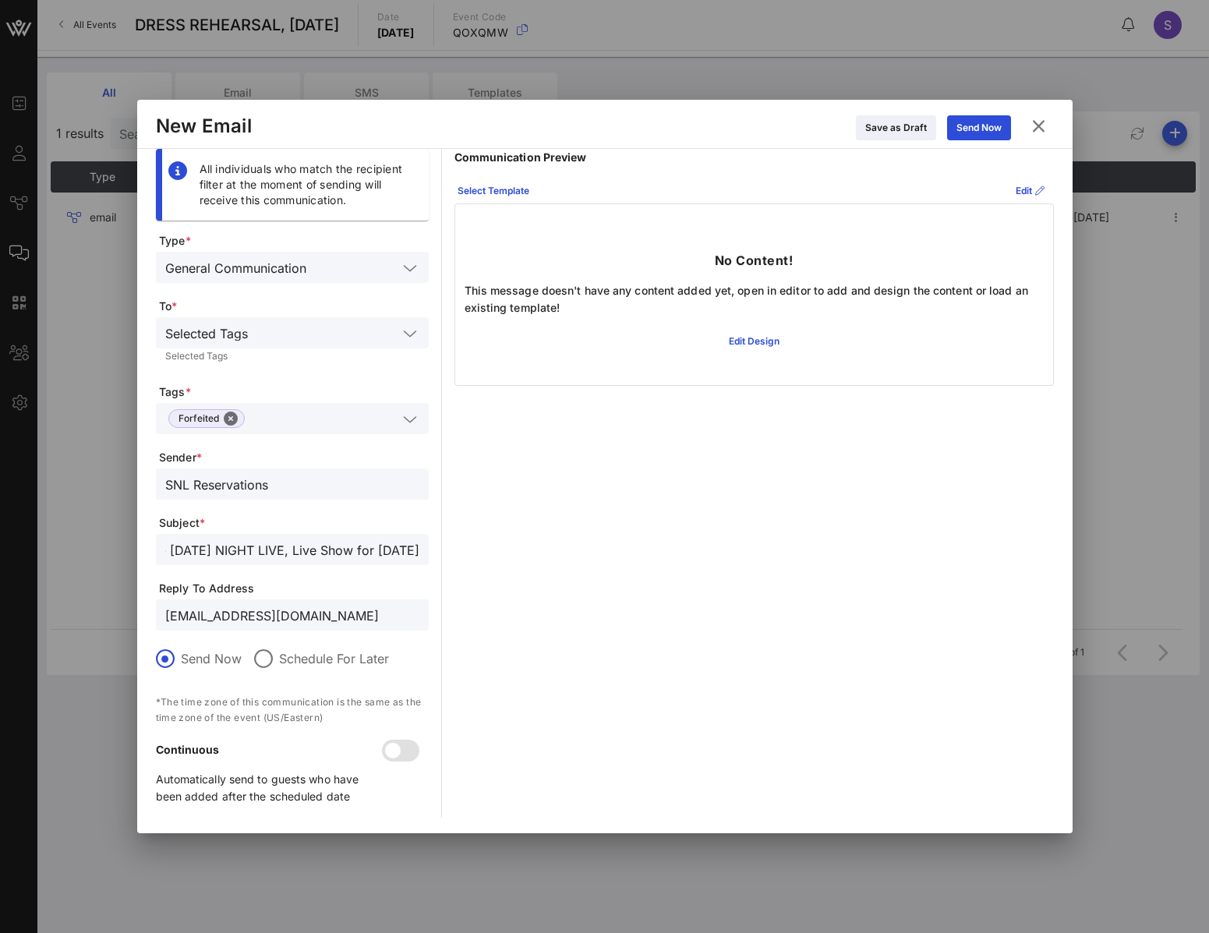
click at [319, 619] on input "SNL.Confirmation@nbcuni.com" at bounding box center [292, 615] width 254 height 20
click at [503, 182] on button "Select Template" at bounding box center [493, 190] width 90 height 25
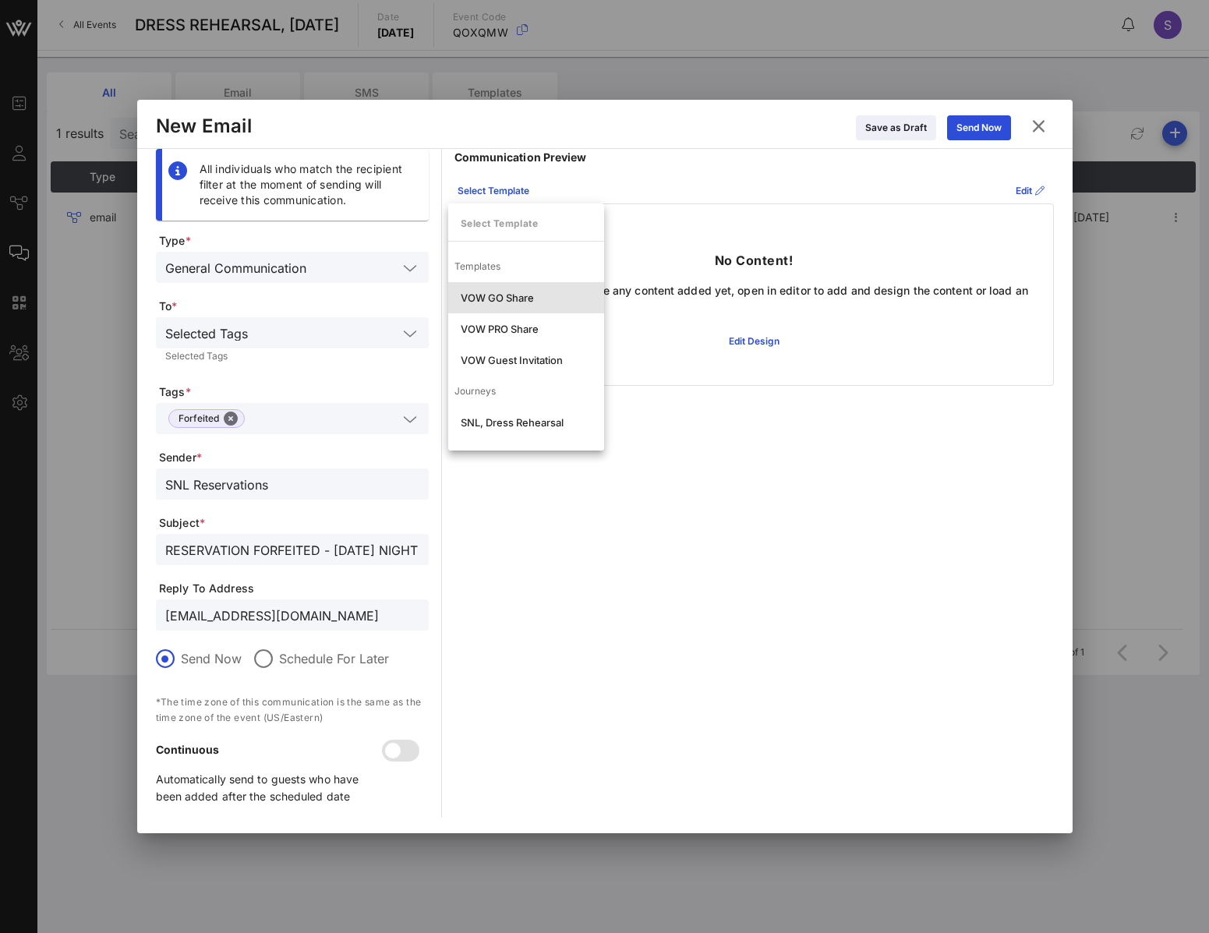
click at [508, 286] on div "VOW GO Share" at bounding box center [526, 297] width 156 height 31
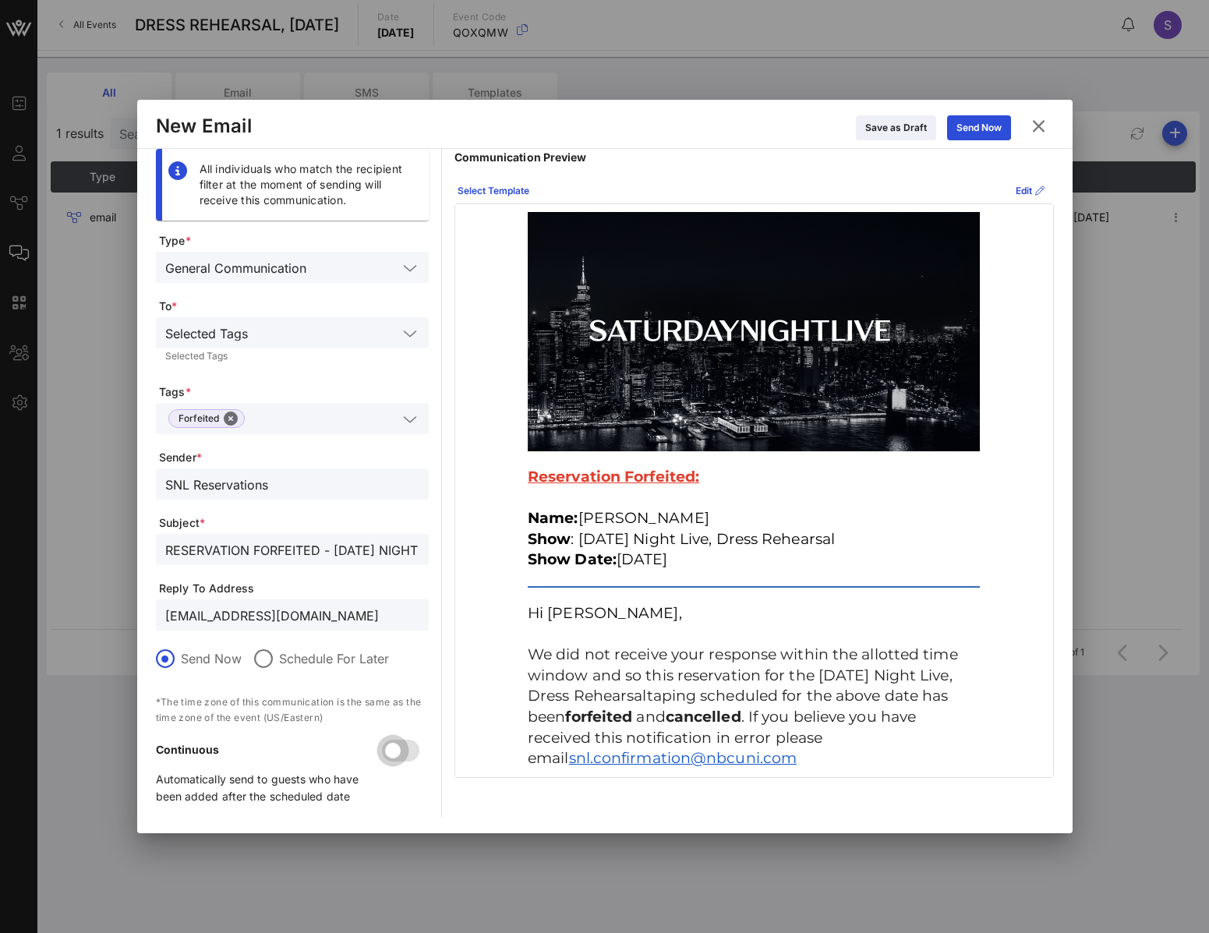
click at [395, 746] on div at bounding box center [392, 750] width 26 height 26
click at [377, 549] on input "RESERVATION FORFEITED - SATURDAY NIGHT LIVE, Live Show for October 11, 2025" at bounding box center [292, 549] width 254 height 20
type input "RESERVATION FORFEITED - SATURDAY NIGHT LIVE, Dress Rehearsal for October 11, 20…"
drag, startPoint x: 367, startPoint y: 619, endPoint x: 161, endPoint y: 616, distance: 206.5
click at [161, 616] on div "SNL.Confirmation@nbcuni.com" at bounding box center [292, 614] width 273 height 31
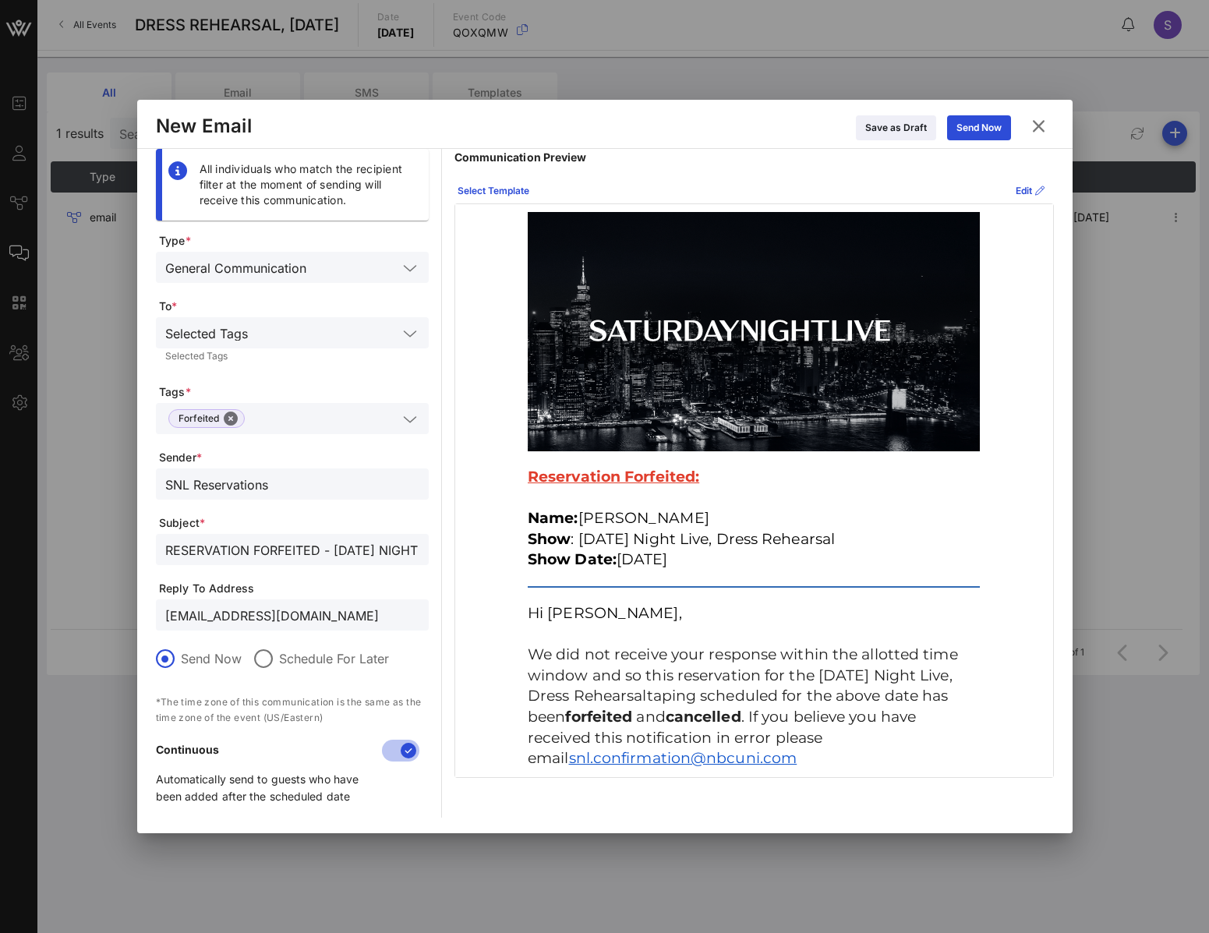
click at [354, 613] on input "SNL.Confirmation@nbcuni.com" at bounding box center [292, 615] width 254 height 20
click at [992, 122] on div "Send Now" at bounding box center [978, 128] width 45 height 16
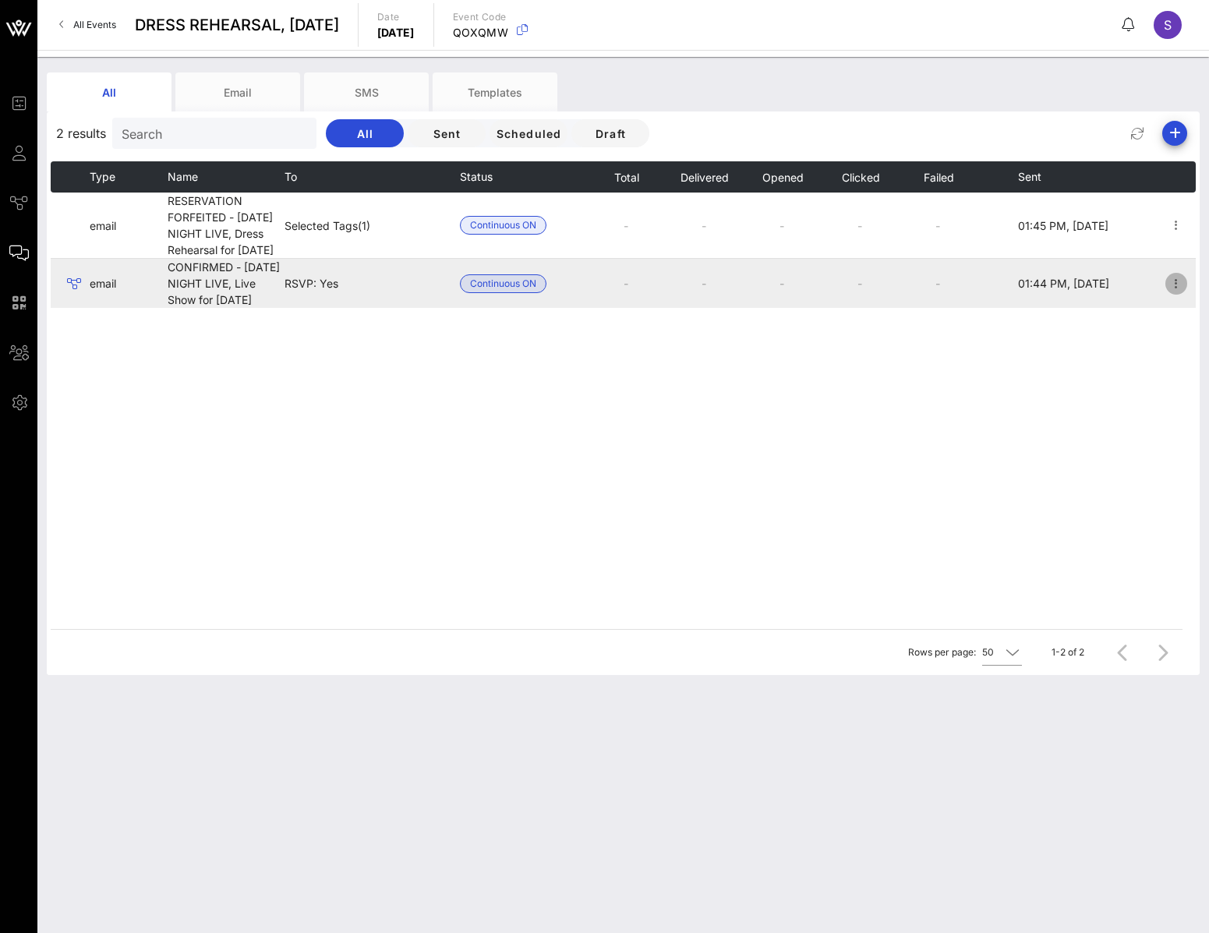
click at [1177, 293] on icon "button" at bounding box center [1175, 283] width 19 height 19
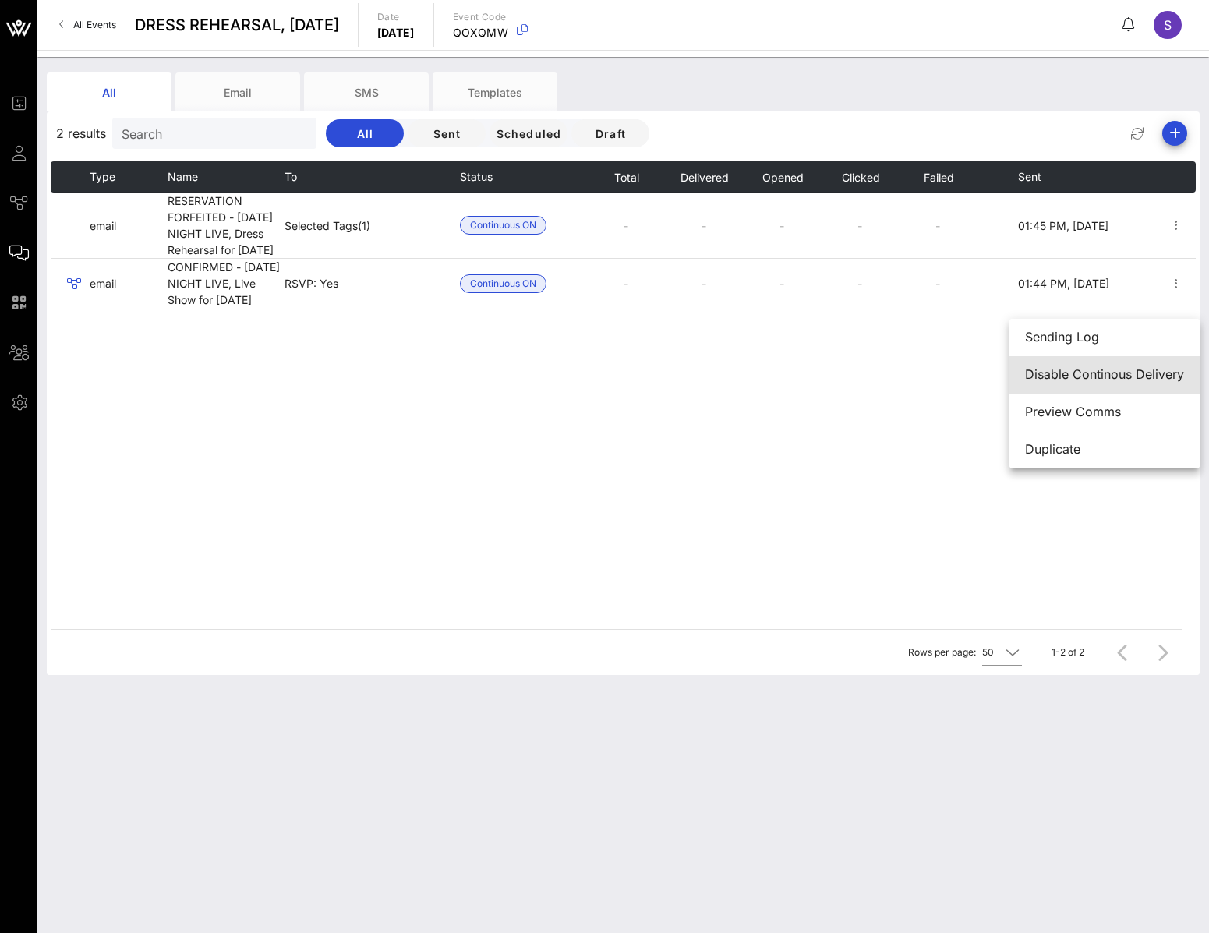
click at [1172, 375] on div "Disable Continous Delivery" at bounding box center [1104, 374] width 159 height 15
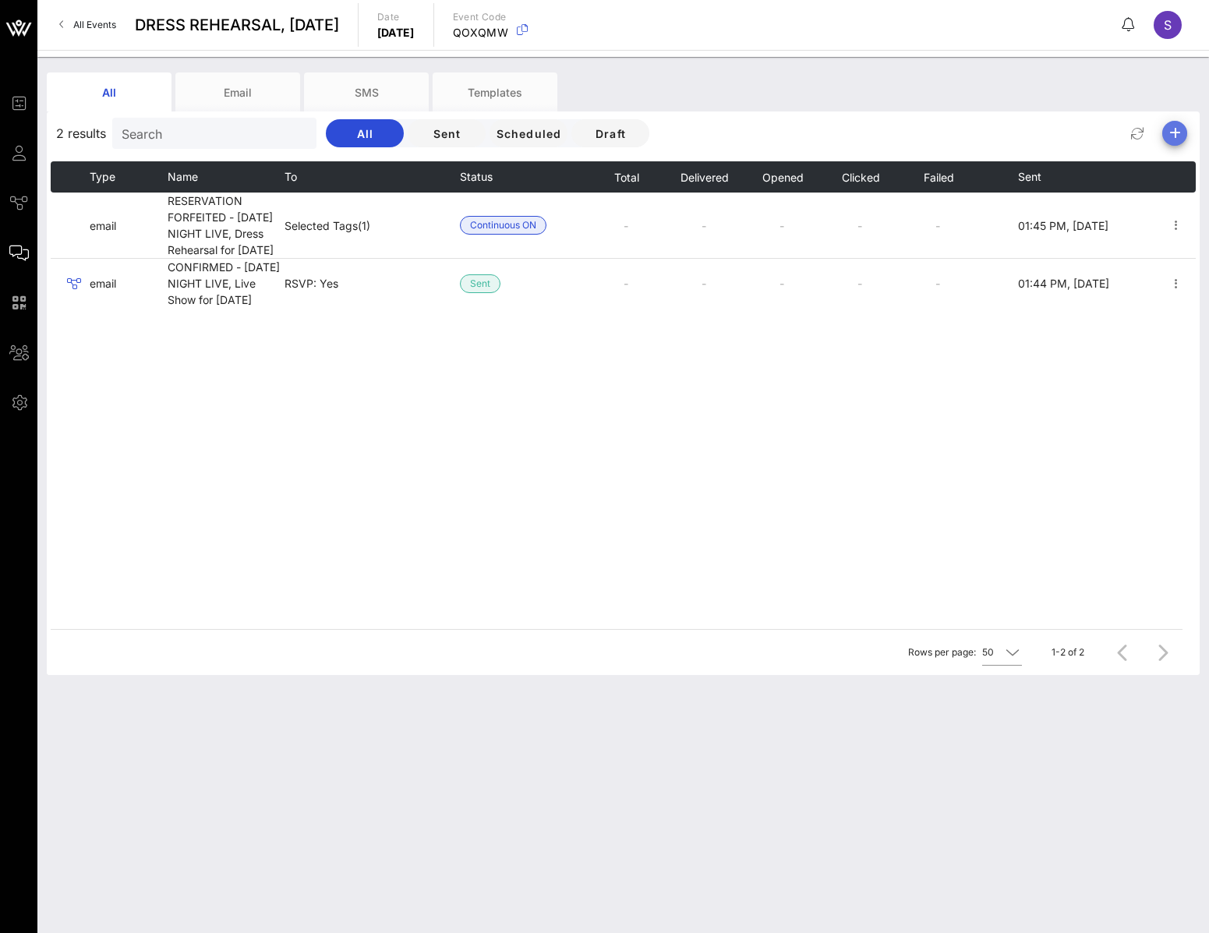
click at [1174, 140] on icon "button" at bounding box center [1174, 133] width 19 height 19
click at [1173, 160] on div "Email" at bounding box center [1168, 164] width 32 height 15
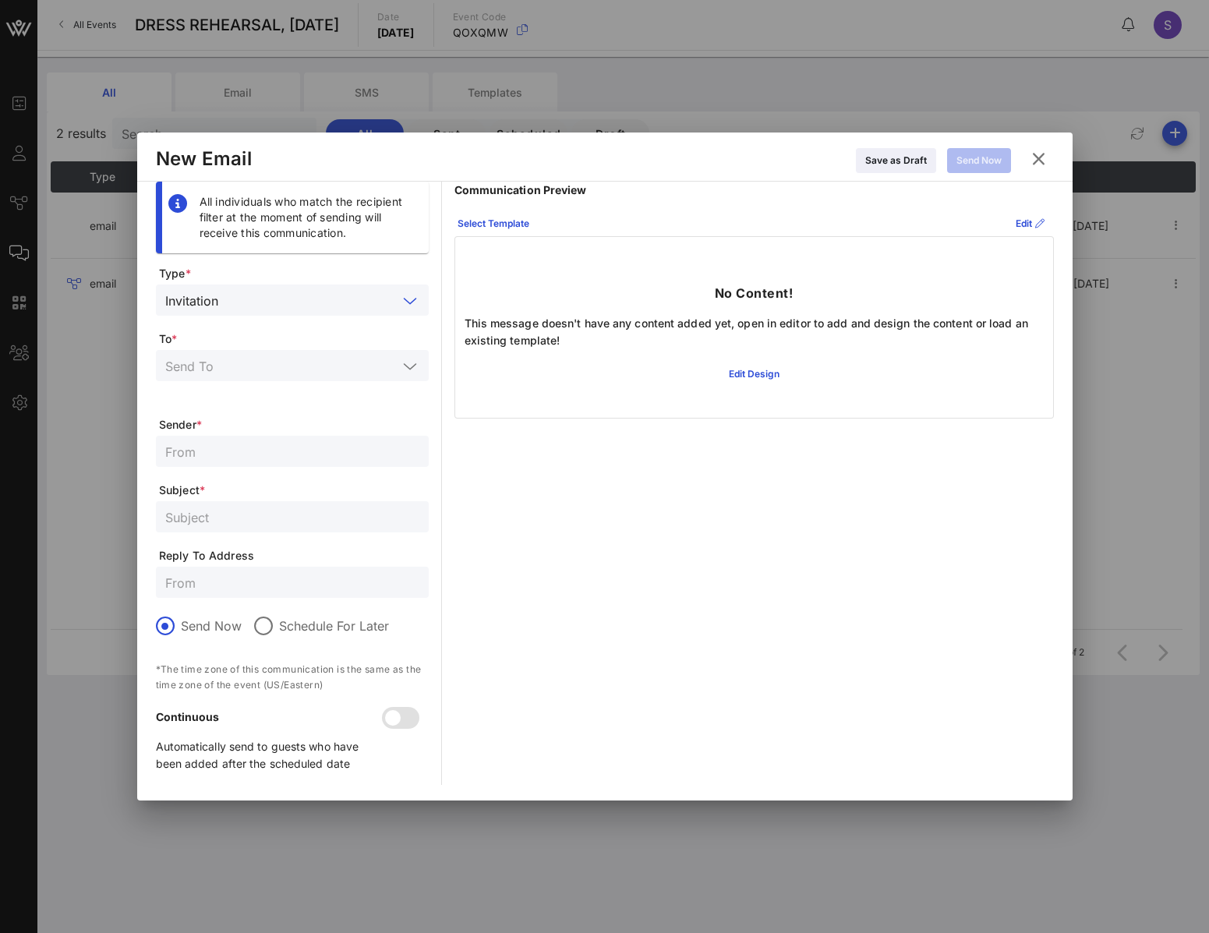
click at [361, 304] on input "text" at bounding box center [310, 300] width 173 height 20
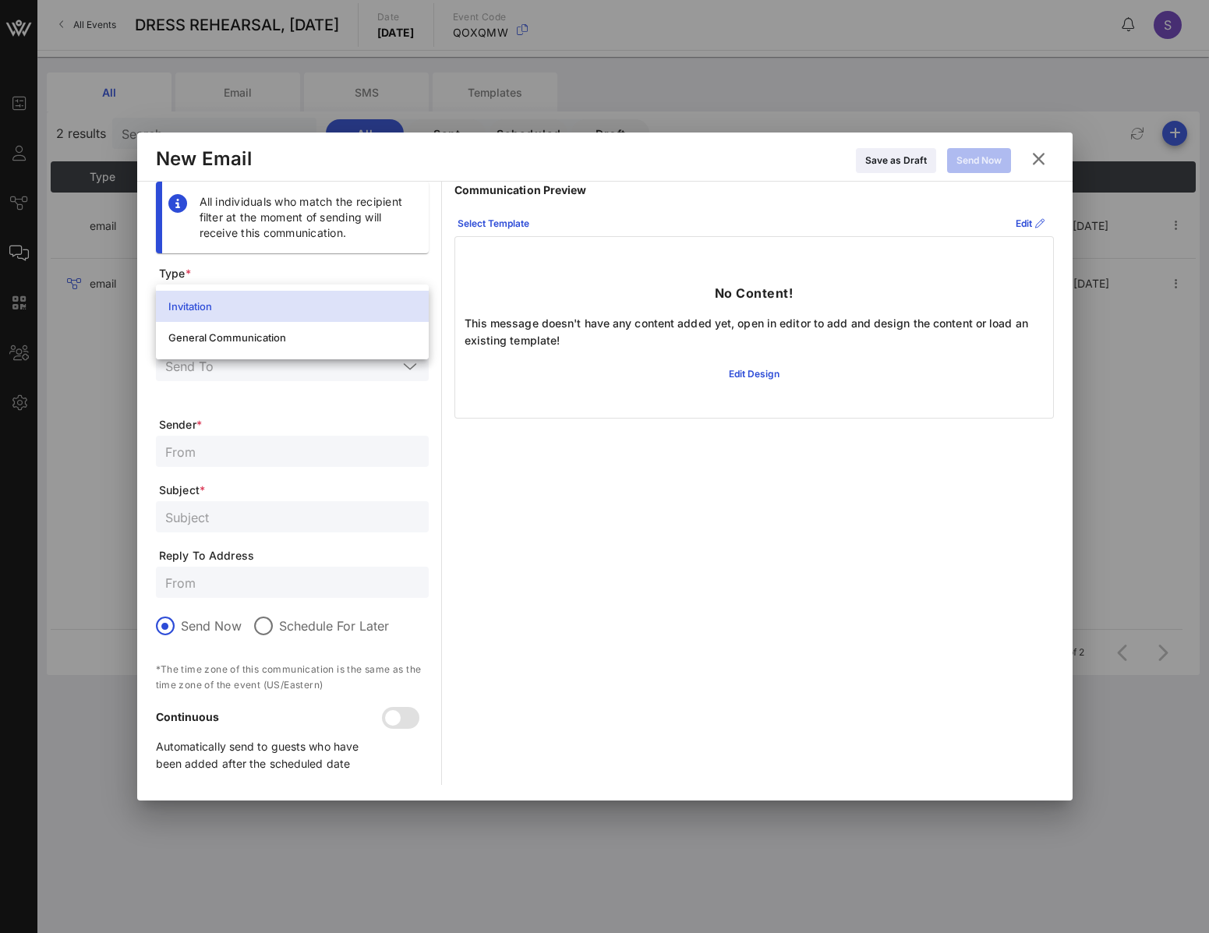
click at [329, 355] on div "Invitation General Communication" at bounding box center [292, 321] width 273 height 75
click at [328, 346] on div "General Communication" at bounding box center [292, 337] width 248 height 25
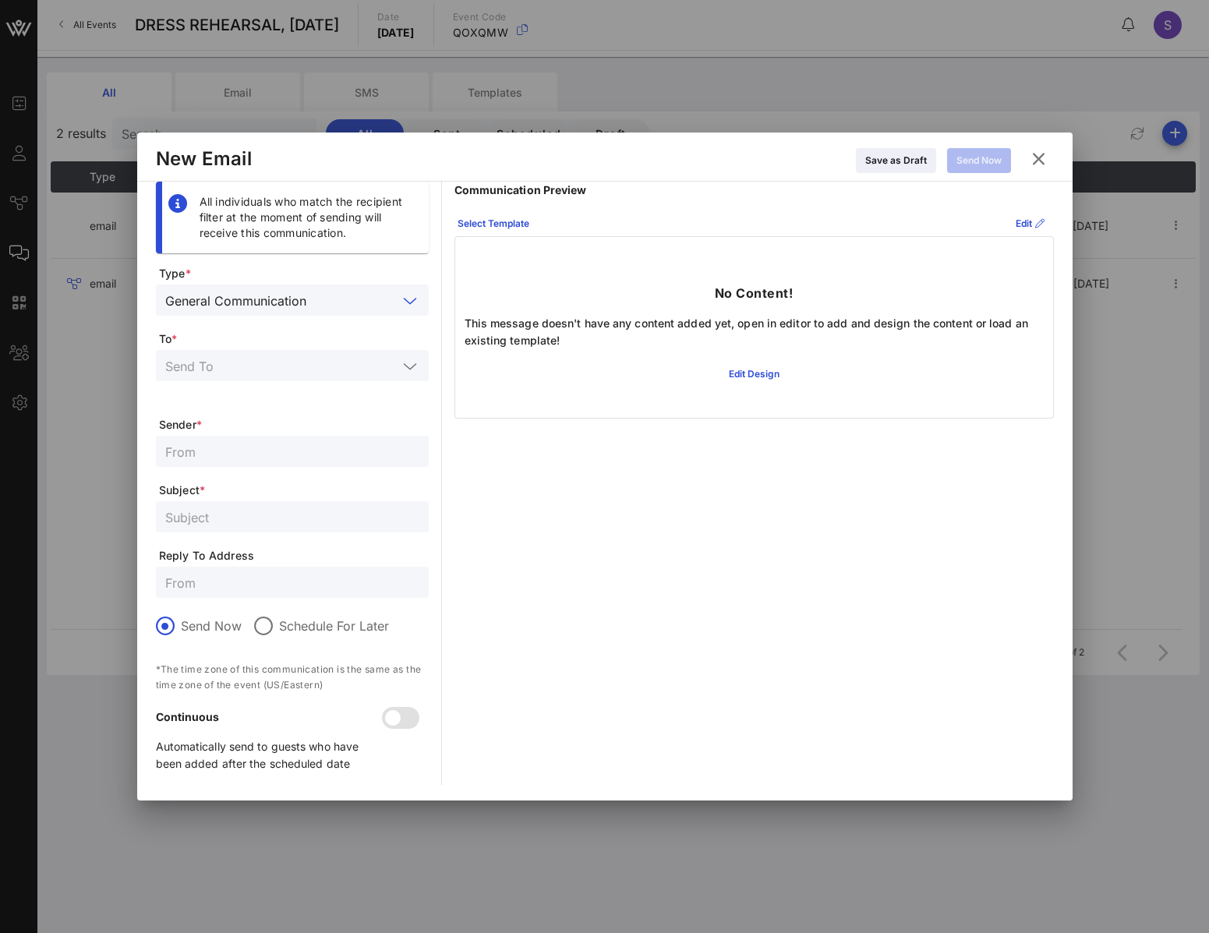
click at [329, 358] on input "text" at bounding box center [281, 365] width 232 height 20
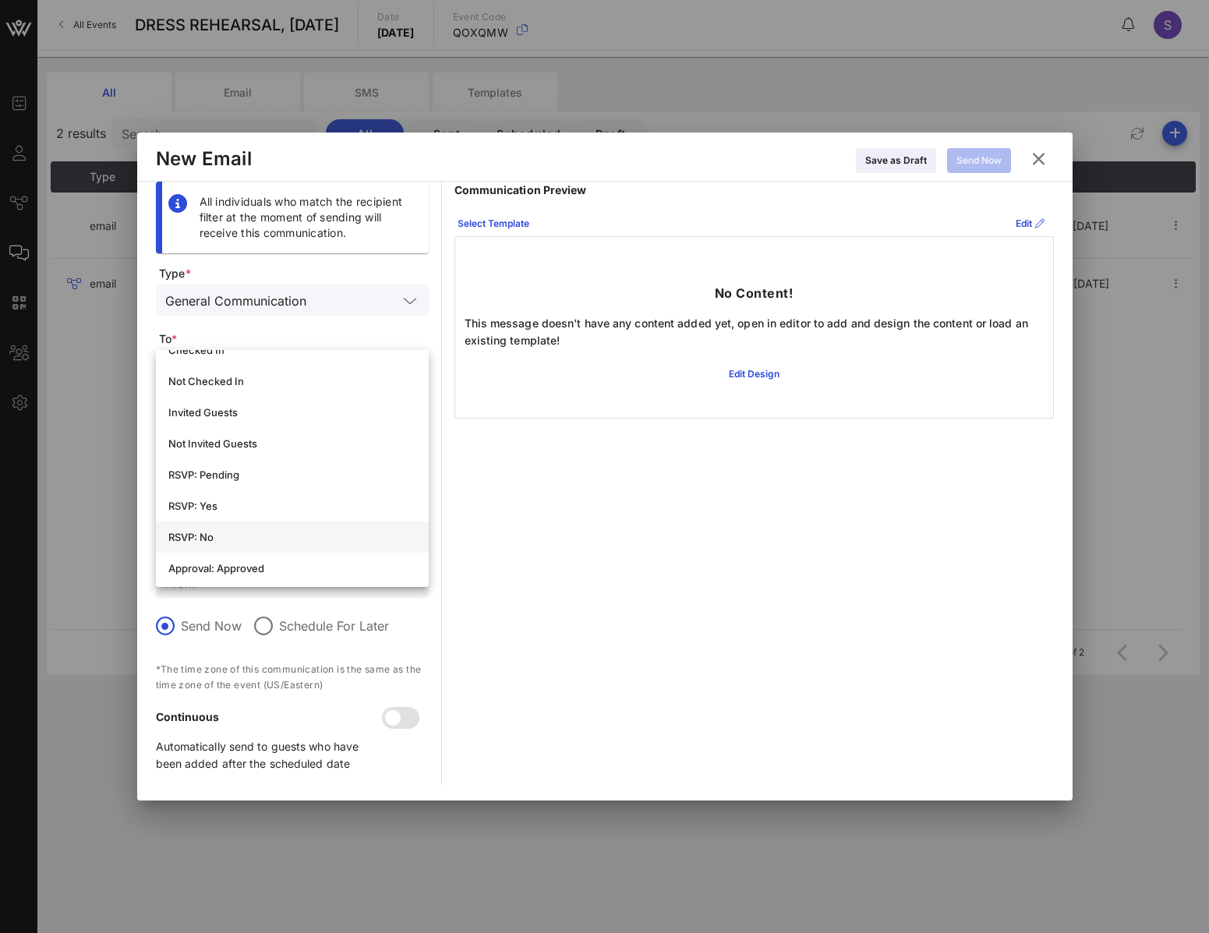
scroll to position [234, 0]
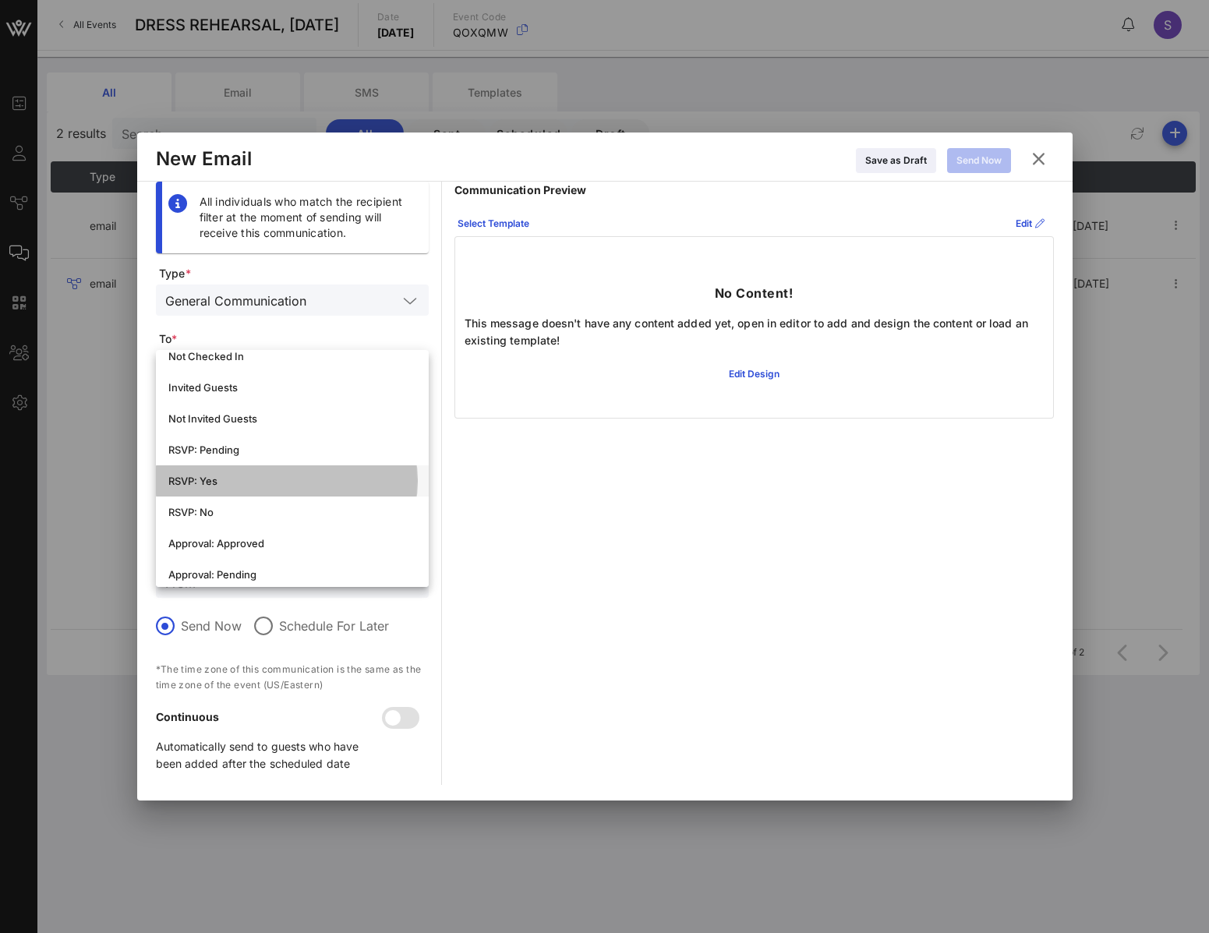
click at [245, 485] on div "RSVP: Yes" at bounding box center [292, 481] width 248 height 12
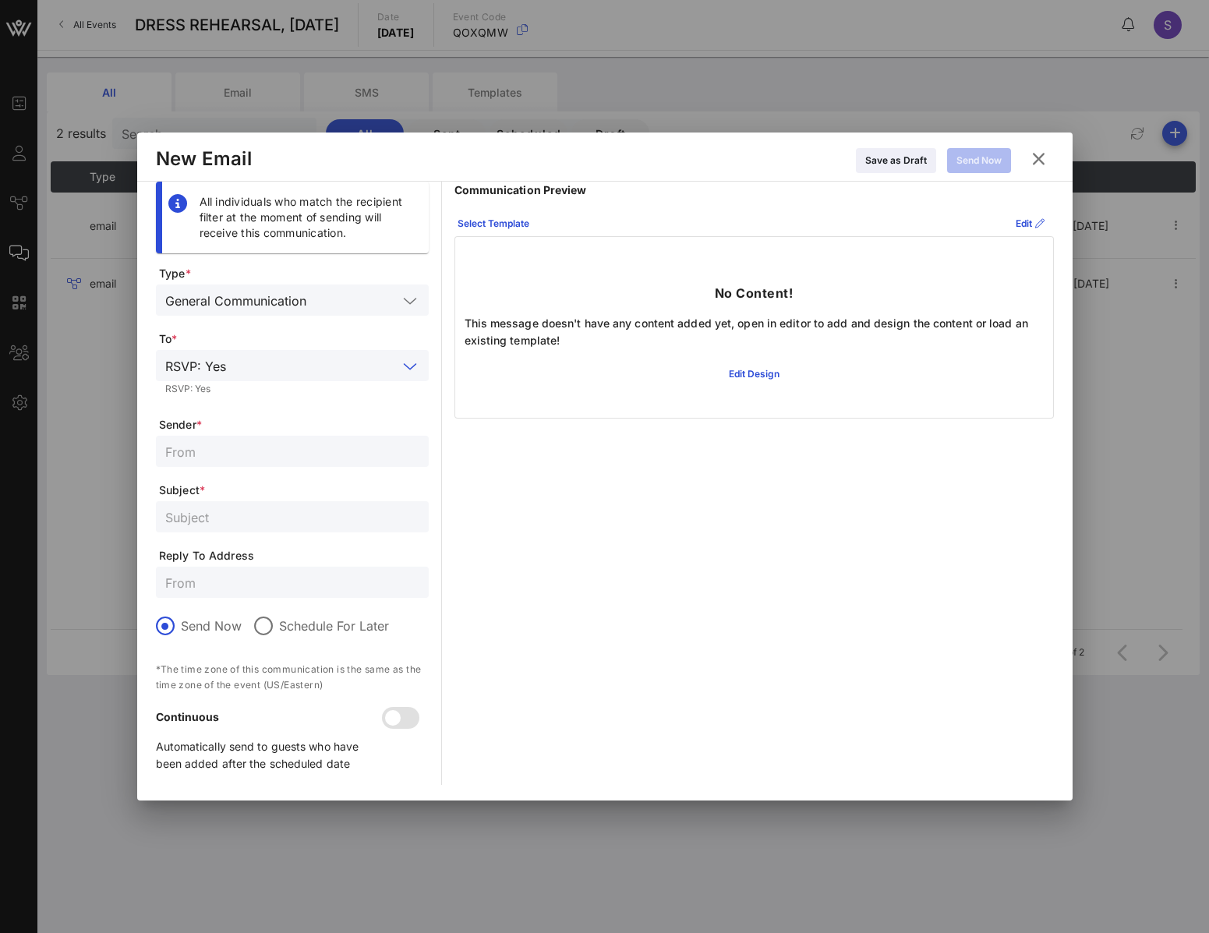
click at [292, 443] on input "text" at bounding box center [292, 451] width 254 height 20
click at [214, 595] on div at bounding box center [292, 581] width 254 height 31
paste input "SNL.Confirmation@nbcuni.com"
type input "SNL.Confirmation@nbcuni.com"
click at [279, 448] on input "text" at bounding box center [292, 451] width 254 height 20
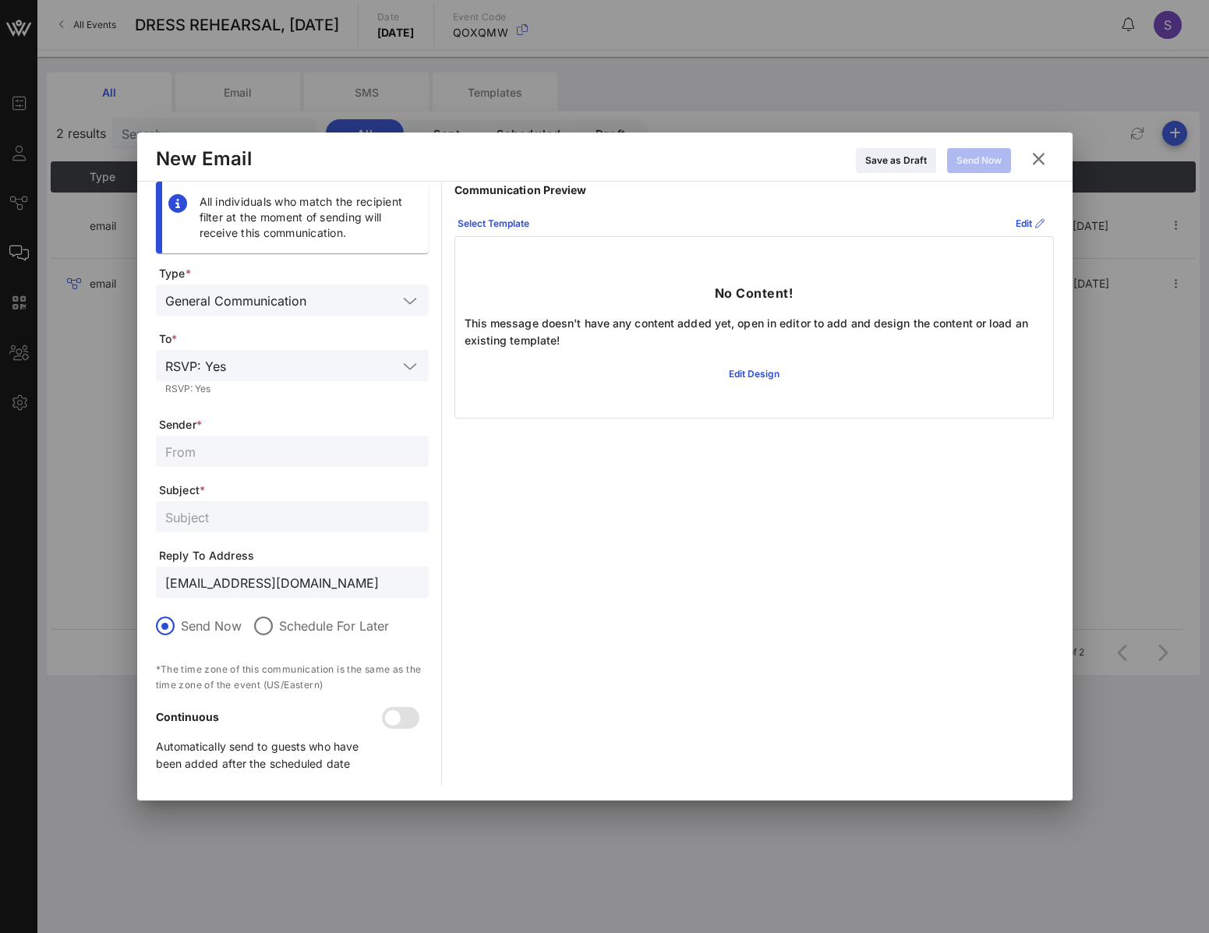
paste input "SNL Reservations"
type input "SNL Reservations"
click at [224, 522] on input "text" at bounding box center [292, 516] width 254 height 20
paste input "CONFIRMED - SATURDAY NIGHT LIVE, Dress Rehearsal for October 4, 2025"
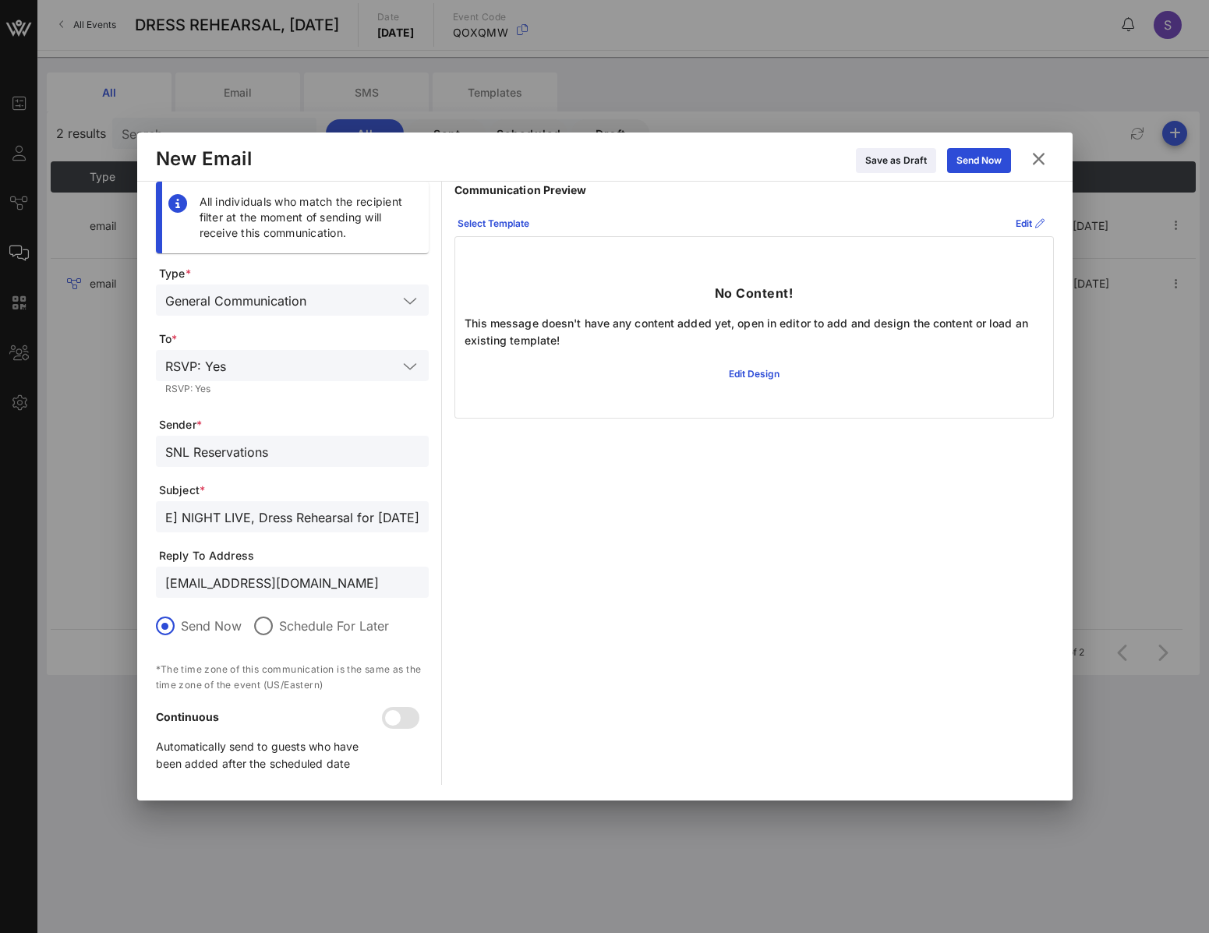
click at [384, 517] on input "CONFIRMED - SATURDAY NIGHT LIVE, Dress Rehearsal for October 4, 2025" at bounding box center [292, 516] width 254 height 20
type input "CONFIRMED - SATURDAY NIGHT LIVE, Dress Rehearsal for October 11, 2025"
click at [366, 577] on input "SNL.Confirmation@nbcuni.com" at bounding box center [292, 582] width 254 height 20
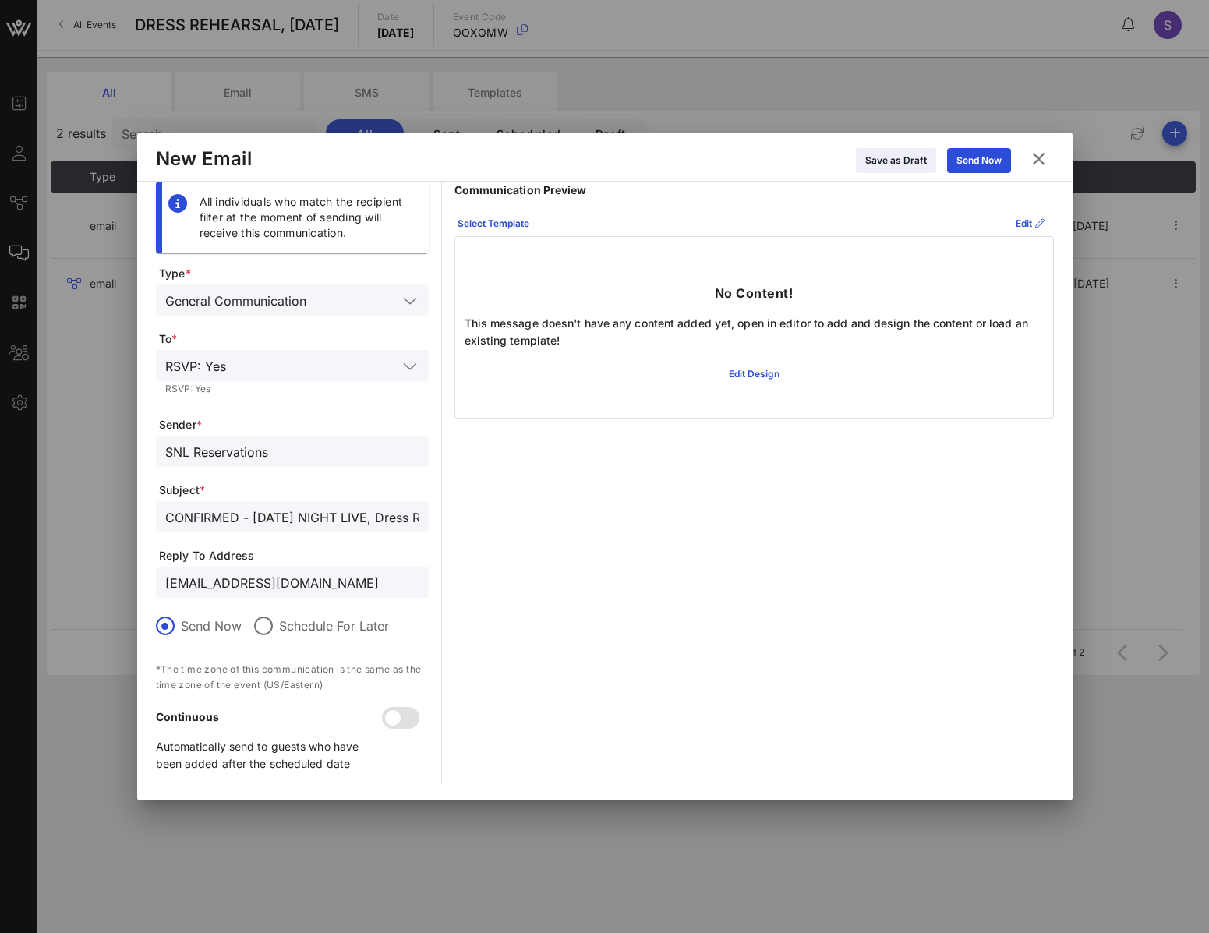
click at [786, 461] on div "Communication Preview Select Template Edit No Content! This message doesn't hav…" at bounding box center [753, 483] width 599 height 603
click at [511, 222] on div "Select Template" at bounding box center [493, 224] width 72 height 16
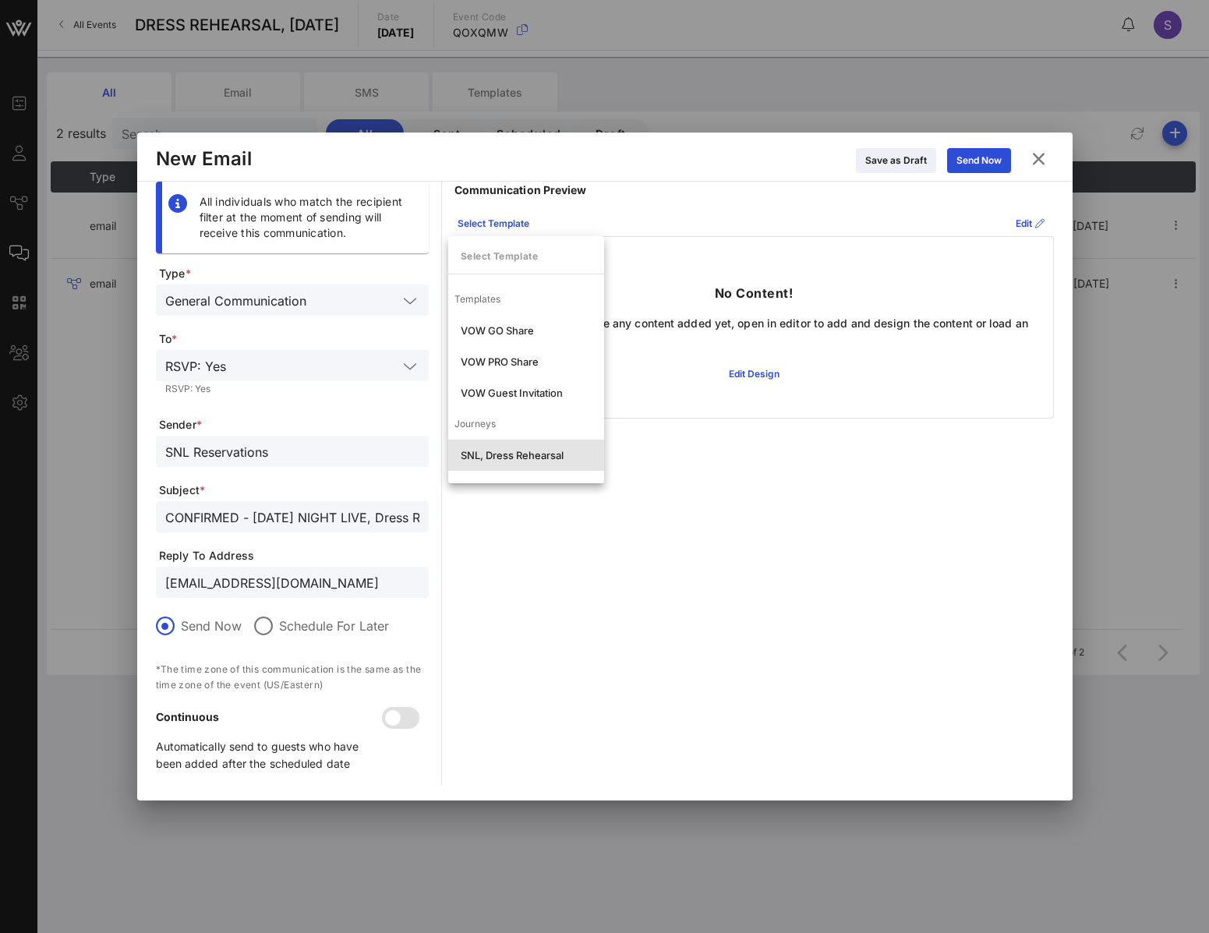
click at [502, 452] on div "SNL, Dress Rehearsal" at bounding box center [526, 455] width 131 height 12
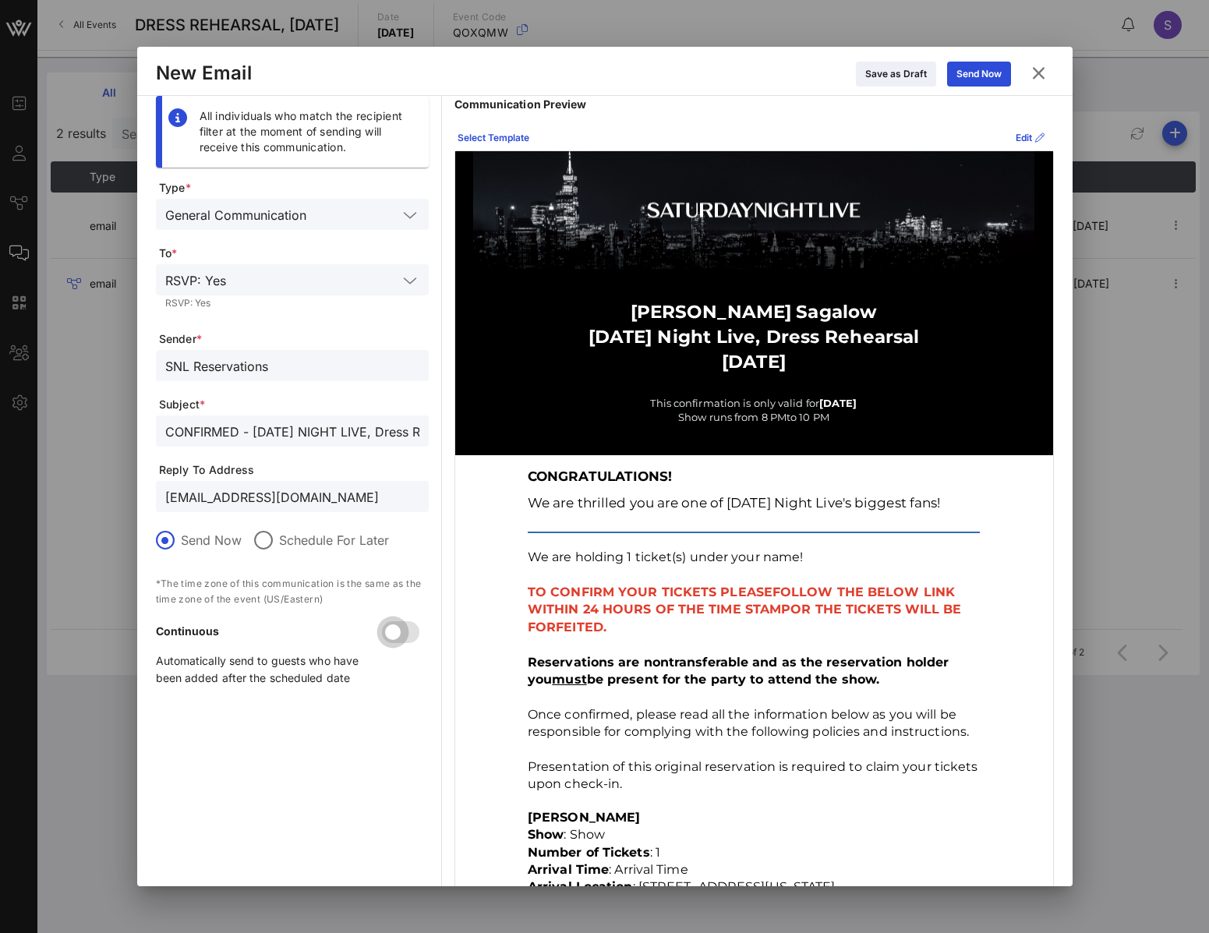
click at [388, 636] on div at bounding box center [392, 632] width 26 height 26
click at [1044, 69] on icon at bounding box center [1038, 72] width 22 height 19
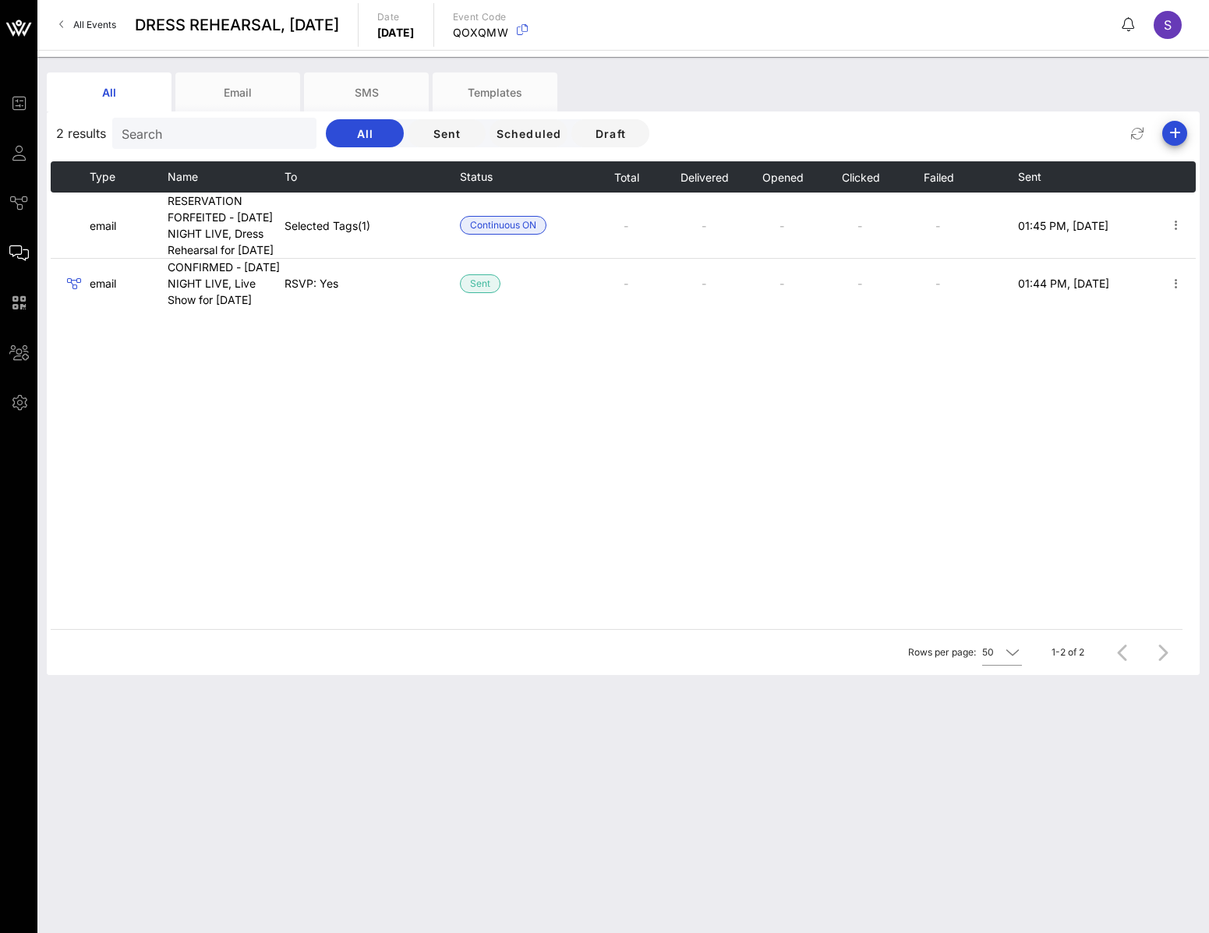
click at [122, 26] on link "All Events" at bounding box center [88, 24] width 76 height 25
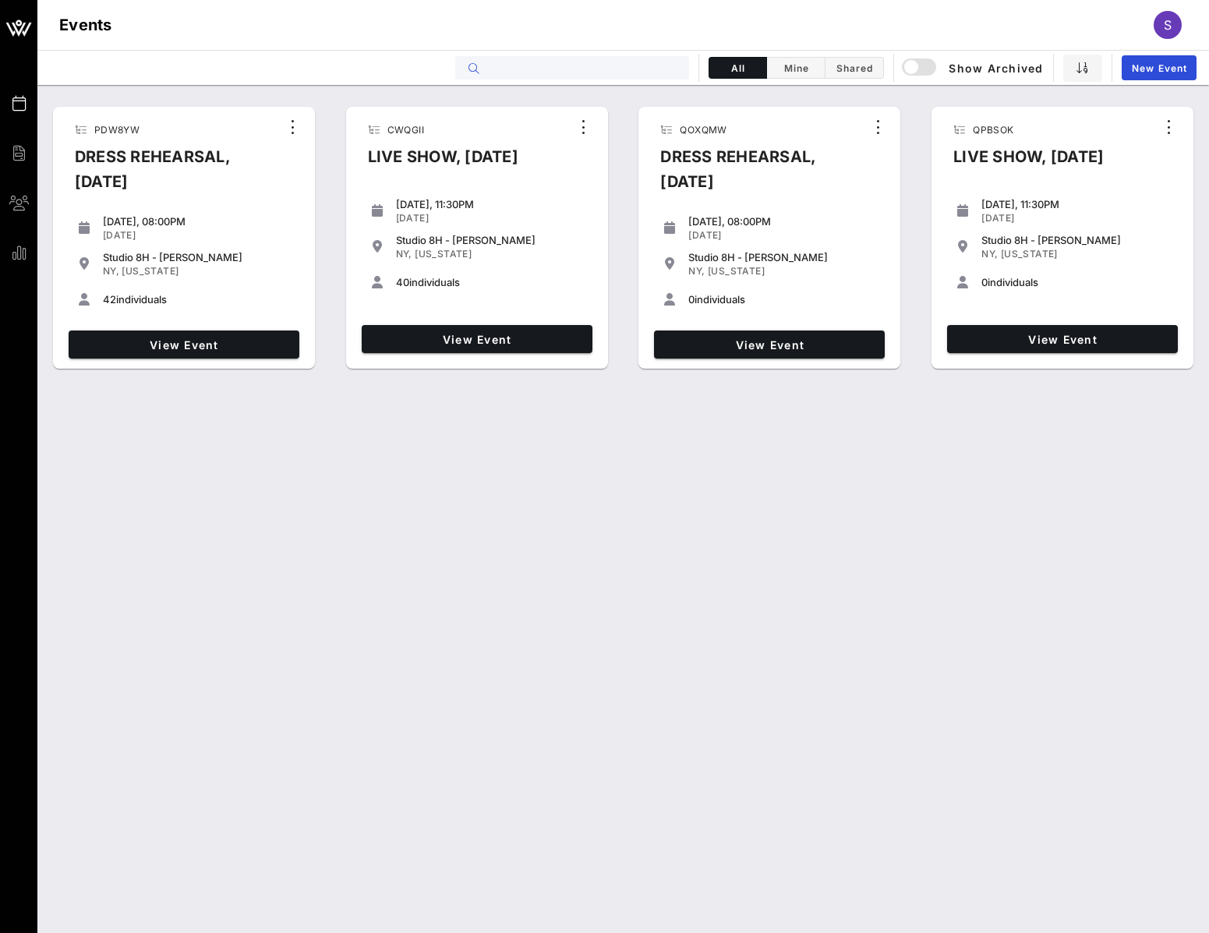
click at [603, 69] on input "text" at bounding box center [582, 68] width 193 height 20
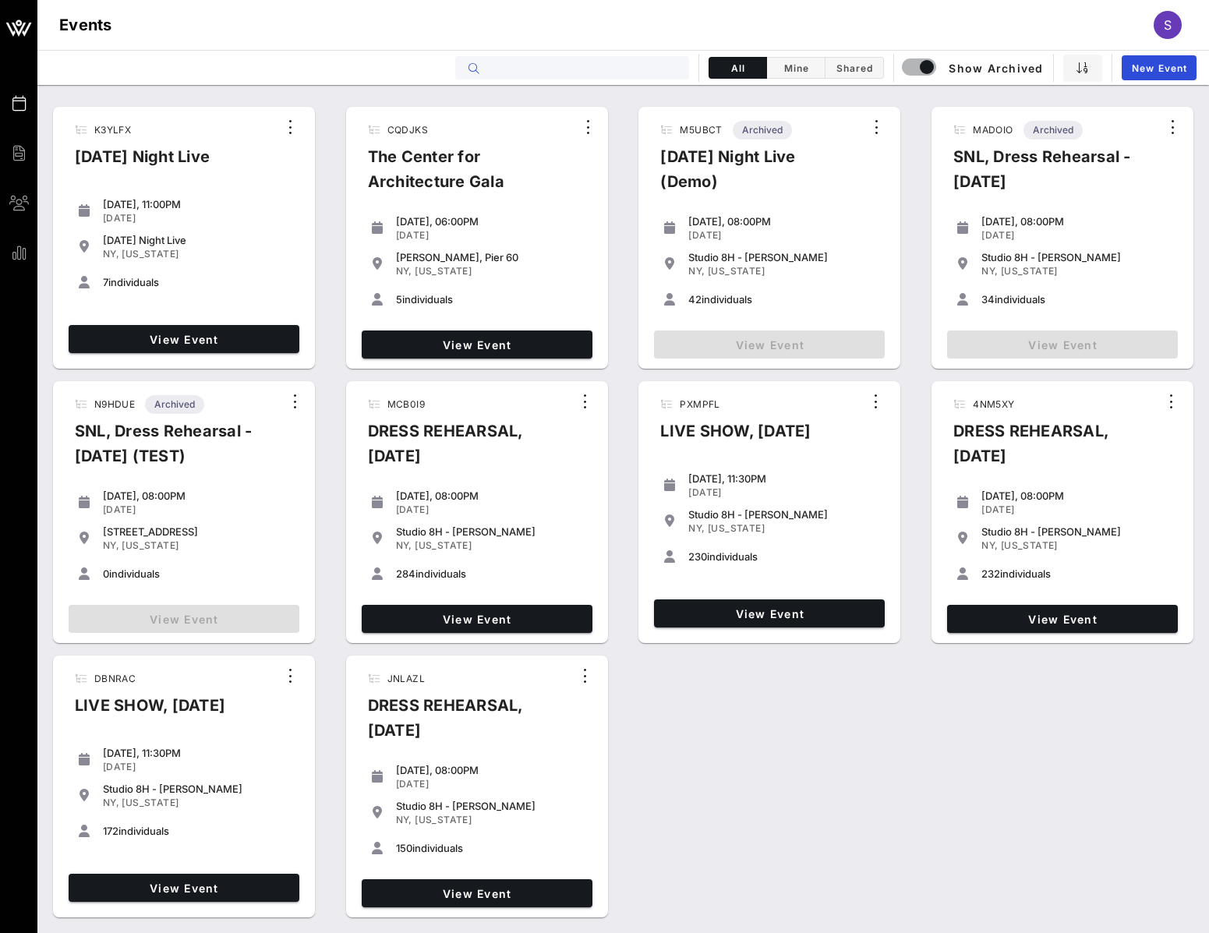
click at [541, 66] on input "text" at bounding box center [582, 68] width 193 height 20
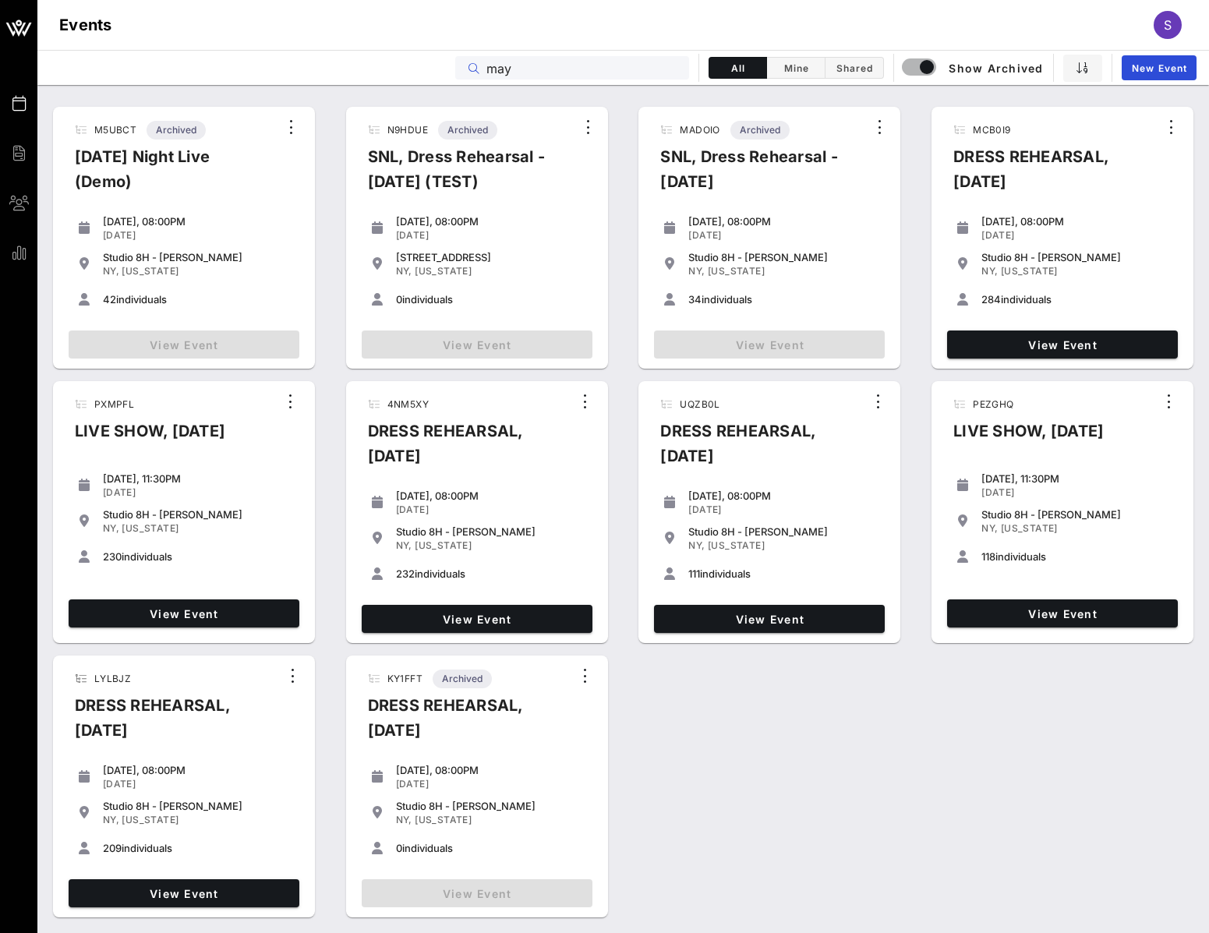
type input "may"
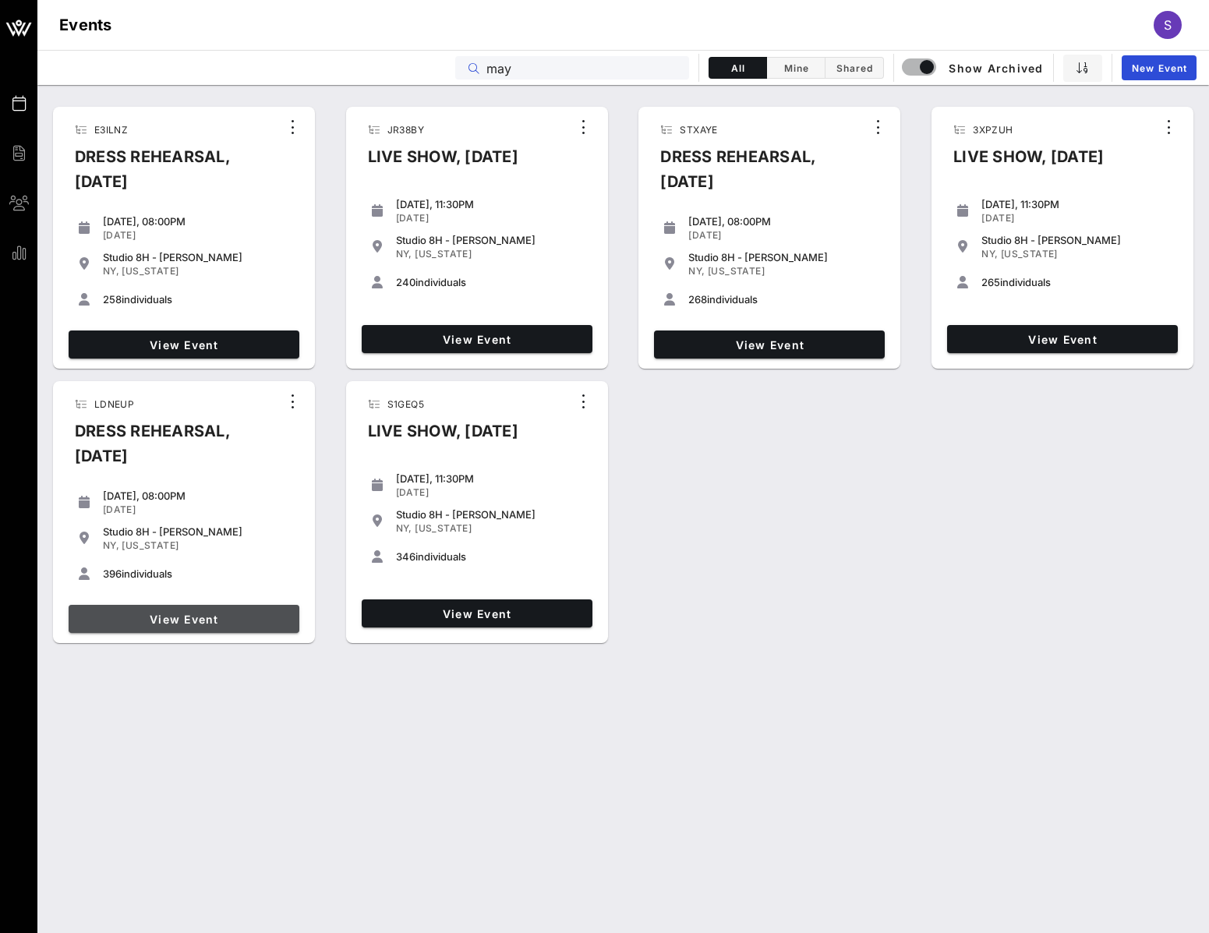
click at [235, 619] on span "View Event" at bounding box center [184, 618] width 218 height 13
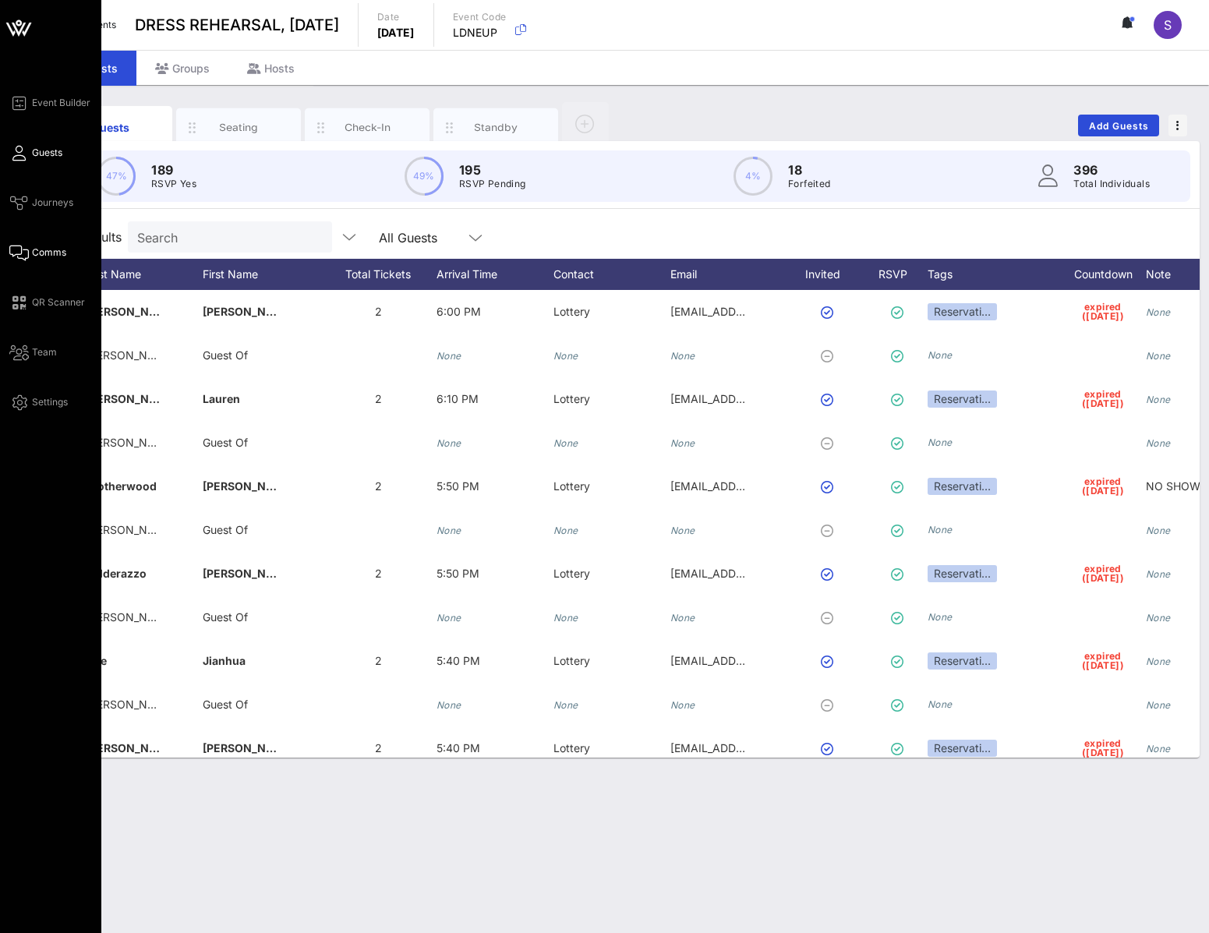
click at [42, 253] on span "Comms" at bounding box center [49, 252] width 34 height 14
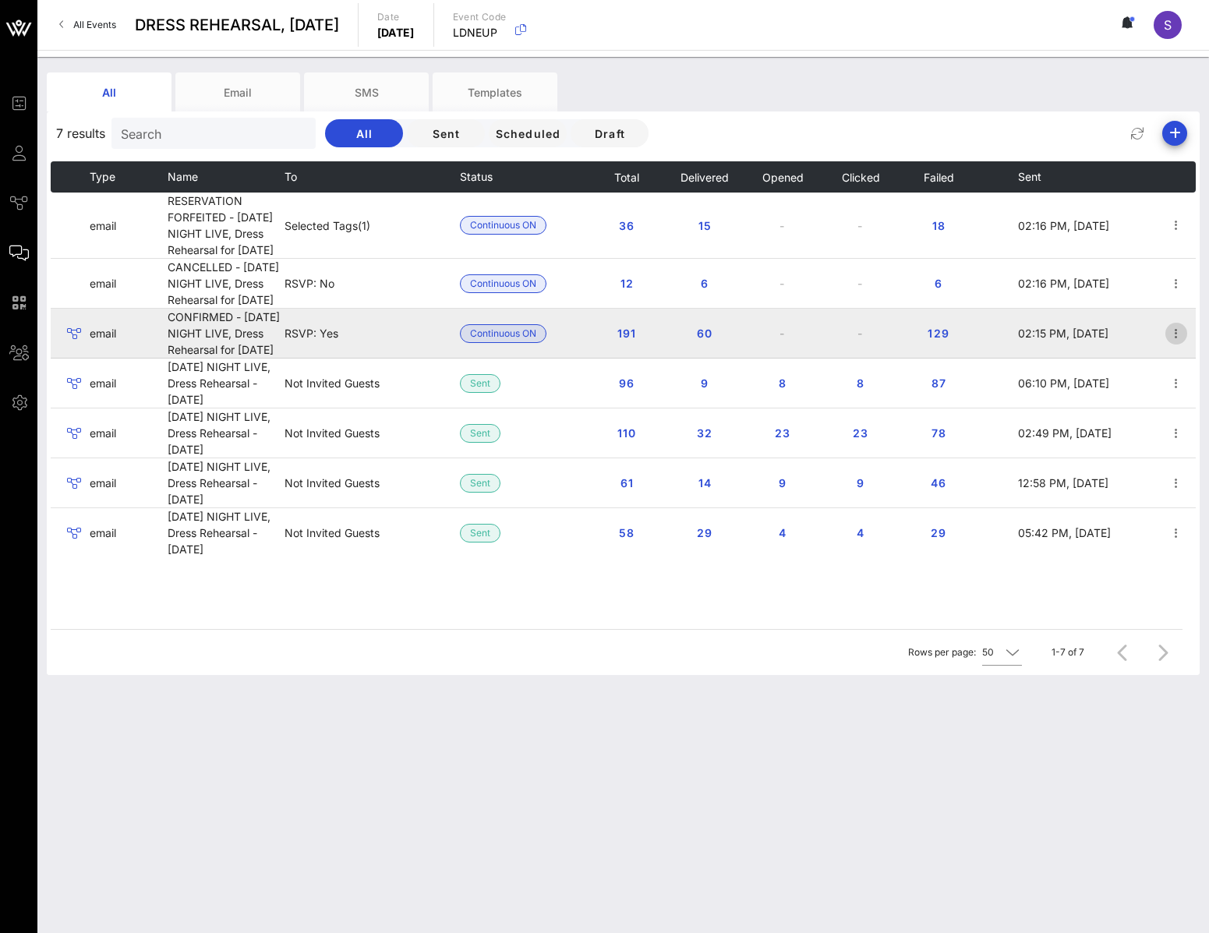
click at [1176, 343] on icon "button" at bounding box center [1175, 333] width 19 height 19
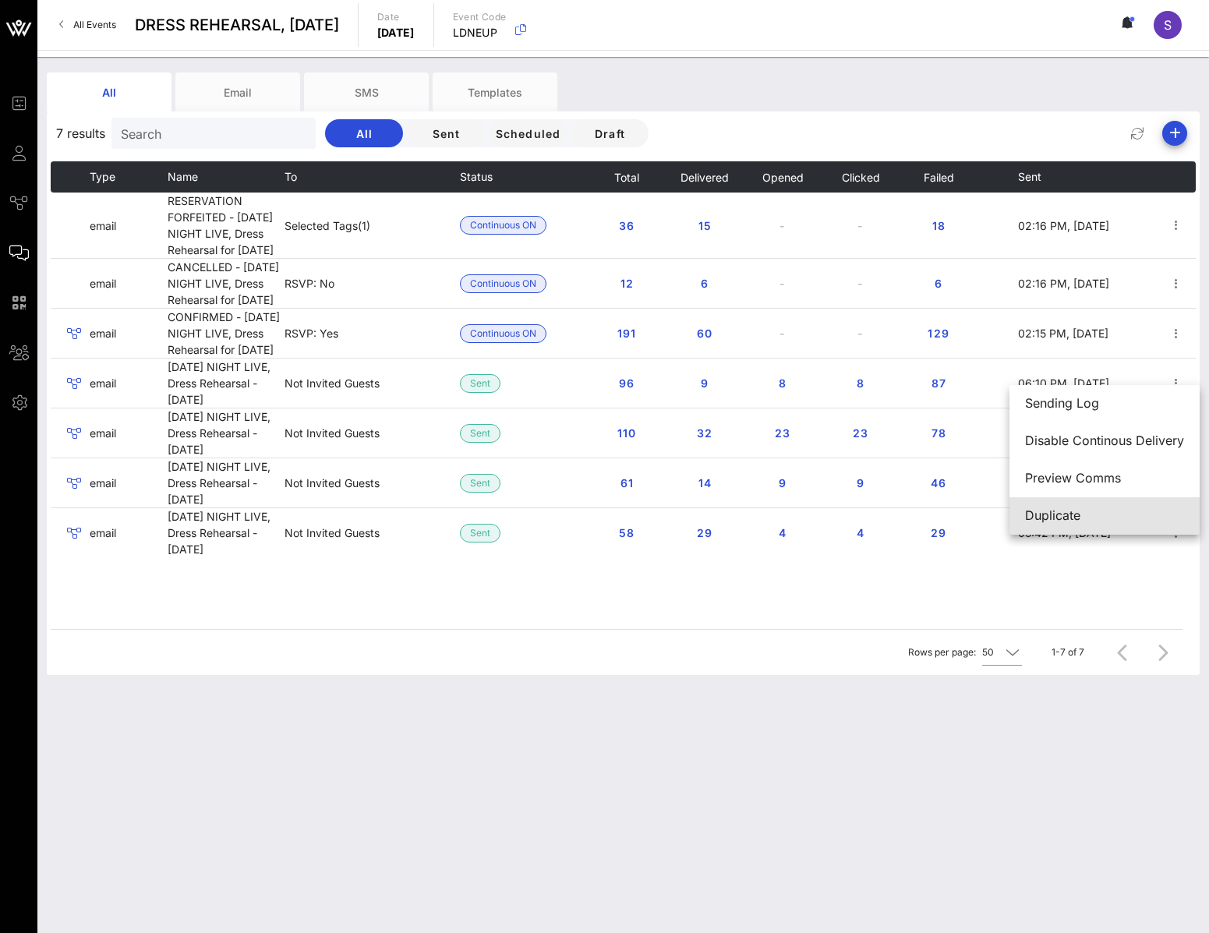
click at [1108, 512] on div "Duplicate" at bounding box center [1104, 515] width 159 height 15
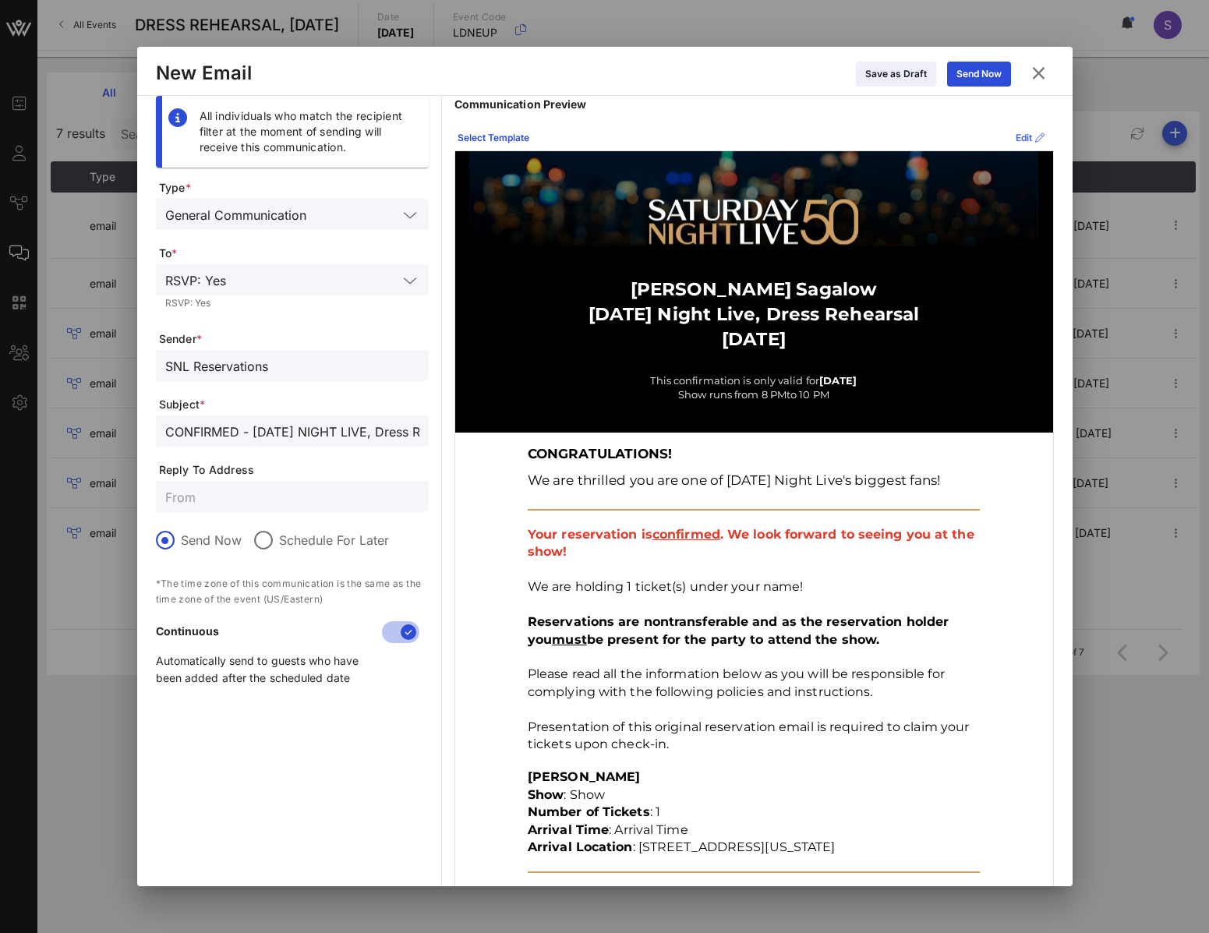
click at [1015, 139] on div "Edit" at bounding box center [1029, 138] width 29 height 16
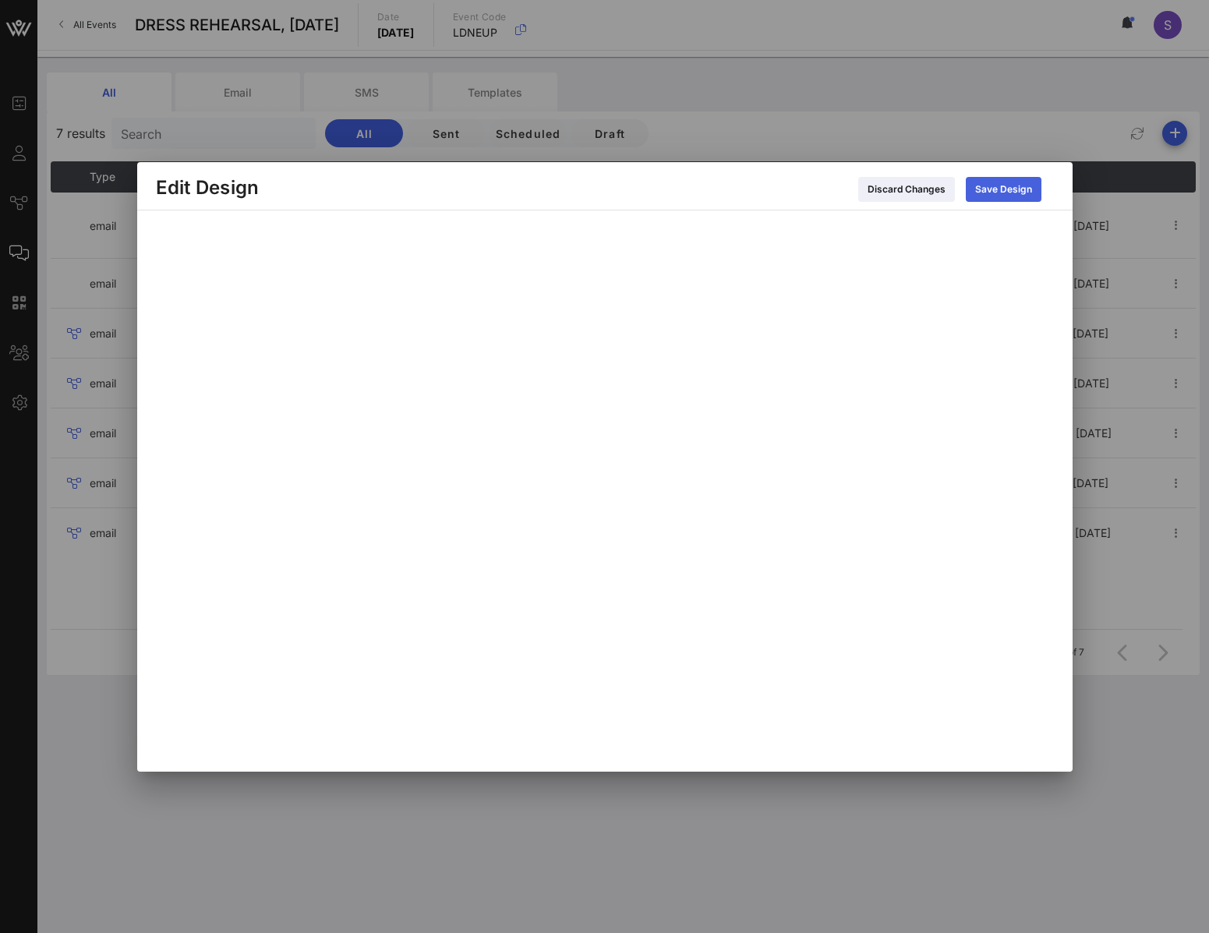
click at [1015, 179] on button "Save Design" at bounding box center [1003, 189] width 76 height 25
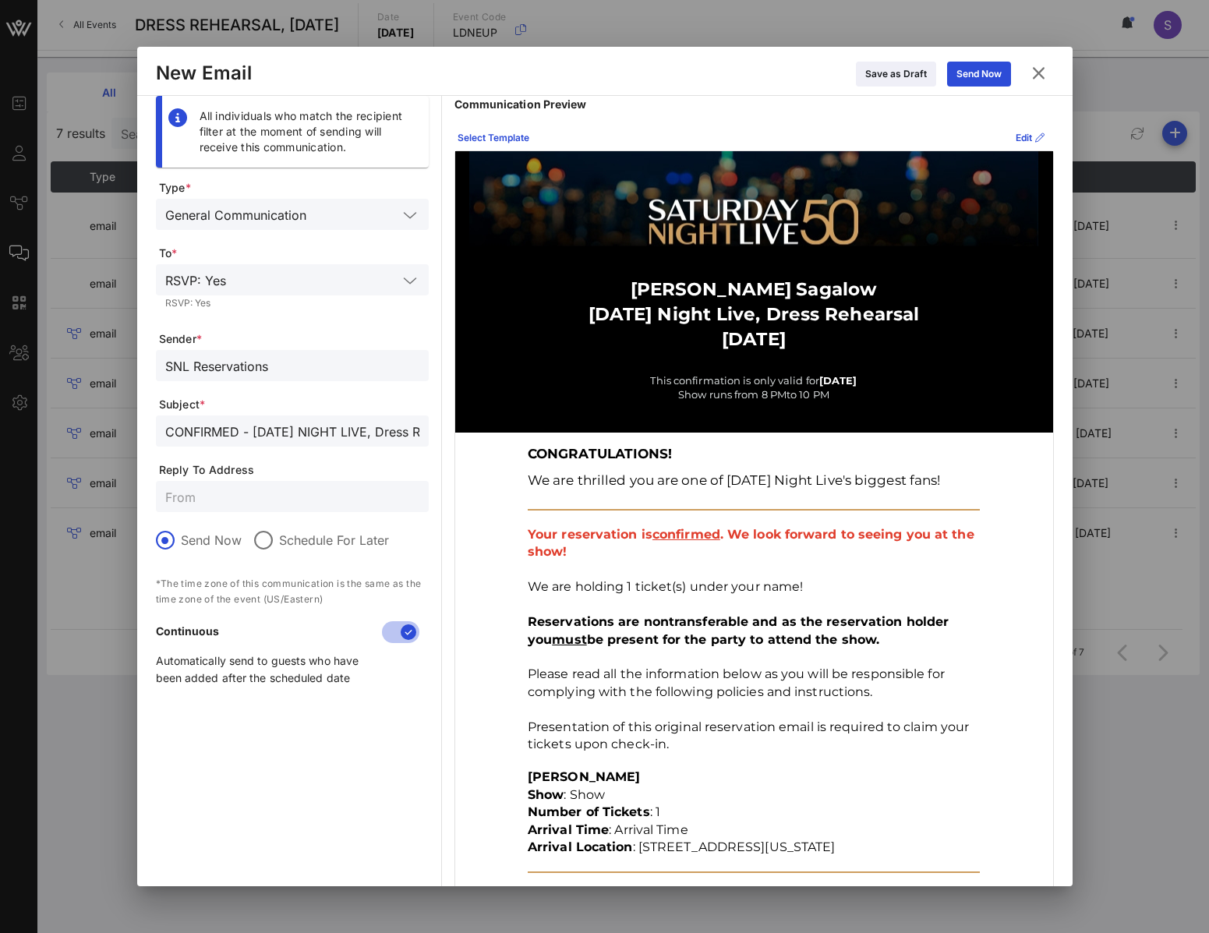
click at [217, 444] on div "CONFIRMED - SATURDAY NIGHT LIVE, Dress Rehearsal for May 17, 2025" at bounding box center [292, 430] width 254 height 31
drag, startPoint x: 231, startPoint y: 432, endPoint x: 223, endPoint y: 431, distance: 7.9
click at [231, 432] on input "CONFIRMED - SATURDAY NIGHT LIVE, Dress Rehearsal for May 17, 2025" at bounding box center [292, 431] width 254 height 20
click at [242, 319] on form "Type * General Communication To * RSVP: Yes RSVP: Yes Sender * SNL Reservations…" at bounding box center [292, 439] width 273 height 519
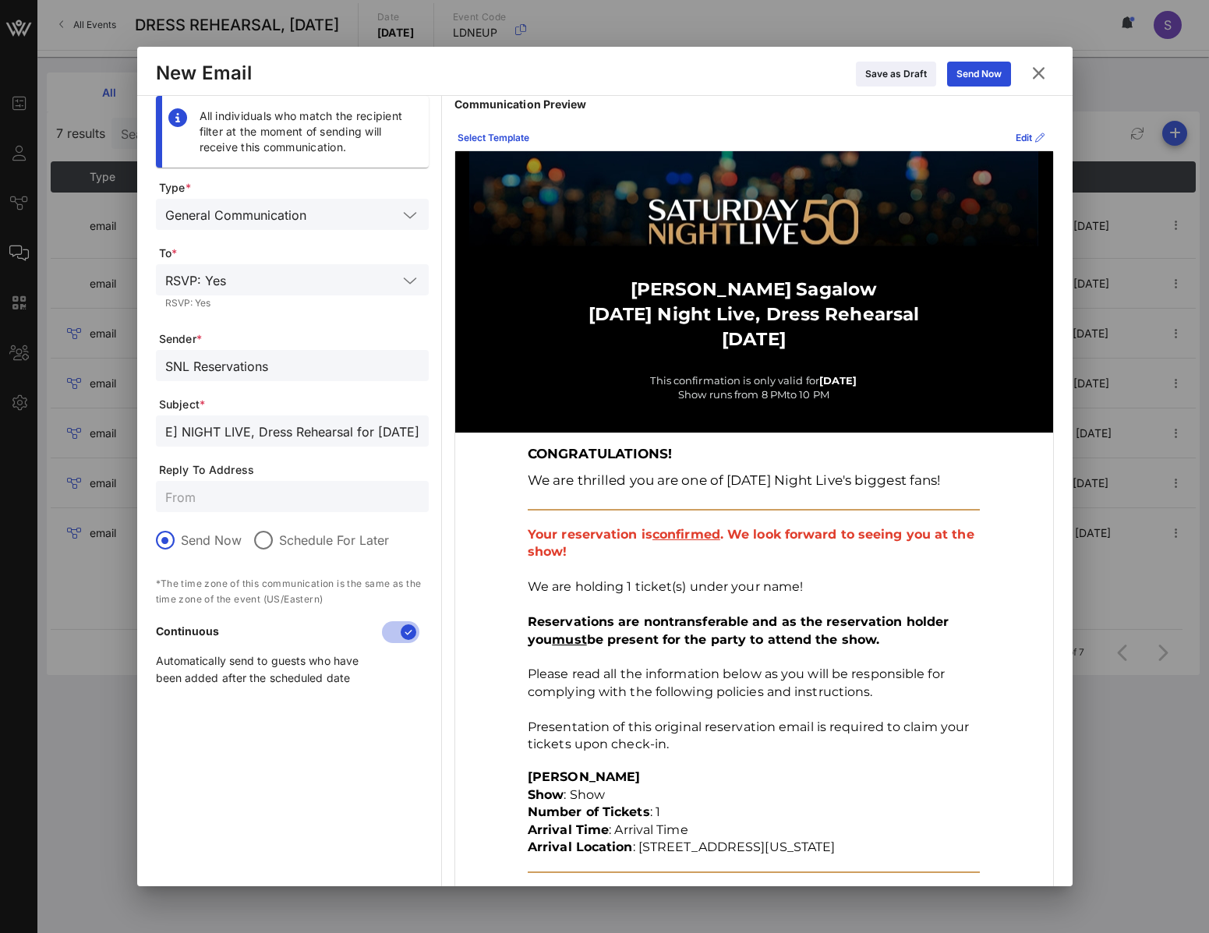
scroll to position [0, 0]
drag, startPoint x: 228, startPoint y: 365, endPoint x: 97, endPoint y: 376, distance: 131.4
click at [97, 376] on div "Event Builder Guests Journeys Comms QR Scanner Team Settings DRESS REHEARSAL, M…" at bounding box center [604, 466] width 1209 height 933
click at [361, 436] on input "CONFIRMED - SATURDAY NIGHT LIVE, Dress Rehearsal for May 17, 2025" at bounding box center [292, 431] width 254 height 20
drag, startPoint x: 1051, startPoint y: 79, endPoint x: 914, endPoint y: 57, distance: 139.0
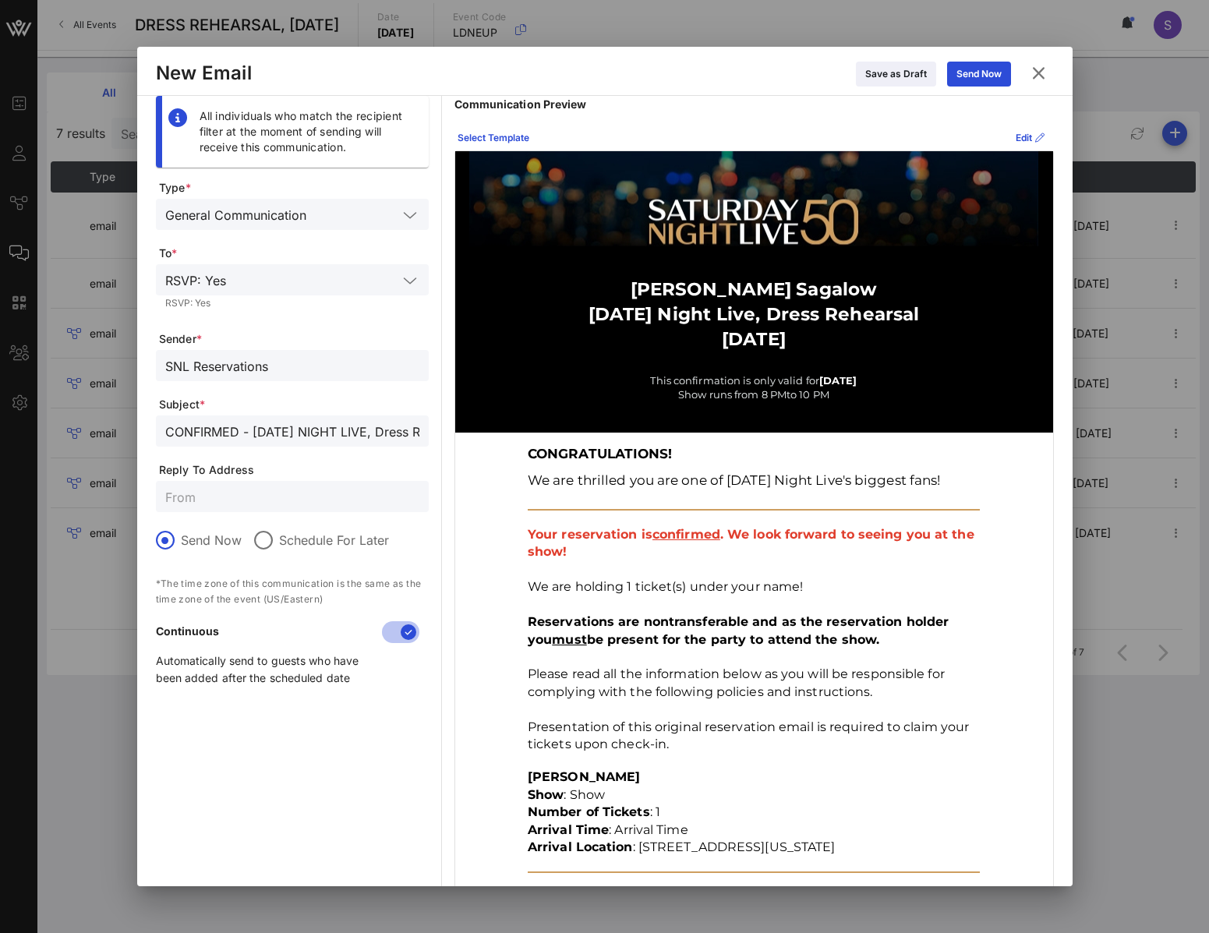
click at [1051, 79] on button at bounding box center [1038, 73] width 30 height 28
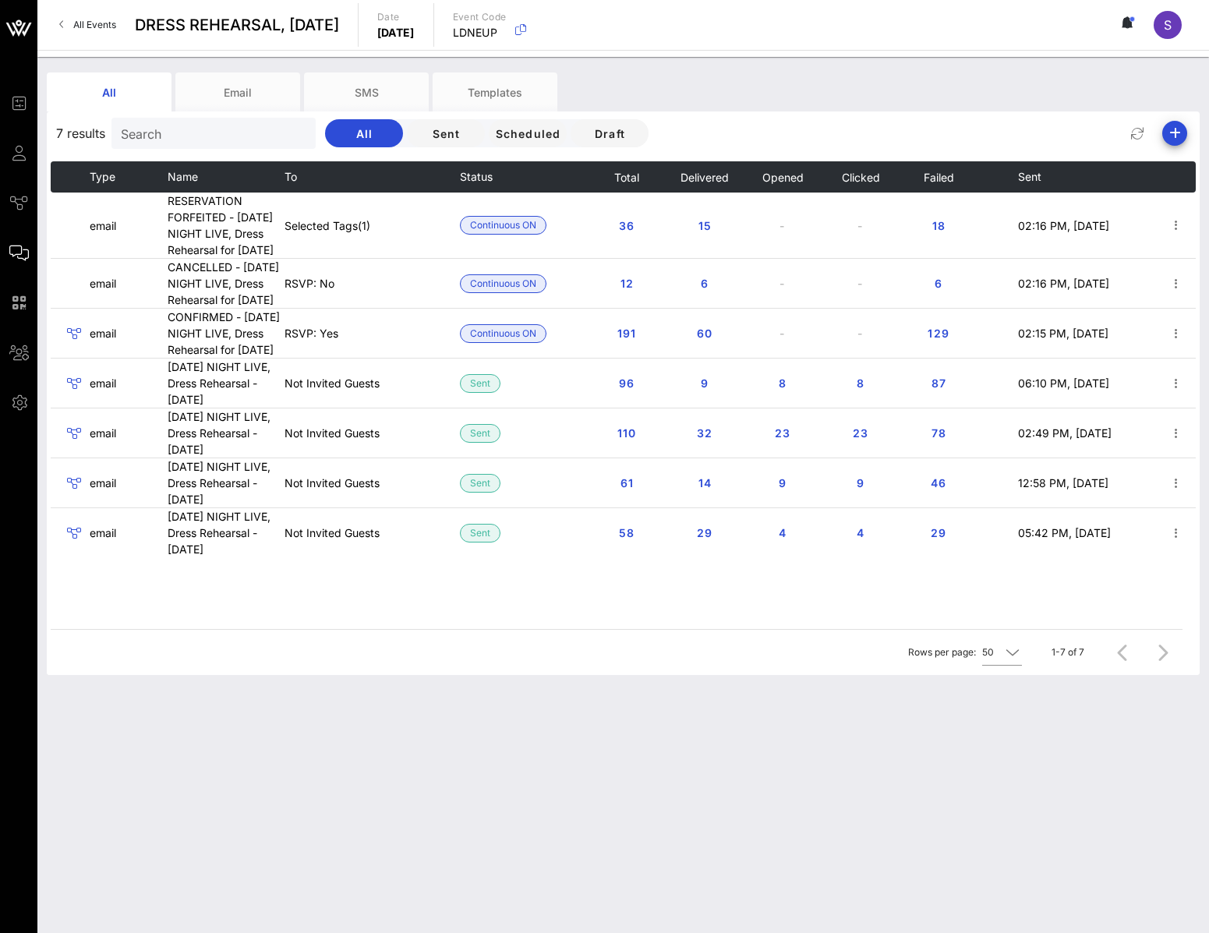
click at [94, 24] on span "All Events" at bounding box center [94, 25] width 43 height 12
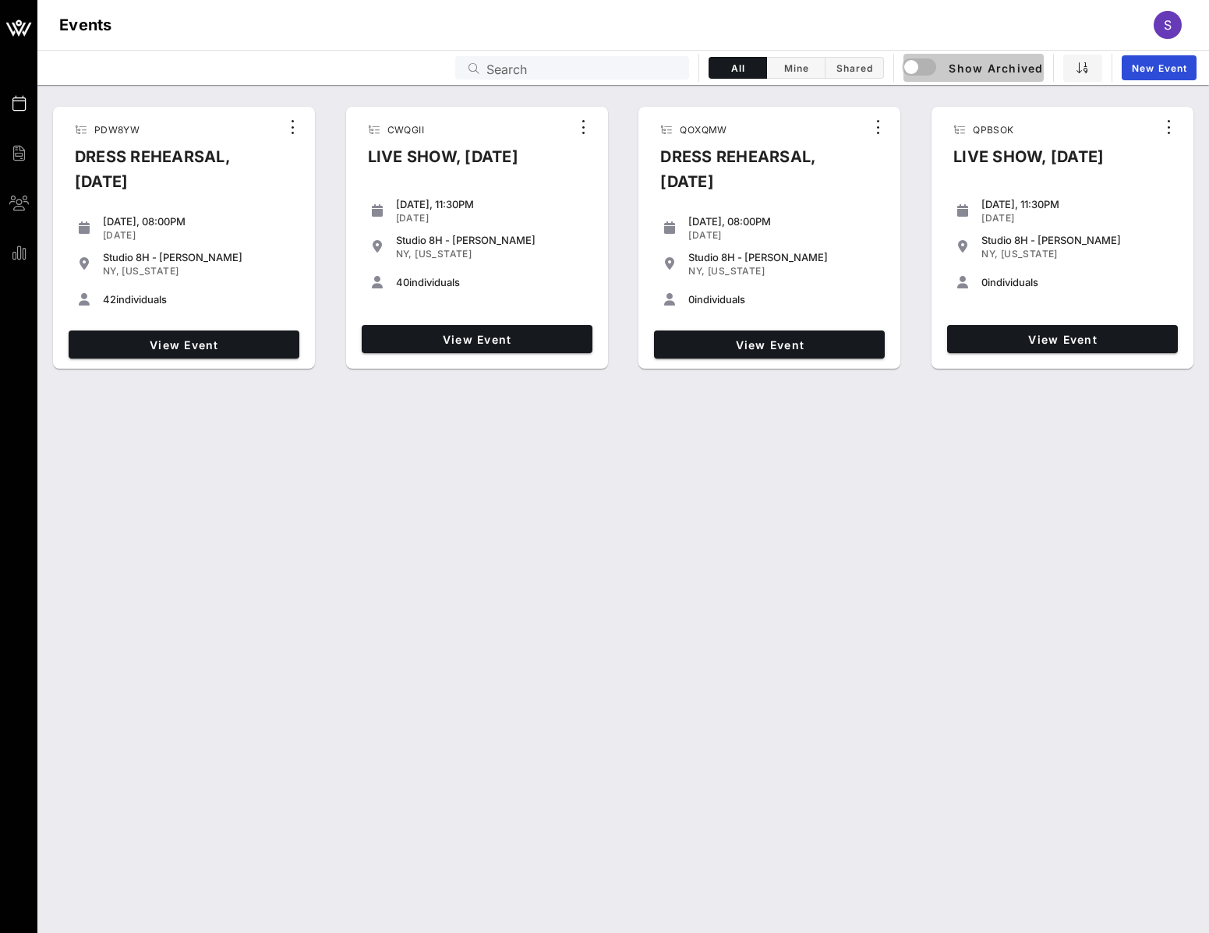
click at [951, 73] on span "Show Archived" at bounding box center [973, 67] width 139 height 19
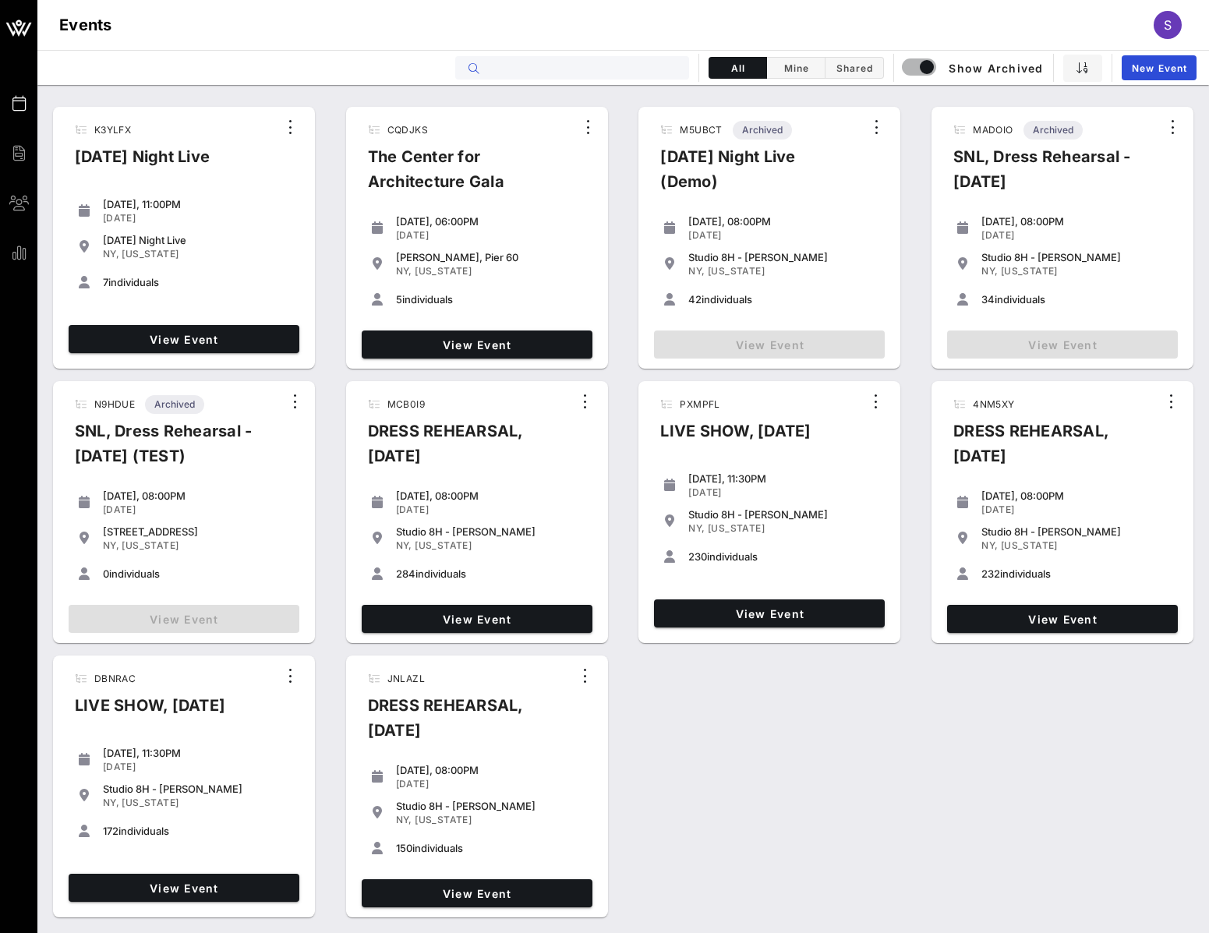
click at [623, 61] on input "text" at bounding box center [582, 68] width 193 height 20
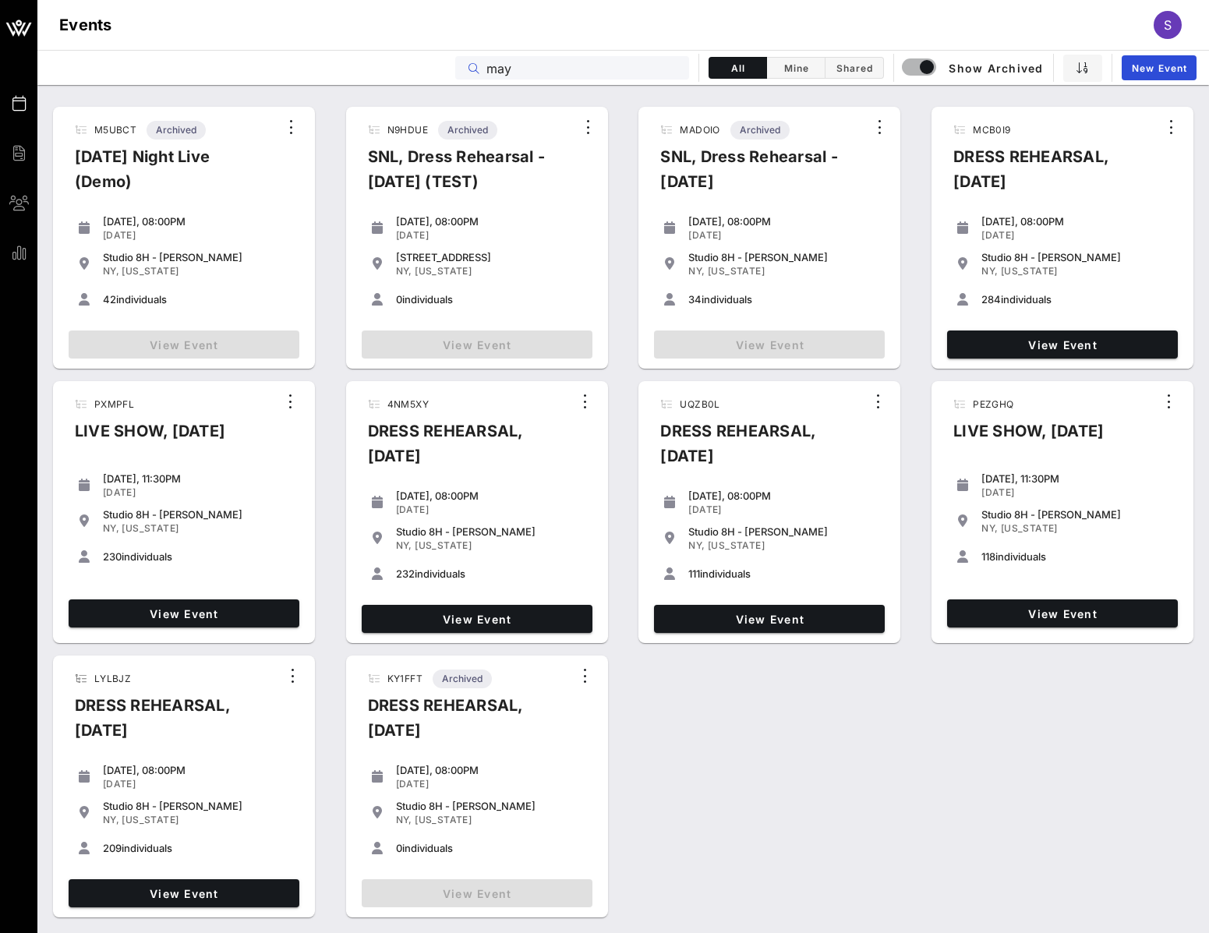
type input "may"
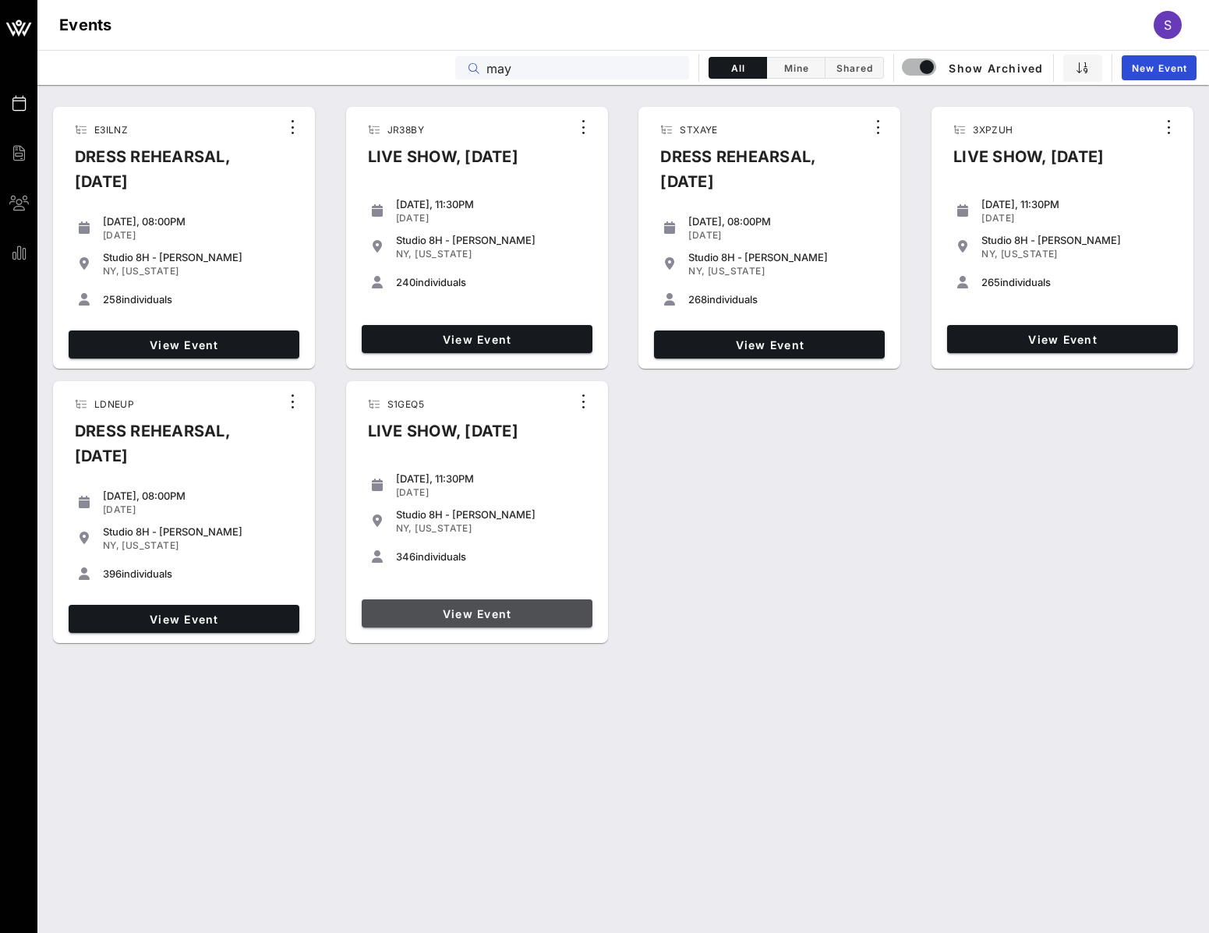
click at [481, 614] on span "View Event" at bounding box center [477, 613] width 218 height 13
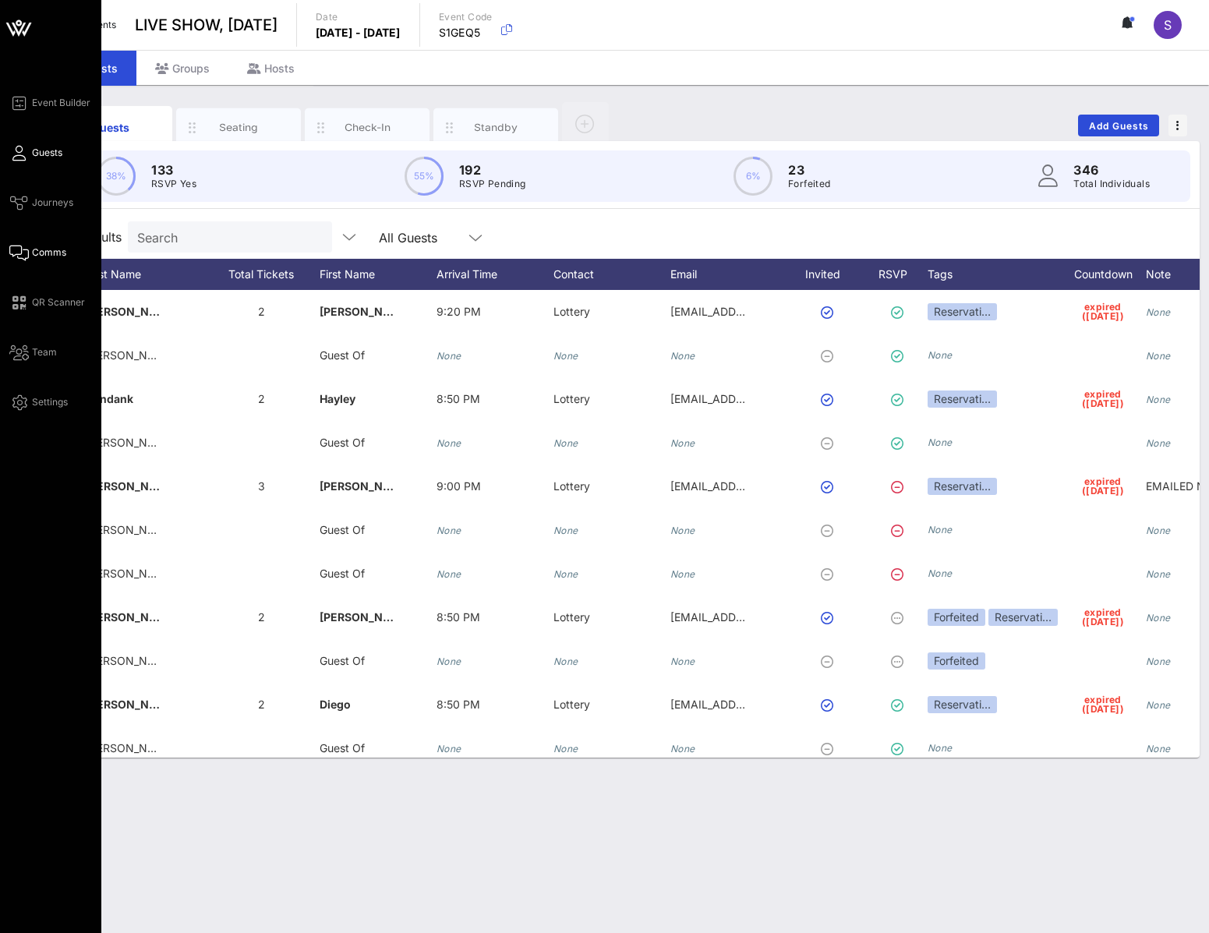
click at [30, 256] on link "Comms" at bounding box center [37, 252] width 57 height 19
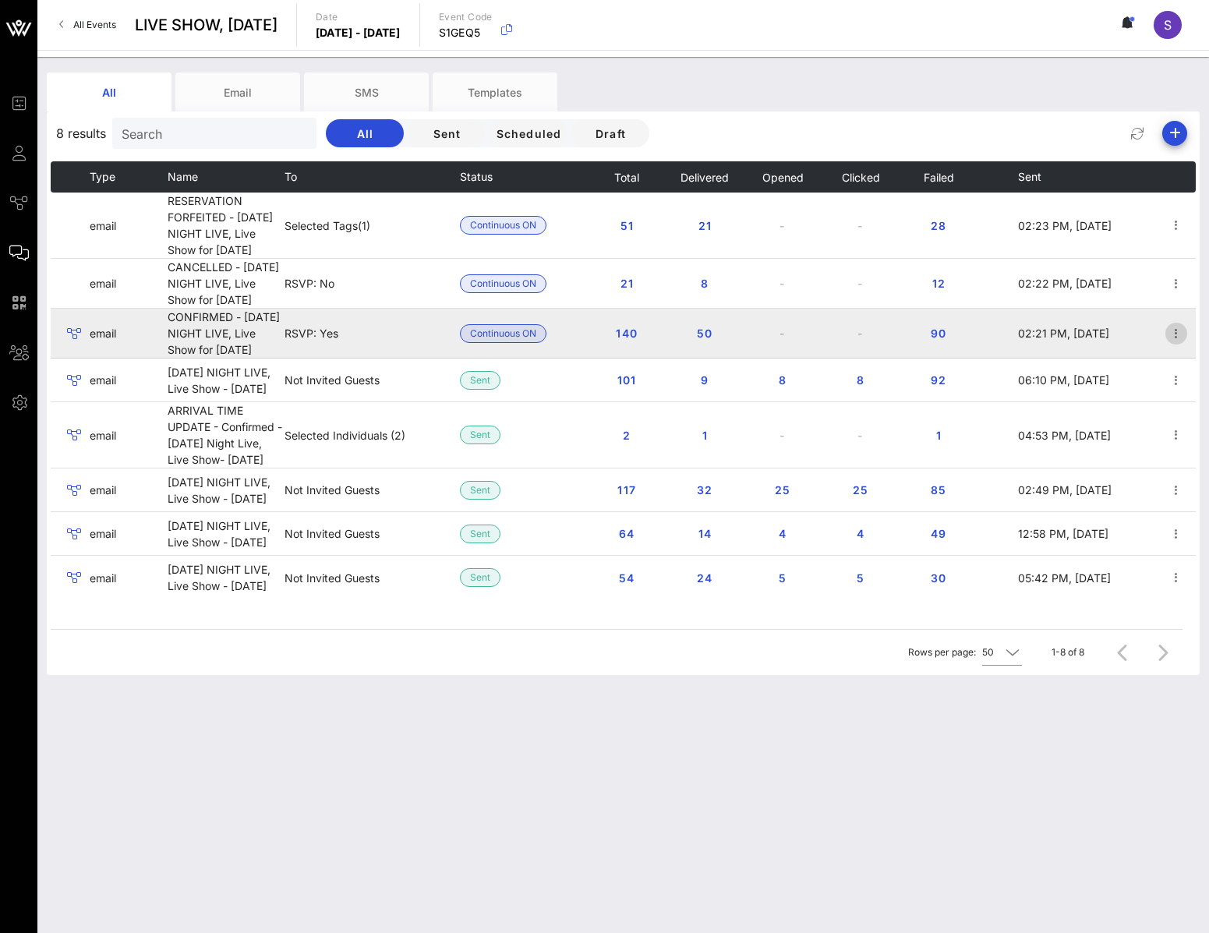
click at [1167, 343] on icon "button" at bounding box center [1175, 333] width 19 height 19
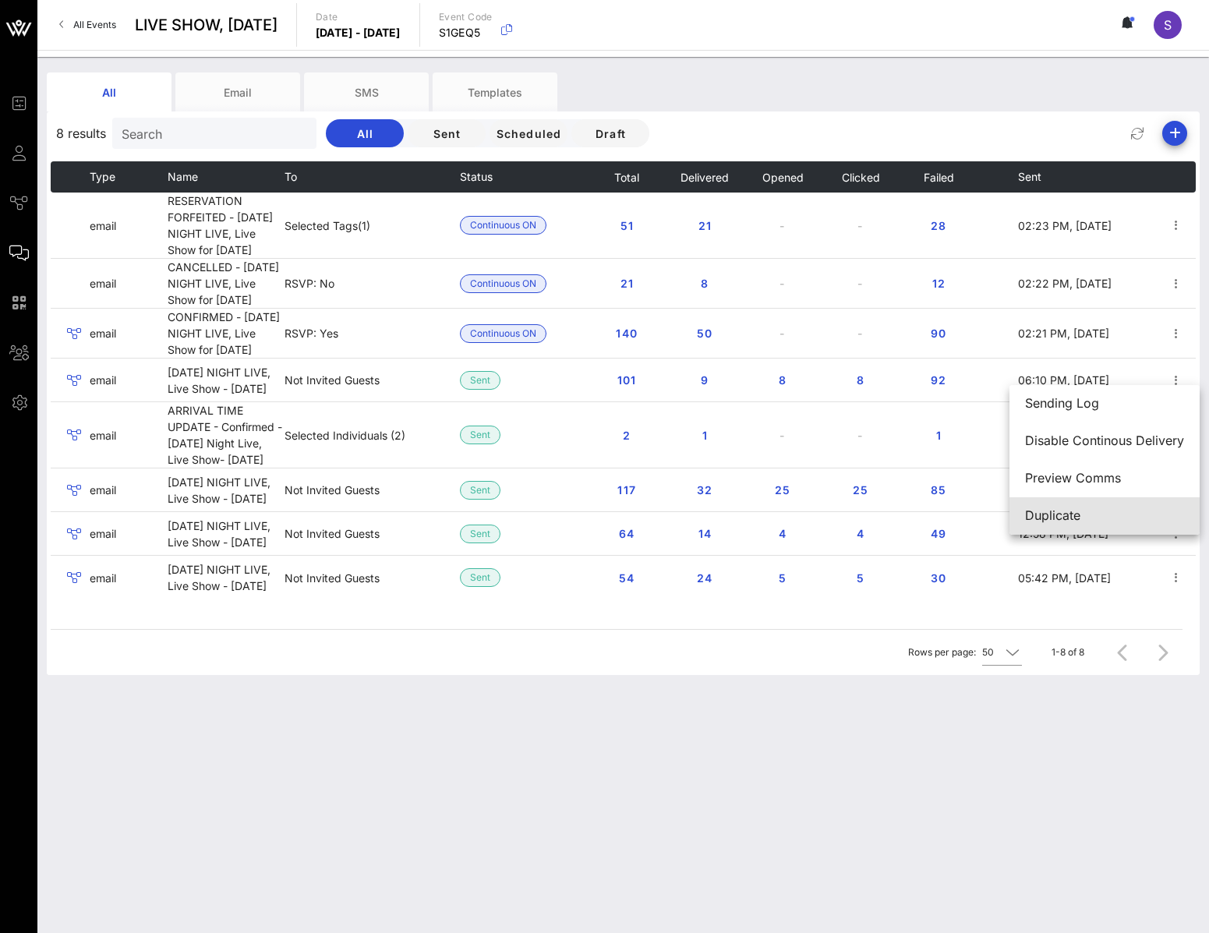
click at [1073, 512] on div "Duplicate" at bounding box center [1104, 515] width 159 height 15
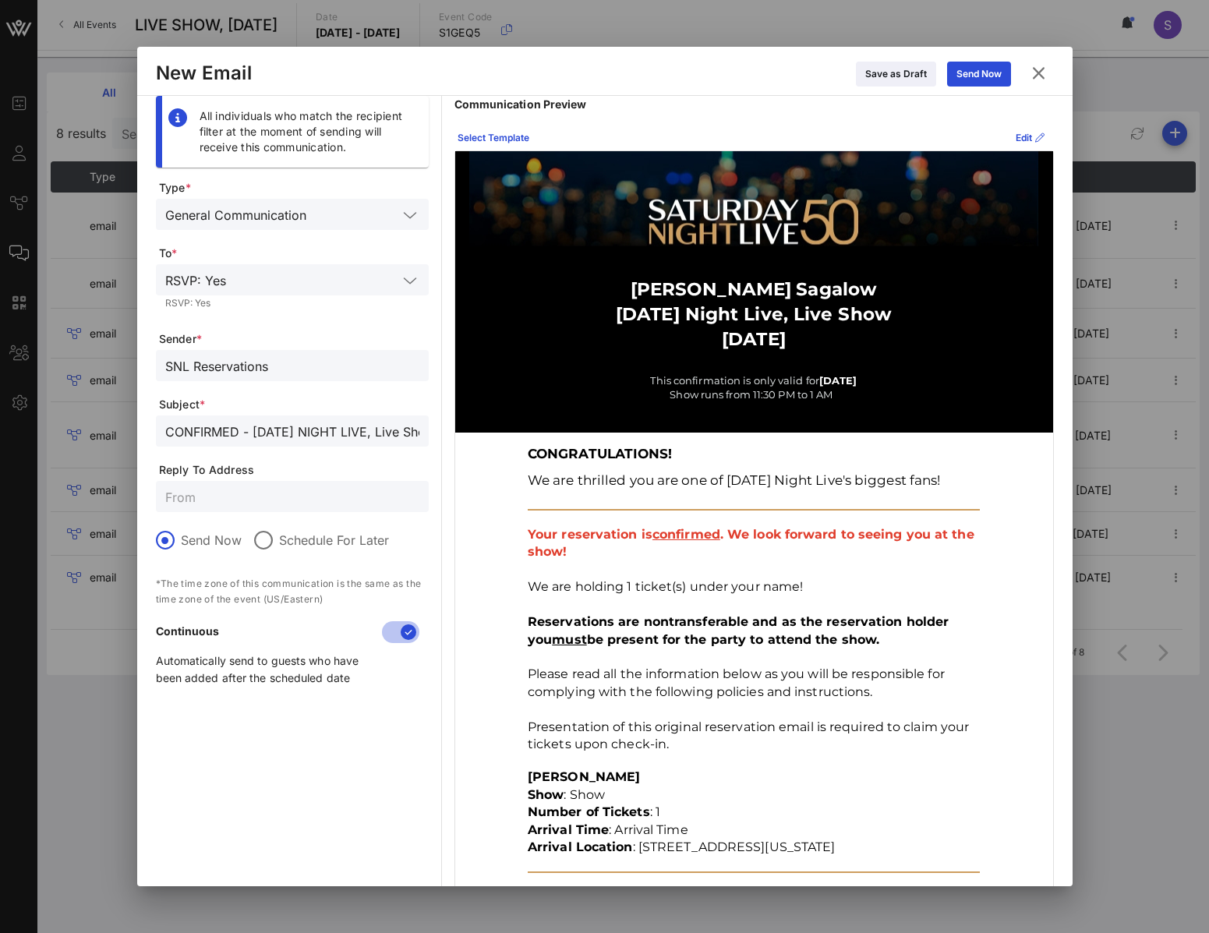
click at [210, 436] on input "CONFIRMED - [DATE] NIGHT LIVE, Live Show for [DATE]" at bounding box center [292, 431] width 254 height 20
click at [1023, 136] on icon at bounding box center [1029, 138] width 12 height 12
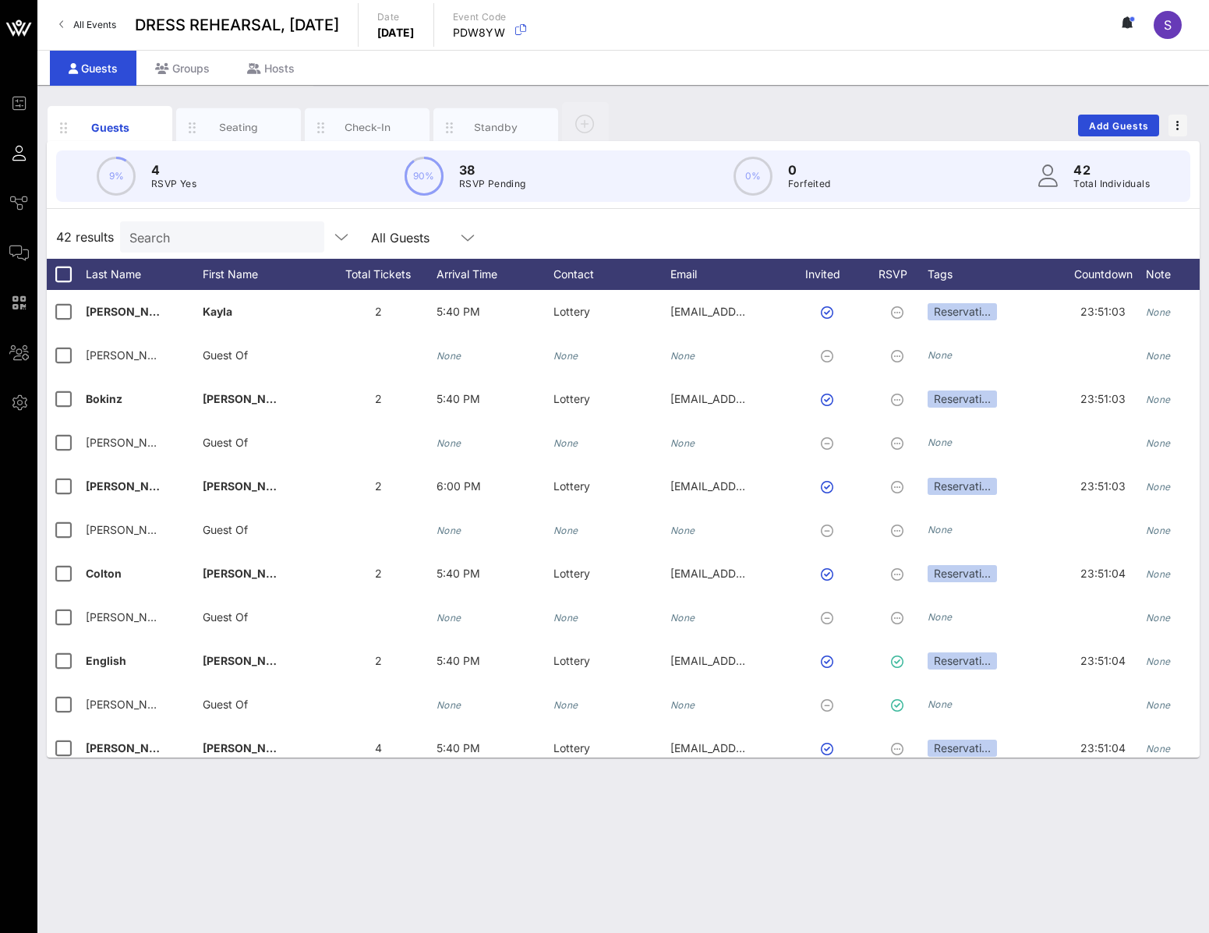
drag, startPoint x: 34, startPoint y: 261, endPoint x: 228, endPoint y: 63, distance: 277.2
click at [29, 261] on link "Comms" at bounding box center [18, 252] width 19 height 19
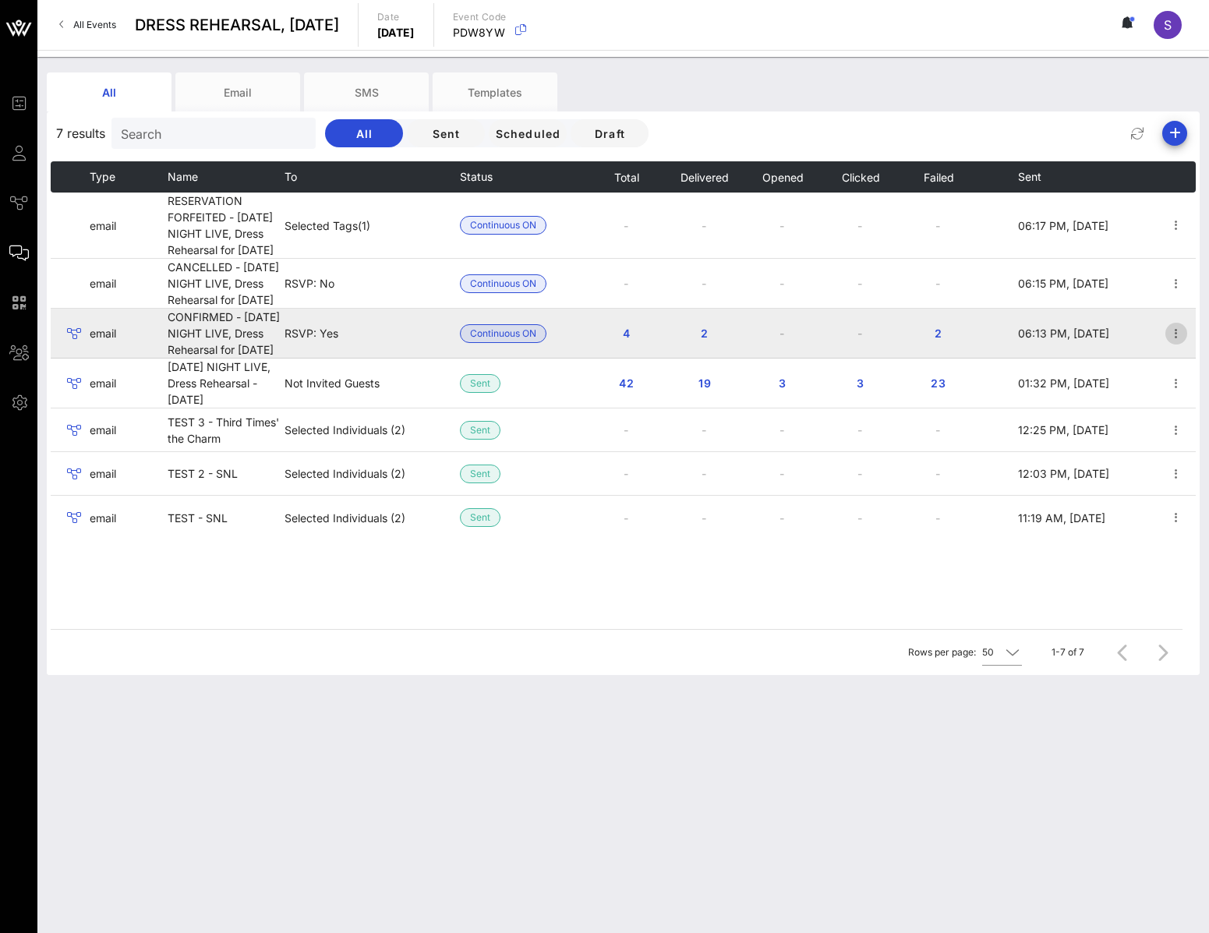
click at [1180, 343] on icon "button" at bounding box center [1175, 333] width 19 height 19
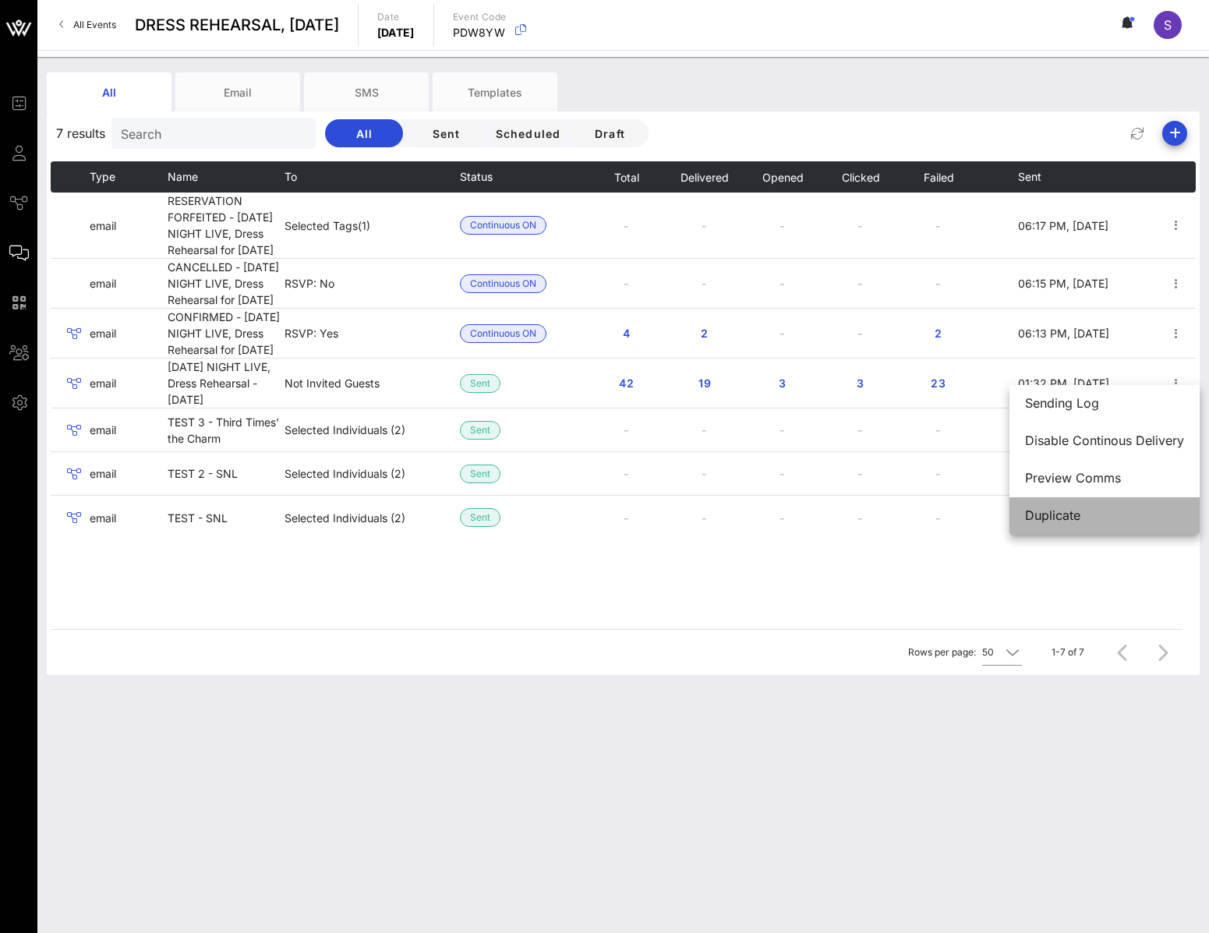
click at [1135, 513] on div "Duplicate" at bounding box center [1104, 515] width 159 height 15
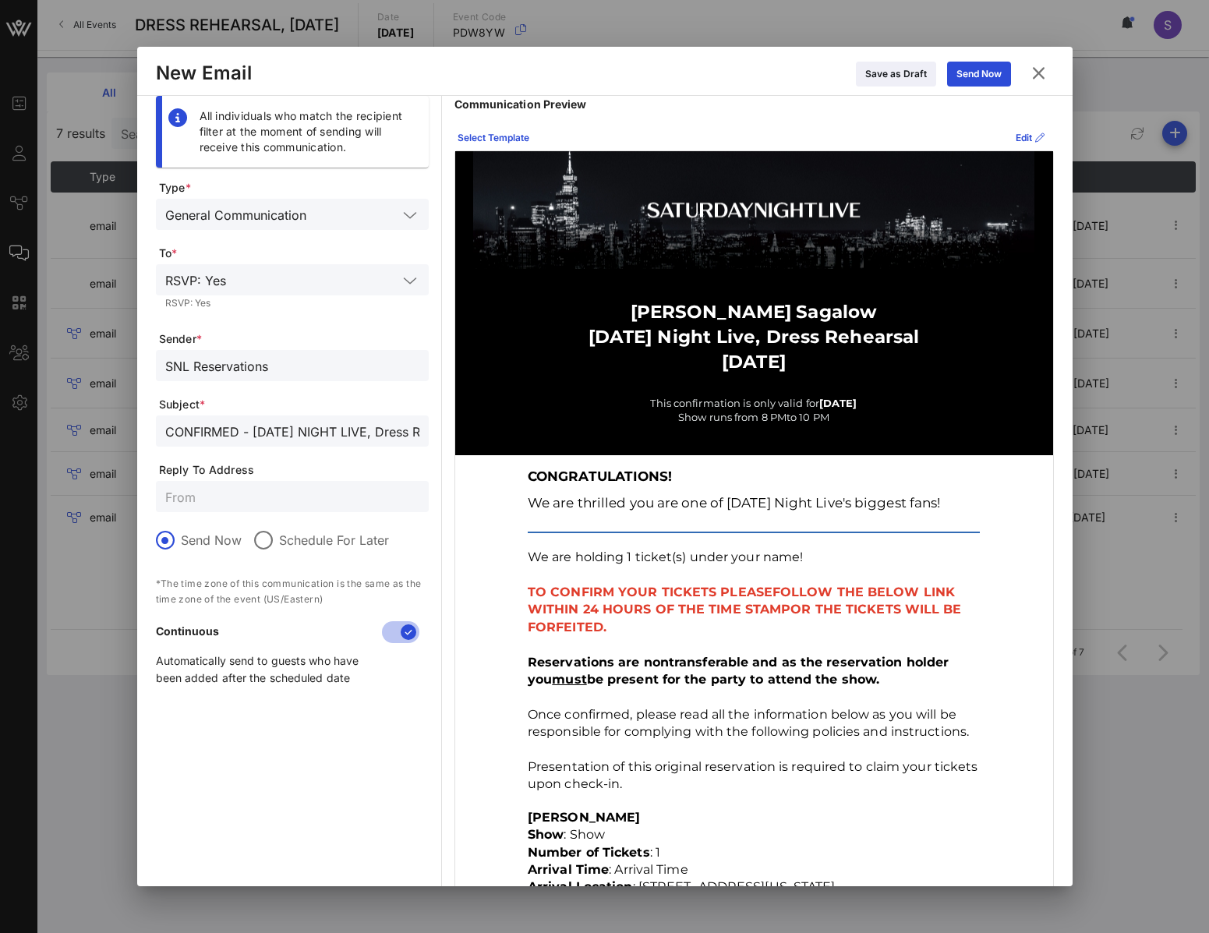
click at [315, 369] on input "SNL Reservations" at bounding box center [292, 365] width 254 height 20
drag, startPoint x: 324, startPoint y: 366, endPoint x: 507, endPoint y: 390, distance: 184.7
click at [0, 341] on html "Event Builder Guests Journeys Comms QR Scanner Team Settings DRESS REHEARSAL, […" at bounding box center [604, 466] width 1209 height 933
click at [242, 432] on input "CONFIRMED - [DATE] NIGHT LIVE, Dress Rehearsal for [DATE]" at bounding box center [292, 431] width 254 height 20
click at [1050, 79] on button at bounding box center [1038, 73] width 30 height 28
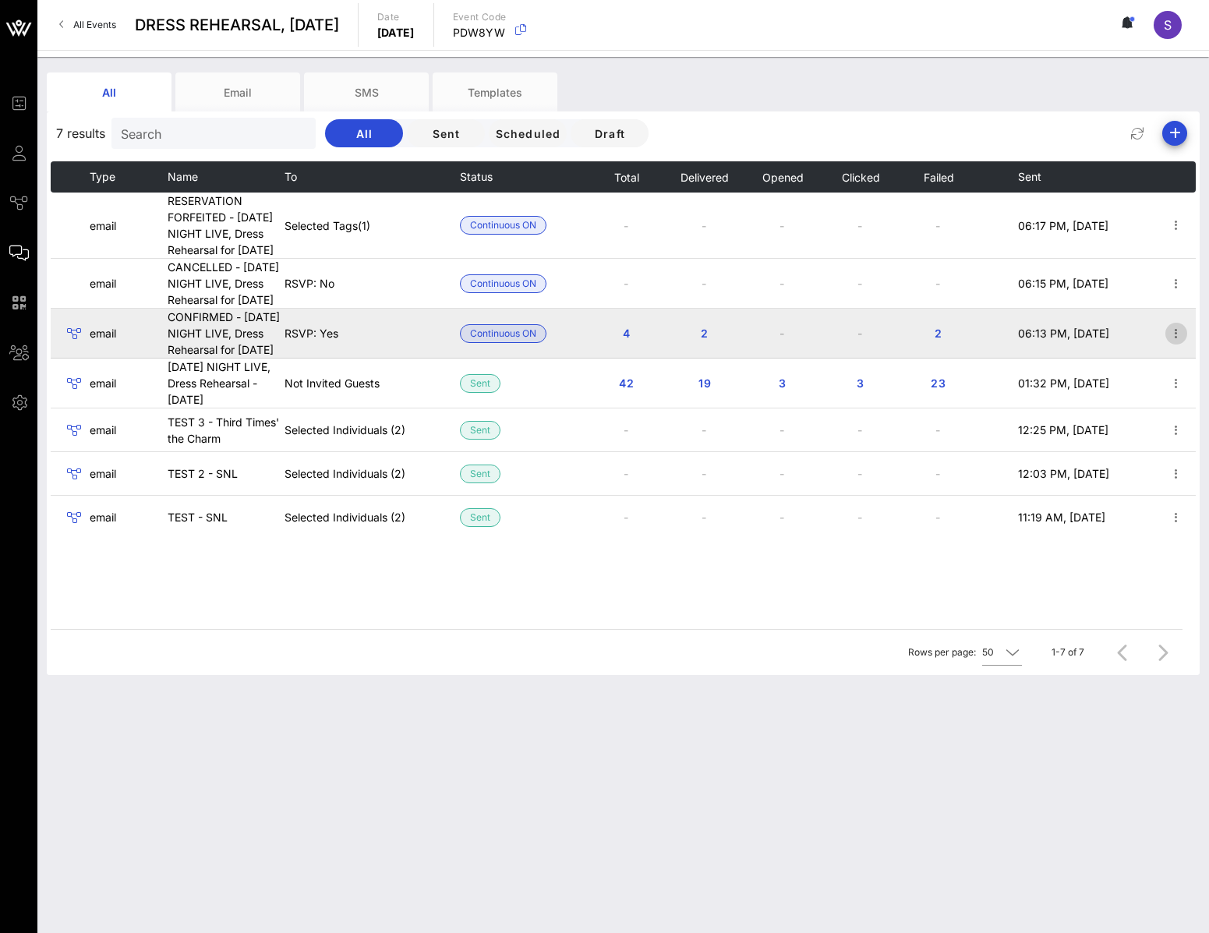
click at [1185, 343] on span "button" at bounding box center [1176, 333] width 22 height 19
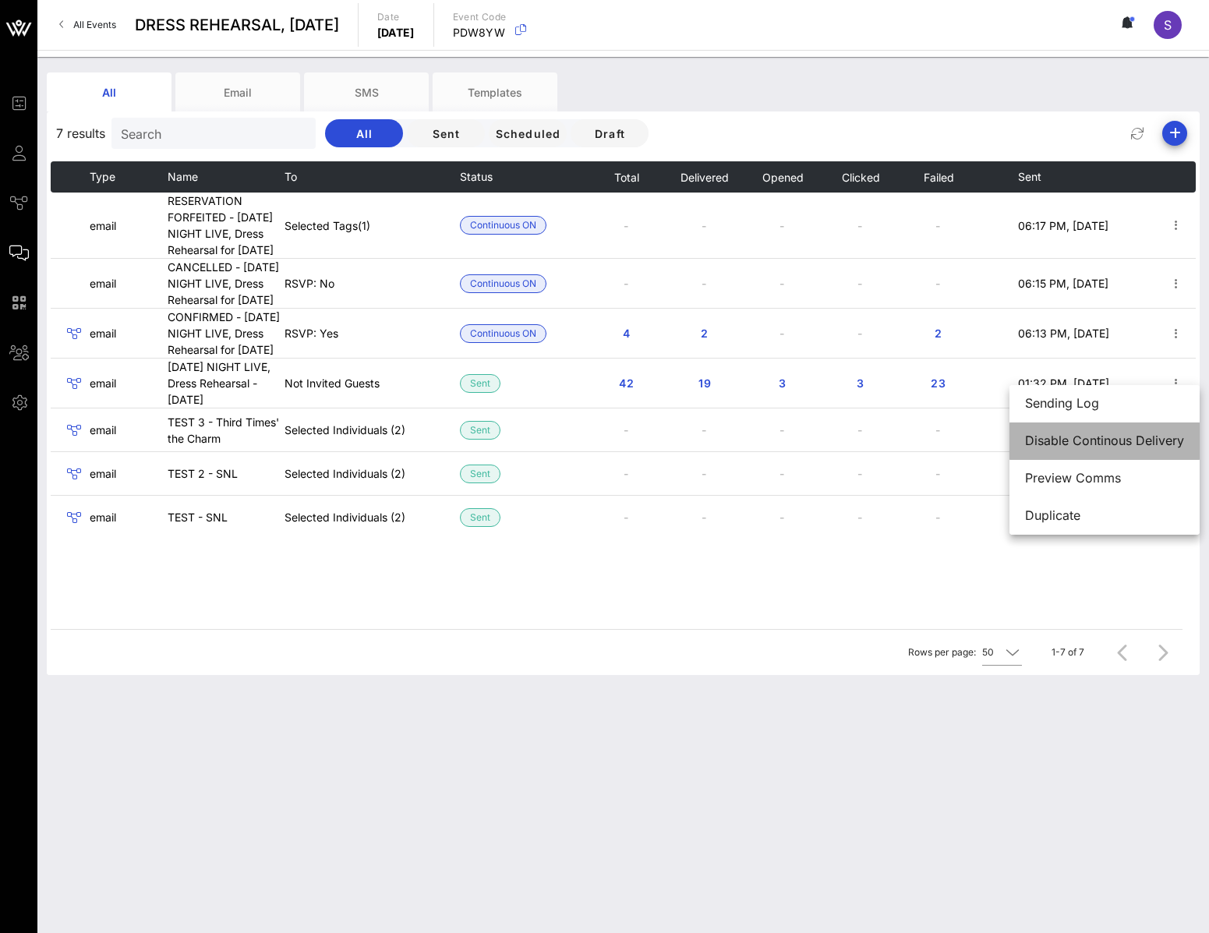
click at [1120, 447] on div "Disable Continous Delivery" at bounding box center [1104, 440] width 159 height 15
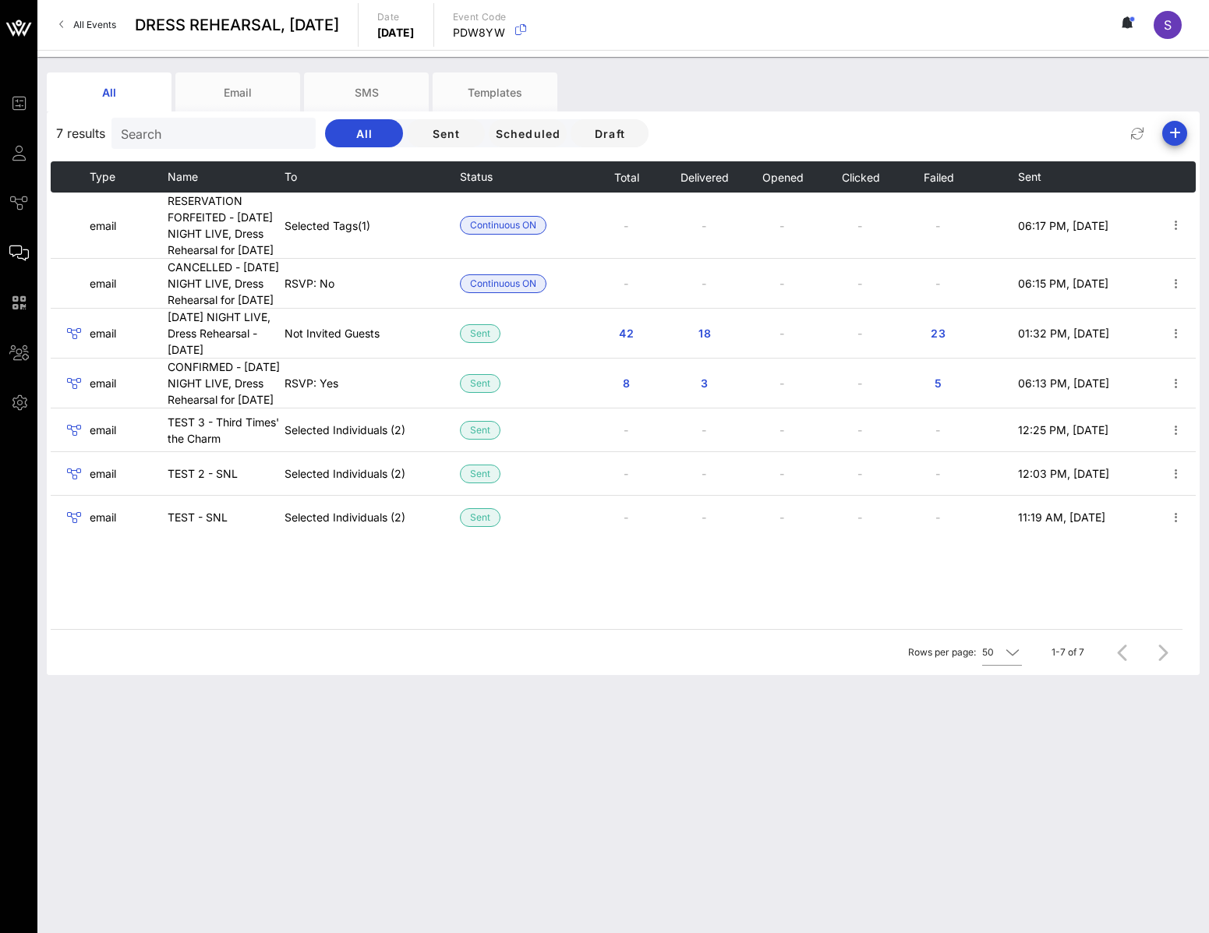
click at [1170, 146] on div "7 results Search All Sent Scheduled Draft" at bounding box center [623, 133] width 1152 height 37
click at [1174, 136] on icon "button" at bounding box center [1174, 133] width 19 height 19
click at [1176, 170] on div "Email" at bounding box center [1168, 164] width 32 height 15
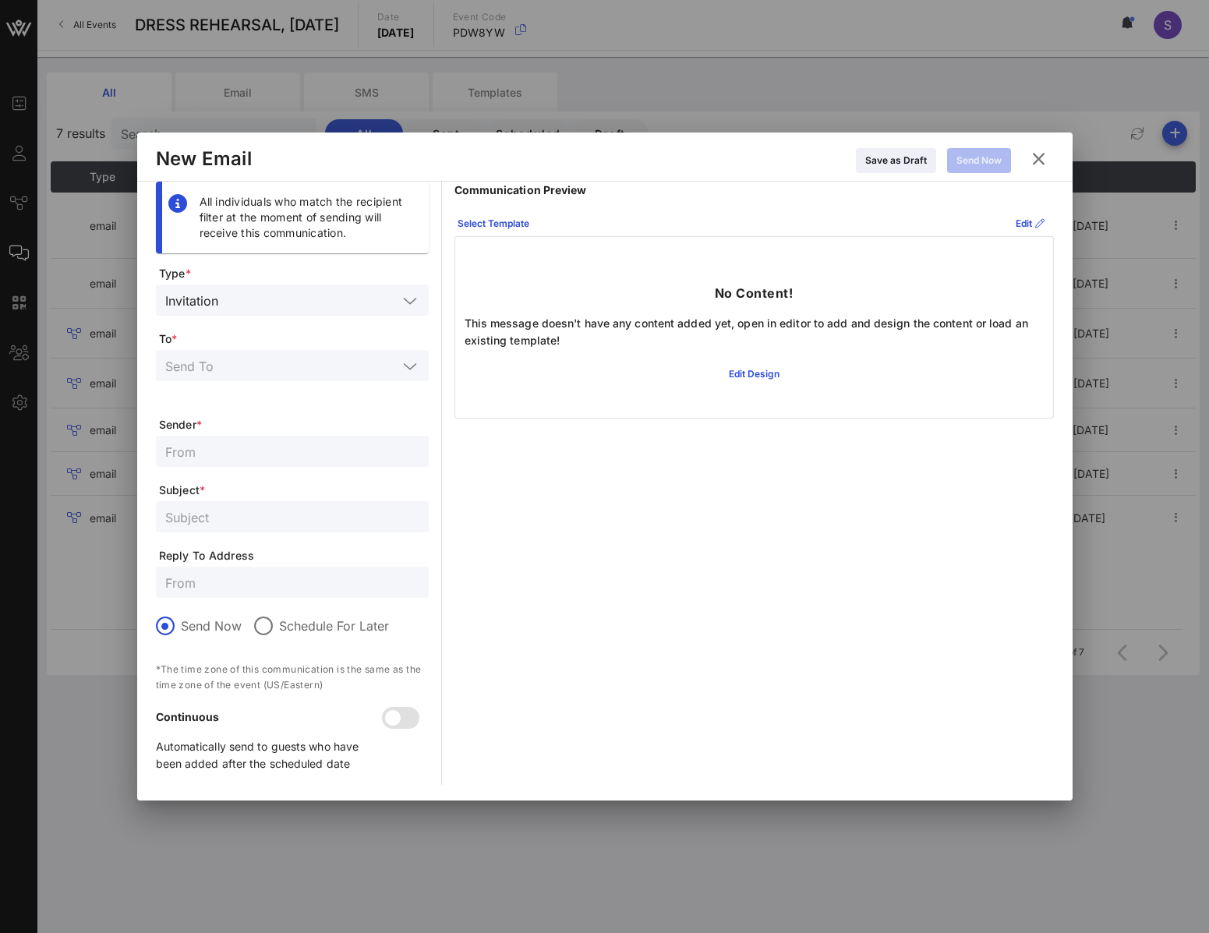
click at [250, 307] on input "text" at bounding box center [310, 300] width 173 height 20
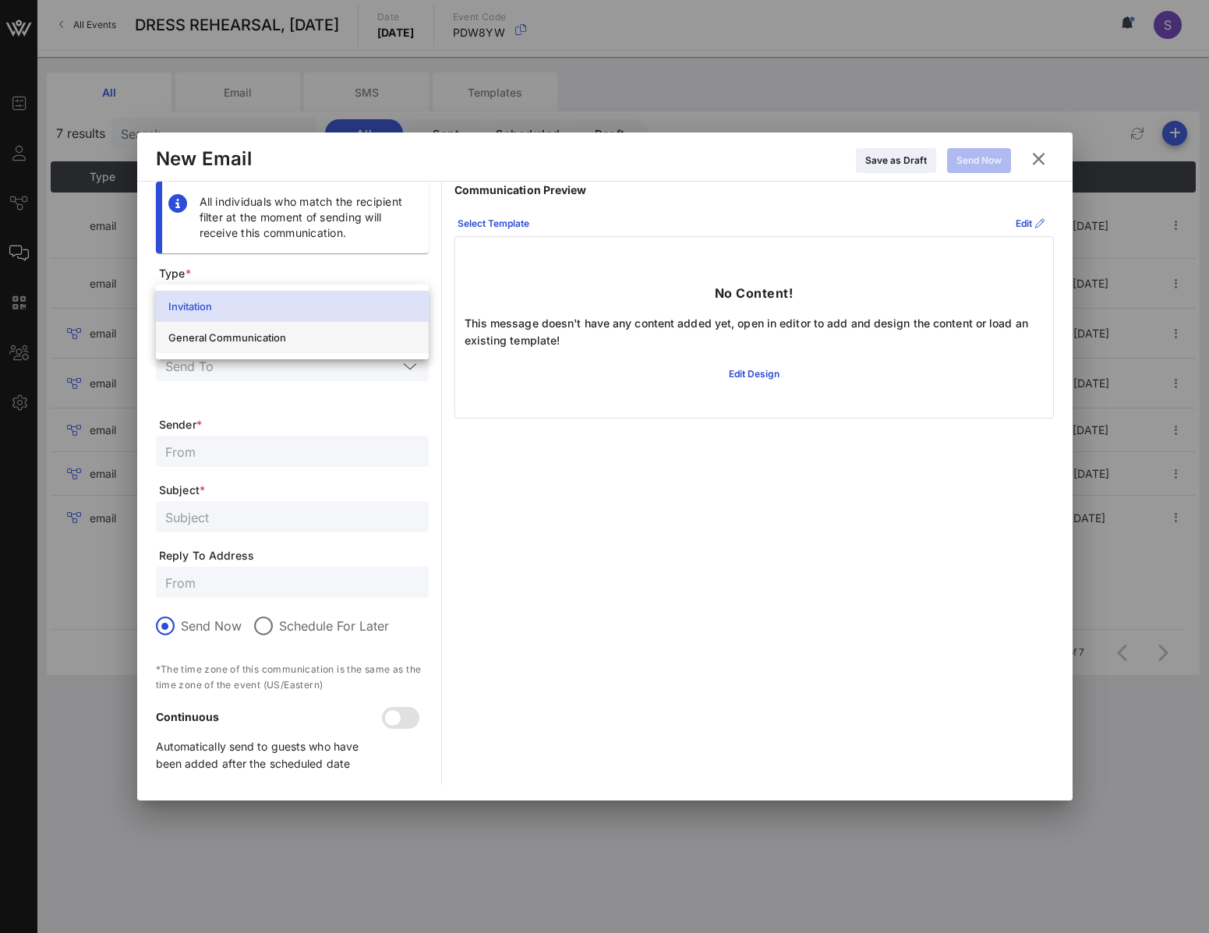
click at [248, 348] on div "General Communication" at bounding box center [292, 337] width 248 height 25
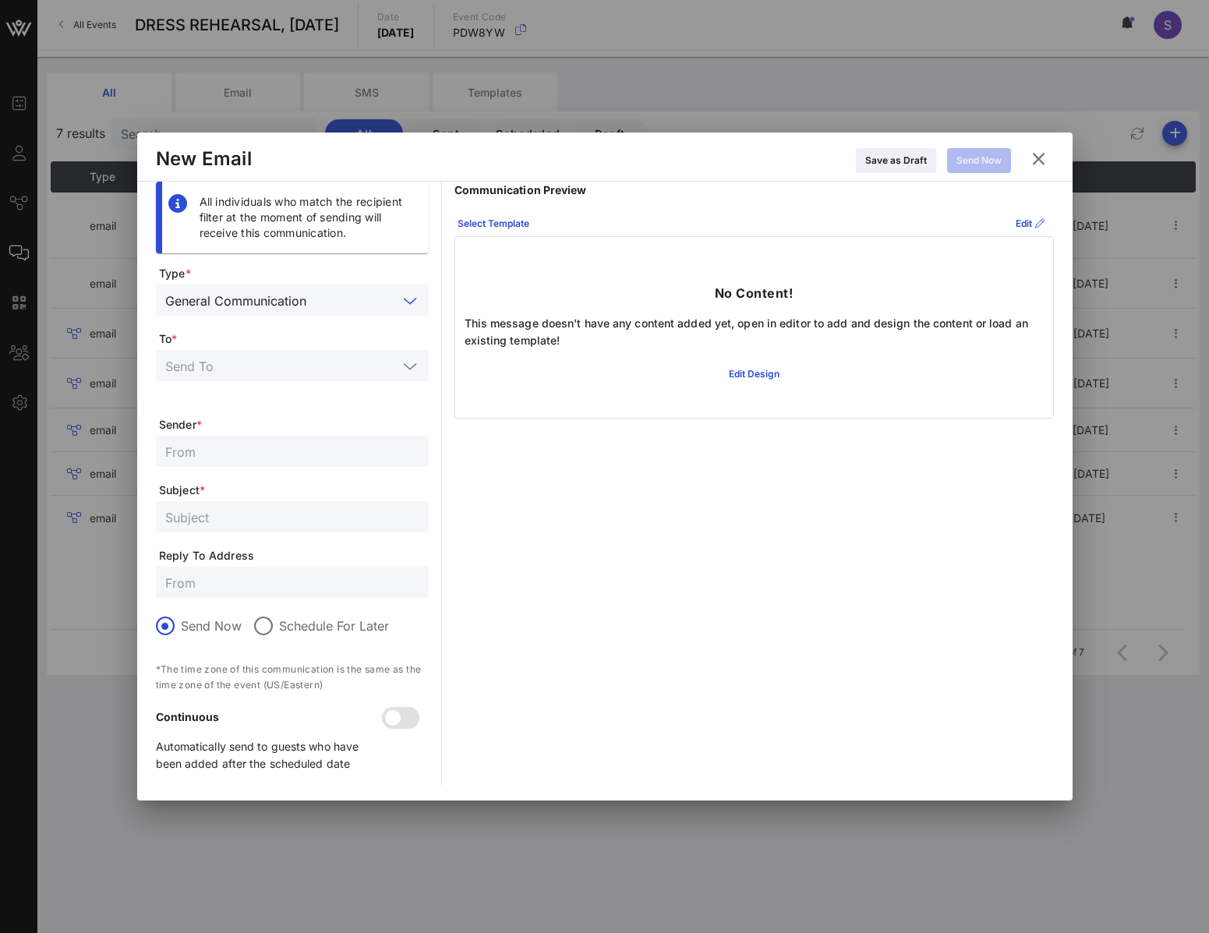
click at [249, 364] on input "text" at bounding box center [281, 365] width 232 height 20
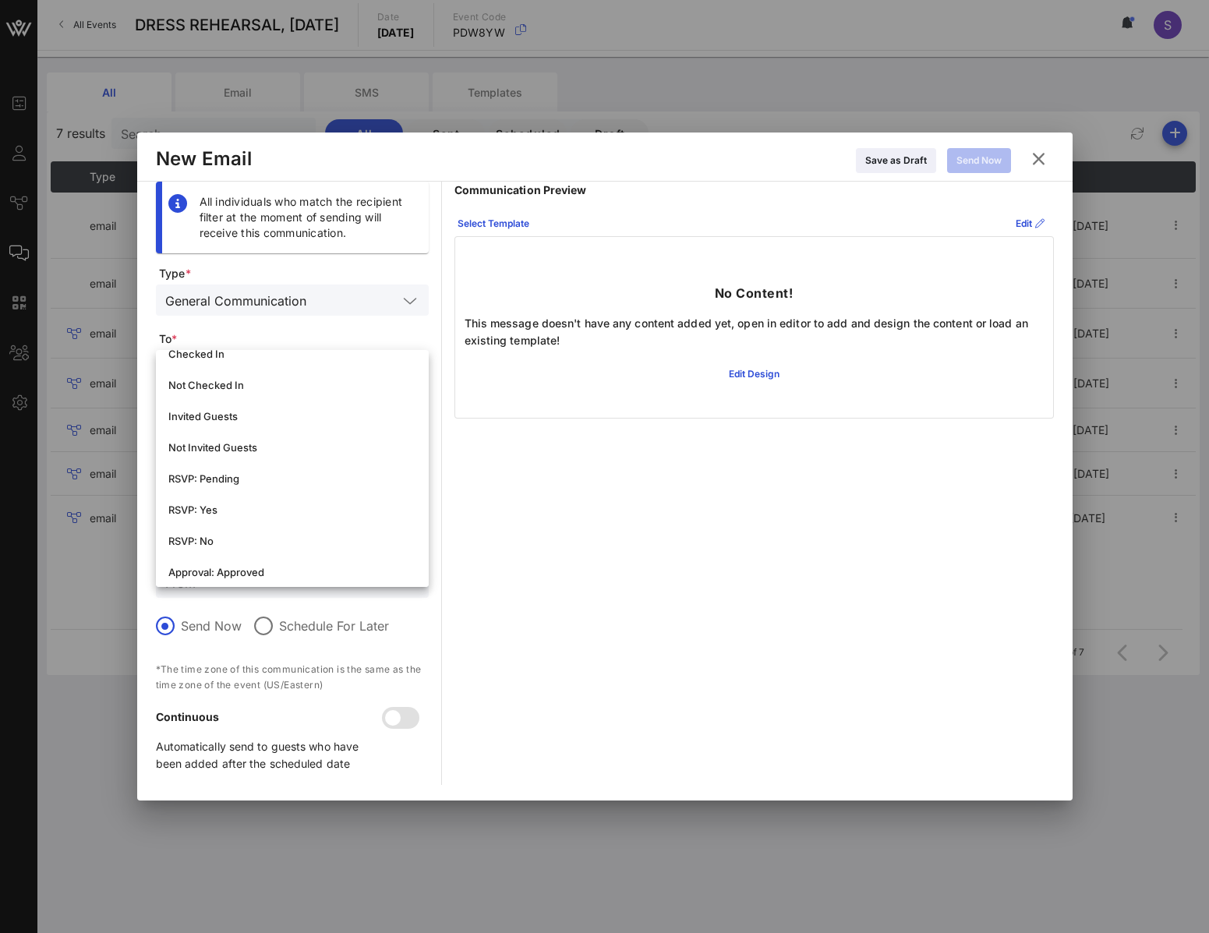
scroll to position [234, 0]
click at [263, 478] on div "RSVP: Yes" at bounding box center [292, 481] width 248 height 12
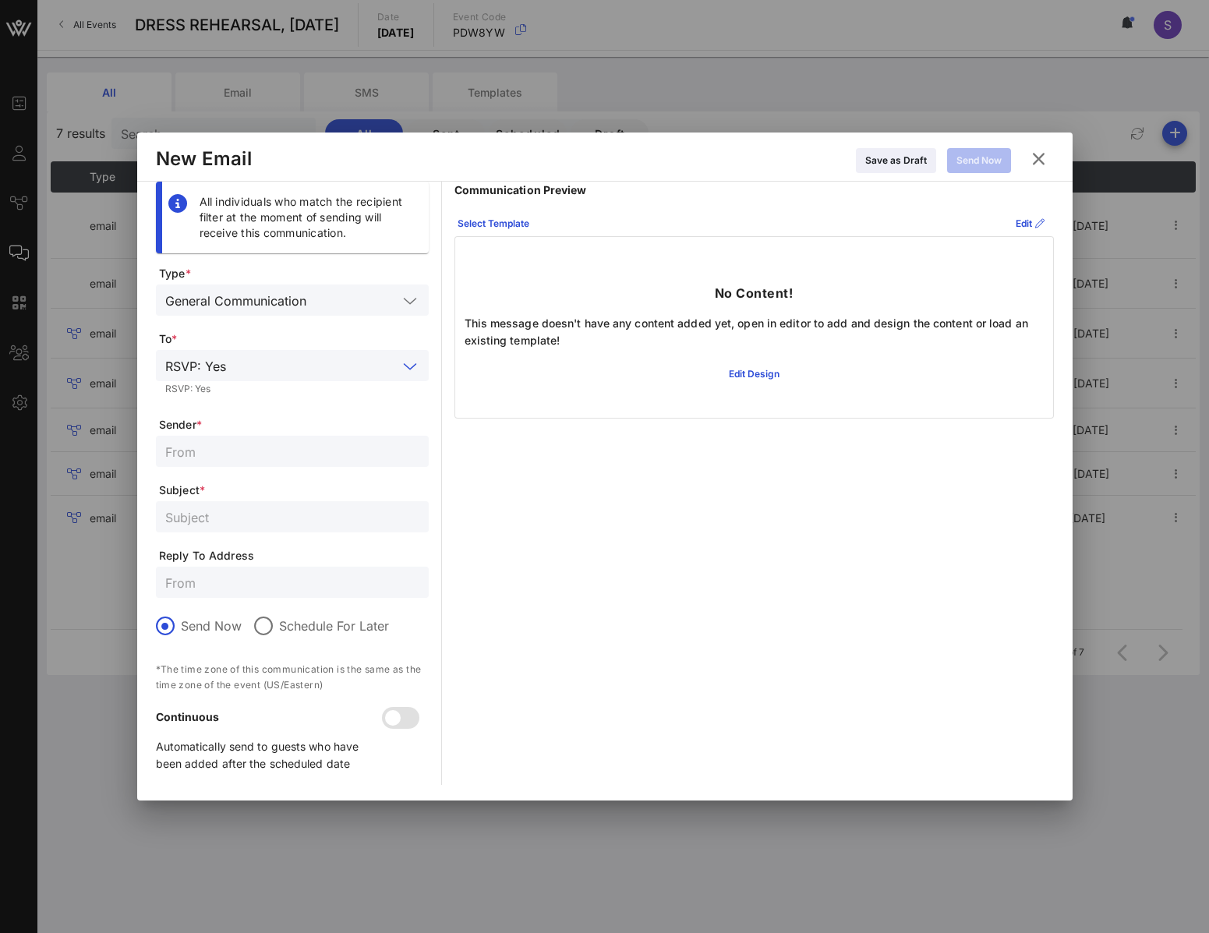
click at [259, 450] on input "text" at bounding box center [292, 451] width 254 height 20
click at [510, 224] on div "Select Template" at bounding box center [493, 224] width 72 height 16
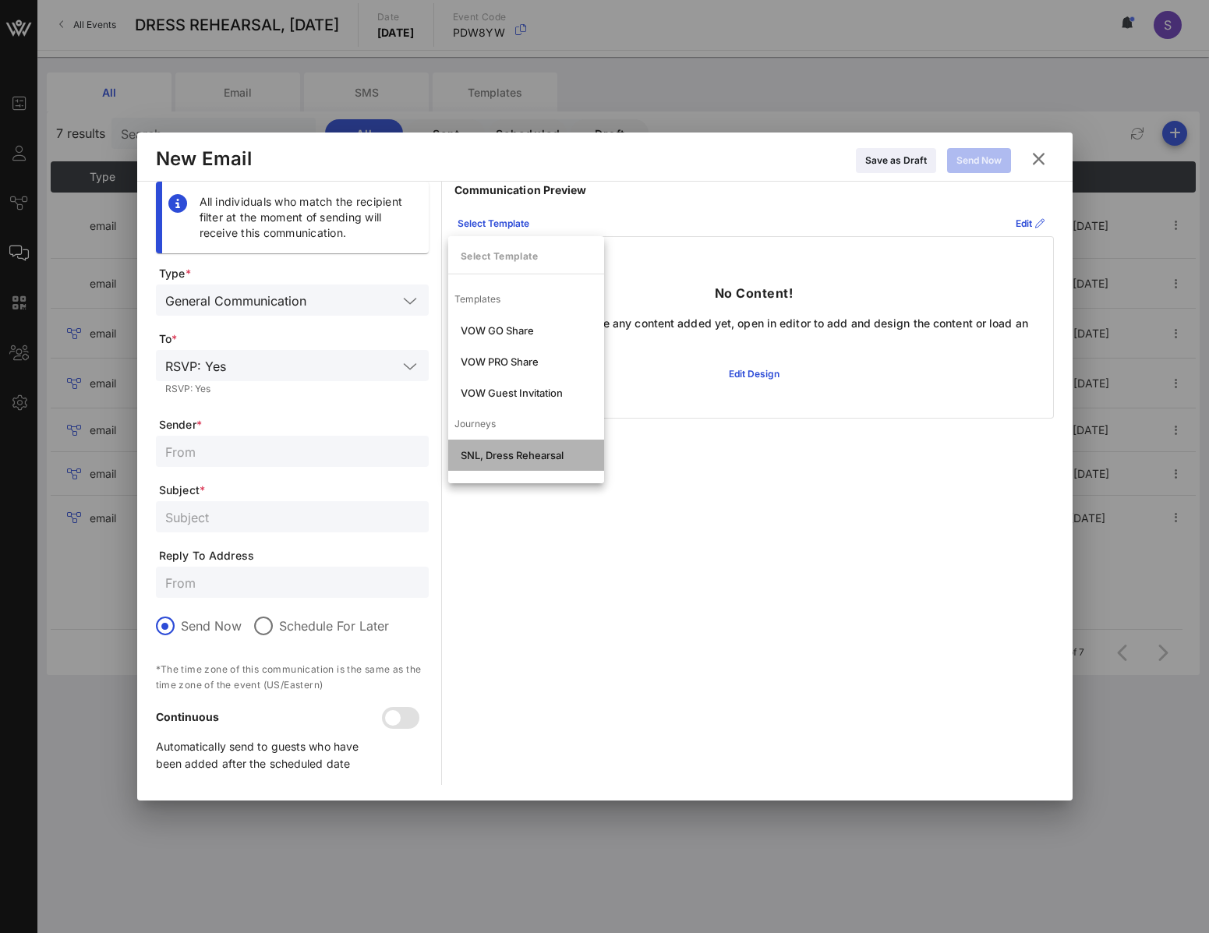
click at [514, 461] on div "SNL, Dress Rehearsal" at bounding box center [526, 455] width 131 height 12
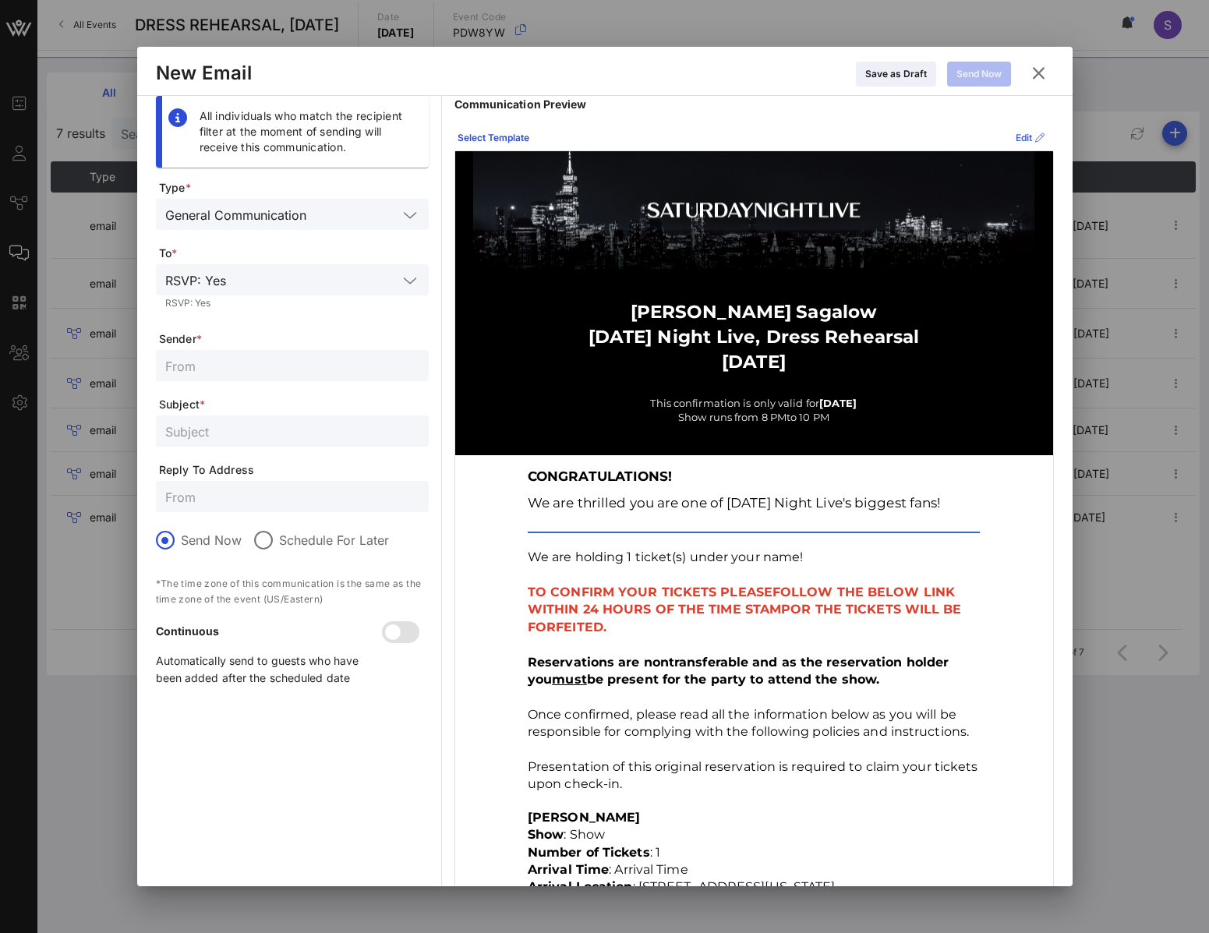
click at [1006, 129] on button "Edit" at bounding box center [1030, 137] width 48 height 25
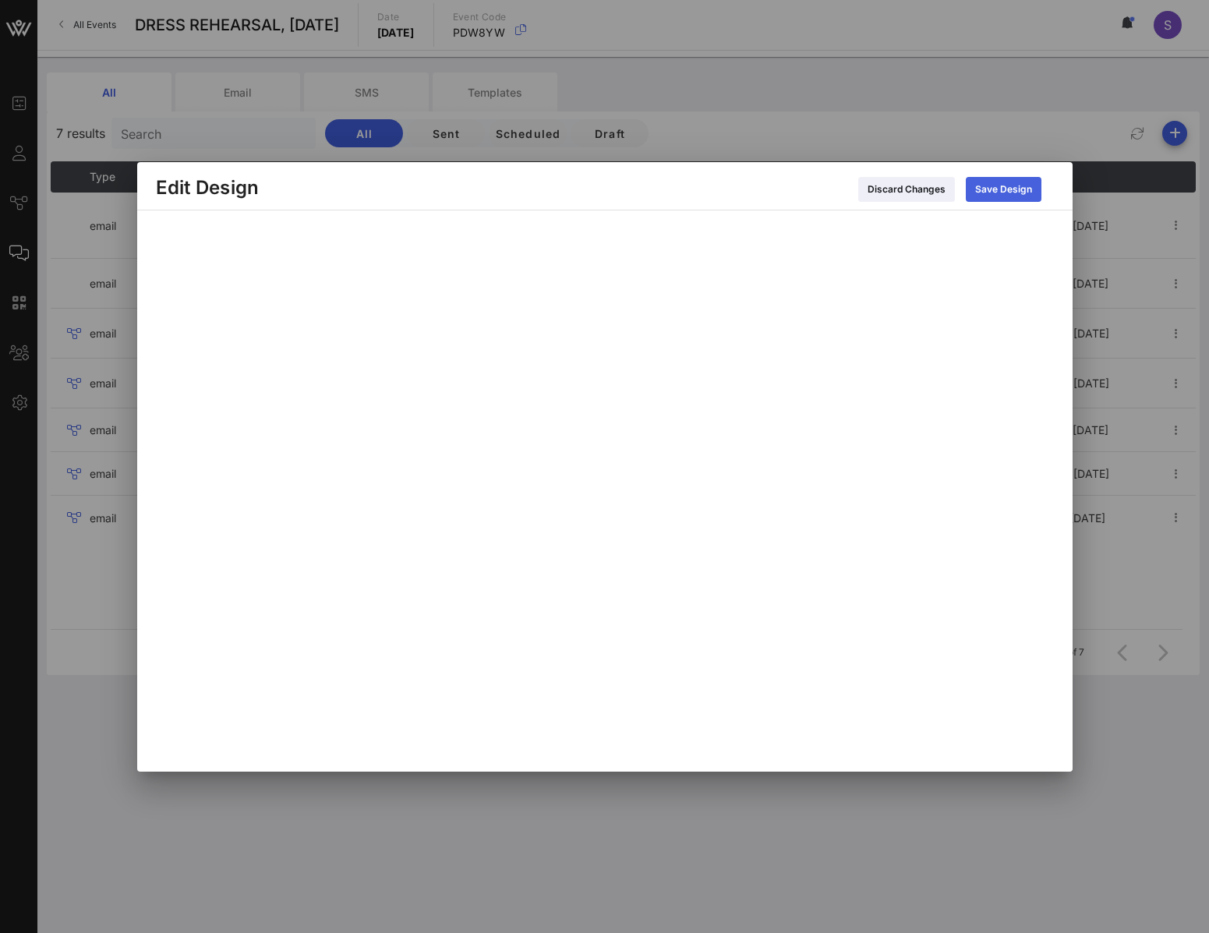
click at [975, 192] on div "Save Design" at bounding box center [1003, 190] width 57 height 16
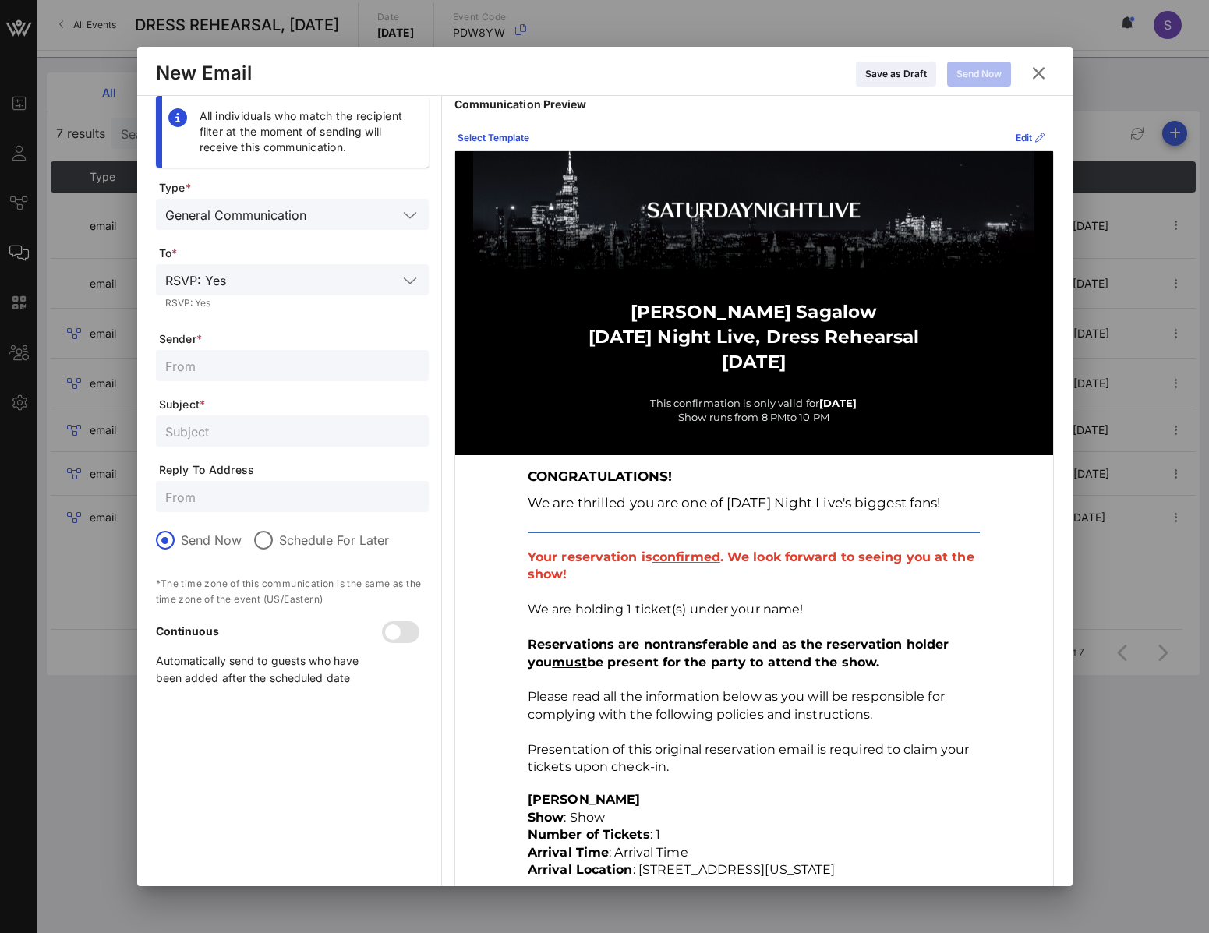
click at [306, 356] on input "text" at bounding box center [292, 365] width 254 height 20
paste input "SNL Reservations"
type input "SNL Reservations"
click at [288, 494] on input "text" at bounding box center [292, 496] width 254 height 20
type input "S"
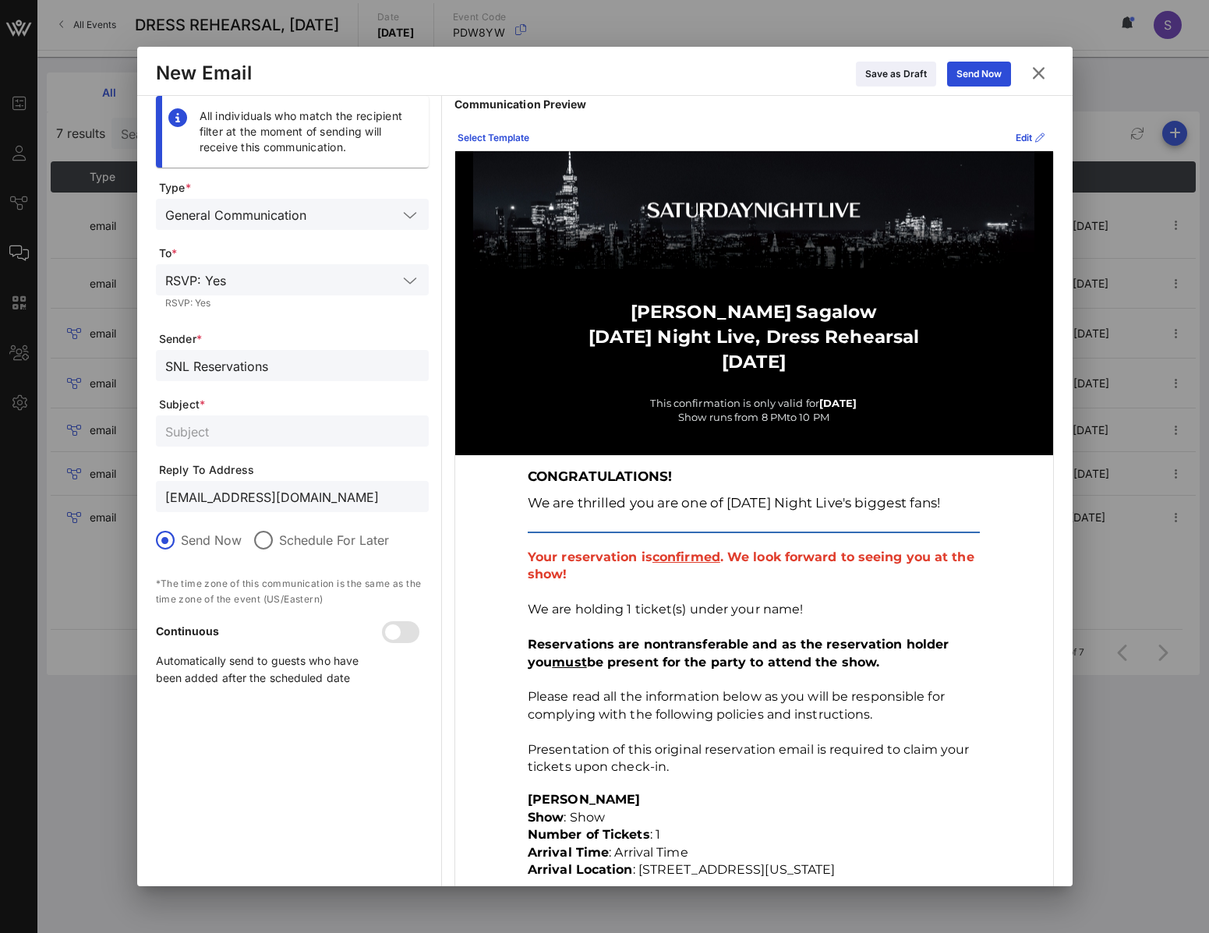
type input "SNL.Confirmation@nbcuni.com"
click at [218, 421] on input "text" at bounding box center [292, 431] width 254 height 20
paste input "CONFIRMED - SATURDAY NIGHT LIVE, Dress Rehearsal for May 17, 2025"
drag, startPoint x: 348, startPoint y: 431, endPoint x: 494, endPoint y: 437, distance: 145.8
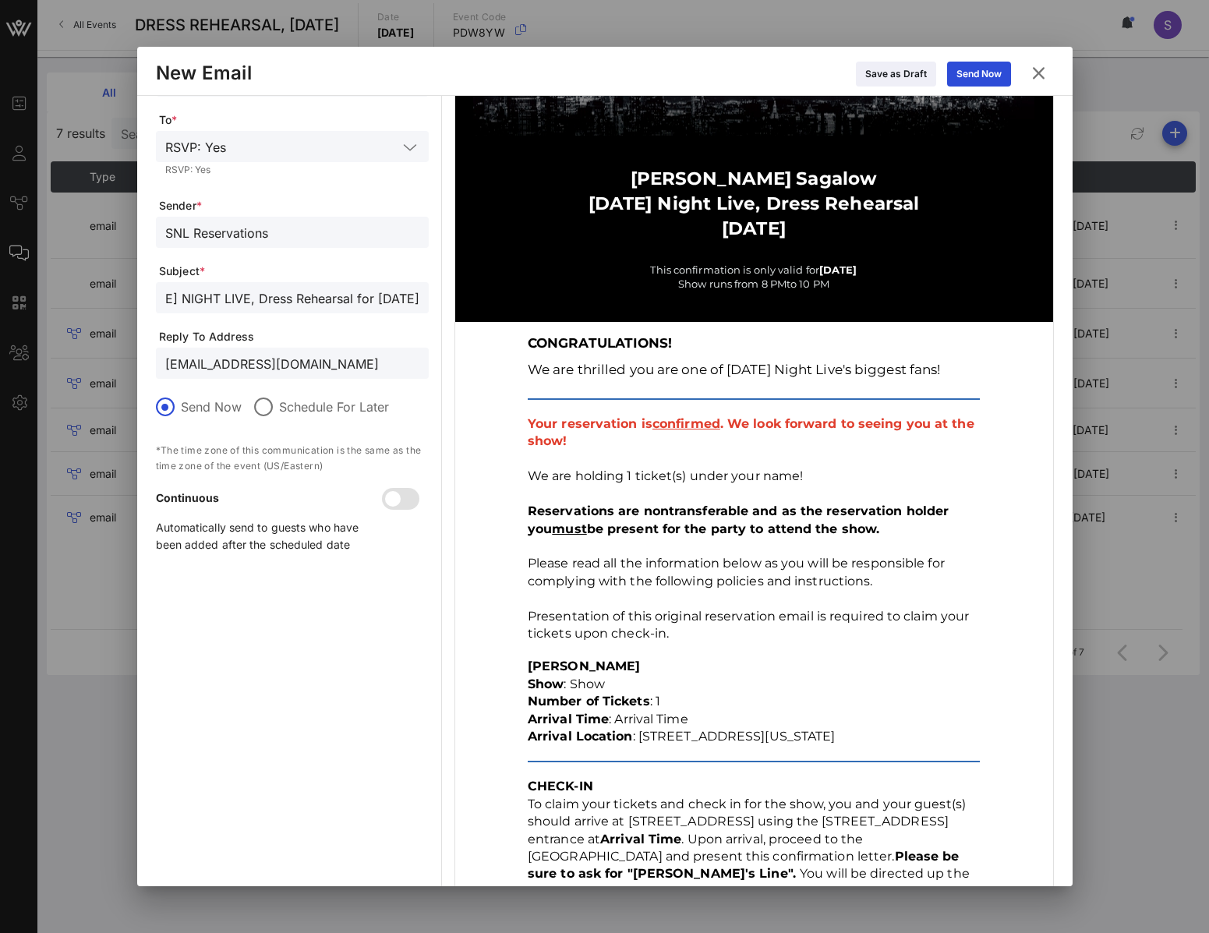
scroll to position [0, 0]
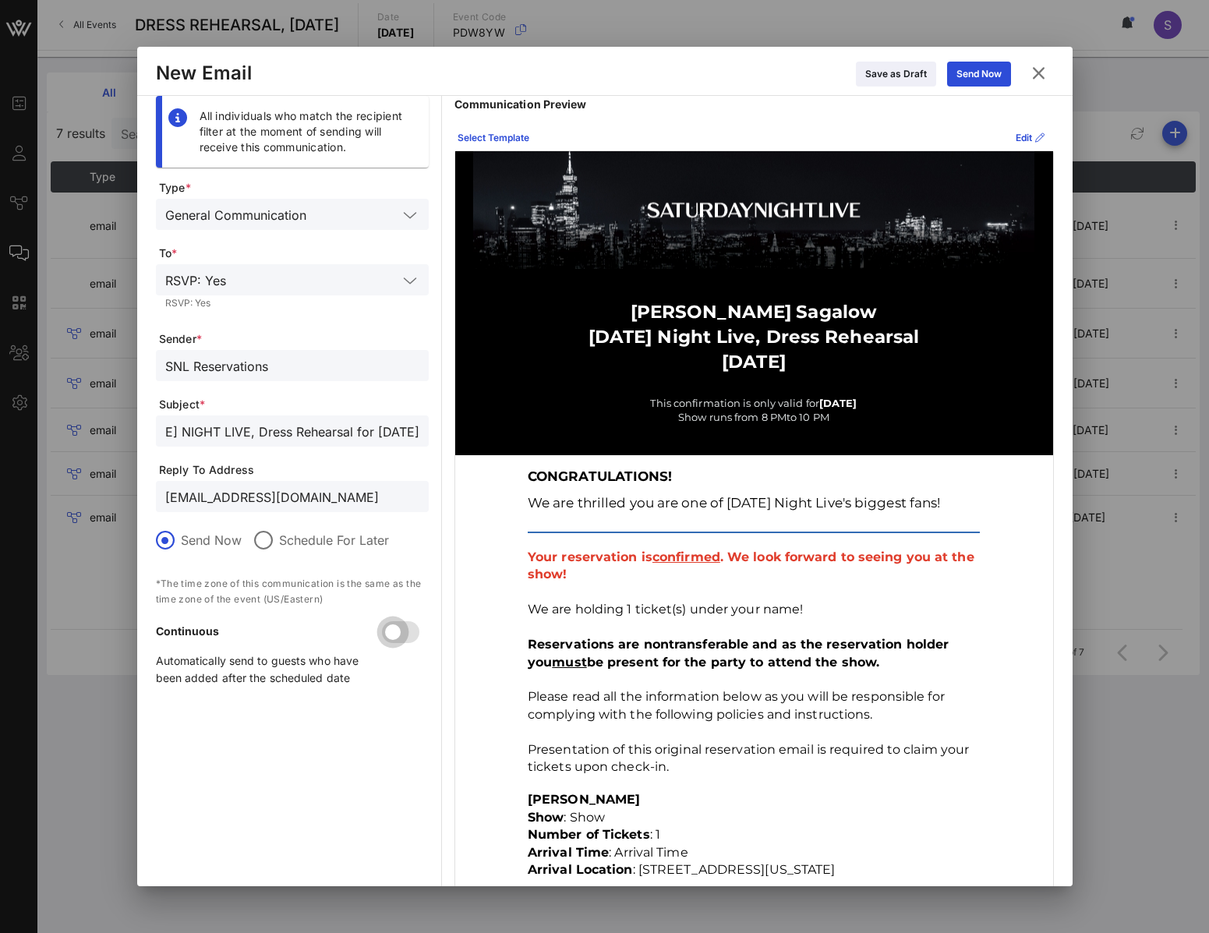
type input "CONFIRMED - SATURDAY NIGHT LIVE, Dress Rehearsal for October 4, 2025"
click at [401, 630] on div at bounding box center [392, 632] width 26 height 26
click at [976, 79] on icon at bounding box center [978, 73] width 11 height 9
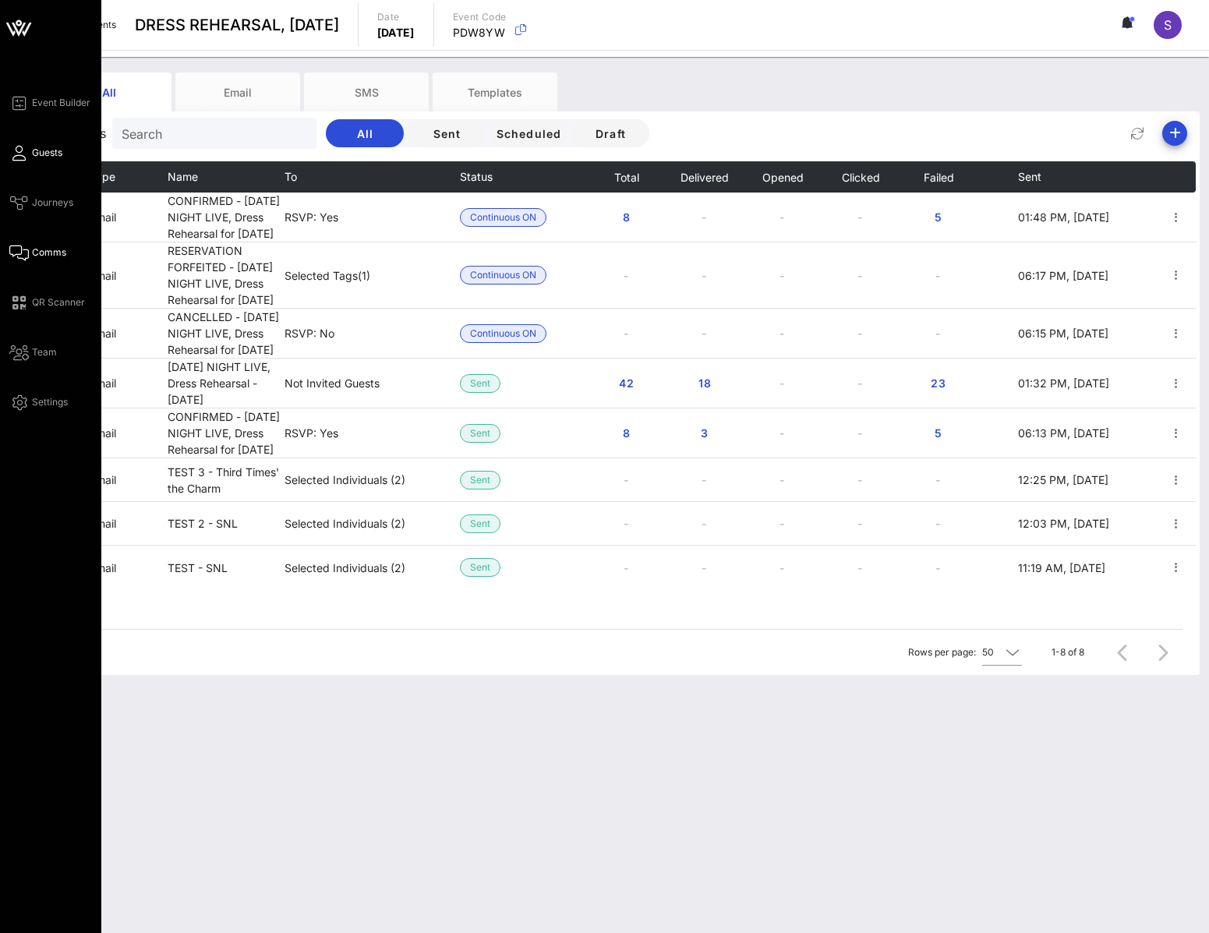
click at [32, 152] on span "Guests" at bounding box center [47, 153] width 30 height 14
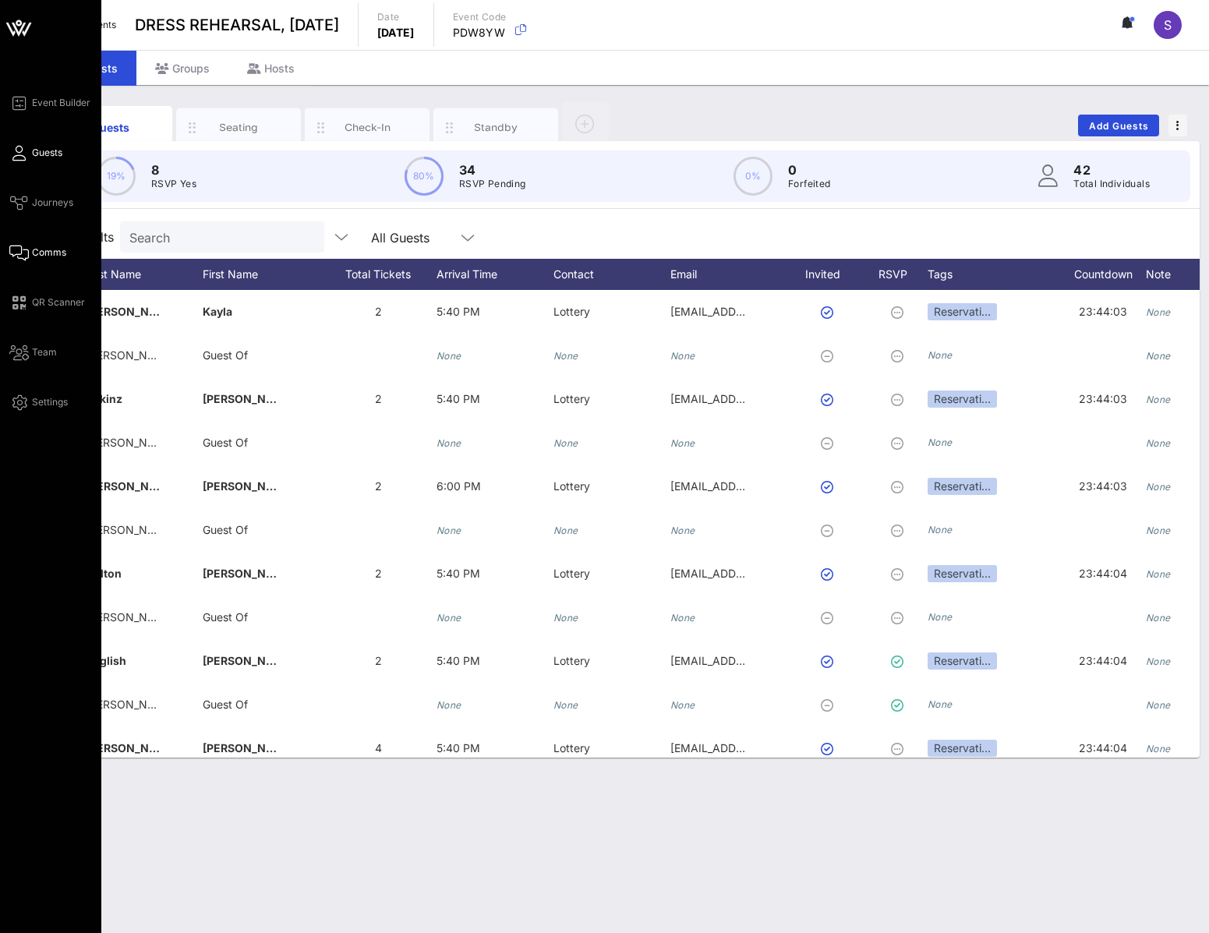
click at [20, 252] on icon at bounding box center [18, 253] width 19 height 2
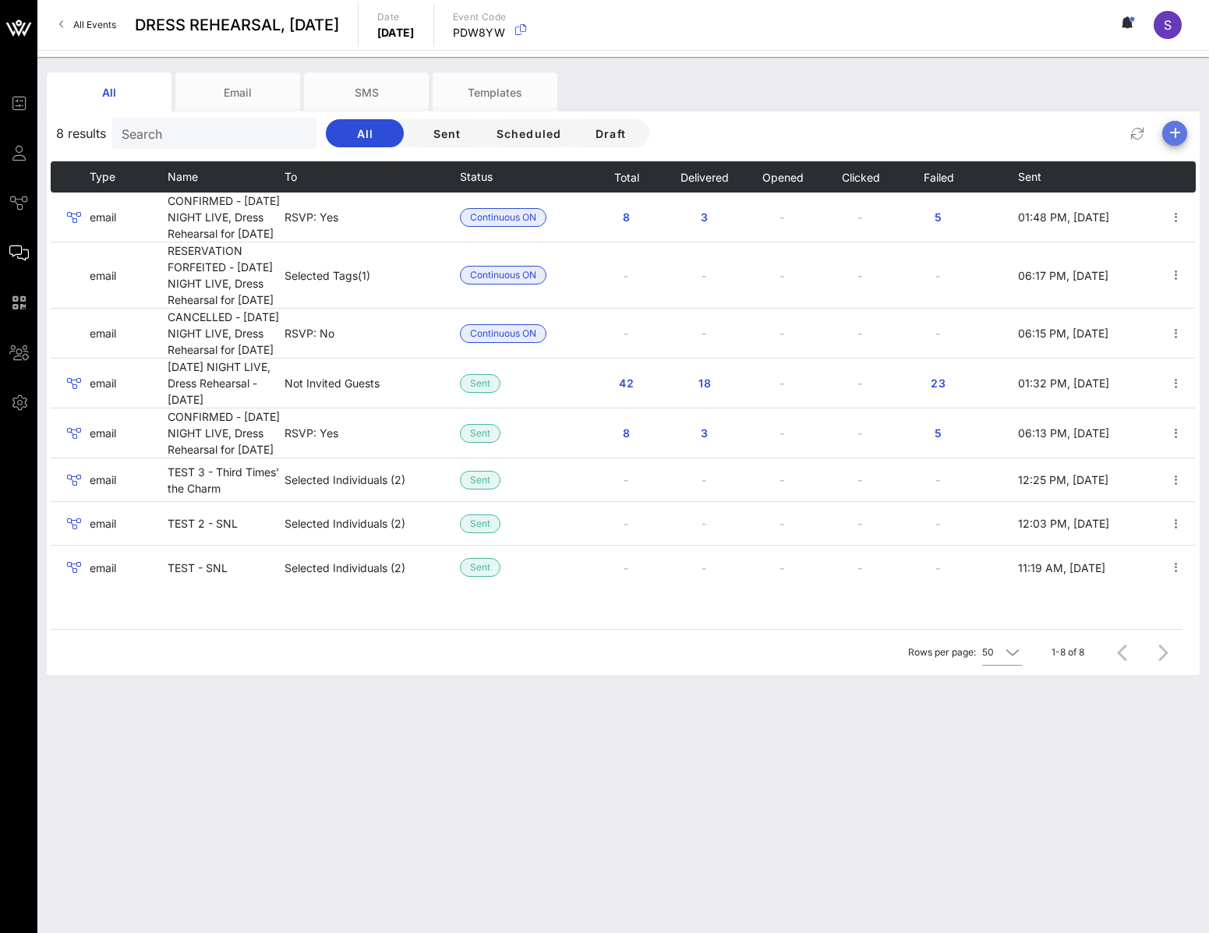
click at [1166, 137] on icon "button" at bounding box center [1174, 133] width 19 height 19
click at [1170, 157] on div "Email" at bounding box center [1168, 164] width 32 height 15
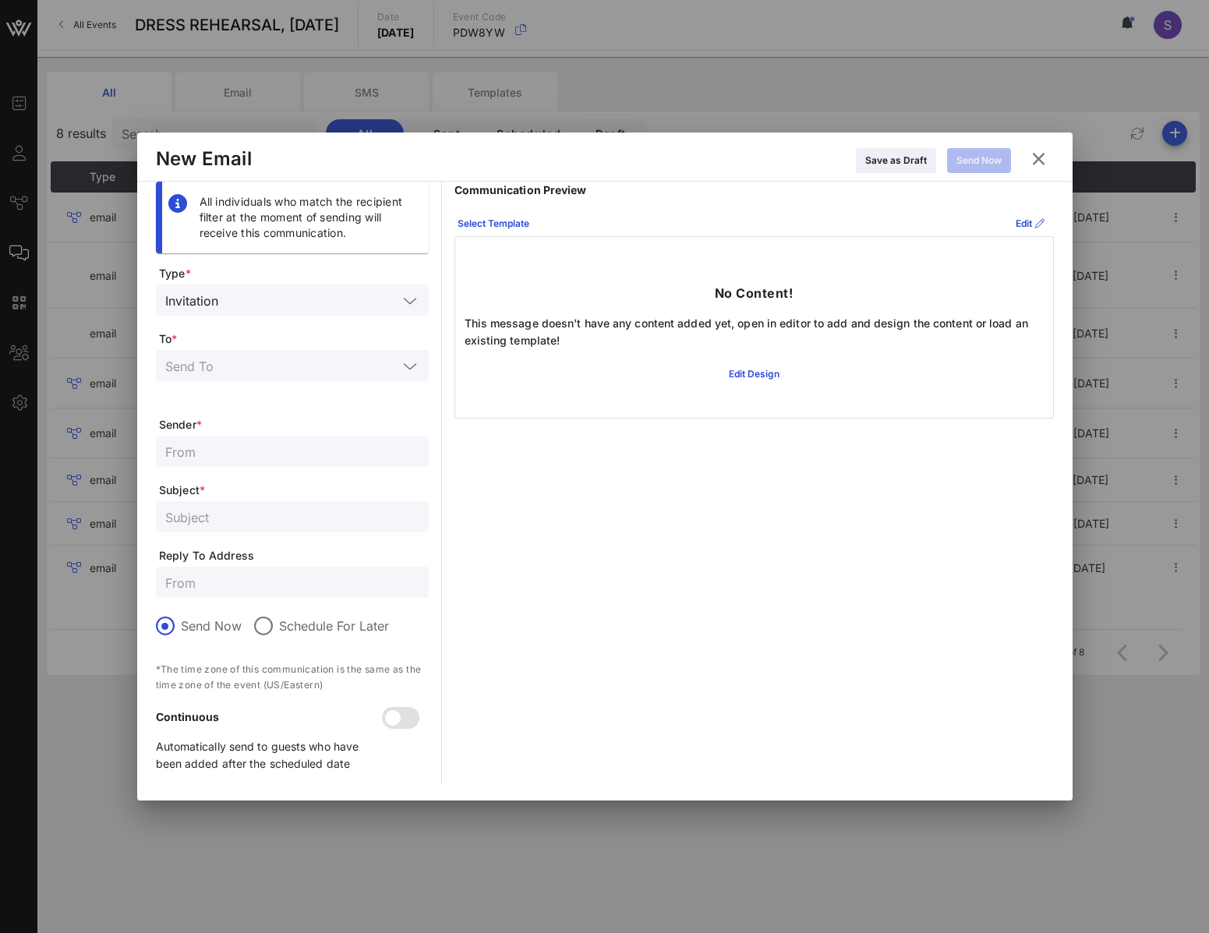
click at [348, 295] on input "text" at bounding box center [310, 300] width 173 height 20
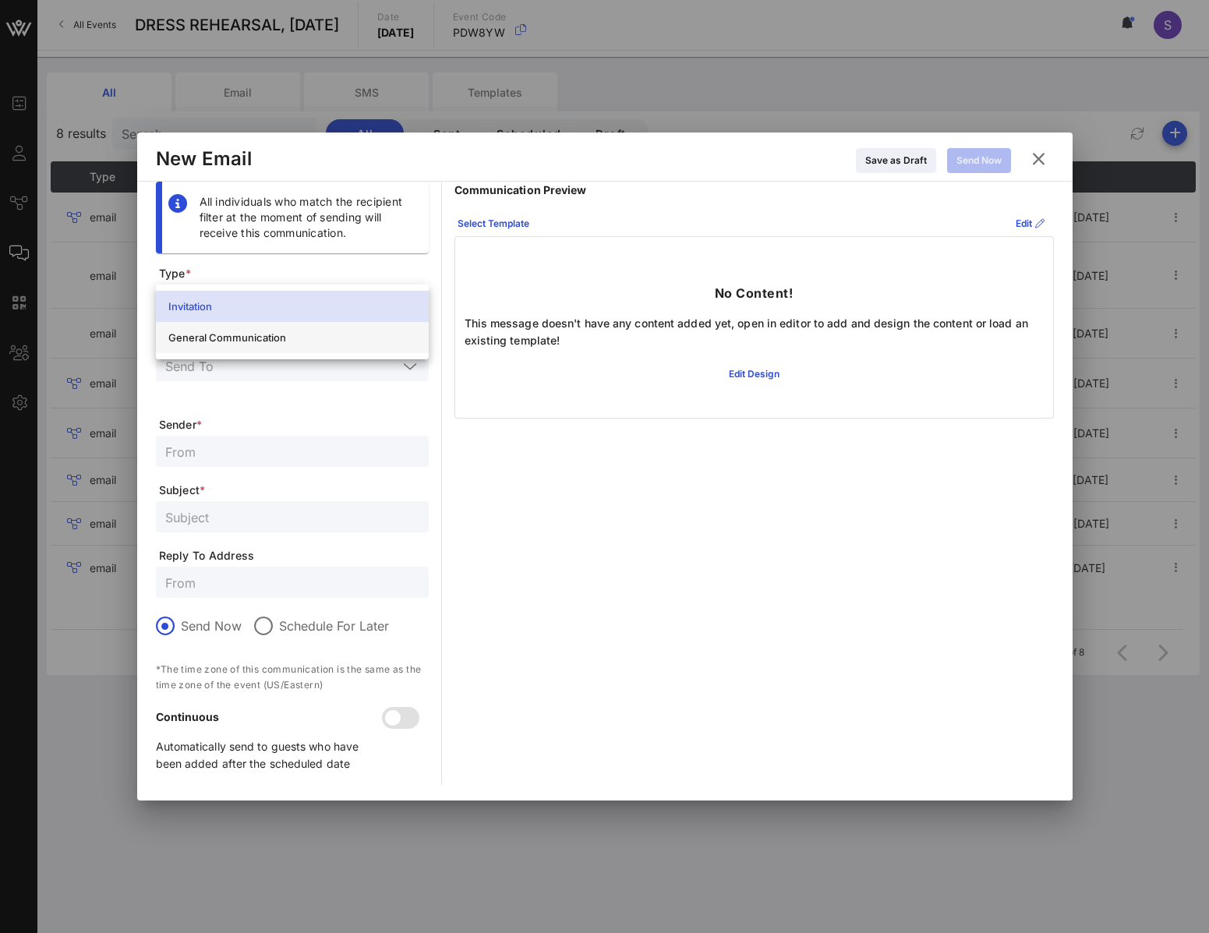
click at [323, 342] on div "General Communication" at bounding box center [292, 337] width 248 height 12
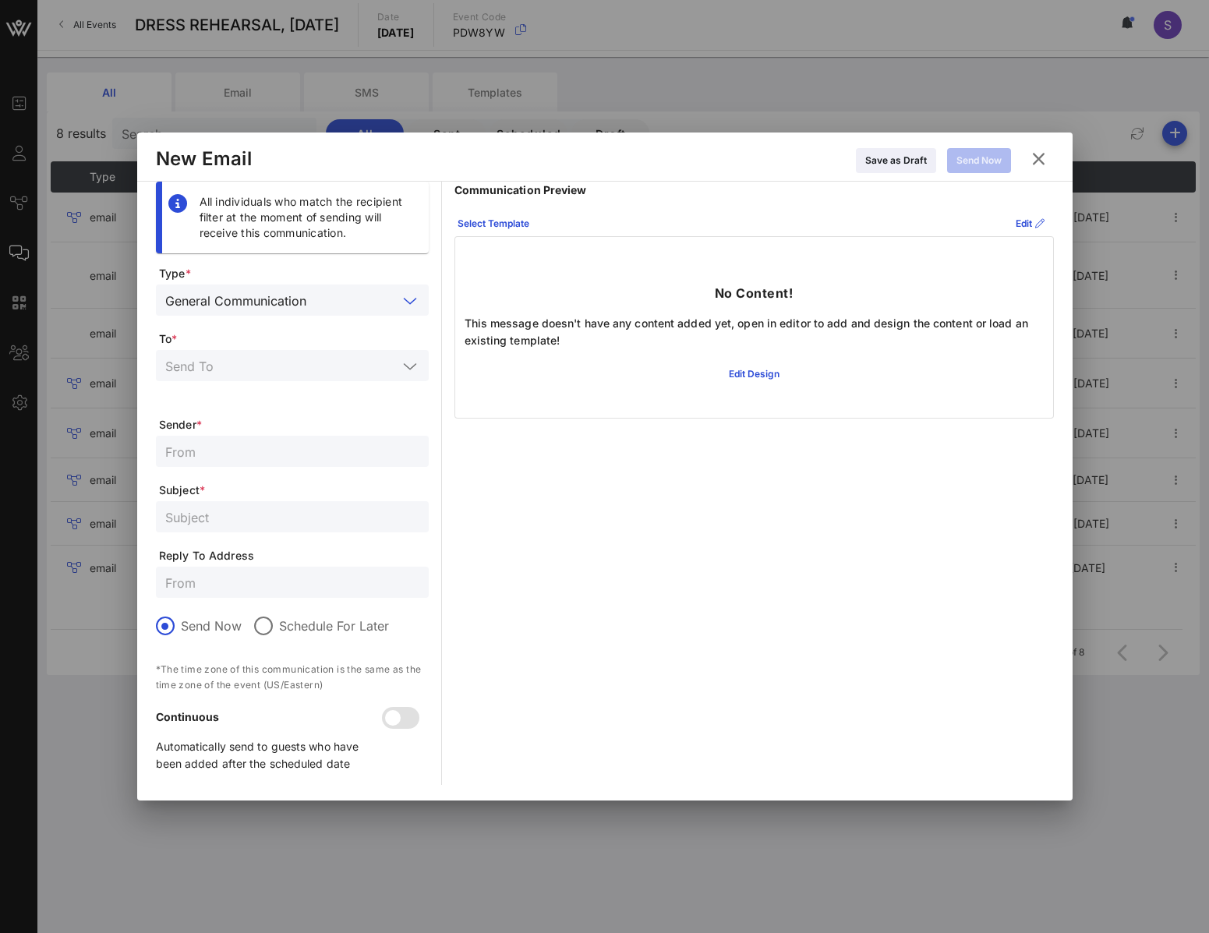
click at [330, 358] on input "text" at bounding box center [281, 365] width 232 height 20
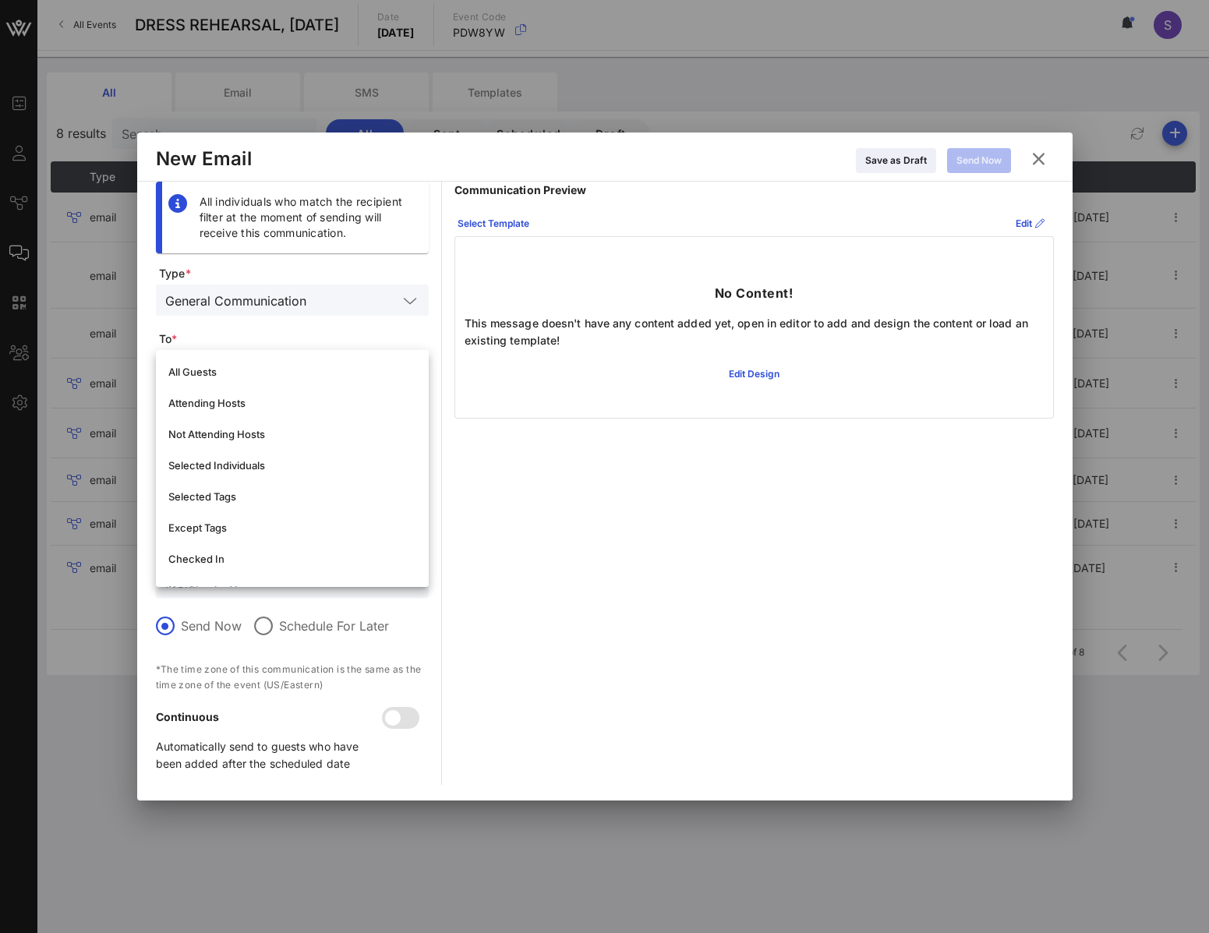
click at [704, 208] on div "Communication Preview Select Template Edit No Content! This message doesn't hav…" at bounding box center [753, 300] width 599 height 237
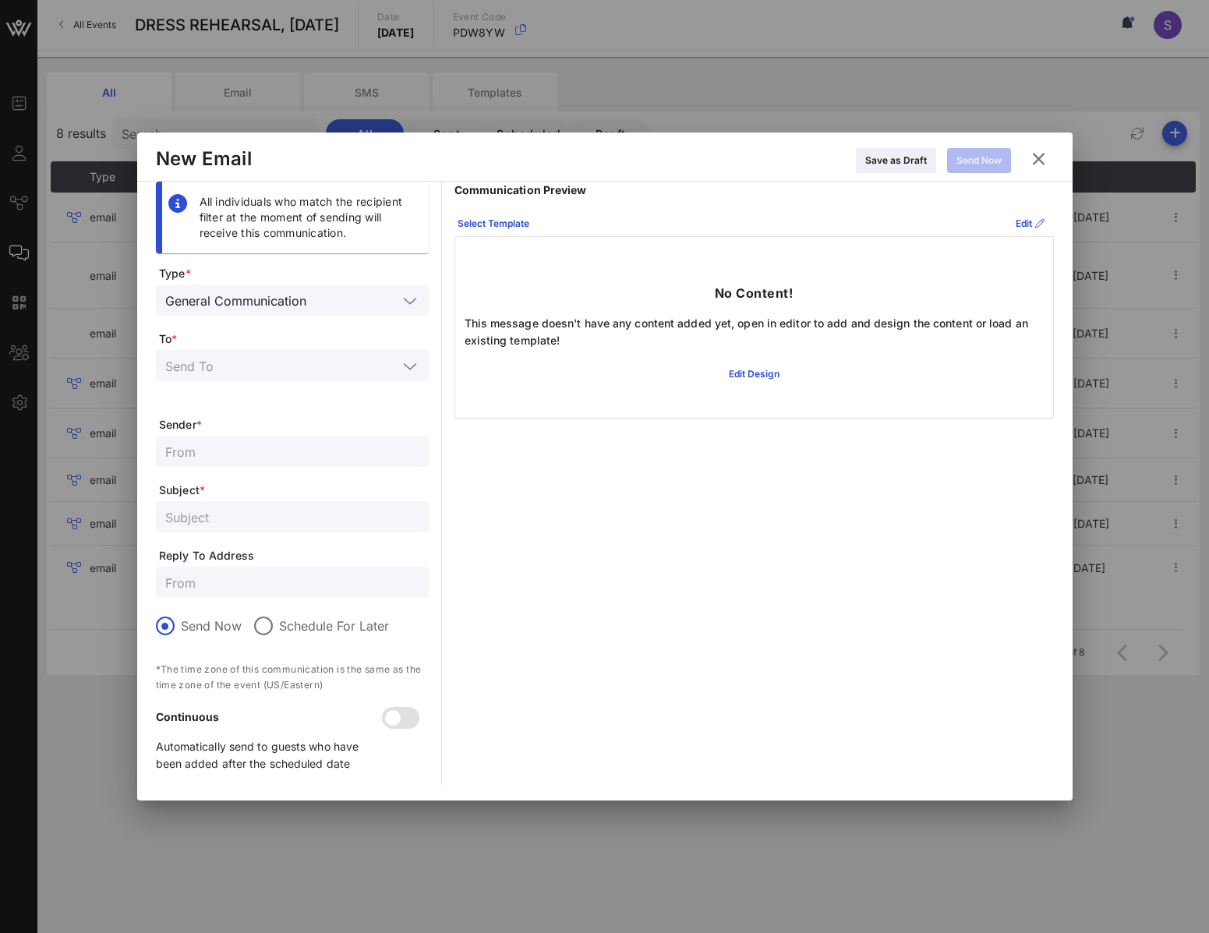
click at [1037, 154] on icon at bounding box center [1038, 159] width 21 height 19
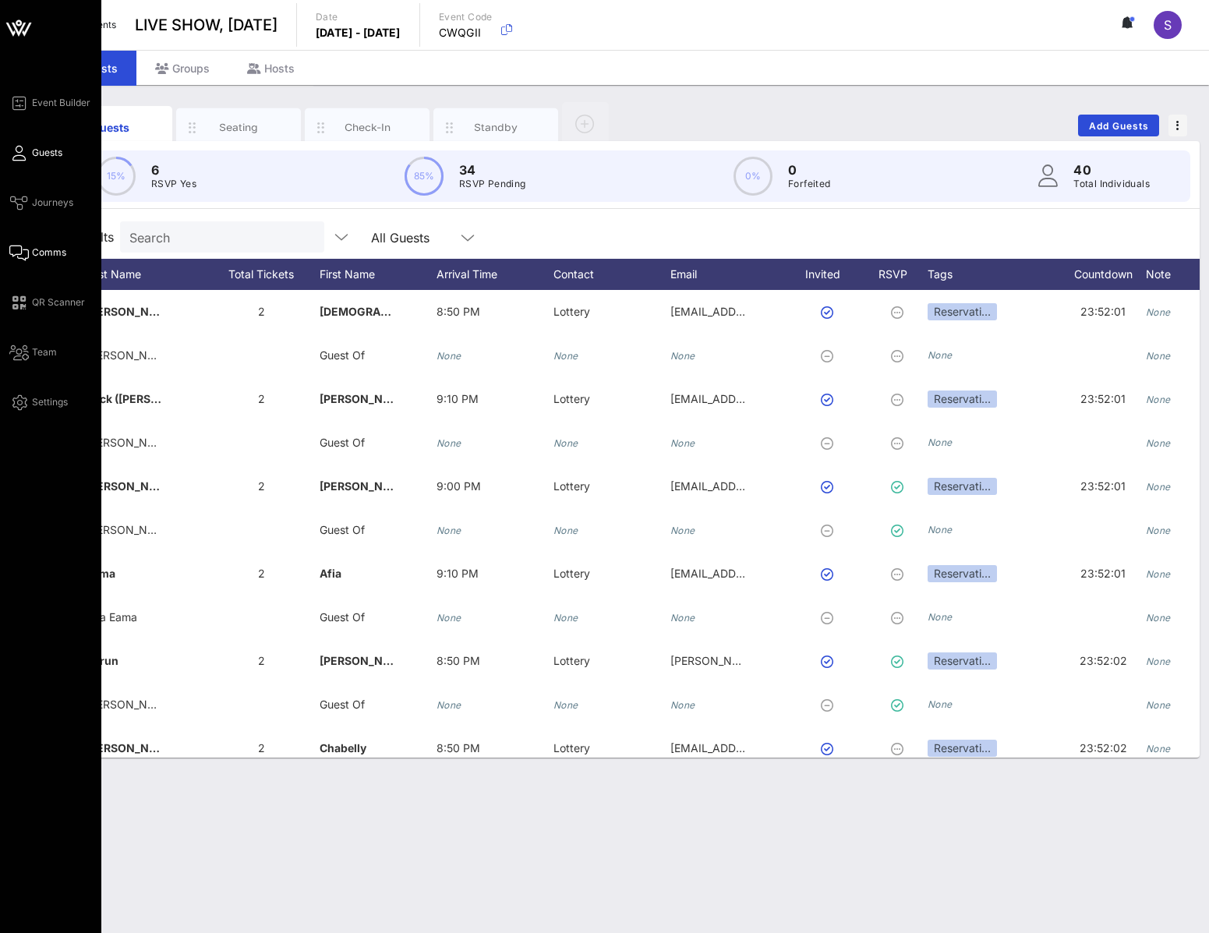
click at [58, 253] on span "Comms" at bounding box center [49, 252] width 34 height 14
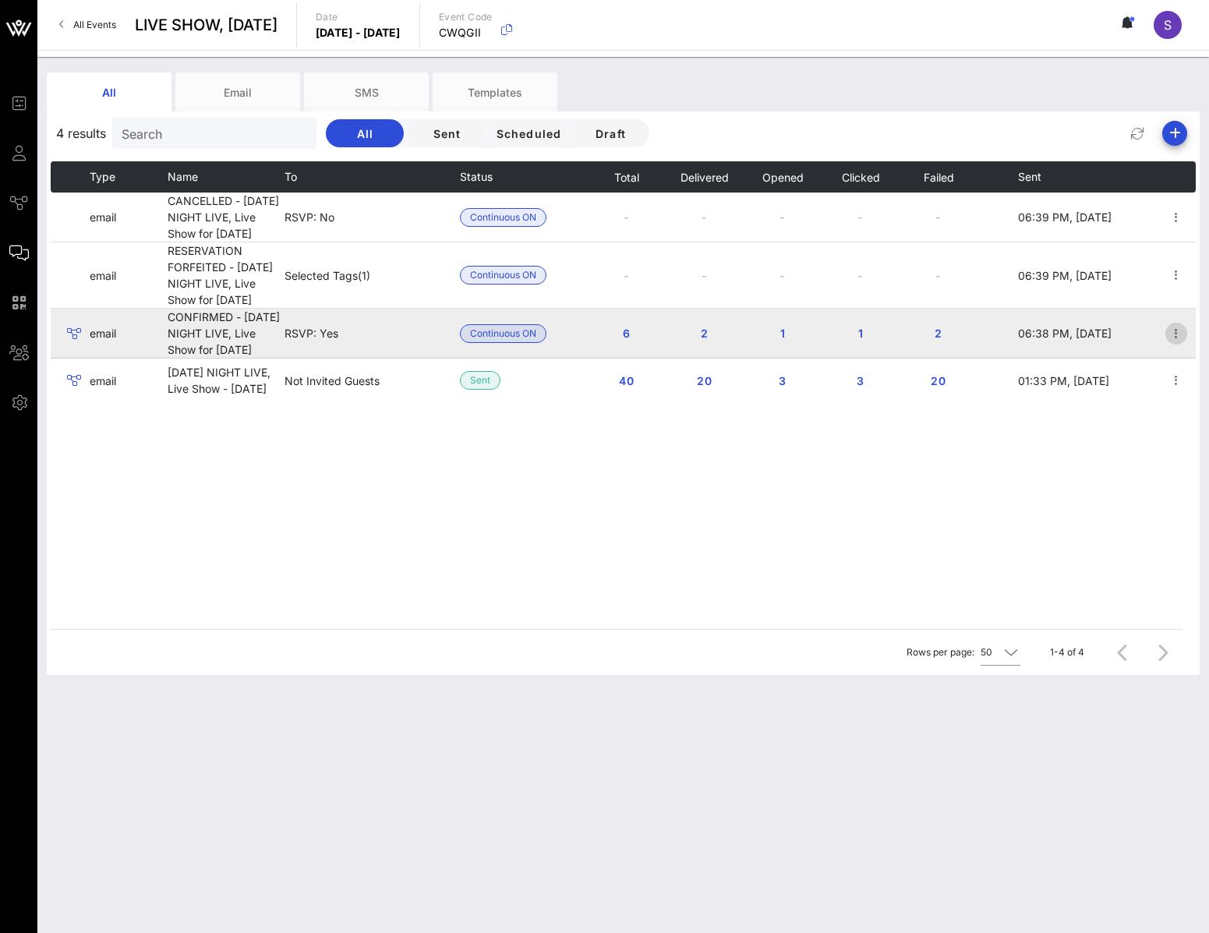
click at [1177, 343] on icon "button" at bounding box center [1175, 333] width 19 height 19
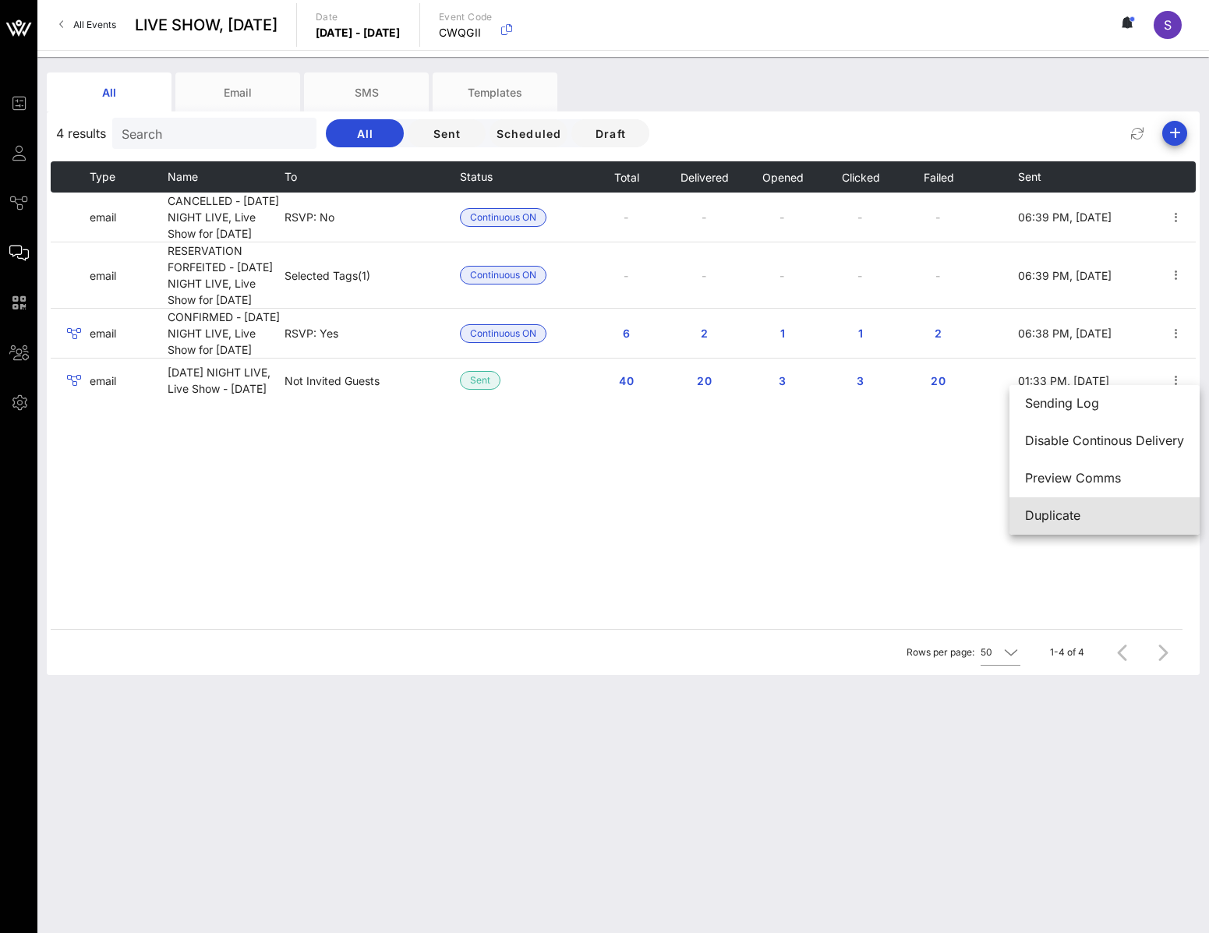
click at [1142, 516] on div "Duplicate" at bounding box center [1104, 515] width 159 height 15
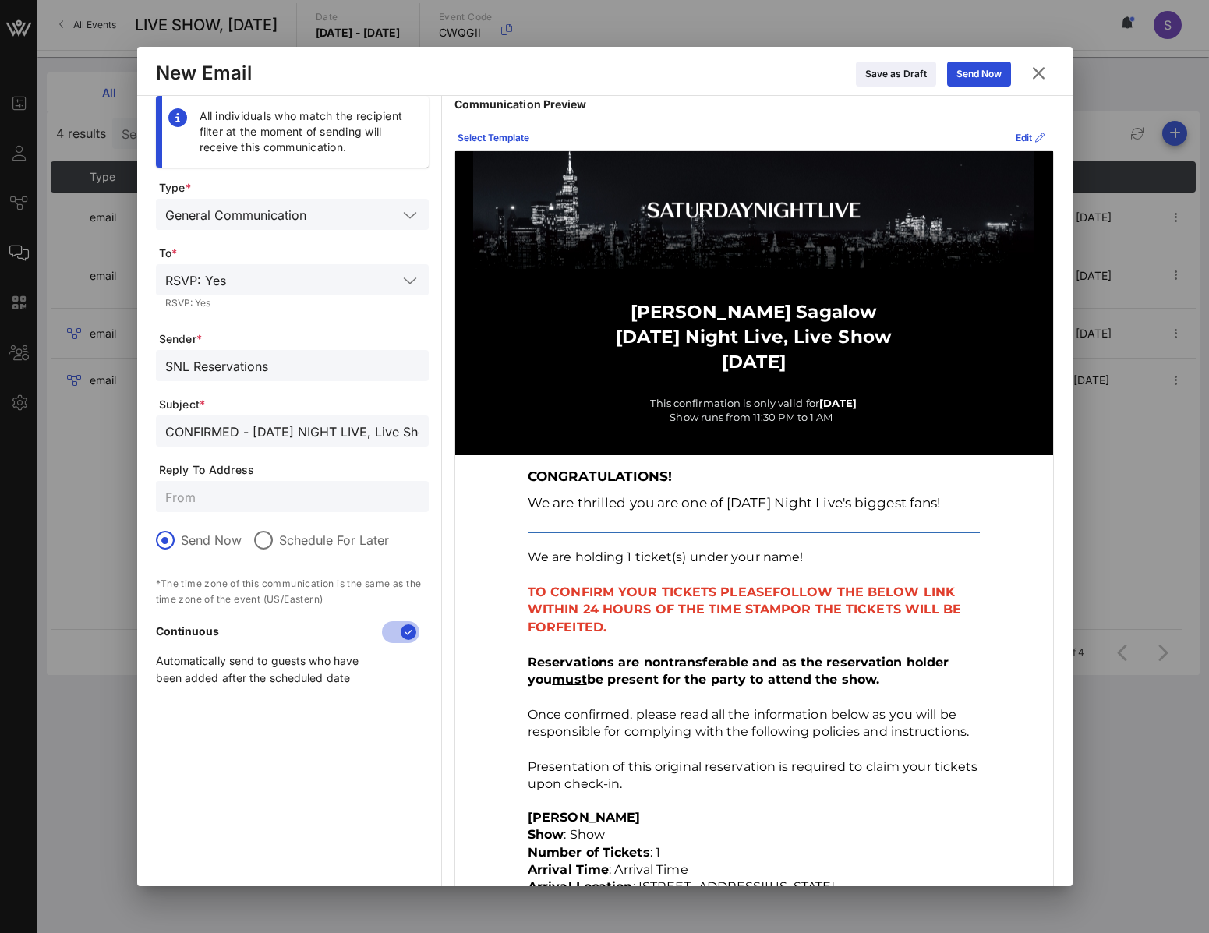
drag, startPoint x: 263, startPoint y: 450, endPoint x: 257, endPoint y: 436, distance: 15.0
click at [263, 450] on form "Type * General Communication To * RSVP: Yes RSVP: Yes Sender * SNL Reservations…" at bounding box center [292, 439] width 273 height 519
click at [258, 433] on input "CONFIRMED - [DATE] NIGHT LIVE, Live Show for [DATE]" at bounding box center [292, 431] width 254 height 20
click at [289, 380] on div "SNL Reservations" at bounding box center [292, 365] width 254 height 31
click at [1046, 66] on icon at bounding box center [1038, 73] width 21 height 19
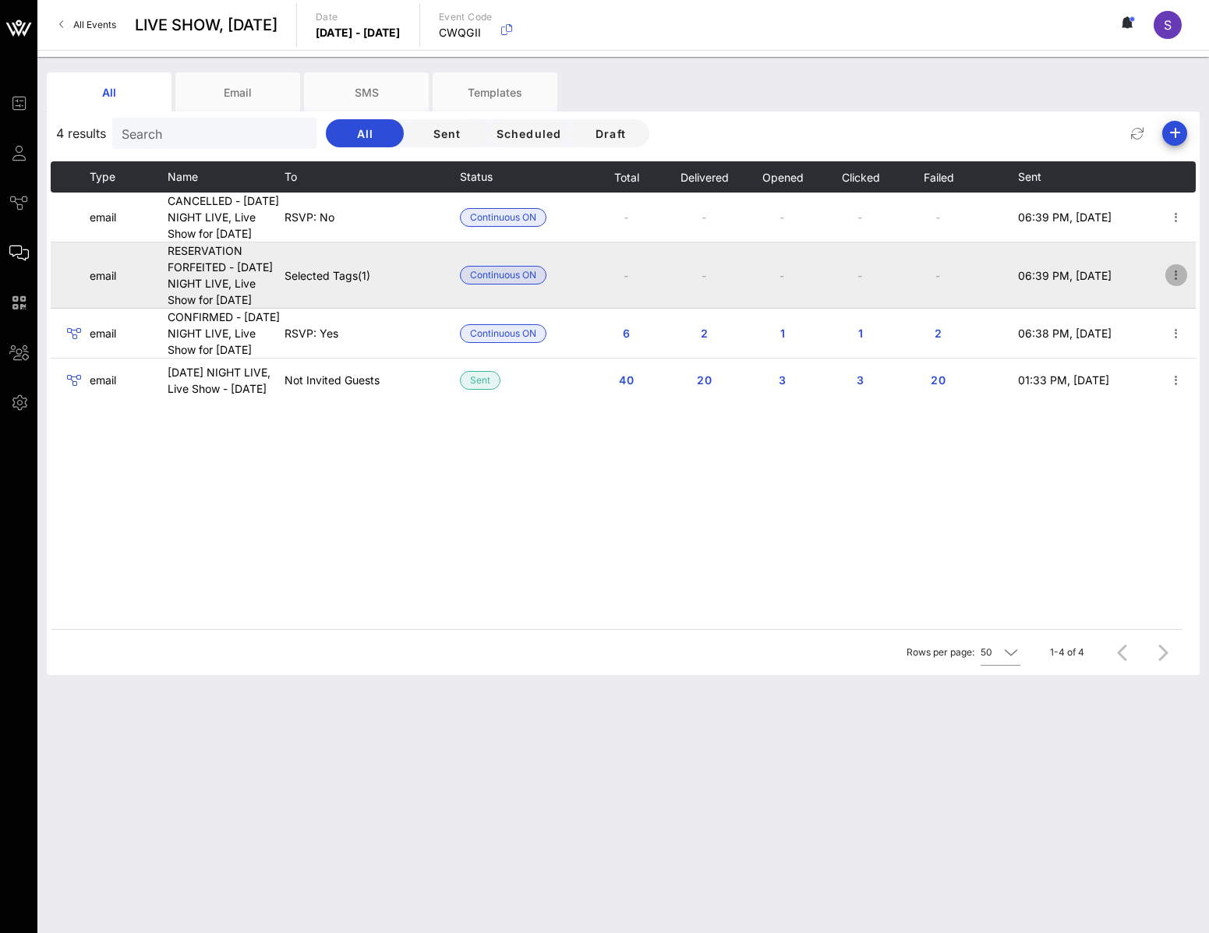
click at [1174, 284] on icon "button" at bounding box center [1175, 275] width 19 height 19
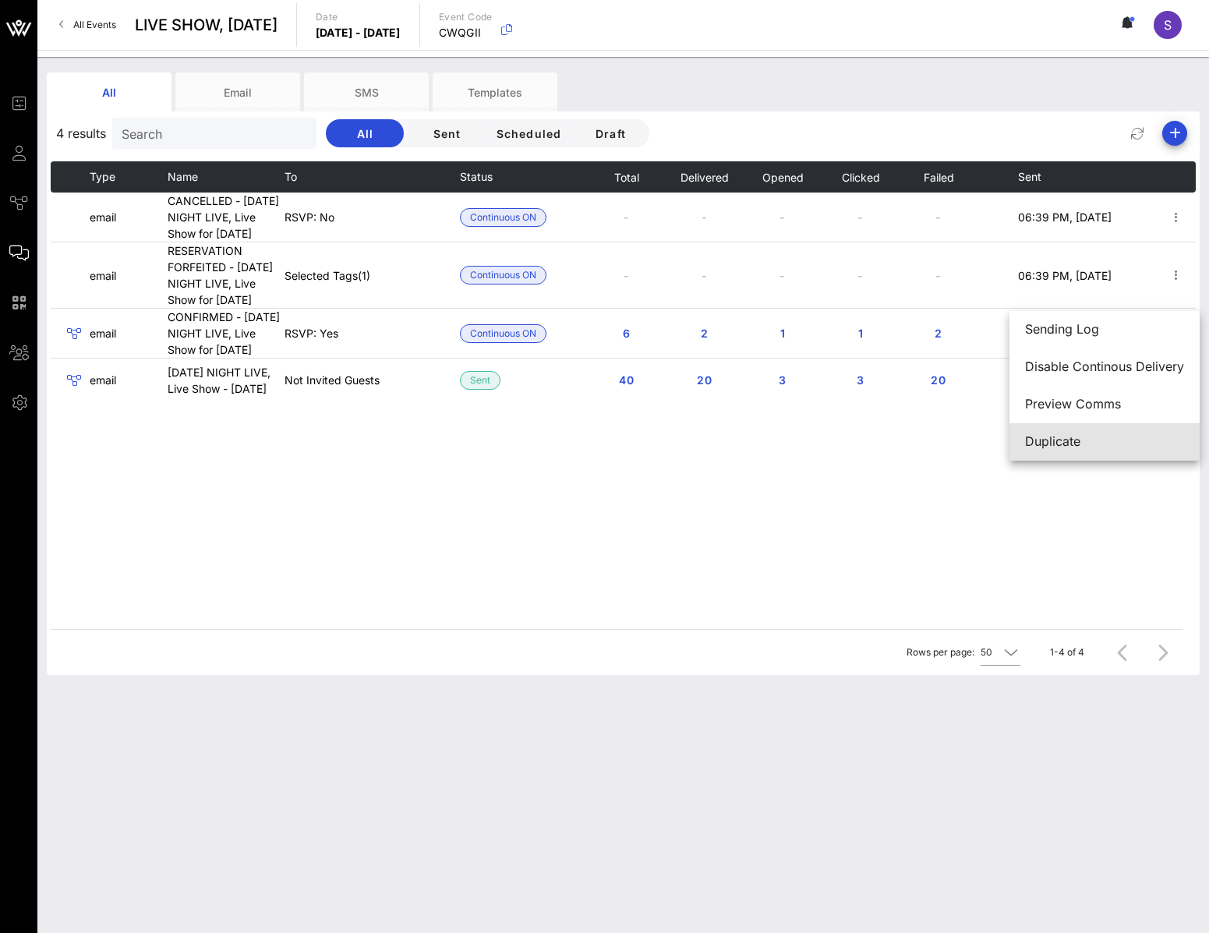
click at [1131, 446] on div "Duplicate" at bounding box center [1104, 441] width 159 height 15
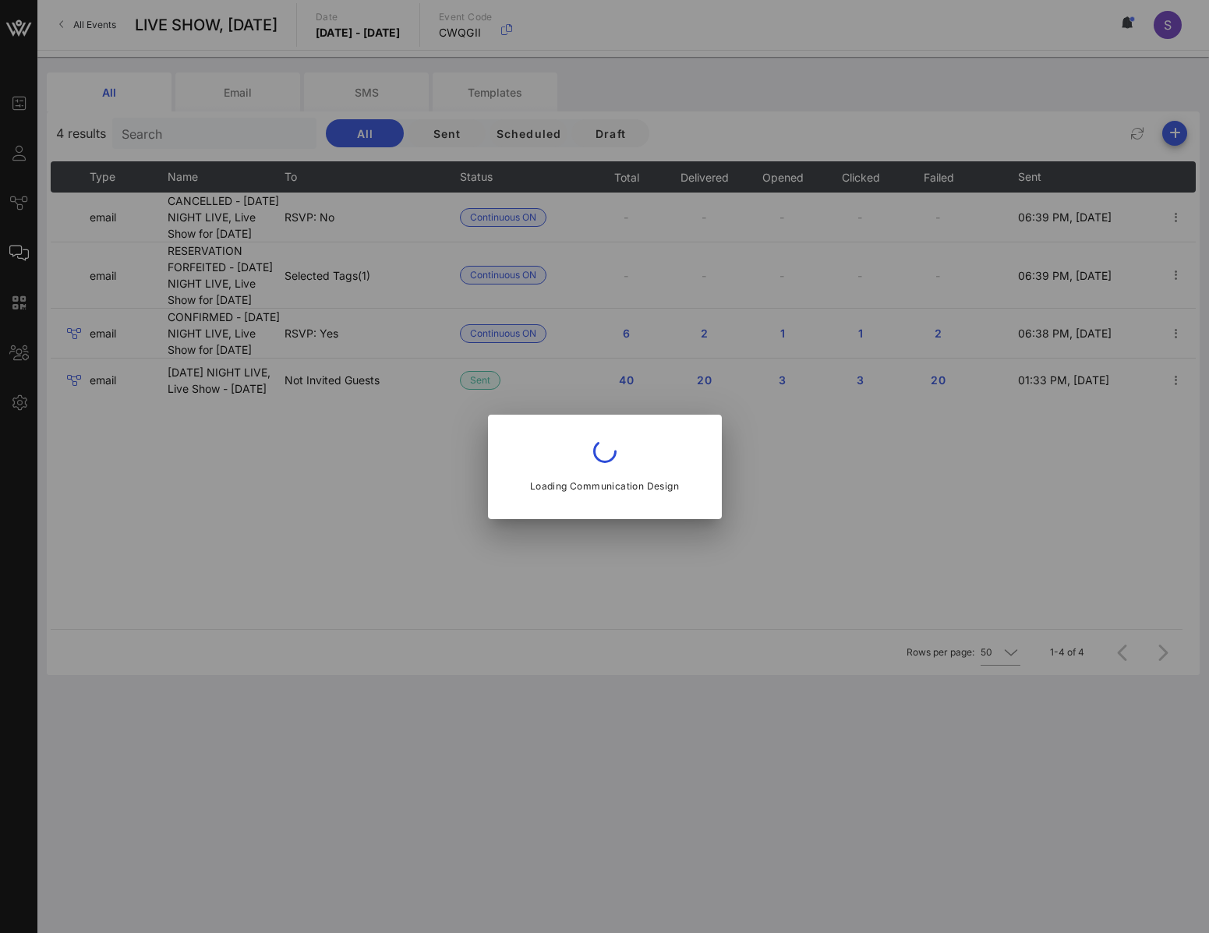
type input "RESERVATION FORFEITED - [DATE] NIGHT LIVE, Live Show for [DATE]"
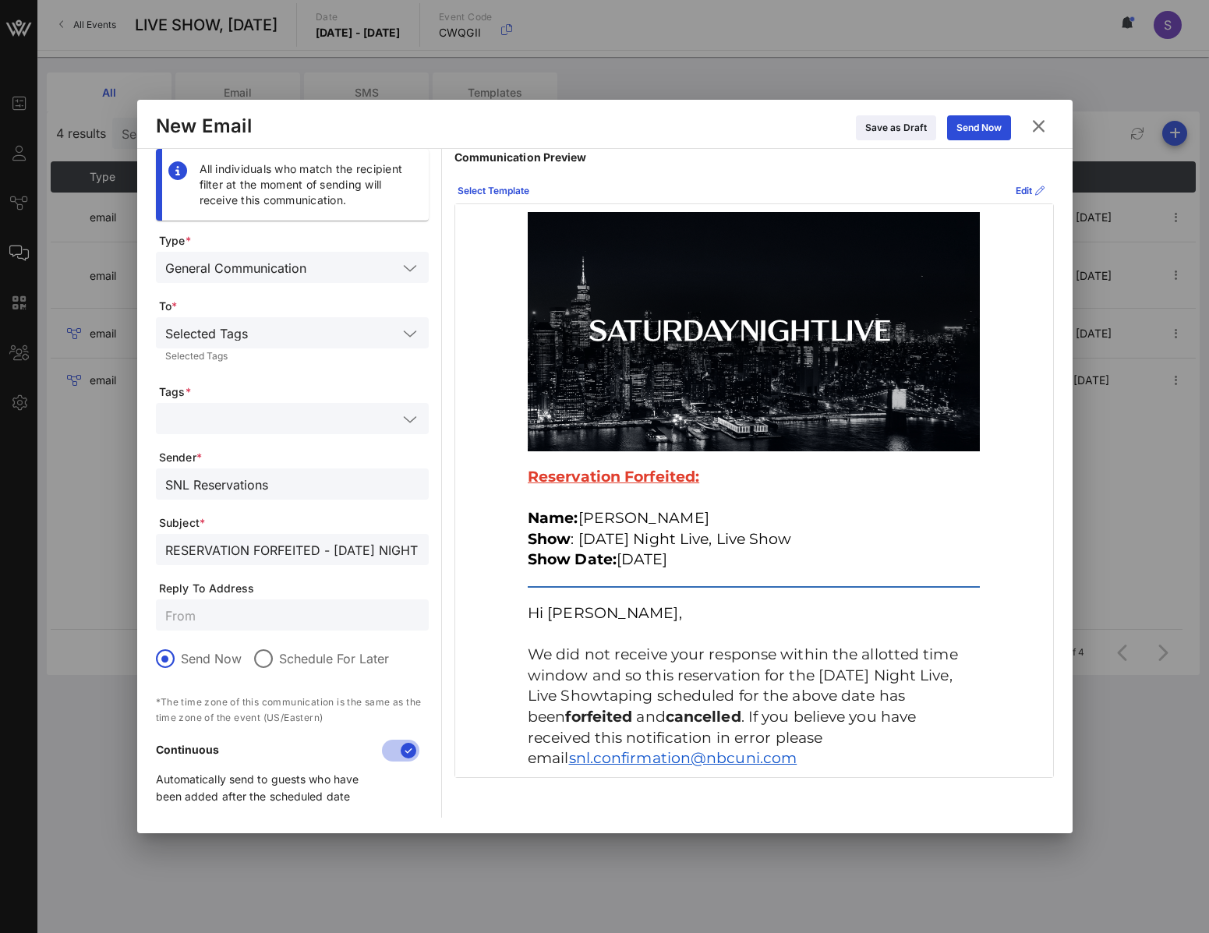
click at [295, 485] on input "SNL Reservations" at bounding box center [292, 484] width 254 height 20
click at [157, 486] on div "SNL Reservations" at bounding box center [292, 483] width 273 height 31
click at [337, 538] on div "RESERVATION FORFEITED - [DATE] NIGHT LIVE, Live Show for [DATE]" at bounding box center [292, 549] width 254 height 31
click at [1043, 124] on icon at bounding box center [1038, 125] width 22 height 19
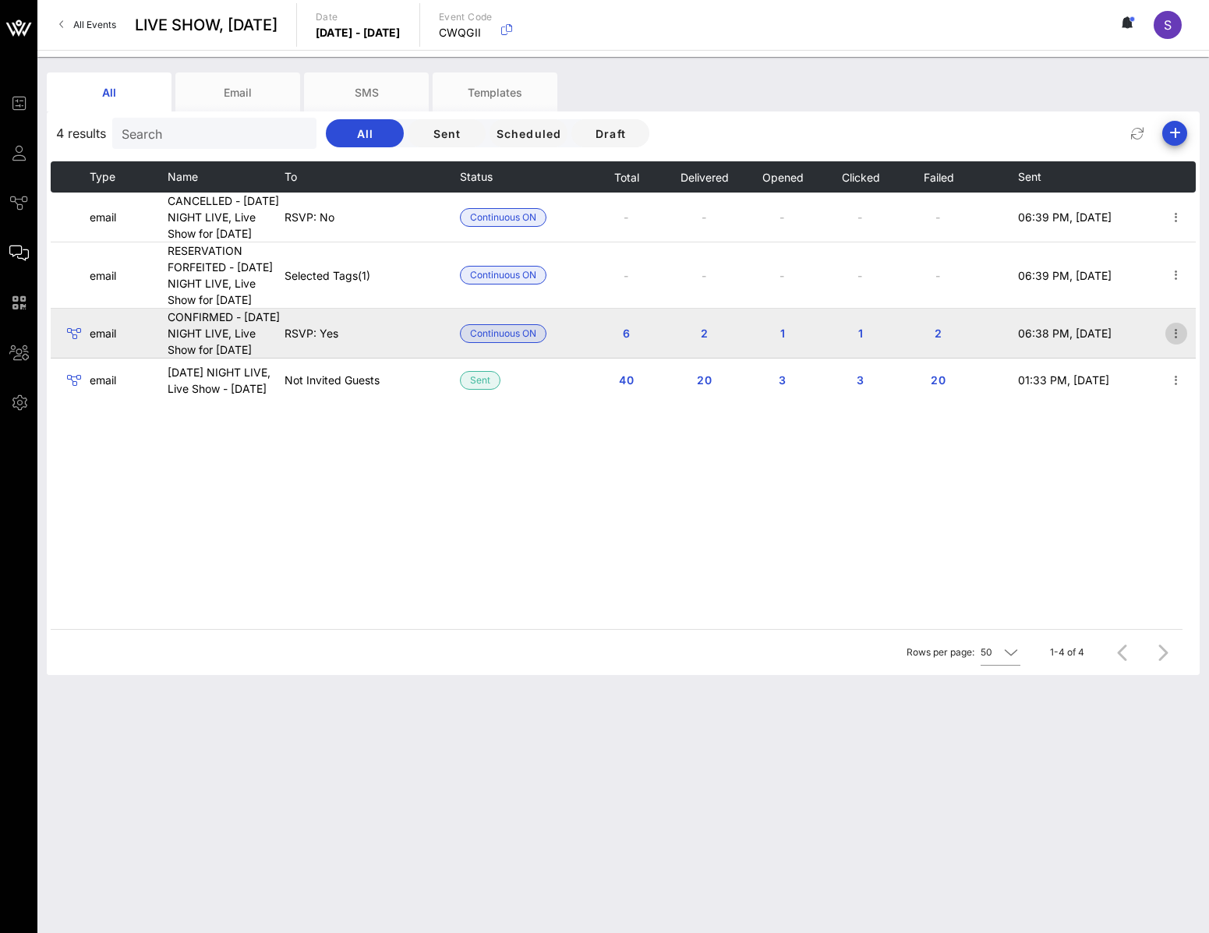
click at [1180, 343] on icon "button" at bounding box center [1175, 333] width 19 height 19
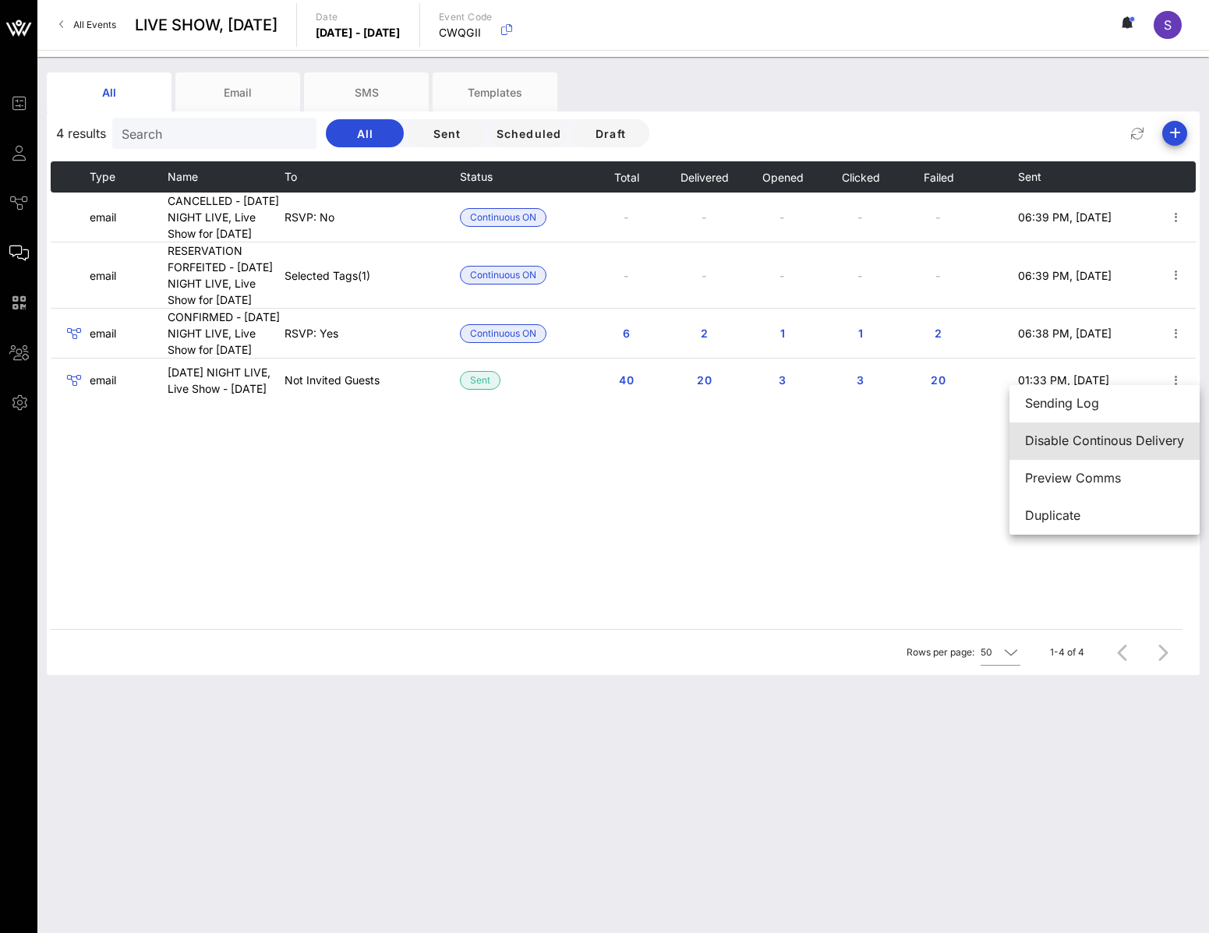
click at [1157, 452] on div "Disable Continous Delivery" at bounding box center [1104, 441] width 159 height 34
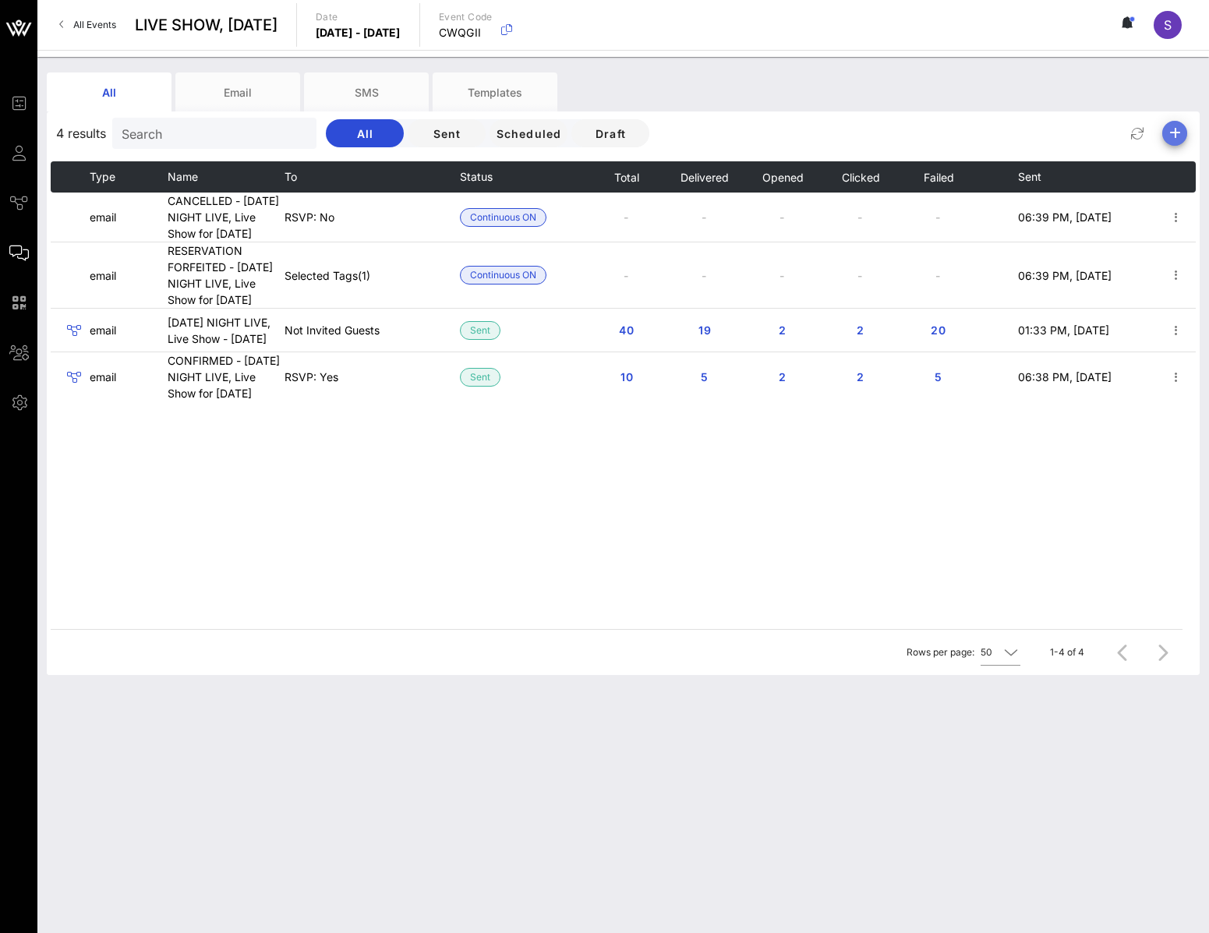
click at [1173, 135] on icon "button" at bounding box center [1174, 133] width 19 height 19
click at [1175, 155] on div "Email" at bounding box center [1168, 164] width 32 height 34
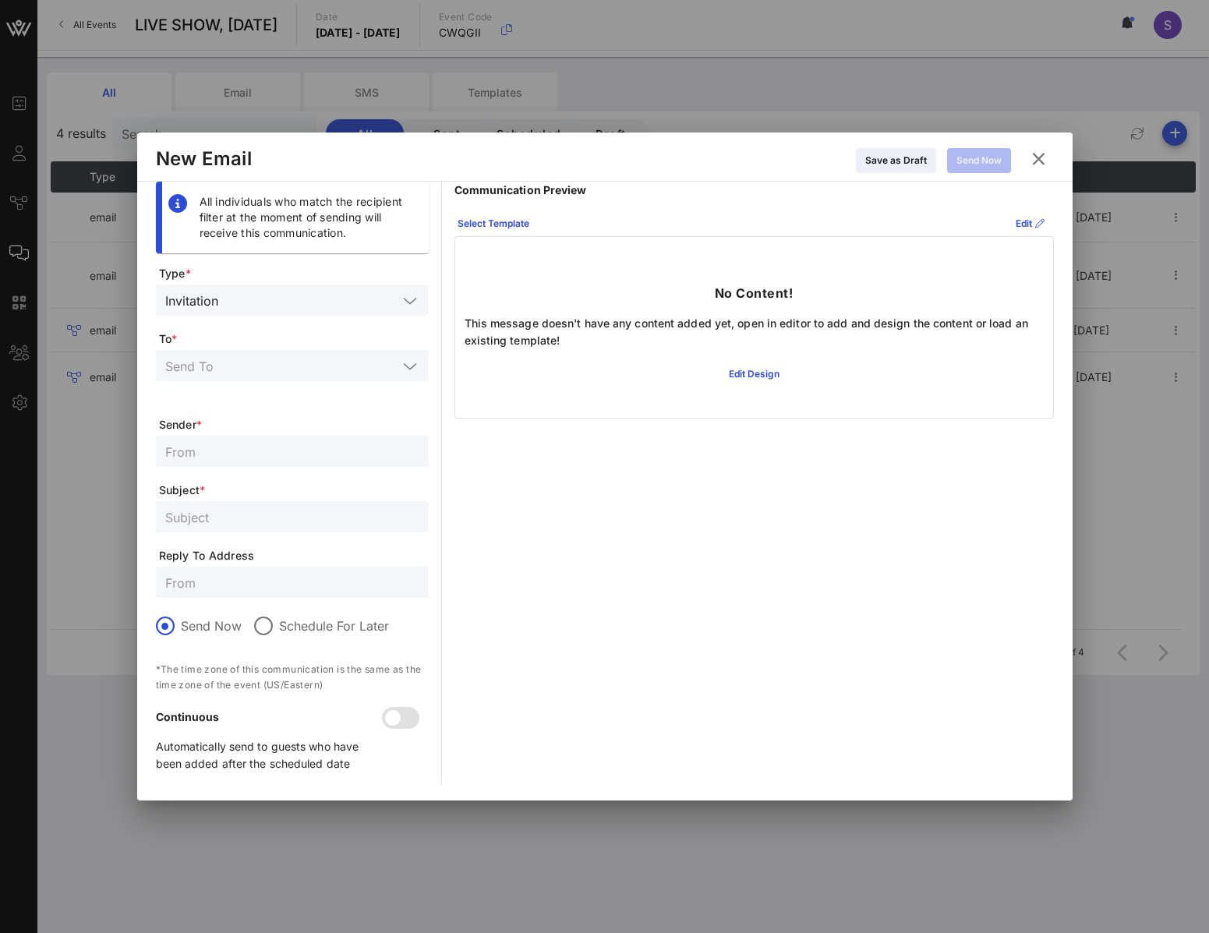
click at [294, 304] on input "text" at bounding box center [310, 300] width 173 height 20
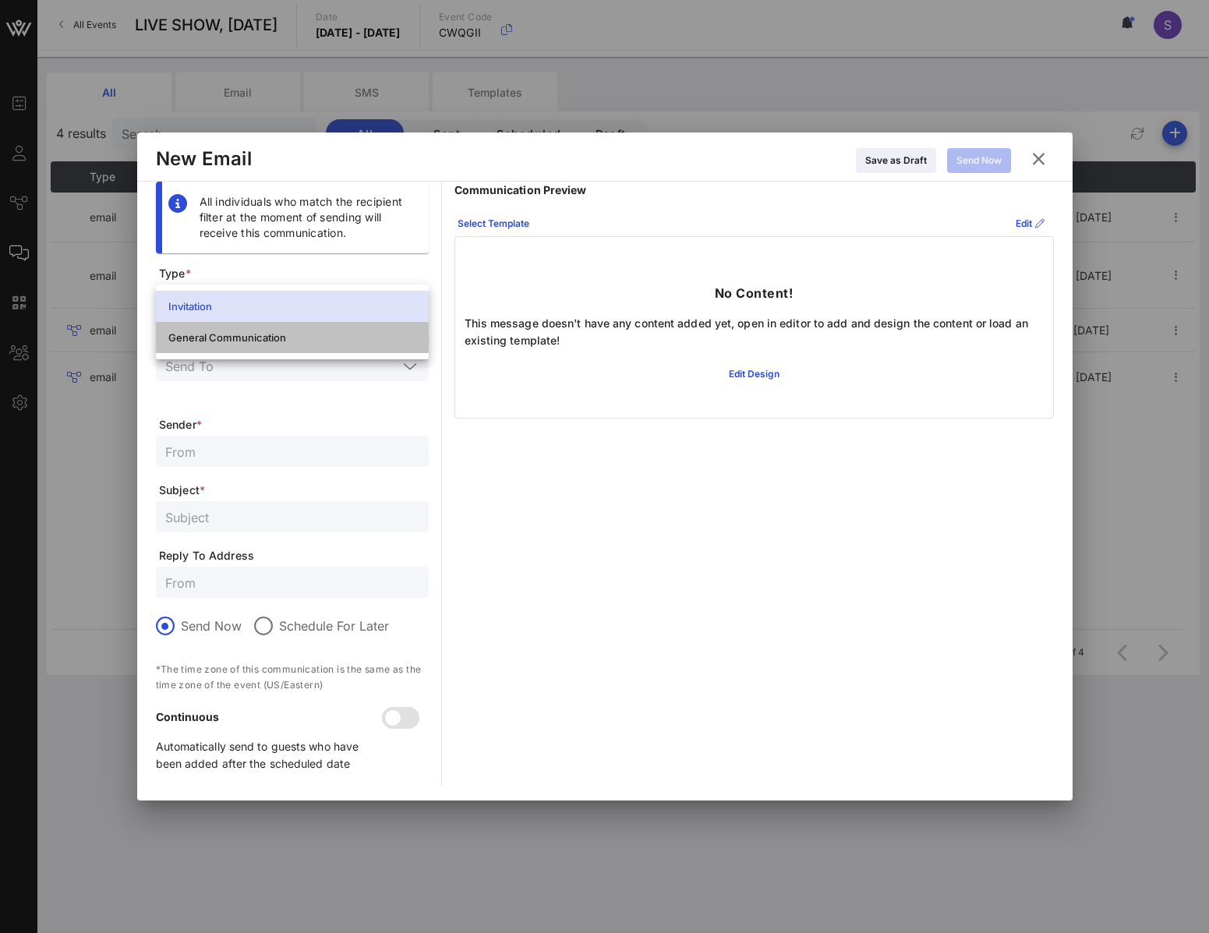
click at [286, 346] on div "General Communication" at bounding box center [292, 337] width 248 height 25
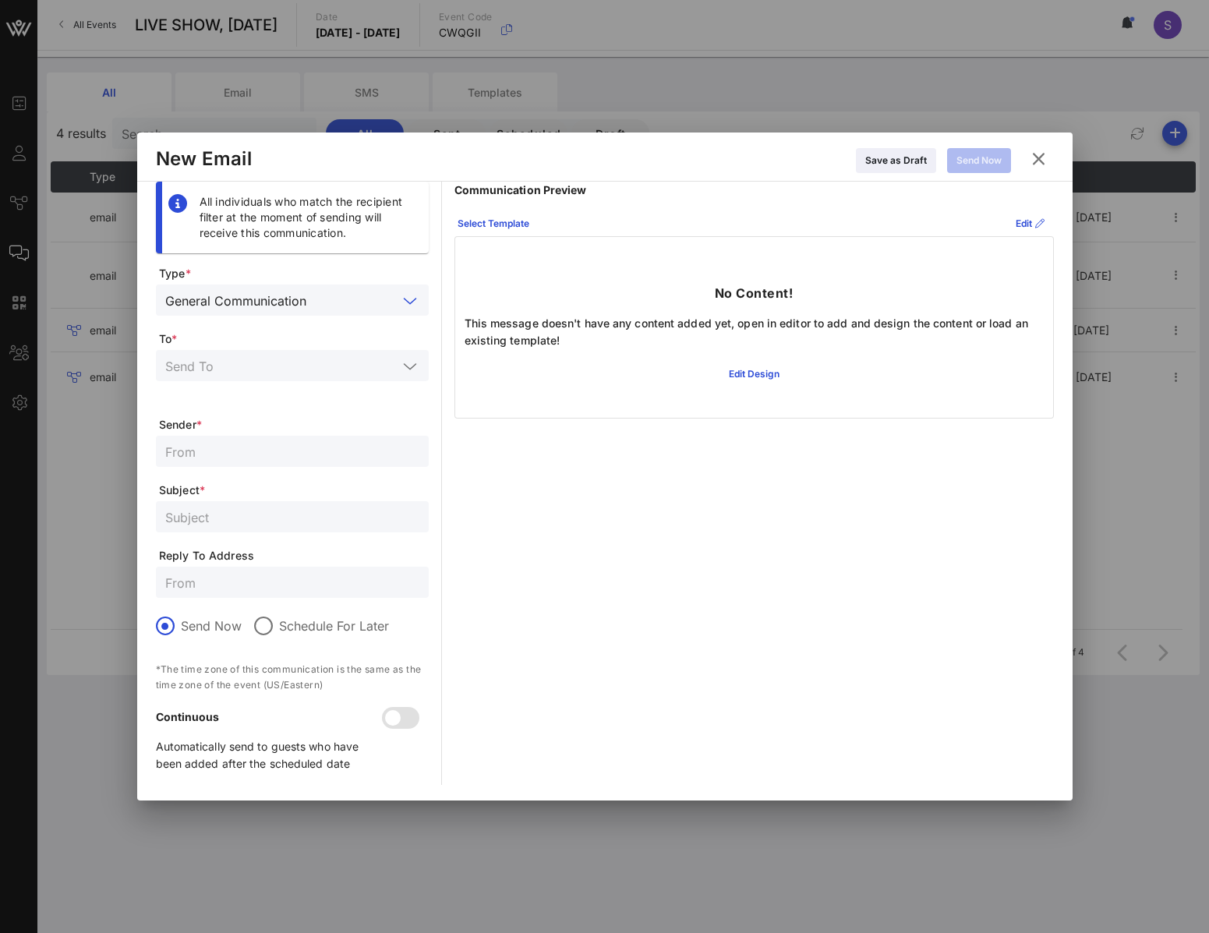
click at [288, 355] on input "text" at bounding box center [281, 365] width 232 height 20
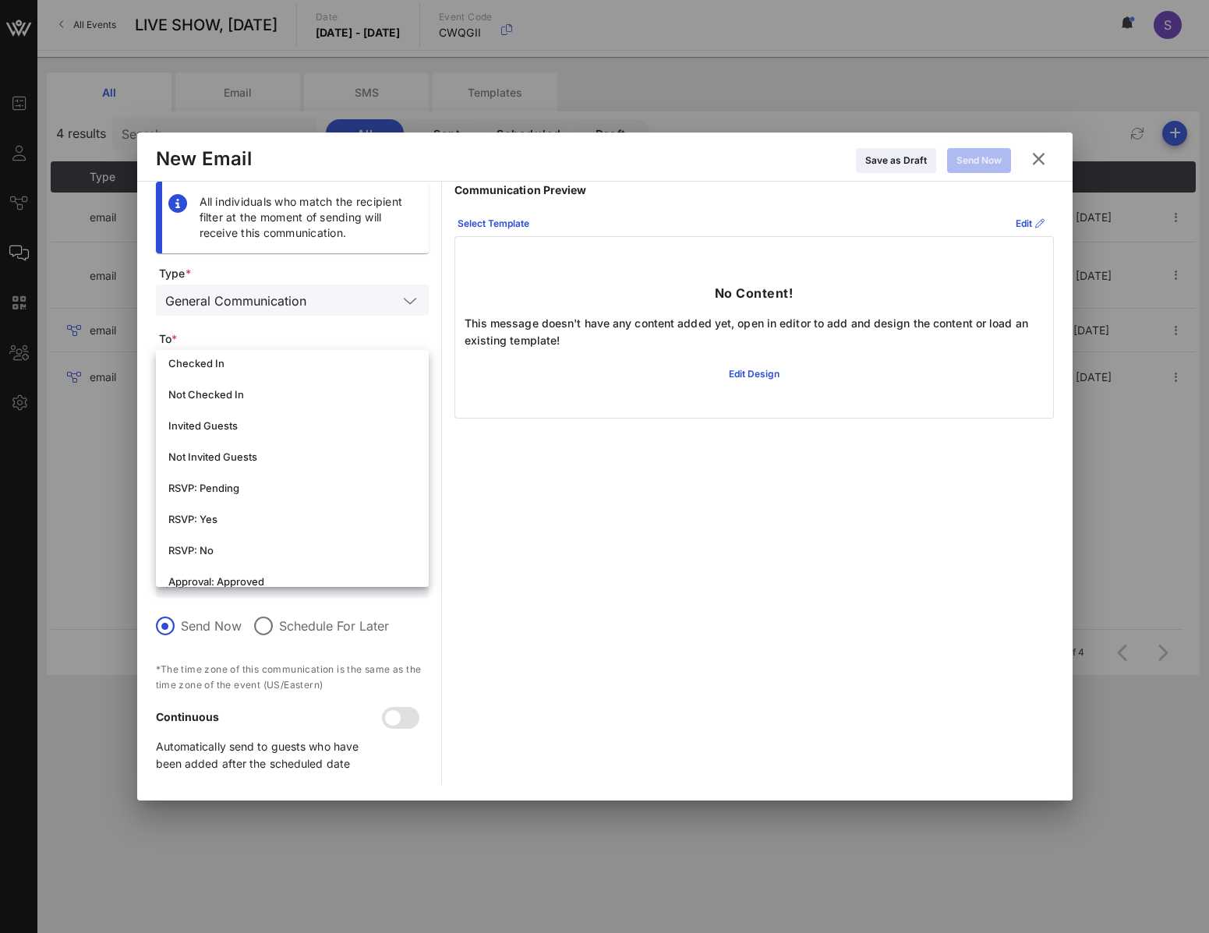
scroll to position [234, 0]
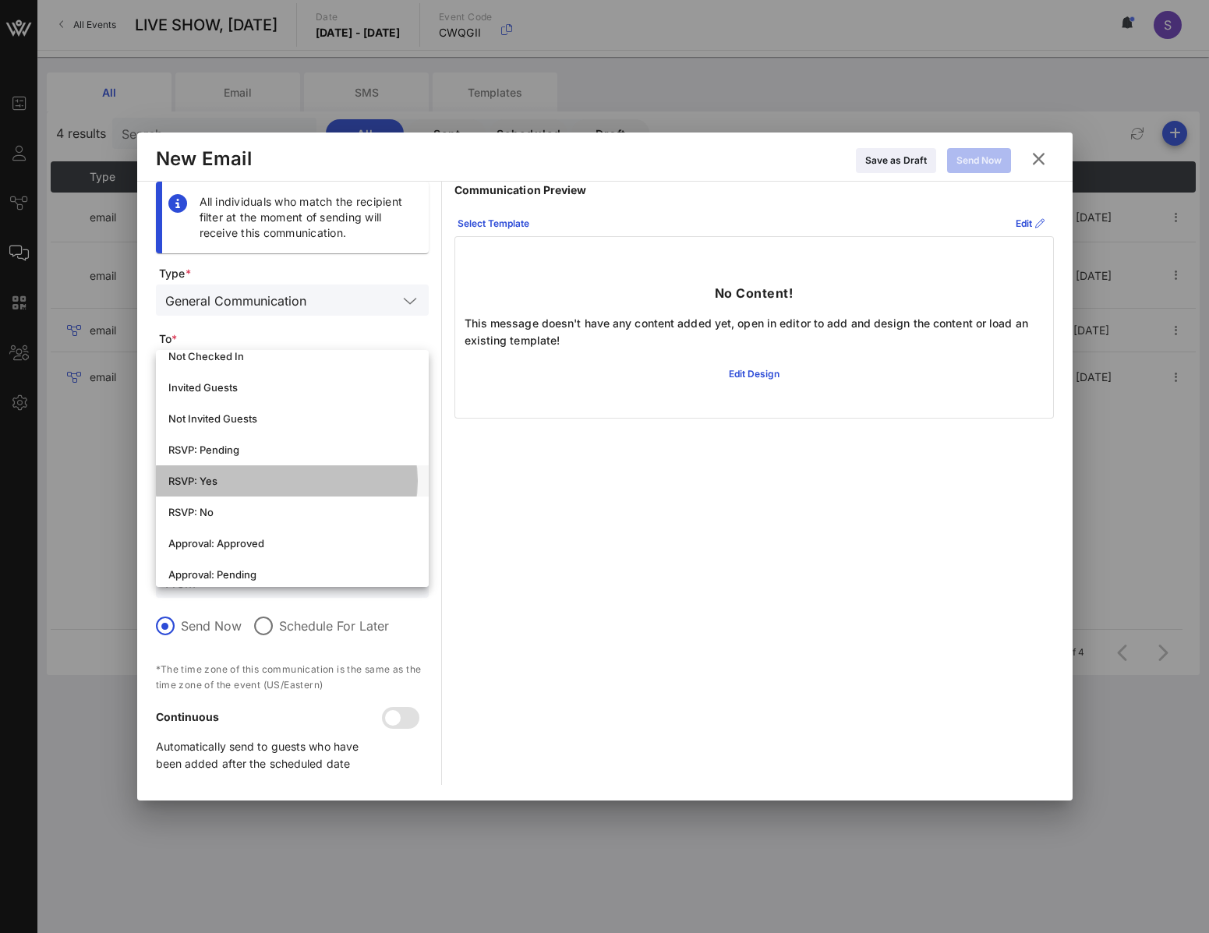
click at [295, 487] on div "RSVP: Yes" at bounding box center [292, 480] width 248 height 25
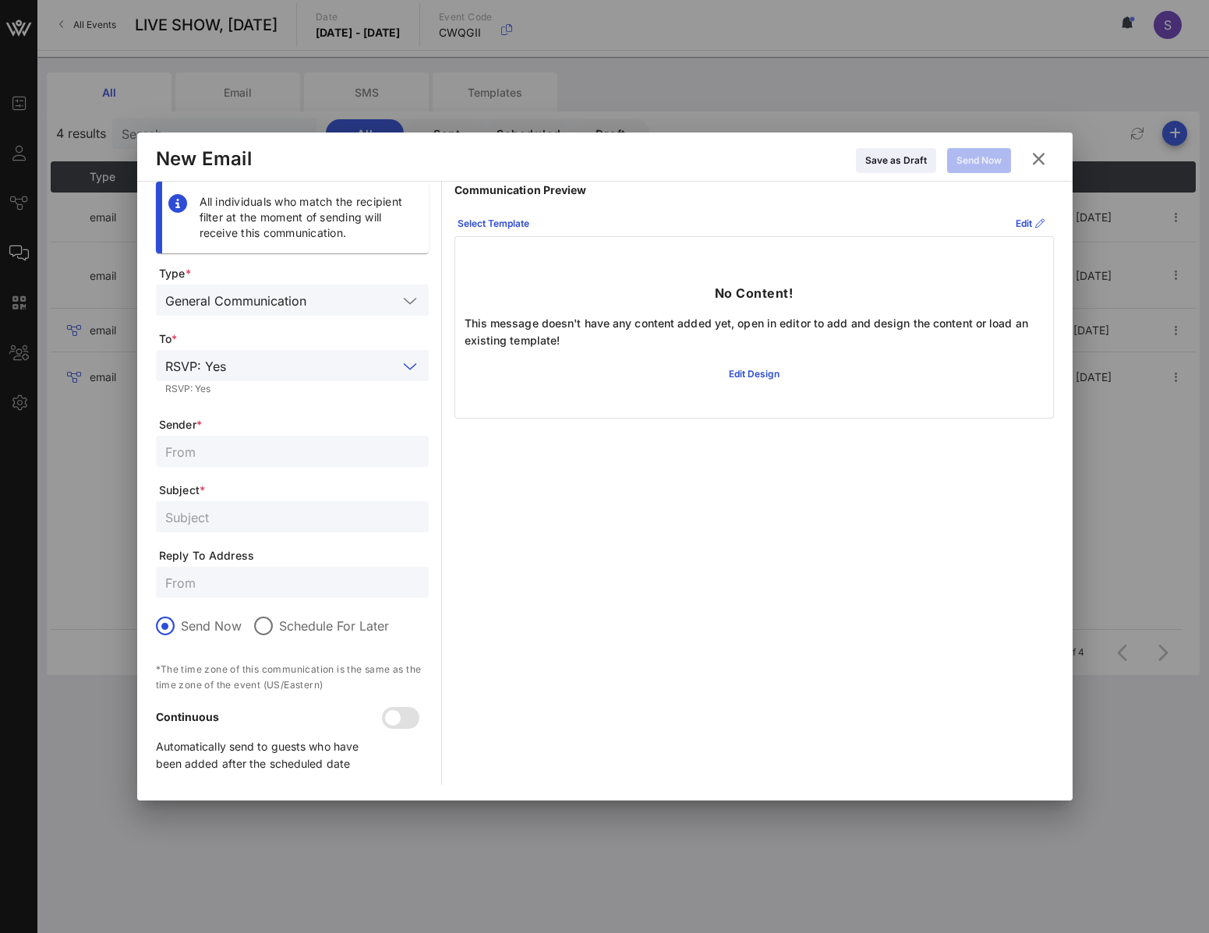
click at [302, 451] on input "text" at bounding box center [292, 451] width 254 height 20
type input "SNL Reservation"
drag, startPoint x: 305, startPoint y: 573, endPoint x: 294, endPoint y: 566, distance: 13.0
click at [305, 573] on input "text" at bounding box center [292, 582] width 254 height 20
type input "[EMAIL_ADDRESS][DOMAIN_NAME]"
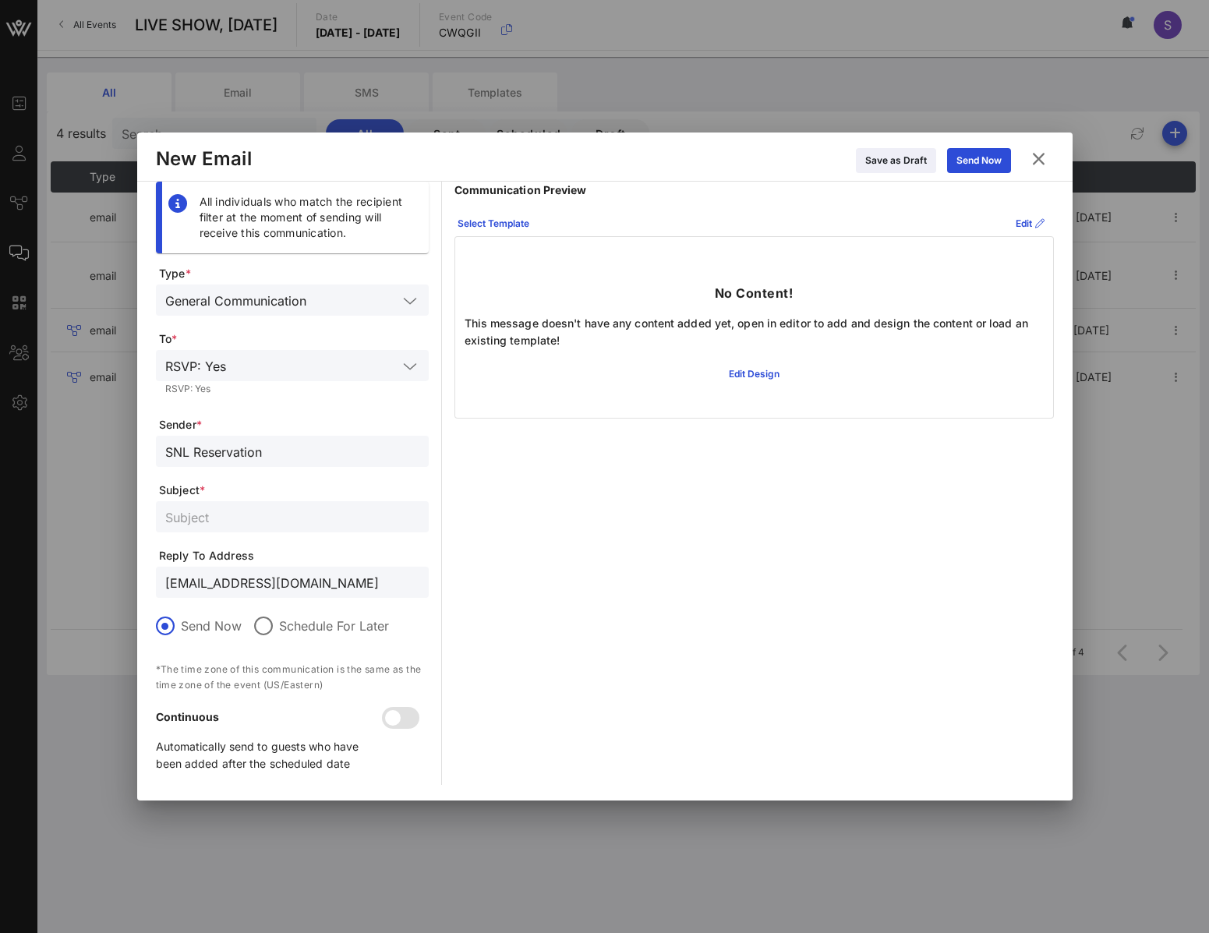
click at [403, 513] on input "text" at bounding box center [292, 516] width 254 height 20
click at [251, 504] on div at bounding box center [292, 516] width 254 height 31
paste input "CONFIRMED - [DATE] NIGHT LIVE, Live Show for [DATE]"
click at [384, 520] on input "CONFIRMED - [DATE] NIGHT LIVE, Live Show for [DATE]" at bounding box center [292, 516] width 254 height 20
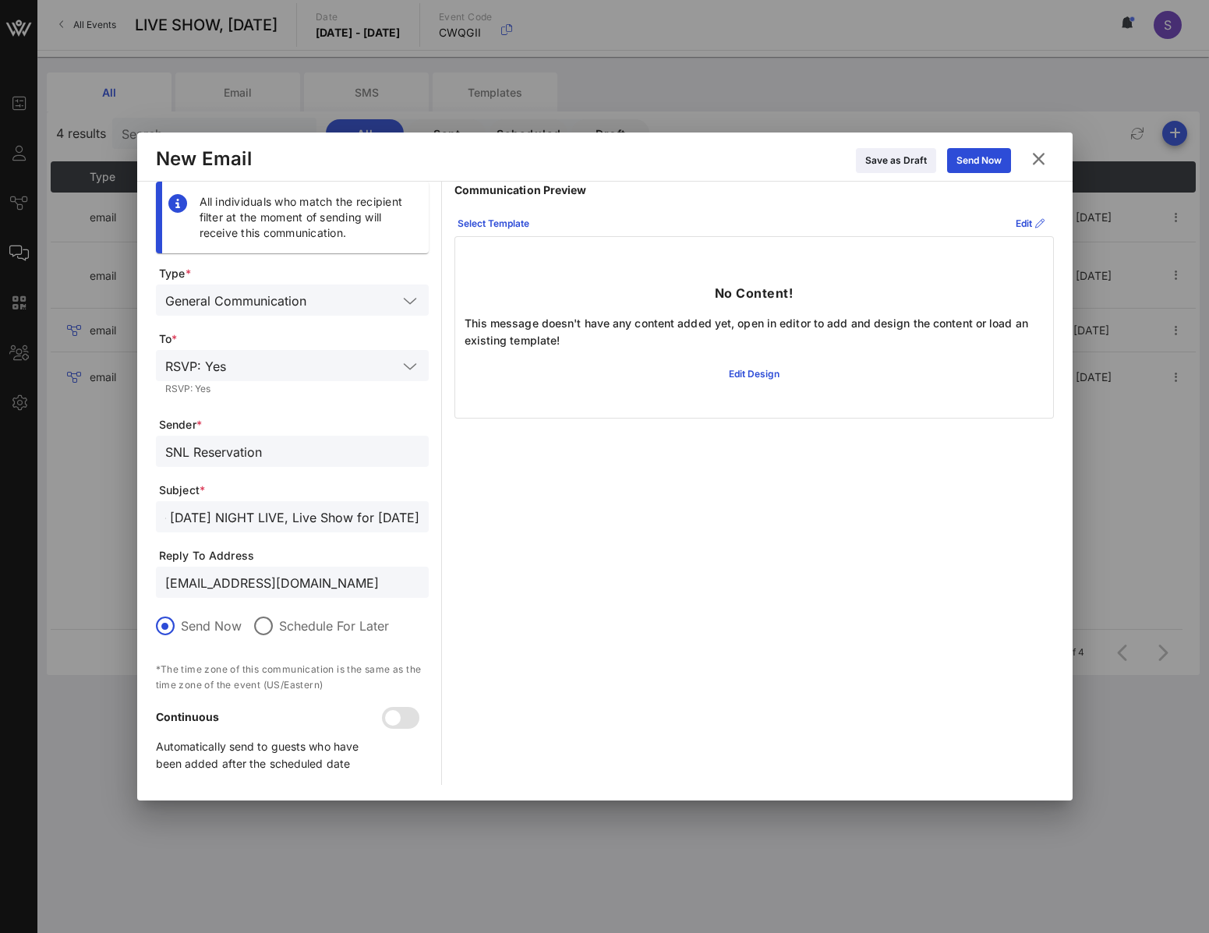
scroll to position [0, 134]
type input "CONFIRMED - [DATE] NIGHT LIVE, Live Show for [DATE]"
click at [344, 461] on div "SNL Reservation" at bounding box center [292, 451] width 254 height 31
type input "SNL Reservations"
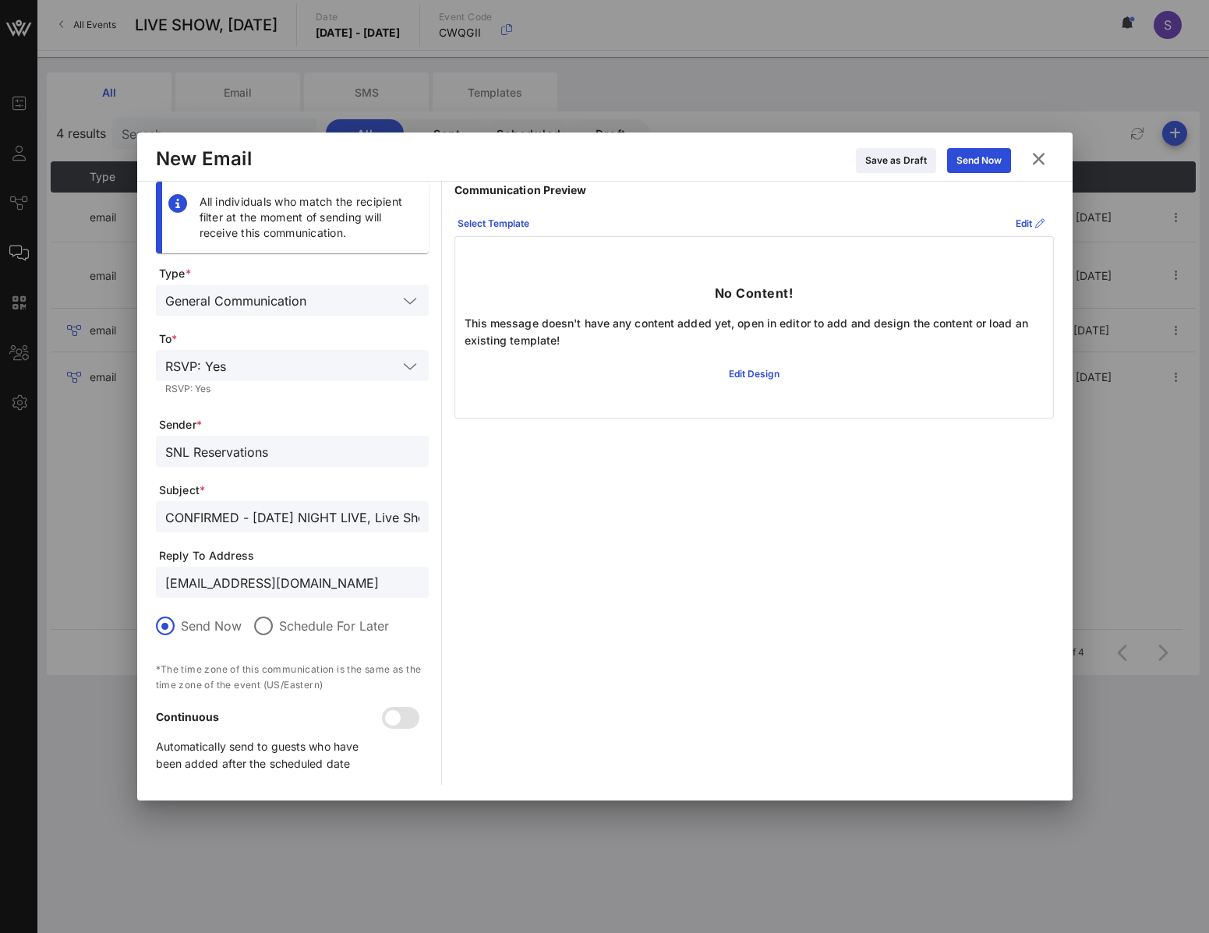
click at [623, 512] on div "Communication Preview Select Template Edit No Content! This message doesn't hav…" at bounding box center [753, 483] width 599 height 603
click at [489, 213] on button "Select Template" at bounding box center [493, 223] width 90 height 25
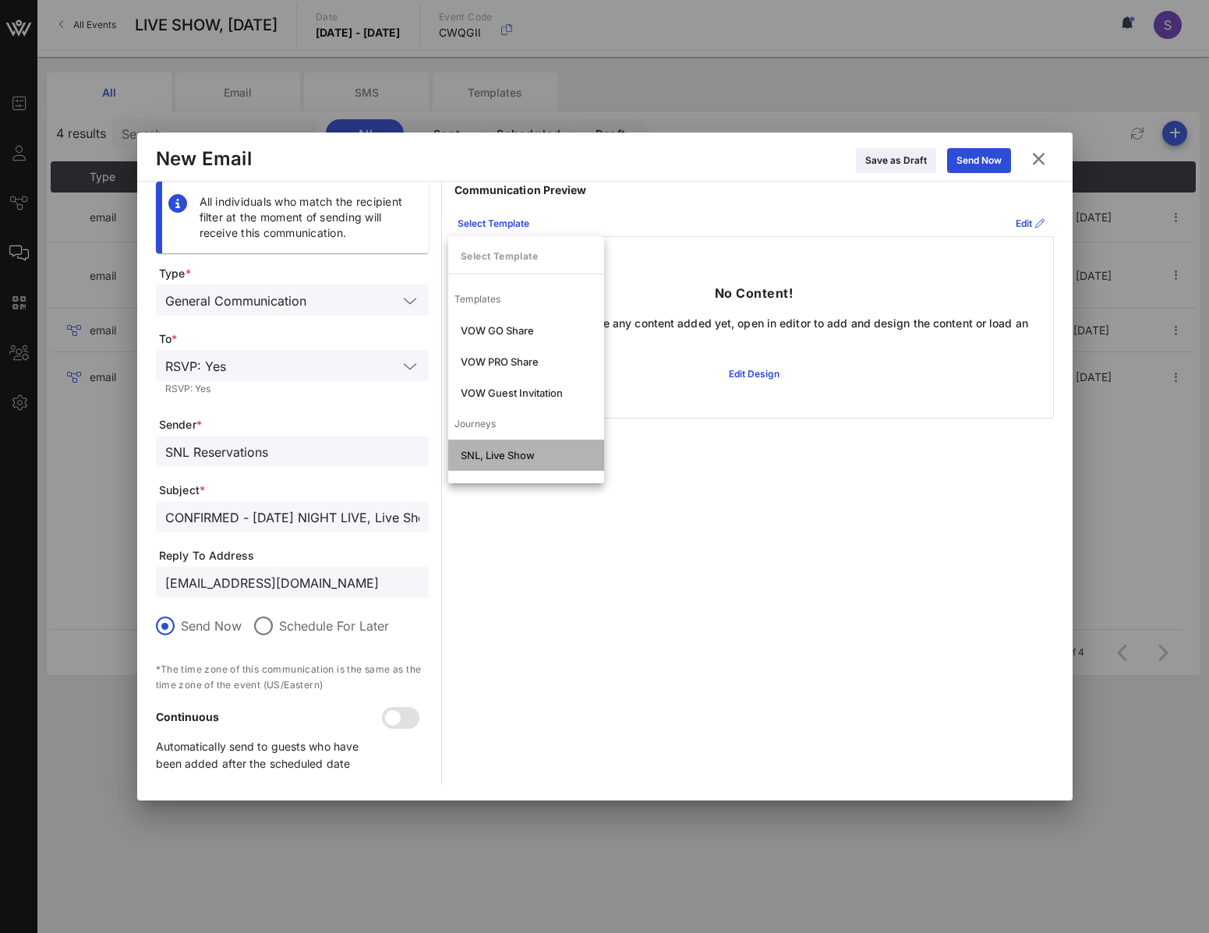
click at [503, 446] on div "SNL, Live Show" at bounding box center [526, 454] width 156 height 31
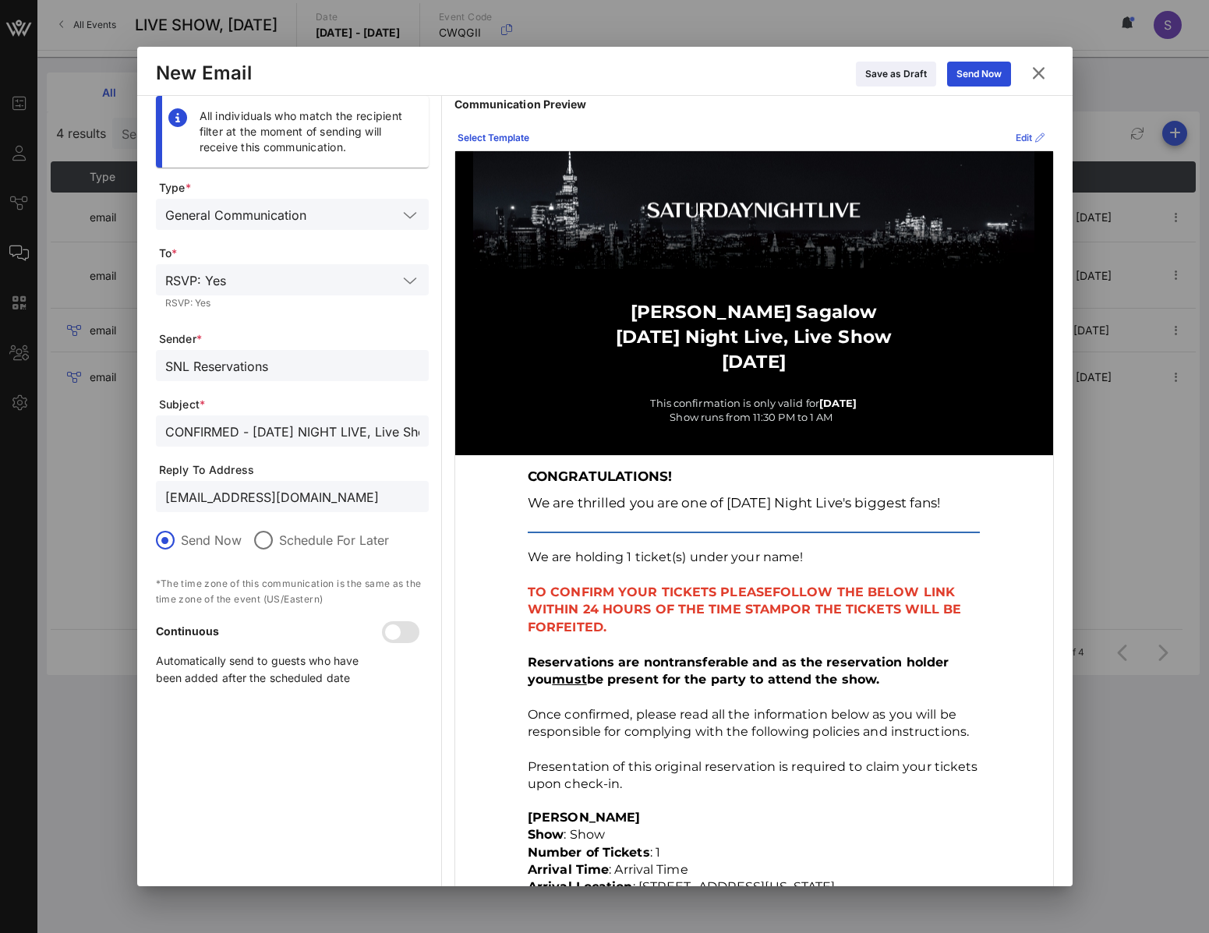
click at [1015, 145] on div "Edit" at bounding box center [1029, 138] width 29 height 16
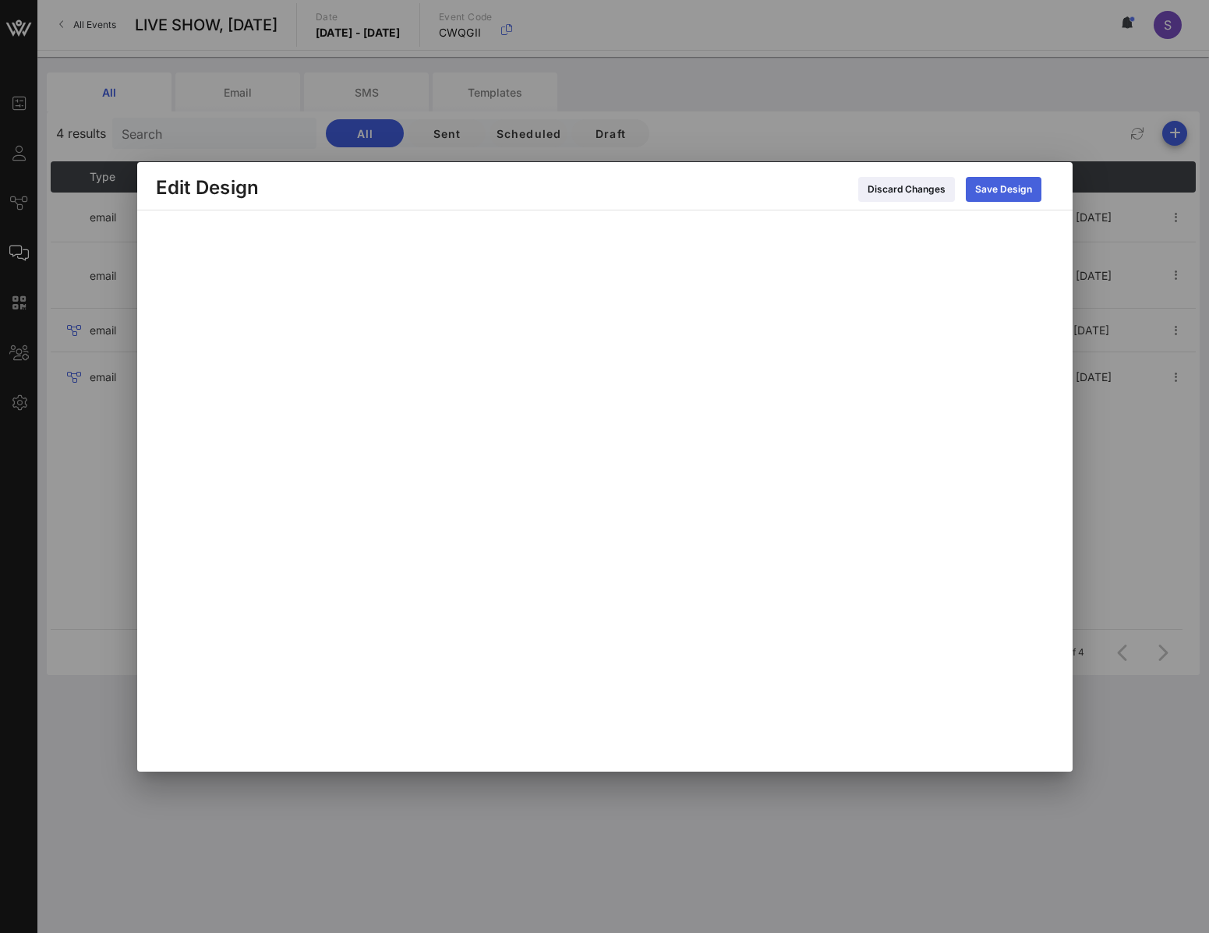
click at [1017, 196] on div "Save Design" at bounding box center [1003, 190] width 57 height 16
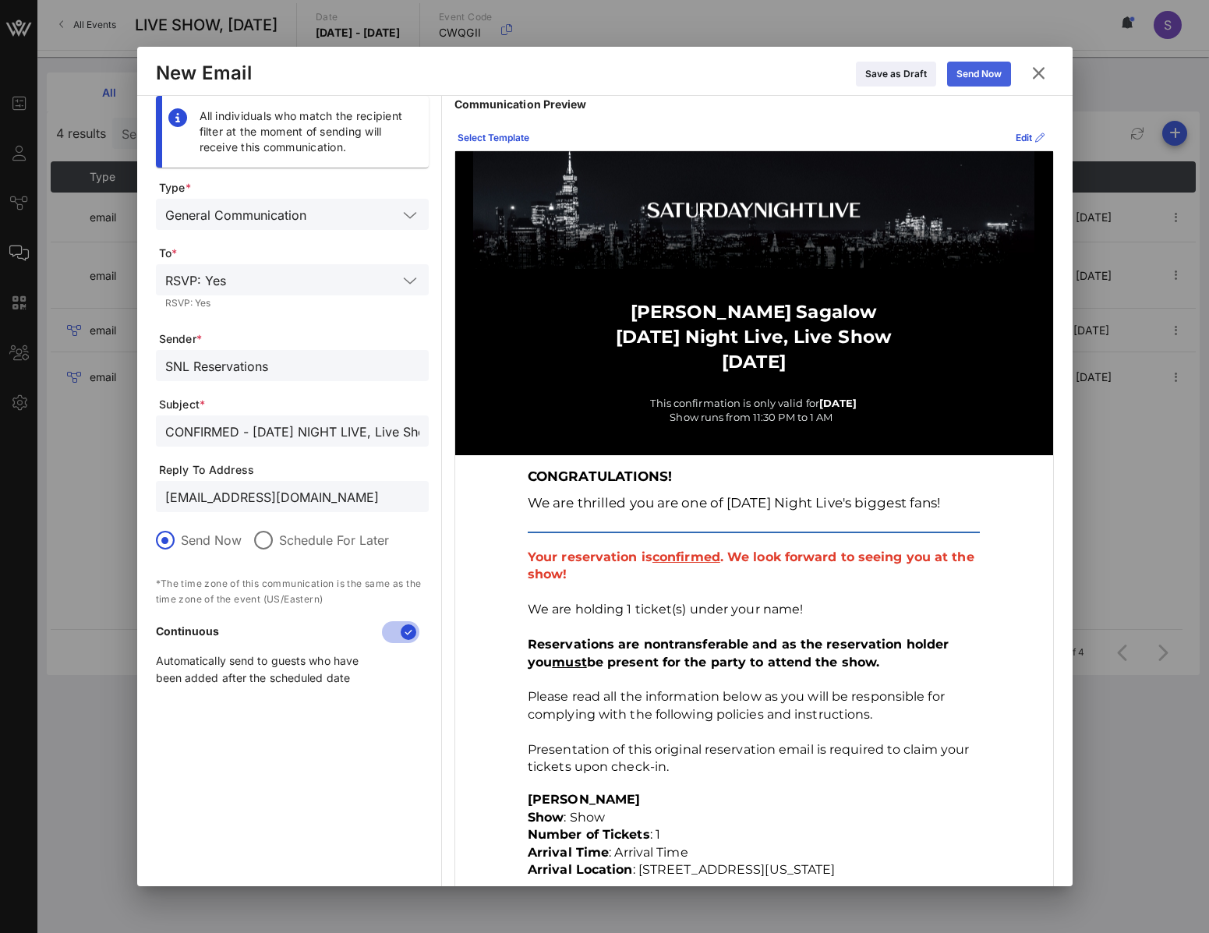
click at [974, 76] on icon at bounding box center [978, 74] width 12 height 10
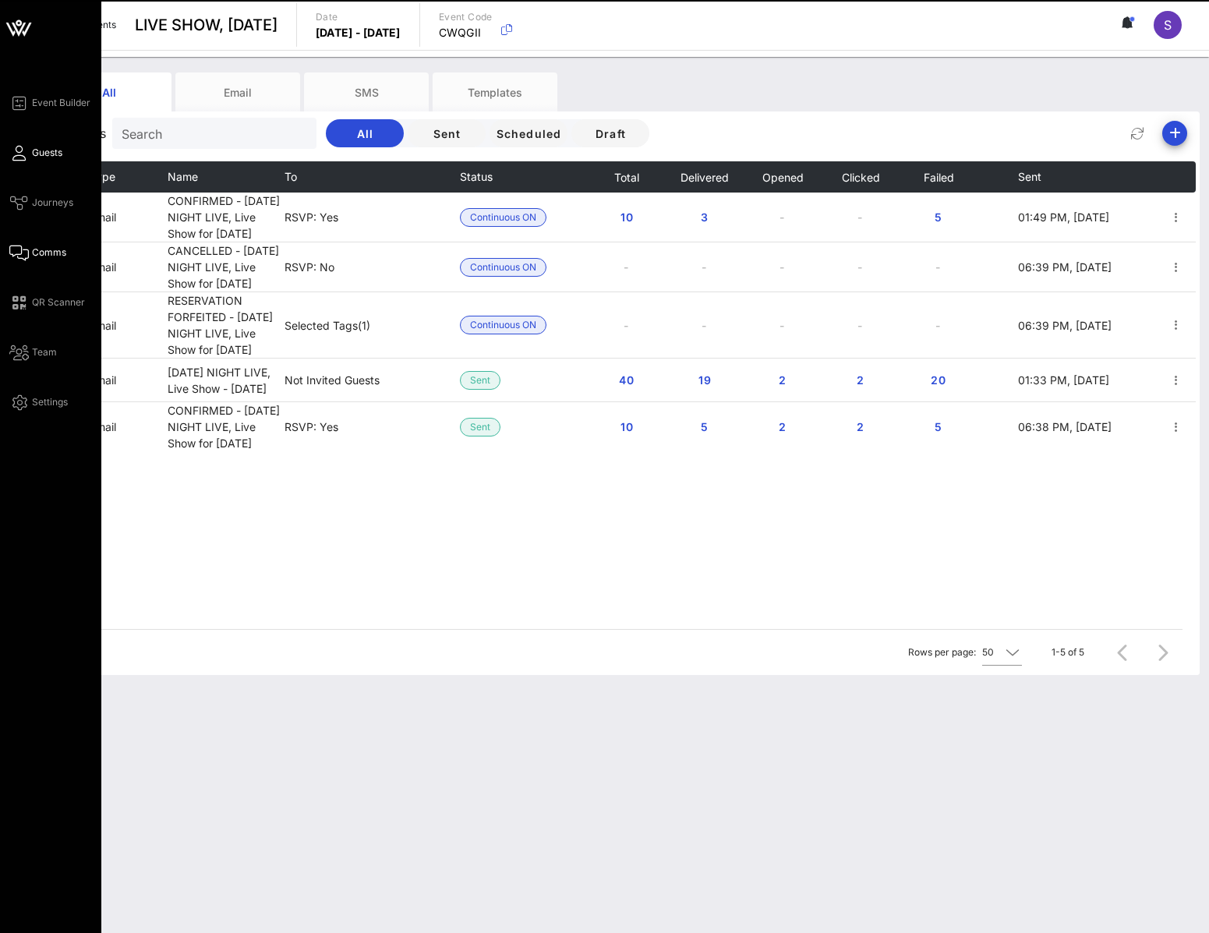
click at [32, 153] on span "Guests" at bounding box center [47, 153] width 30 height 14
